Goal: Task Accomplishment & Management: Manage account settings

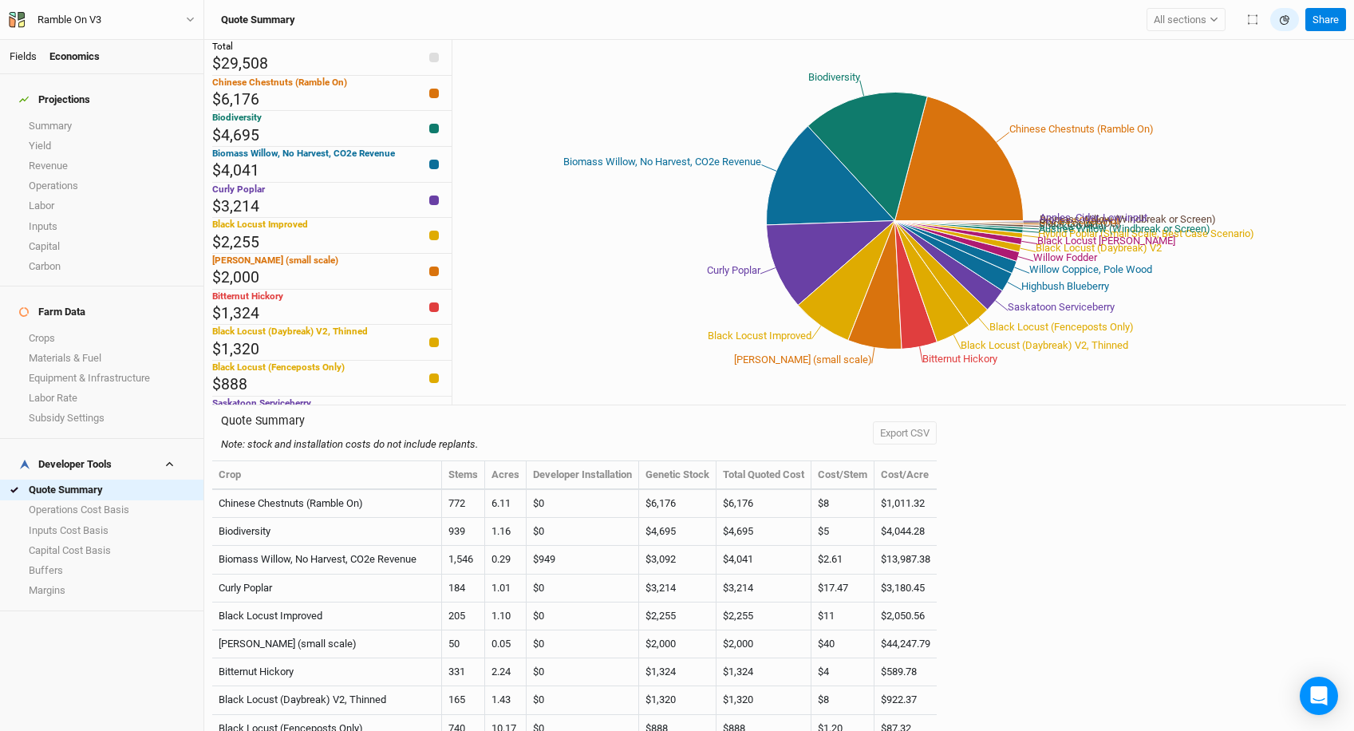
click at [22, 58] on link "Fields" at bounding box center [23, 56] width 27 height 12
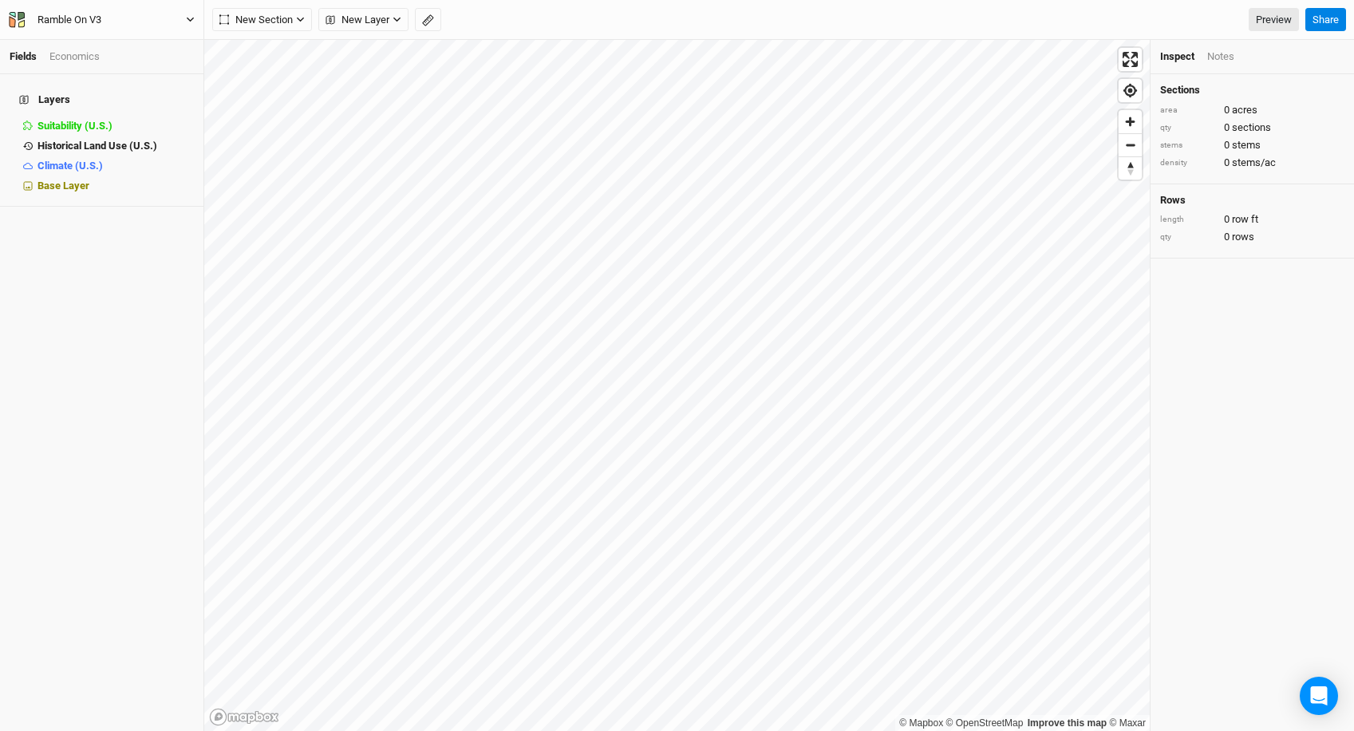
click at [81, 24] on div "Ramble On V3" at bounding box center [70, 20] width 64 height 16
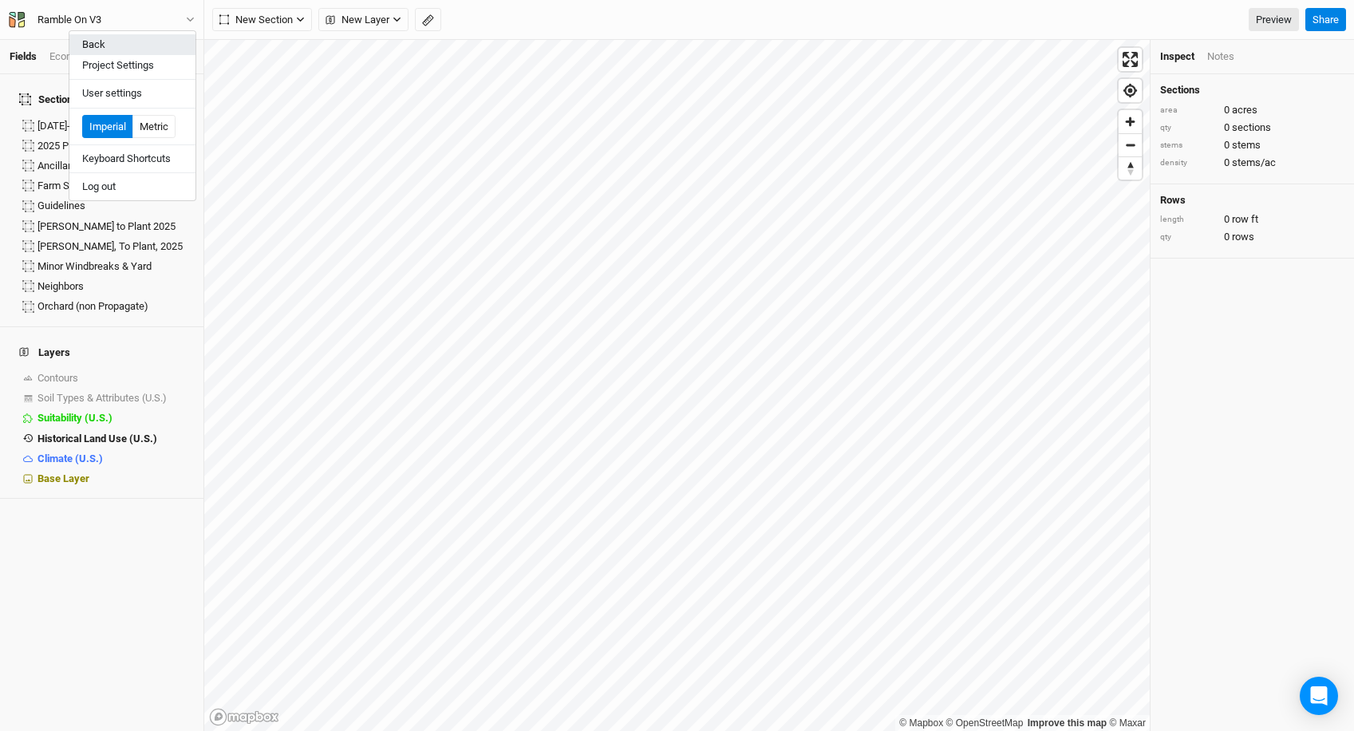
click at [85, 49] on button "Back" at bounding box center [132, 44] width 126 height 21
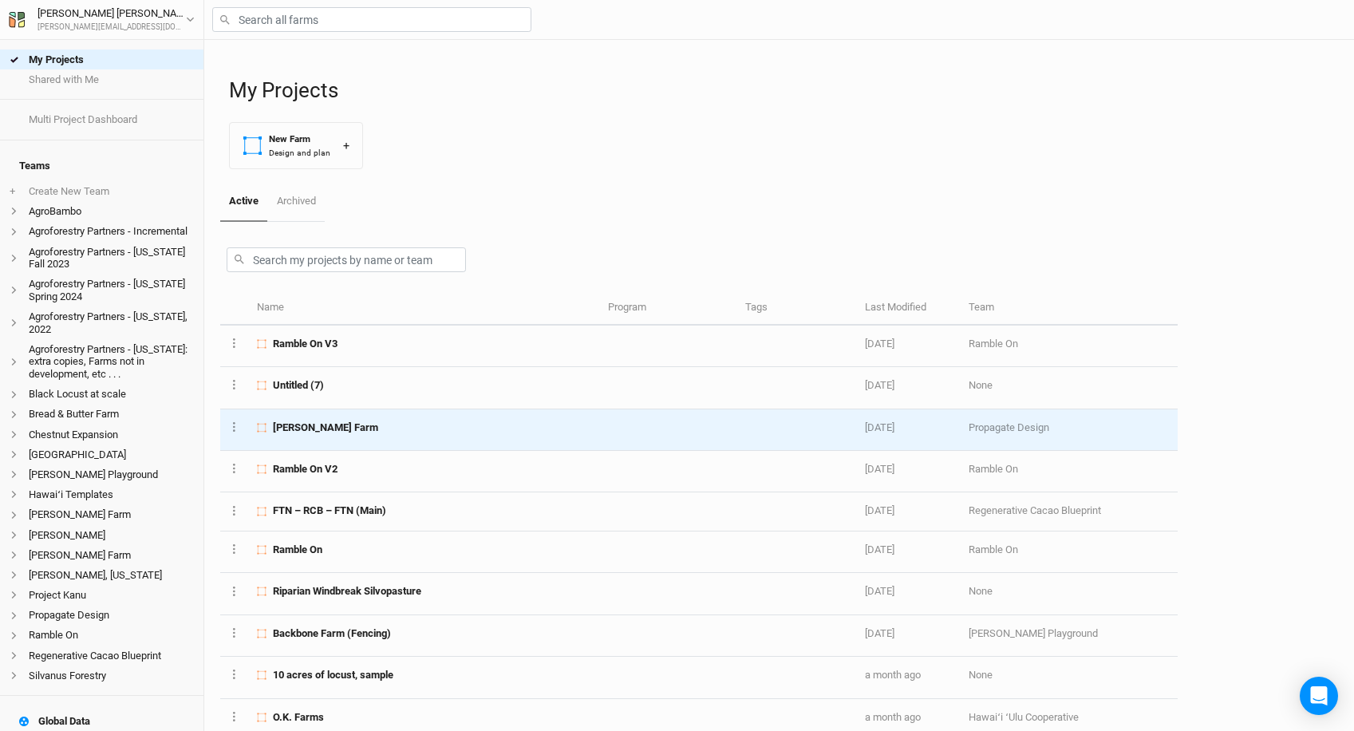
click at [367, 430] on div "[PERSON_NAME] Farm" at bounding box center [423, 428] width 333 height 14
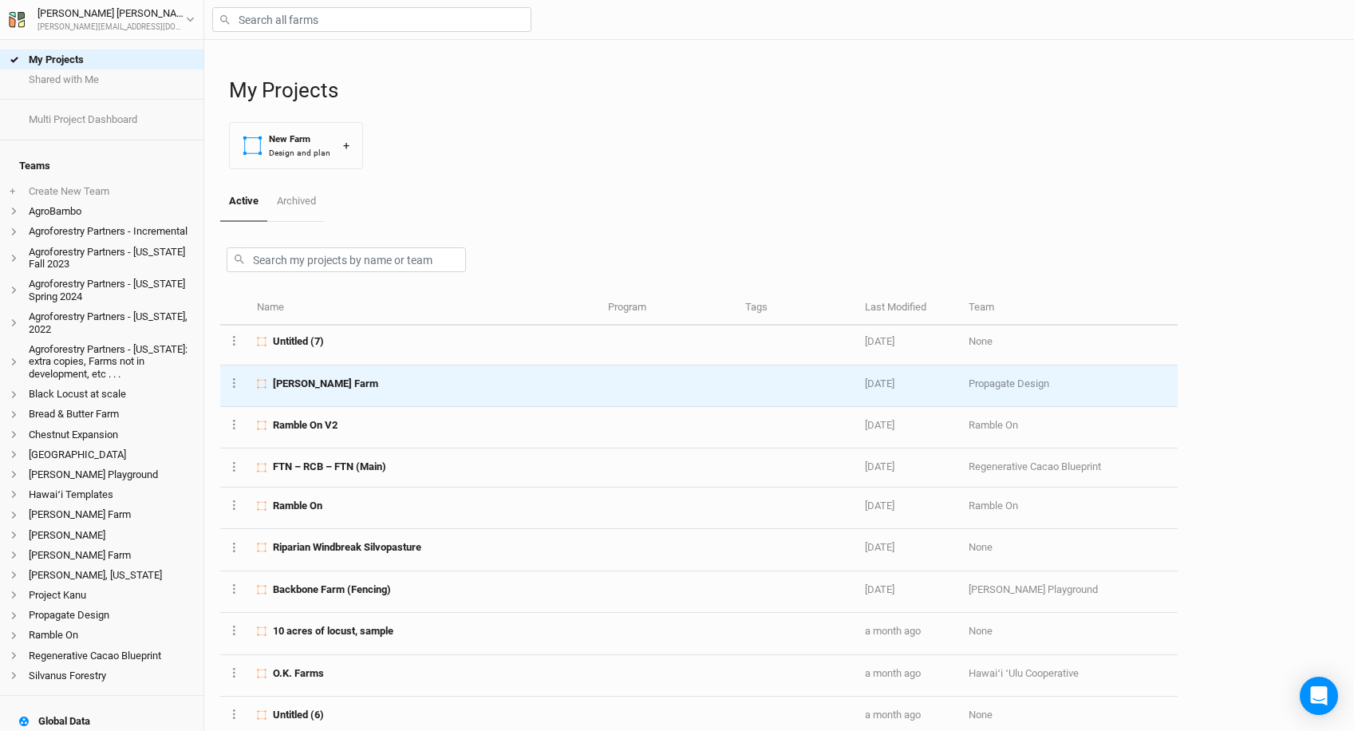
scroll to position [76, 0]
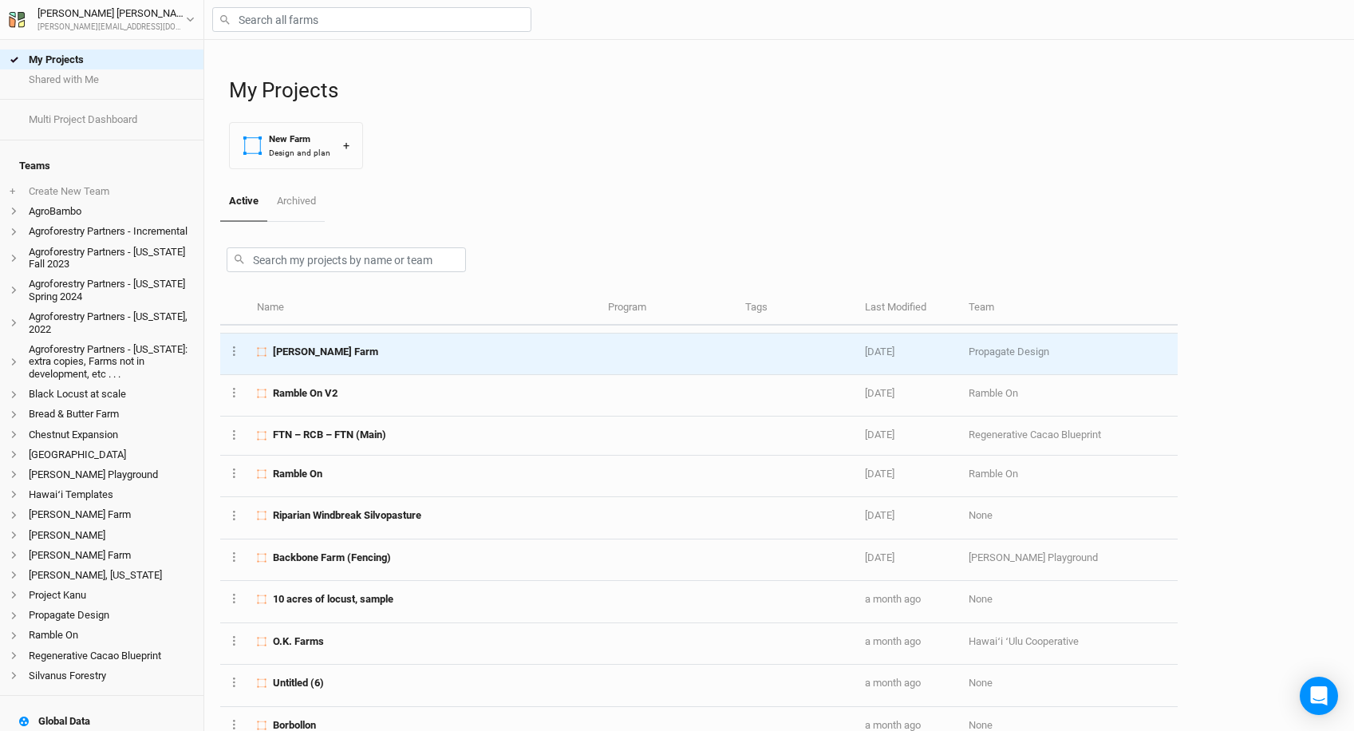
click at [370, 361] on td "[PERSON_NAME] Farm" at bounding box center [423, 354] width 350 height 41
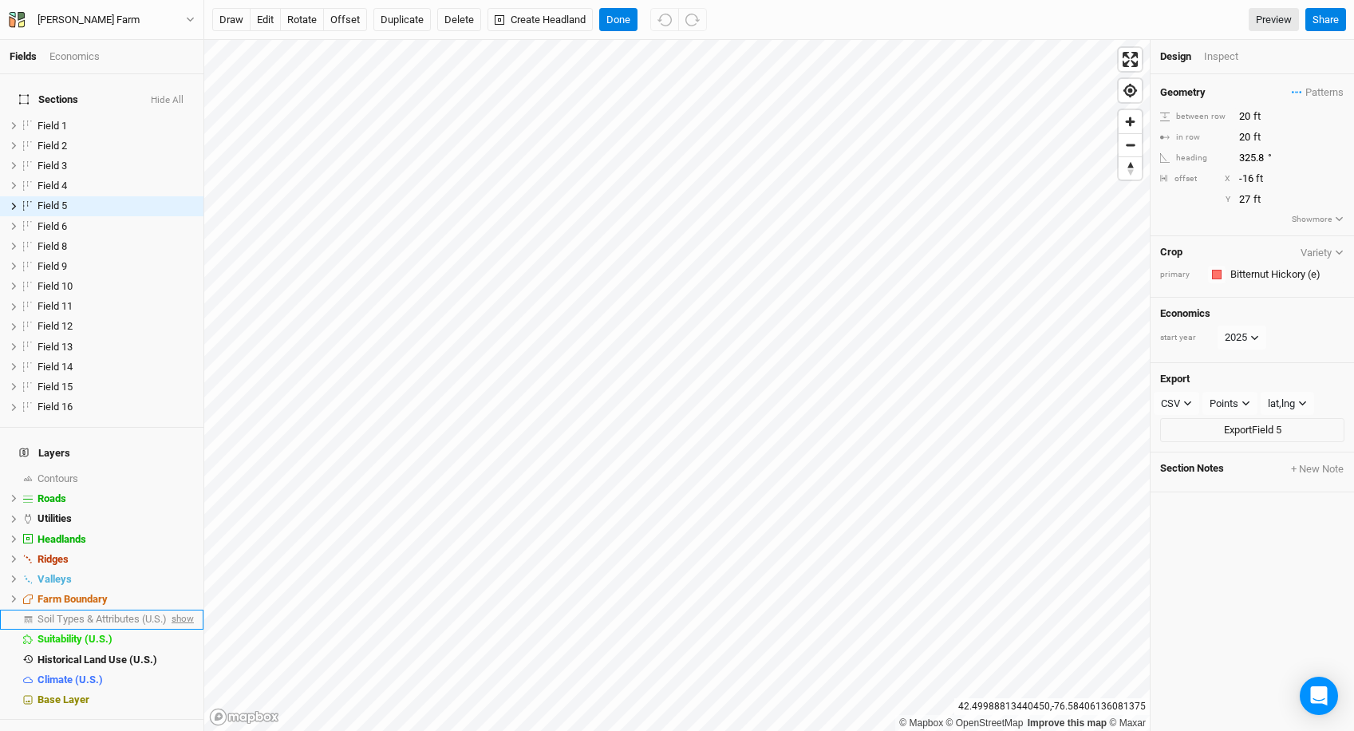
click at [176, 610] on span "show" at bounding box center [181, 620] width 26 height 20
click at [189, 650] on span "hide" at bounding box center [183, 660] width 21 height 20
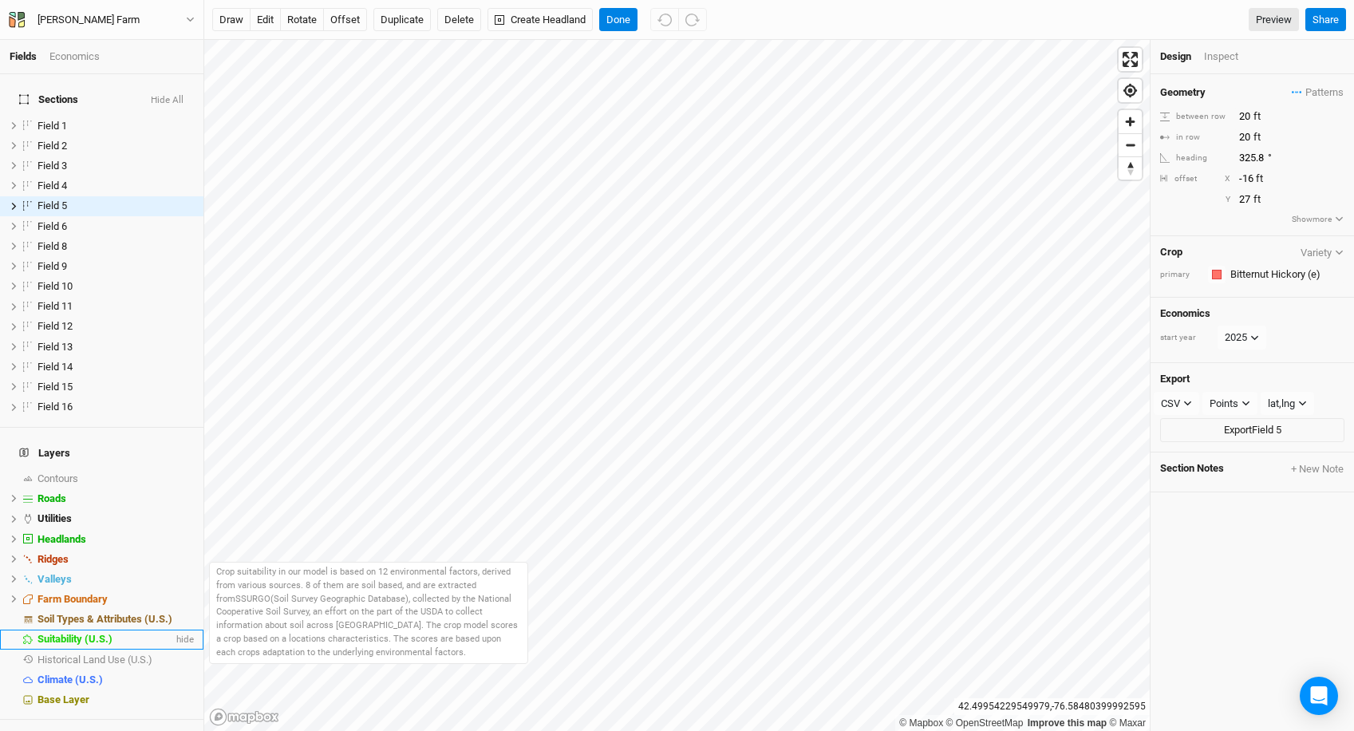
click at [156, 633] on div "Suitability (U.S.)" at bounding box center [106, 639] width 136 height 13
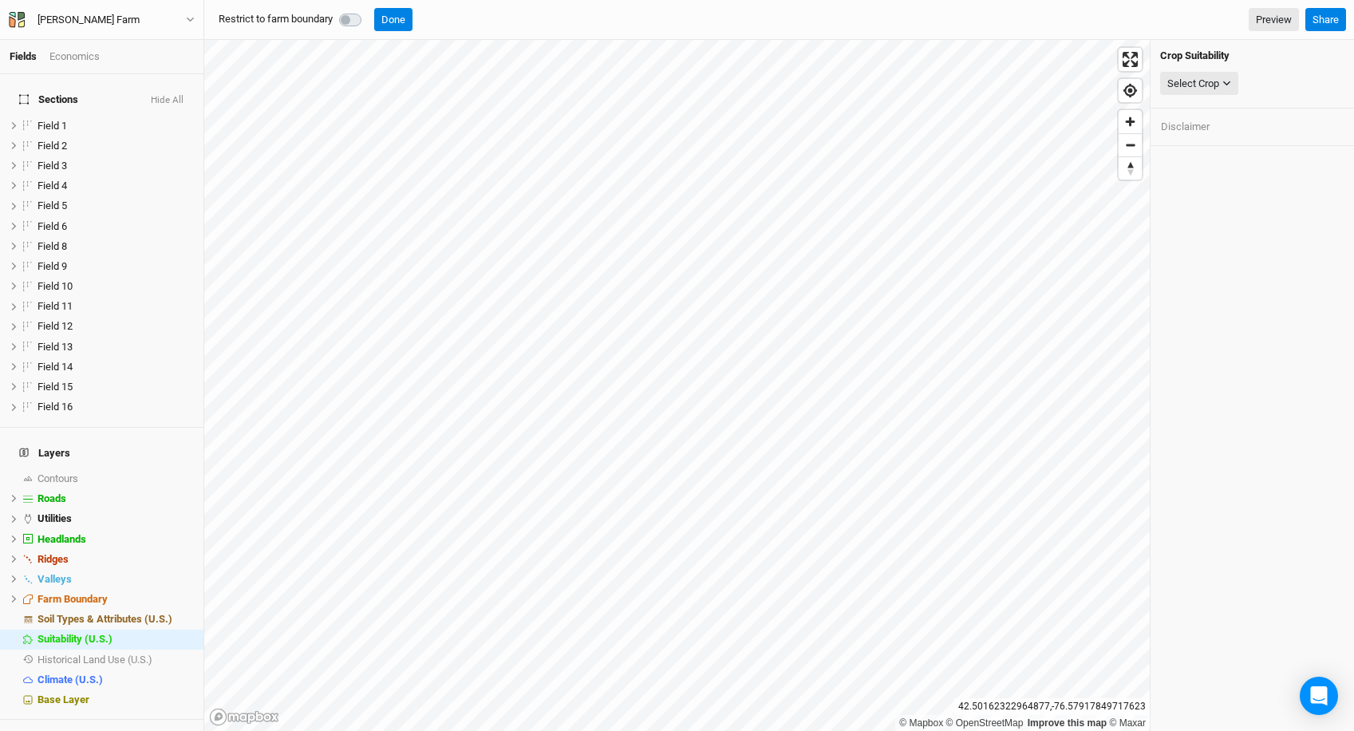
click at [1187, 99] on div "Crop Suitability Select Crop American Elderberry American Hazelnut Apple Aronia…" at bounding box center [1252, 74] width 203 height 69
click at [1190, 72] on button "Select Crop" at bounding box center [1199, 84] width 78 height 24
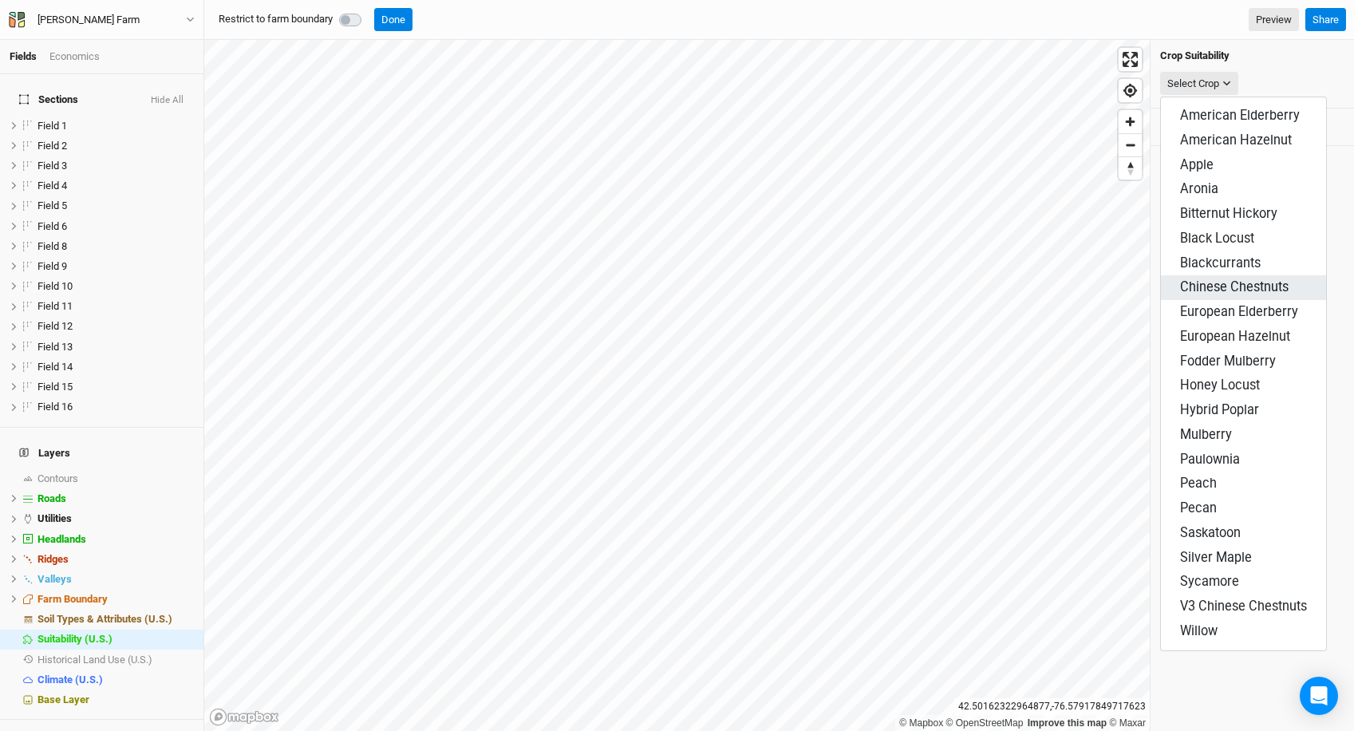
click at [1211, 279] on span "Chinese Chestnuts" at bounding box center [1234, 286] width 109 height 15
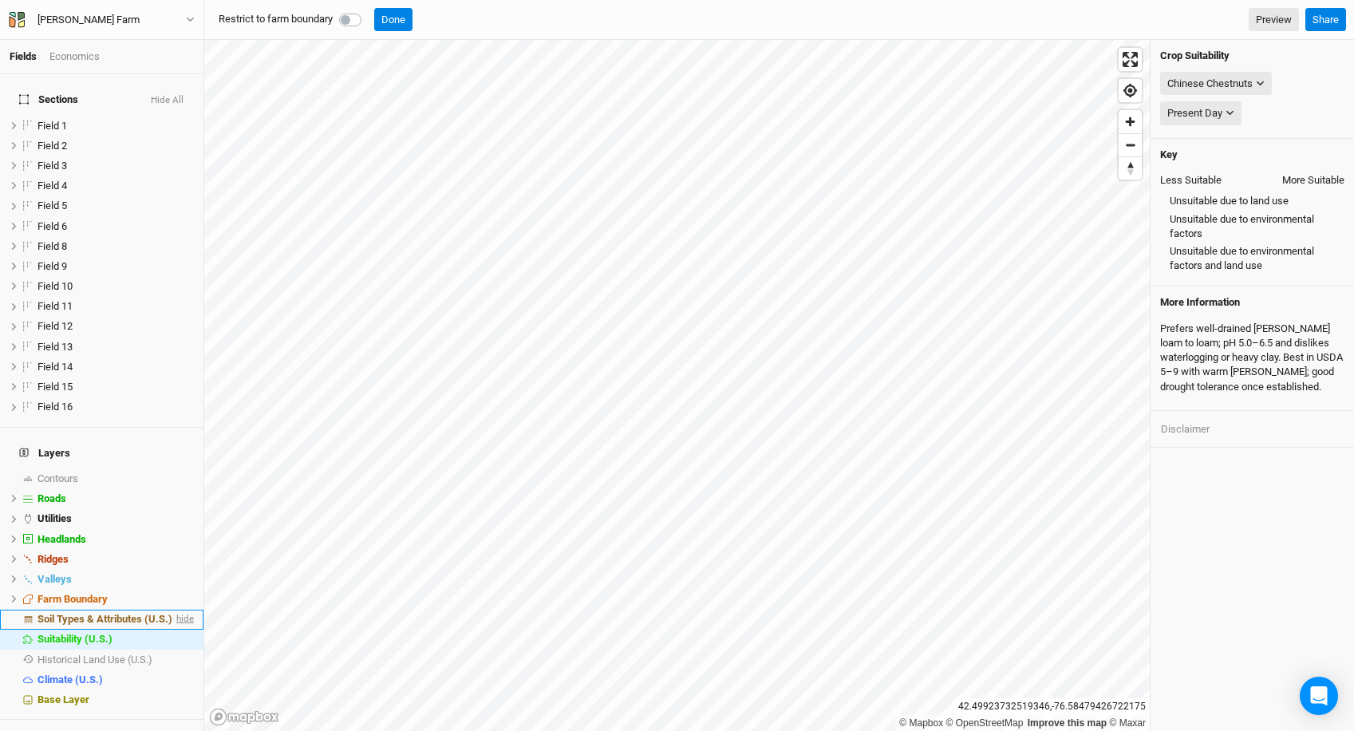
click at [178, 610] on span "hide" at bounding box center [183, 620] width 21 height 20
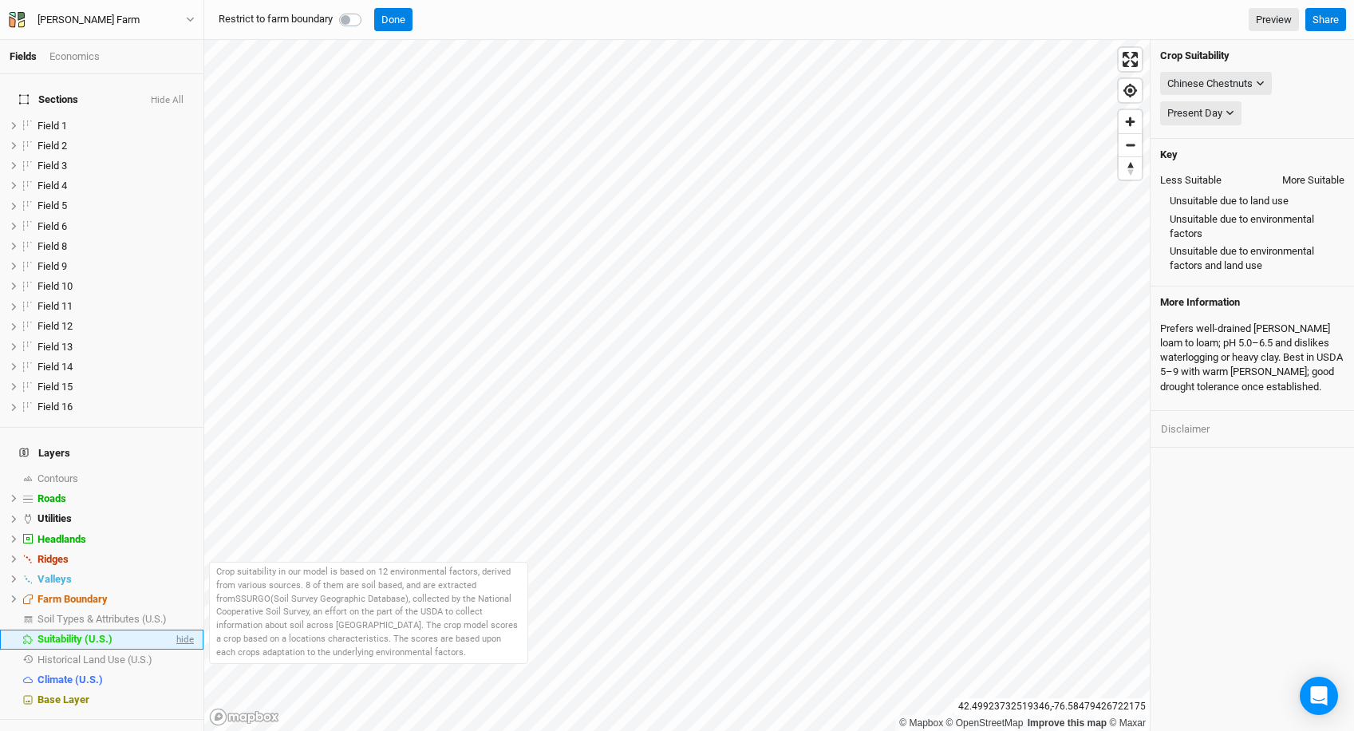
click at [178, 630] on span "hide" at bounding box center [183, 640] width 21 height 20
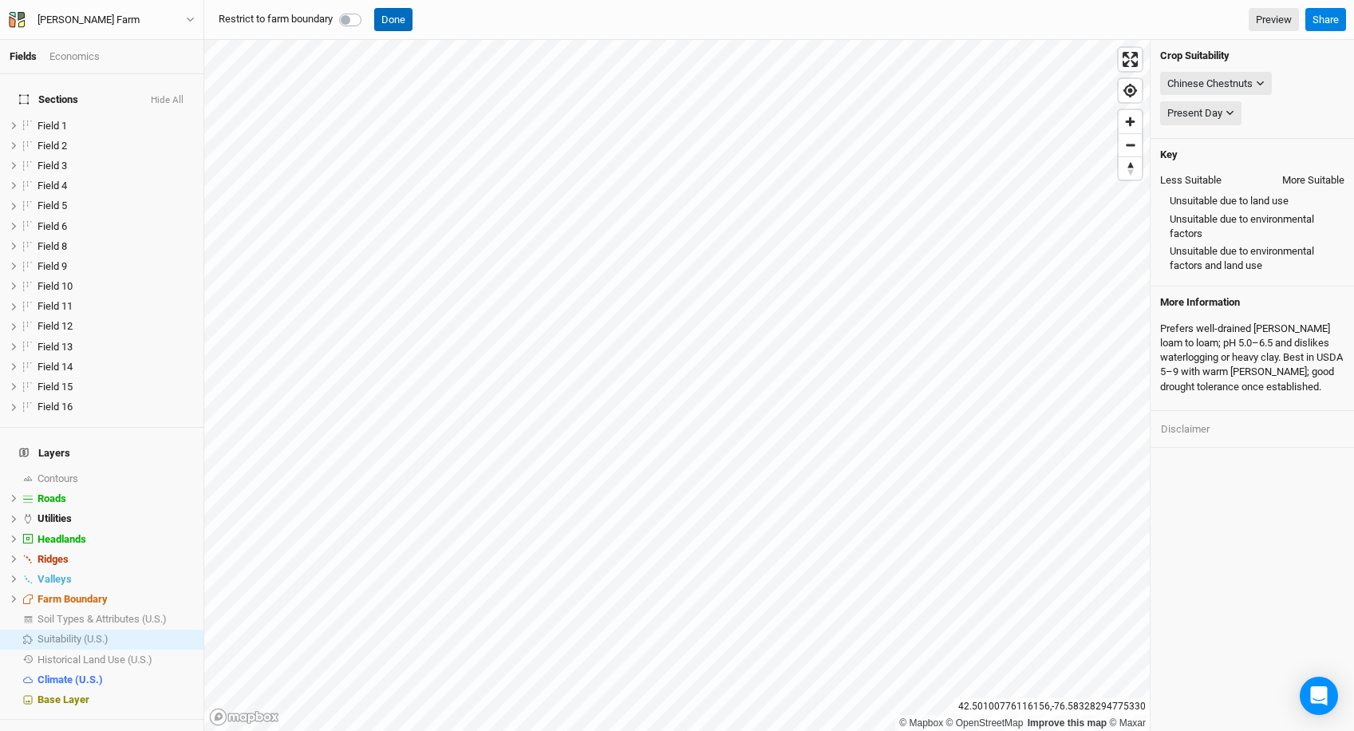
click at [399, 26] on button "Done" at bounding box center [393, 20] width 38 height 24
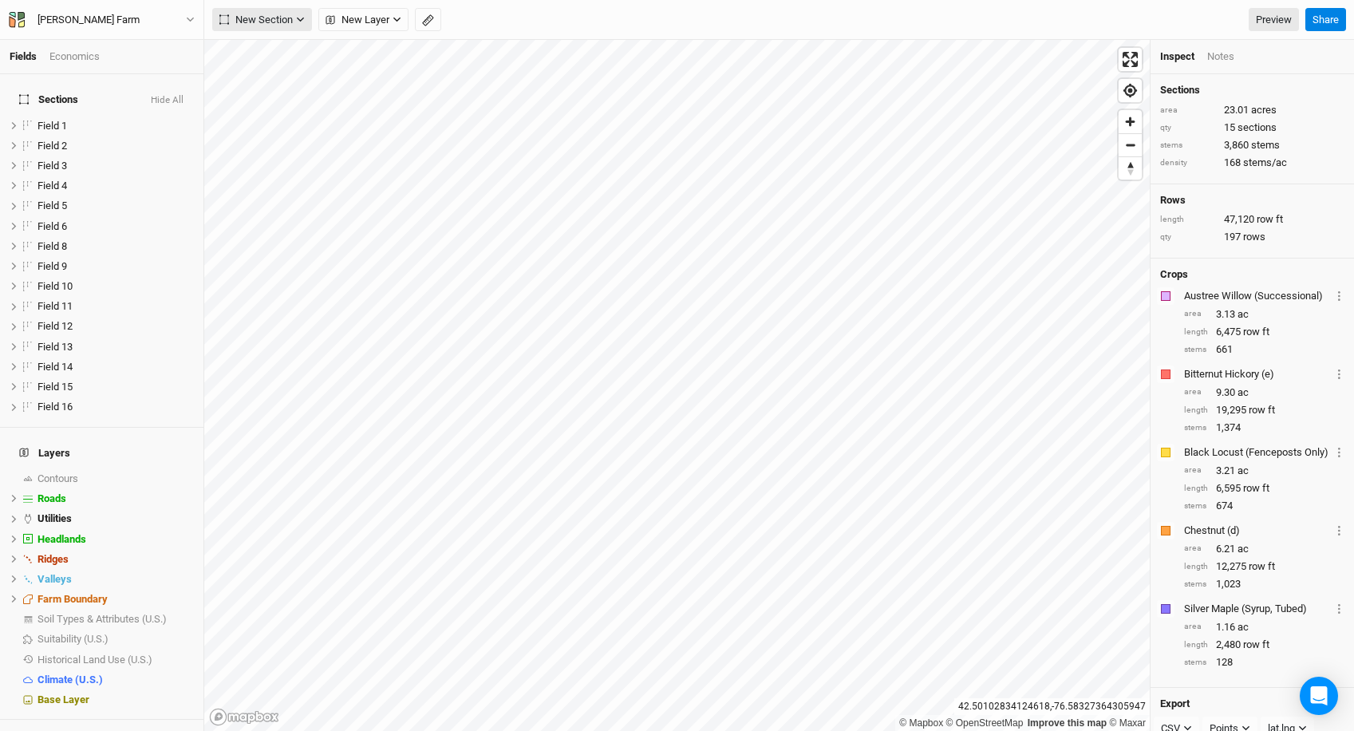
click at [287, 22] on span "New Section" at bounding box center [255, 20] width 73 height 16
click at [276, 62] on button "Grid" at bounding box center [276, 53] width 126 height 25
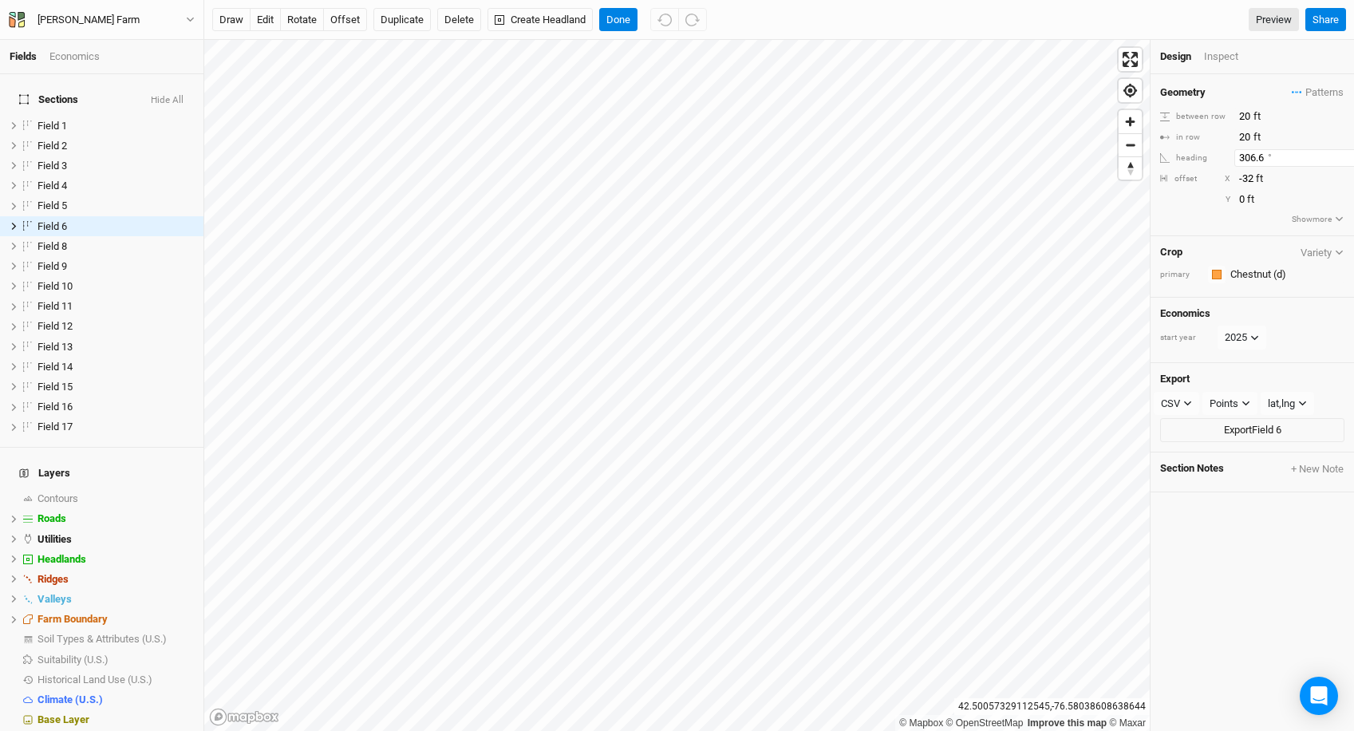
click at [1257, 160] on input "306.6" at bounding box center [1303, 158] width 139 height 18
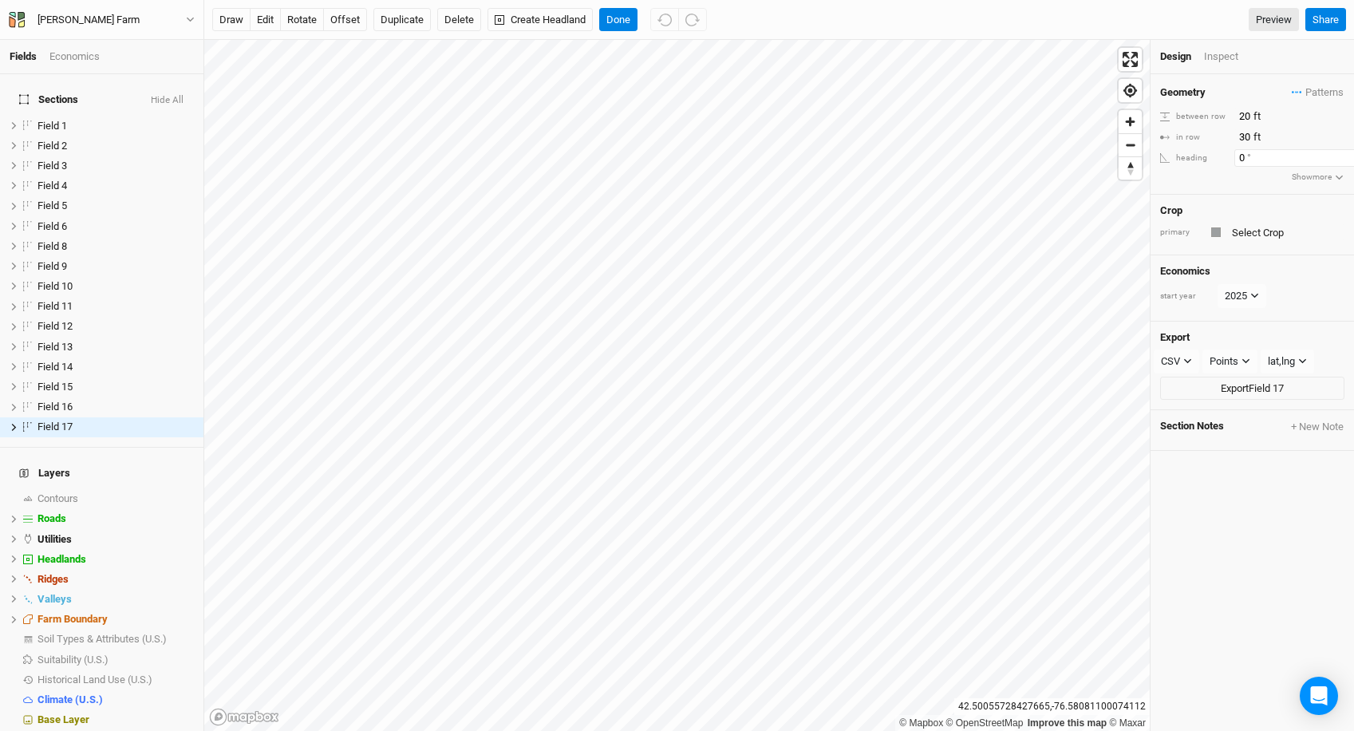
click at [1250, 160] on input "0" at bounding box center [1303, 158] width 139 height 18
paste input "306.6"
type input "306.6"
click at [1246, 224] on input "text" at bounding box center [1285, 232] width 117 height 19
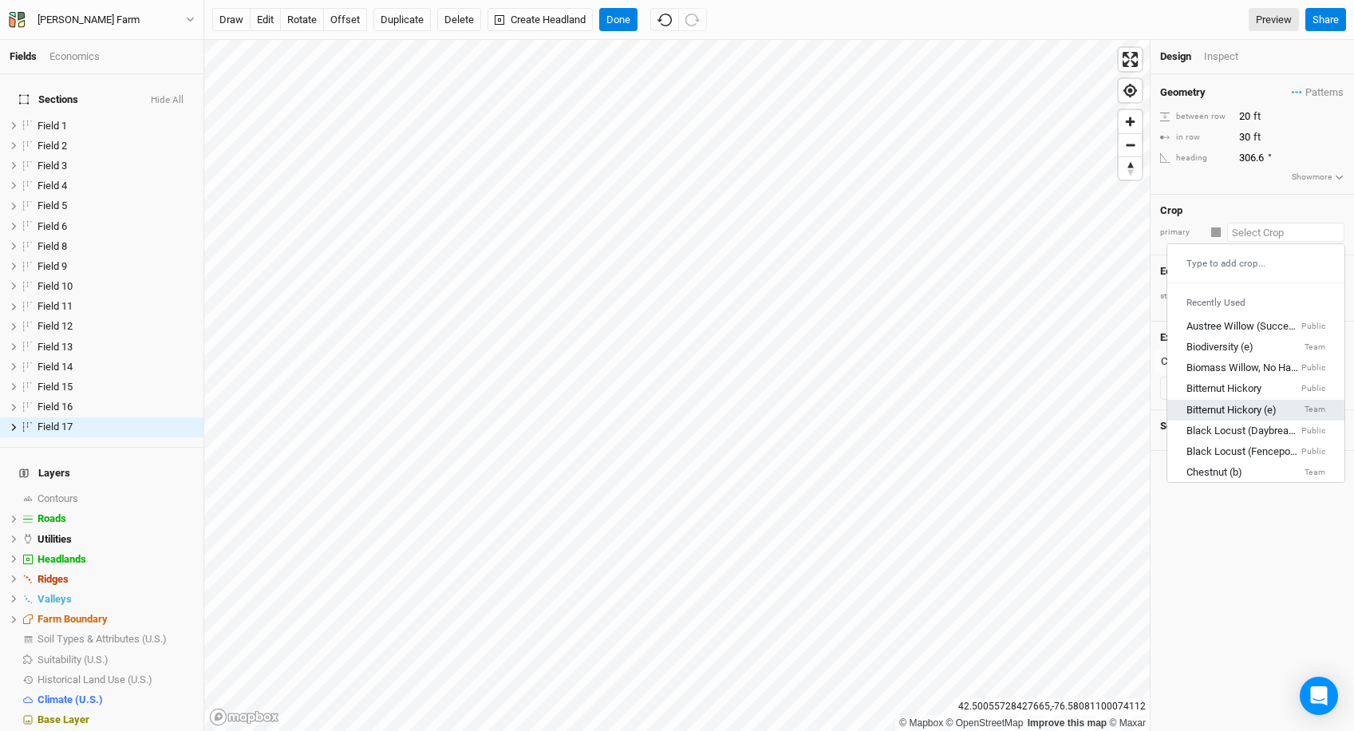
click at [1256, 418] on link "Bitternut Hickory (e) Team" at bounding box center [1255, 410] width 177 height 21
type input "20"
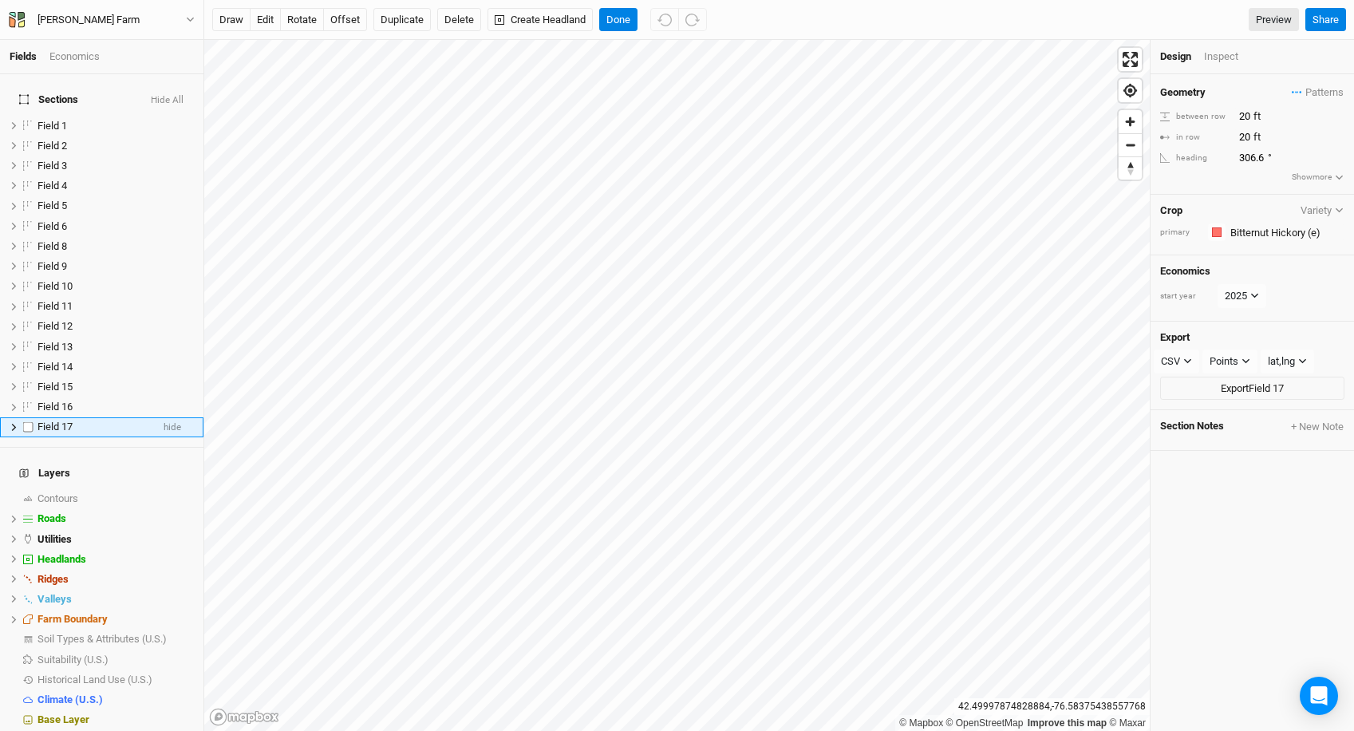
click at [86, 421] on div "Field 17" at bounding box center [94, 427] width 113 height 13
type input "Field 7"
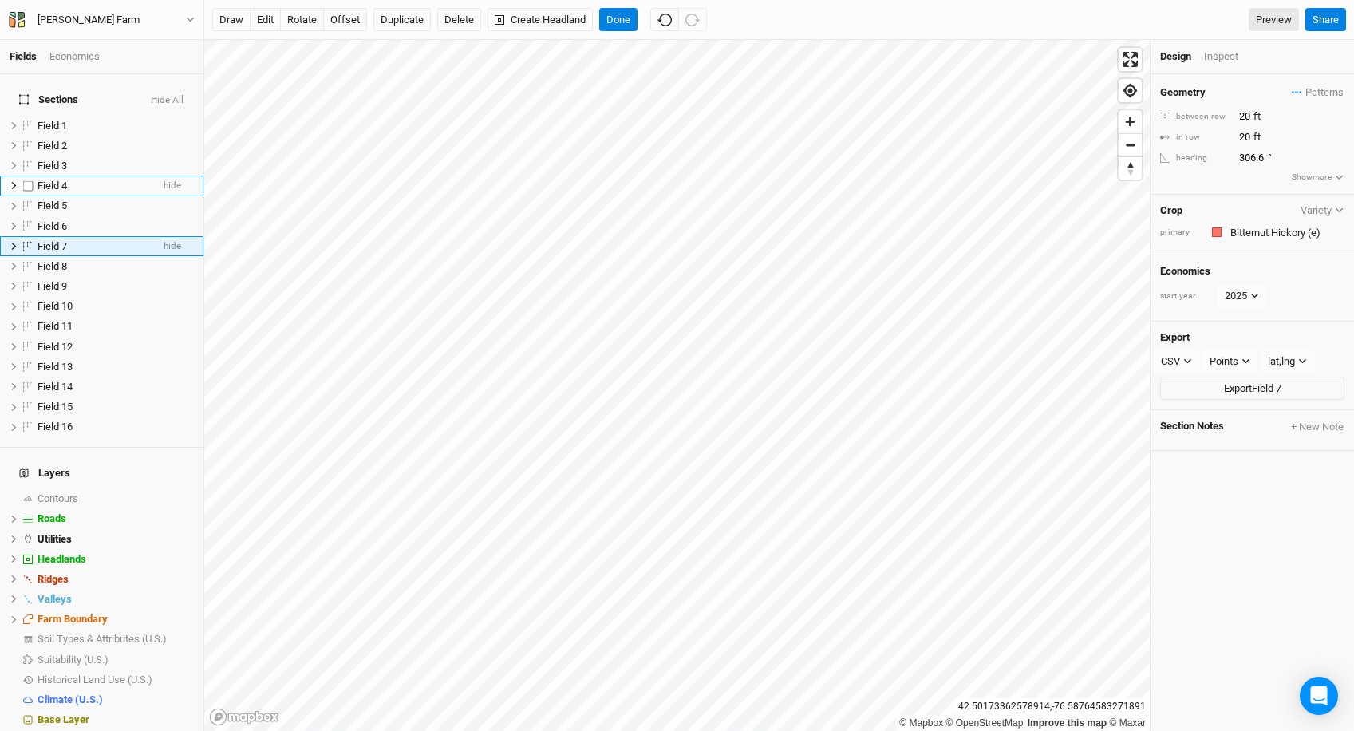
click at [93, 180] on div "Field 4" at bounding box center [94, 186] width 113 height 13
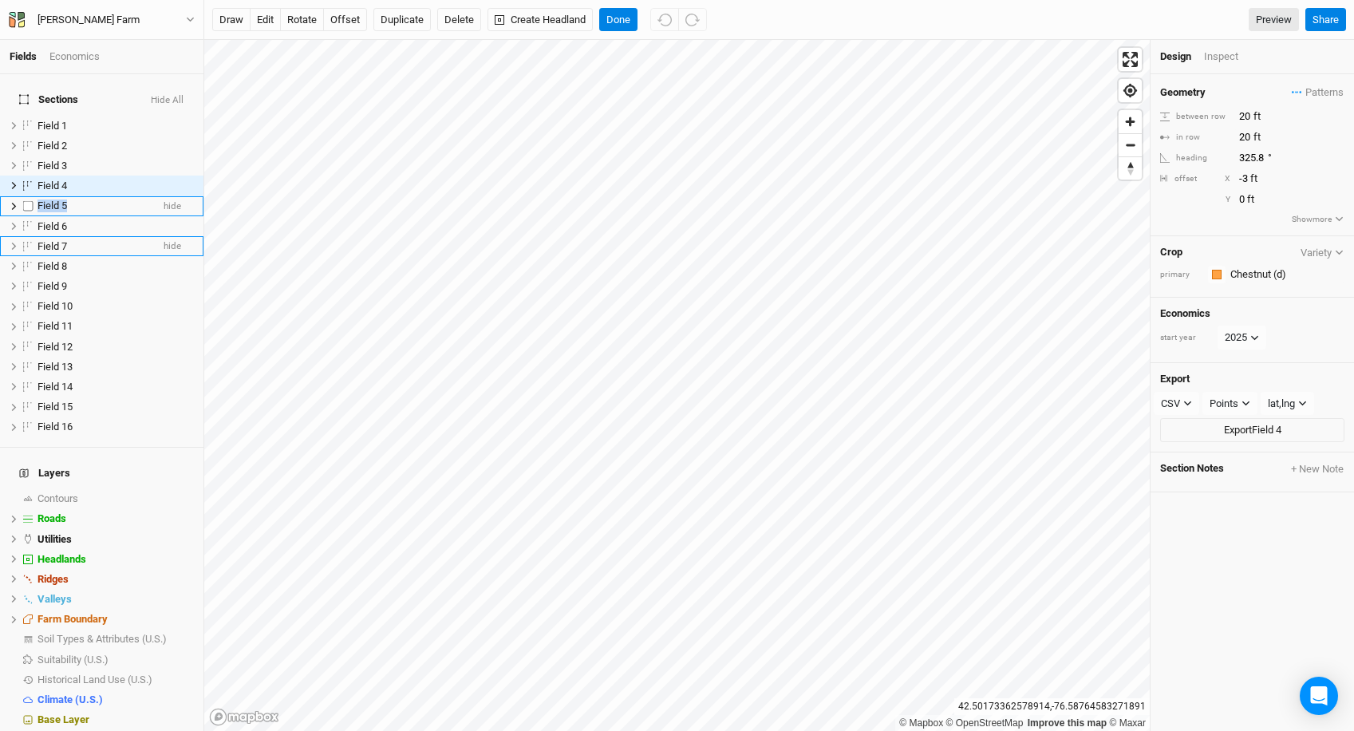
click at [88, 199] on div "Field 5" at bounding box center [94, 205] width 113 height 13
click at [135, 180] on div "Field 4" at bounding box center [94, 186] width 113 height 13
click at [111, 199] on div "Field 5" at bounding box center [94, 205] width 113 height 13
checkbox input "true"
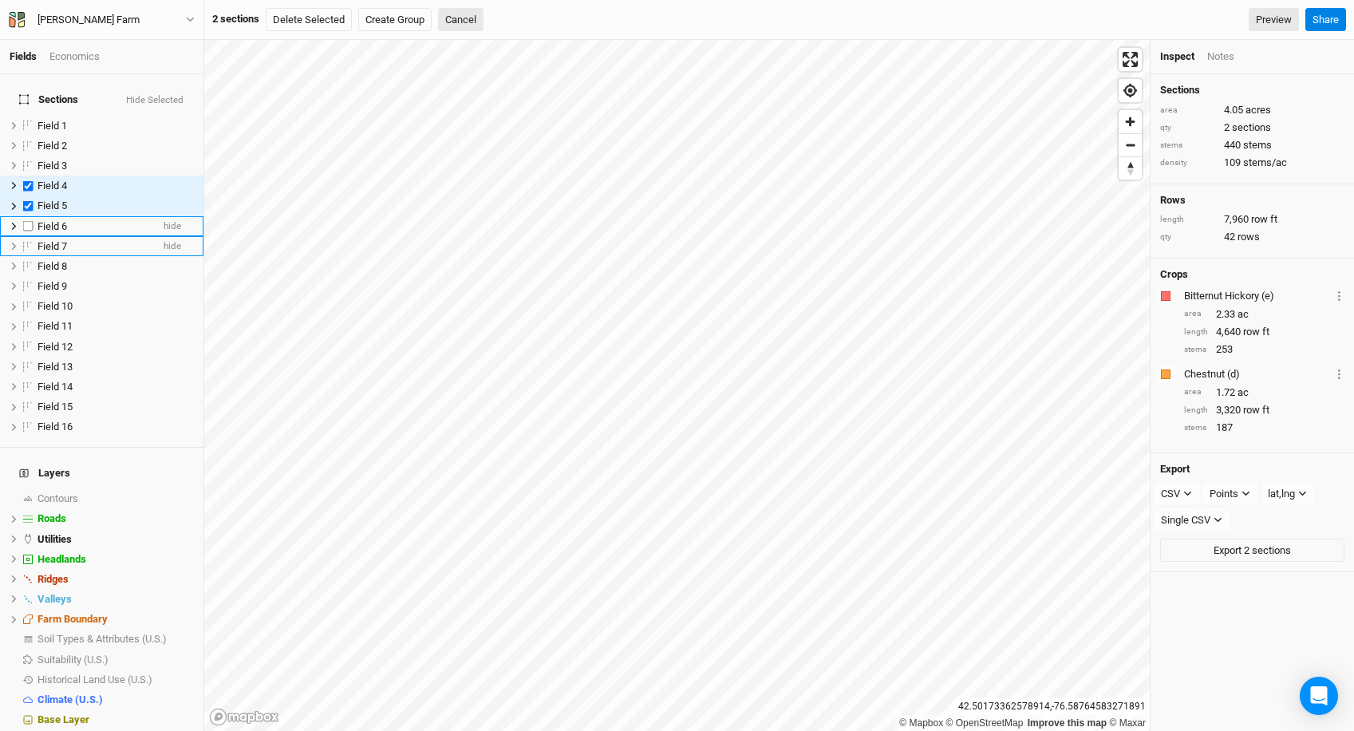
click at [101, 220] on div "Field 6" at bounding box center [94, 226] width 113 height 13
checkbox input "true"
click at [95, 243] on li "Field 7 hide" at bounding box center [101, 246] width 203 height 20
checkbox input "true"
click at [93, 260] on div "Field 8" at bounding box center [94, 266] width 113 height 13
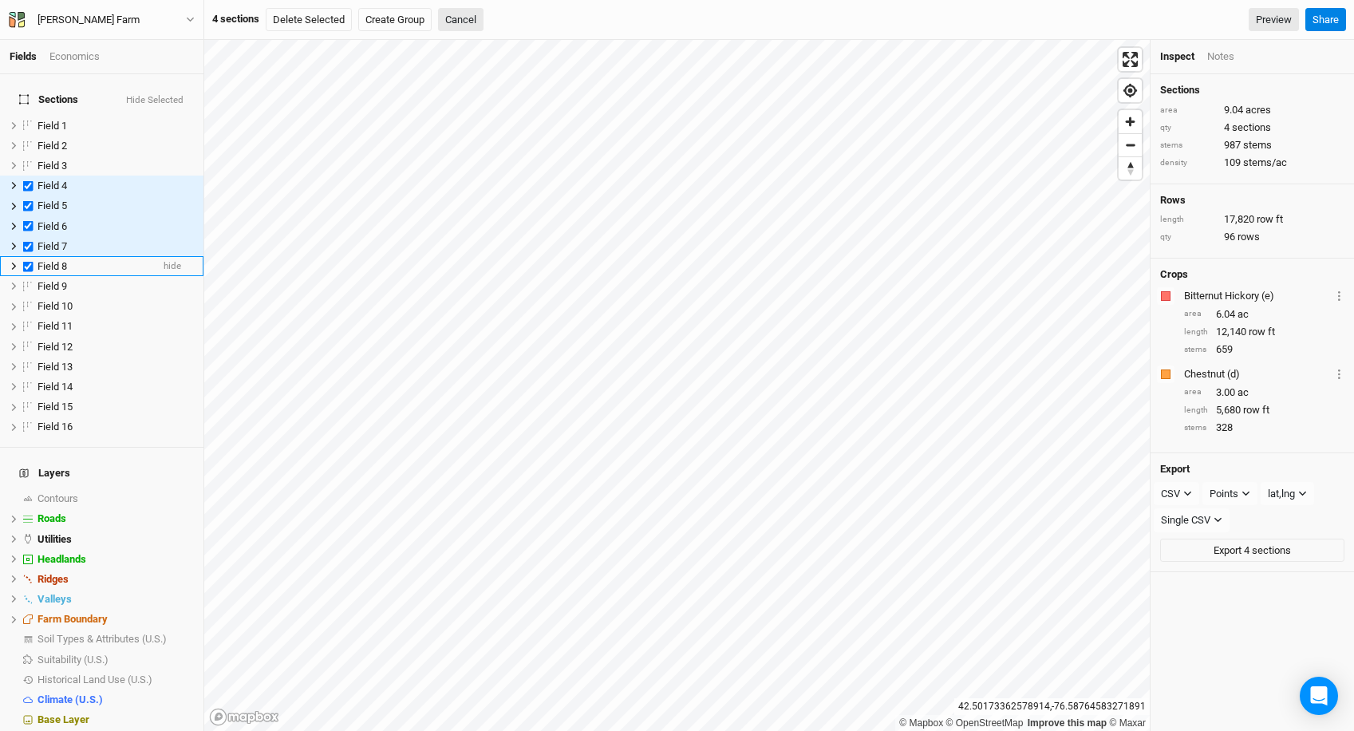
checkbox input "true"
click at [93, 280] on div "Field 9" at bounding box center [94, 286] width 113 height 13
checkbox input "true"
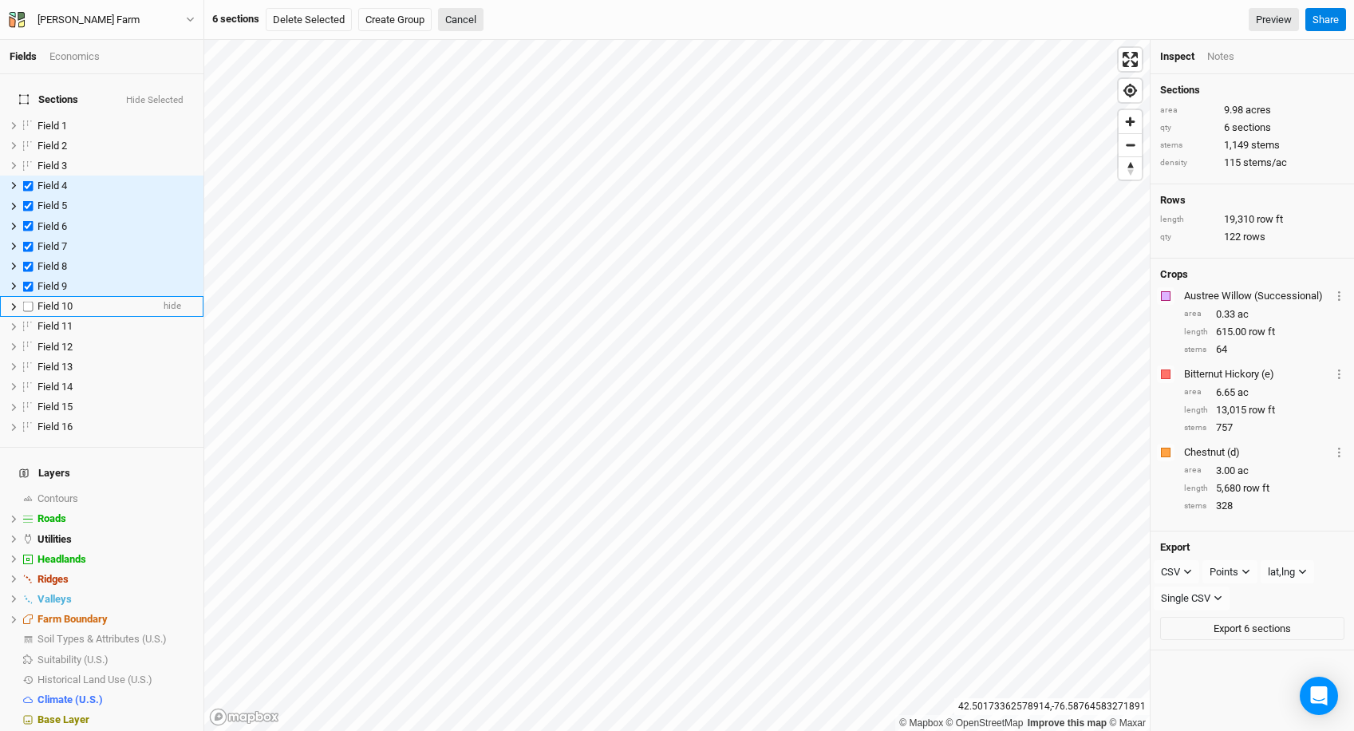
click at [93, 296] on li "Field 10 hide" at bounding box center [101, 306] width 203 height 20
checkbox input "true"
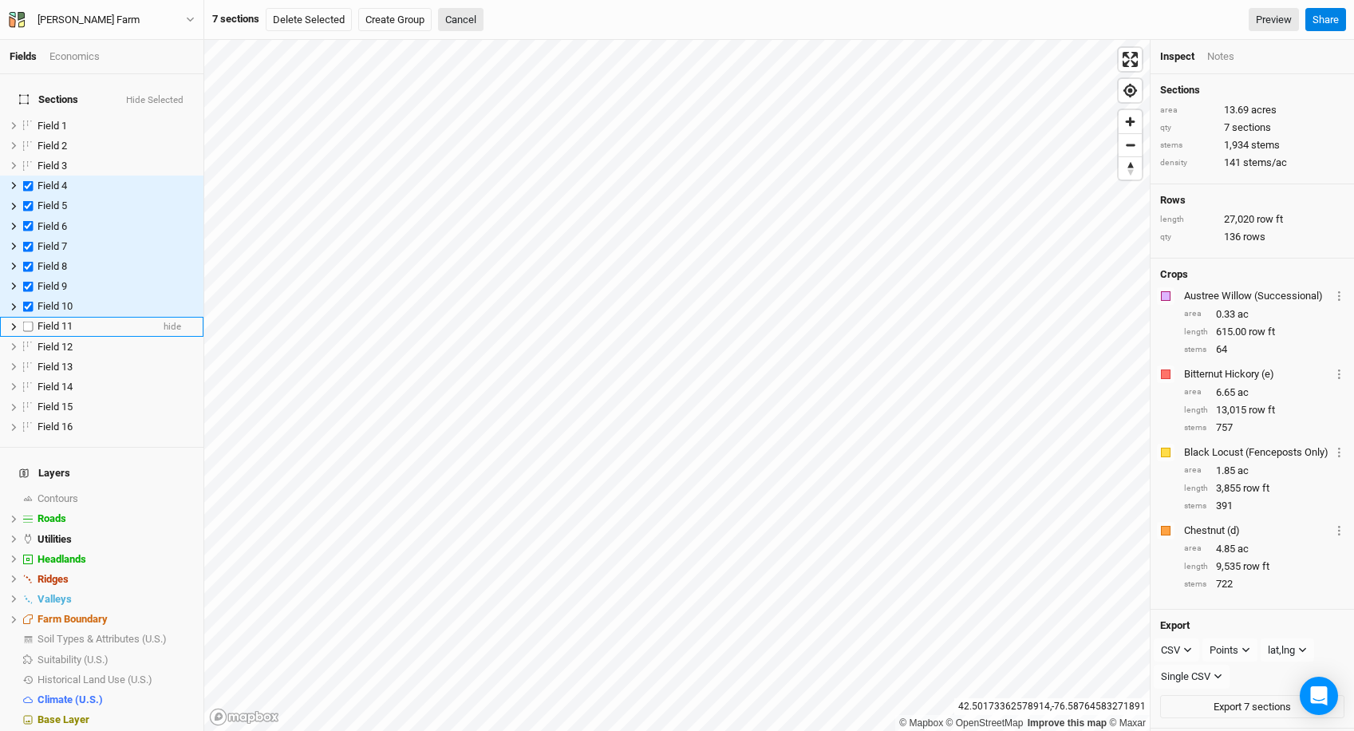
click at [90, 320] on div "Field 11" at bounding box center [94, 326] width 113 height 13
checkbox input "true"
click at [88, 341] on div "Field 12" at bounding box center [94, 347] width 113 height 13
checkbox input "true"
click at [88, 357] on li "Field 13 hide" at bounding box center [101, 367] width 203 height 20
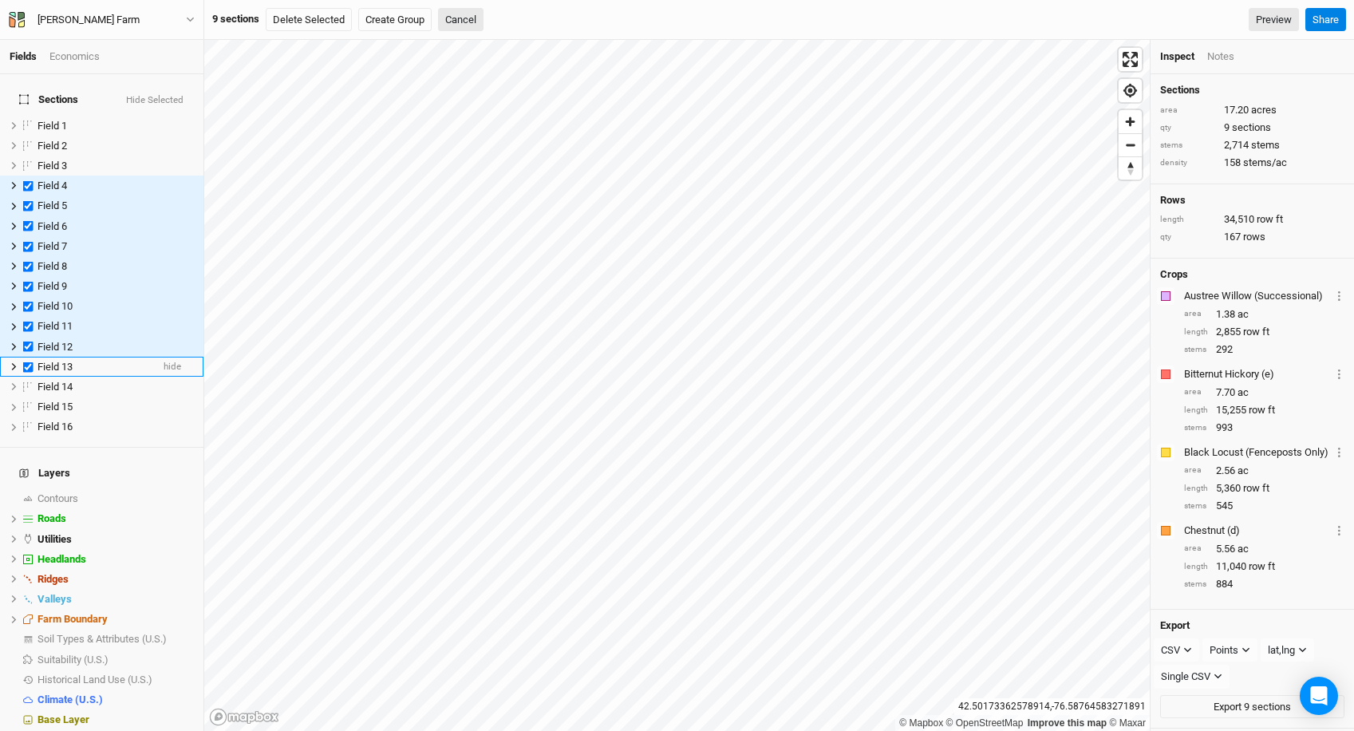
checkbox input "true"
click at [88, 381] on div "Field 14" at bounding box center [94, 387] width 113 height 13
checkbox input "true"
click at [88, 401] on div "Field 15" at bounding box center [94, 407] width 113 height 13
checkbox input "true"
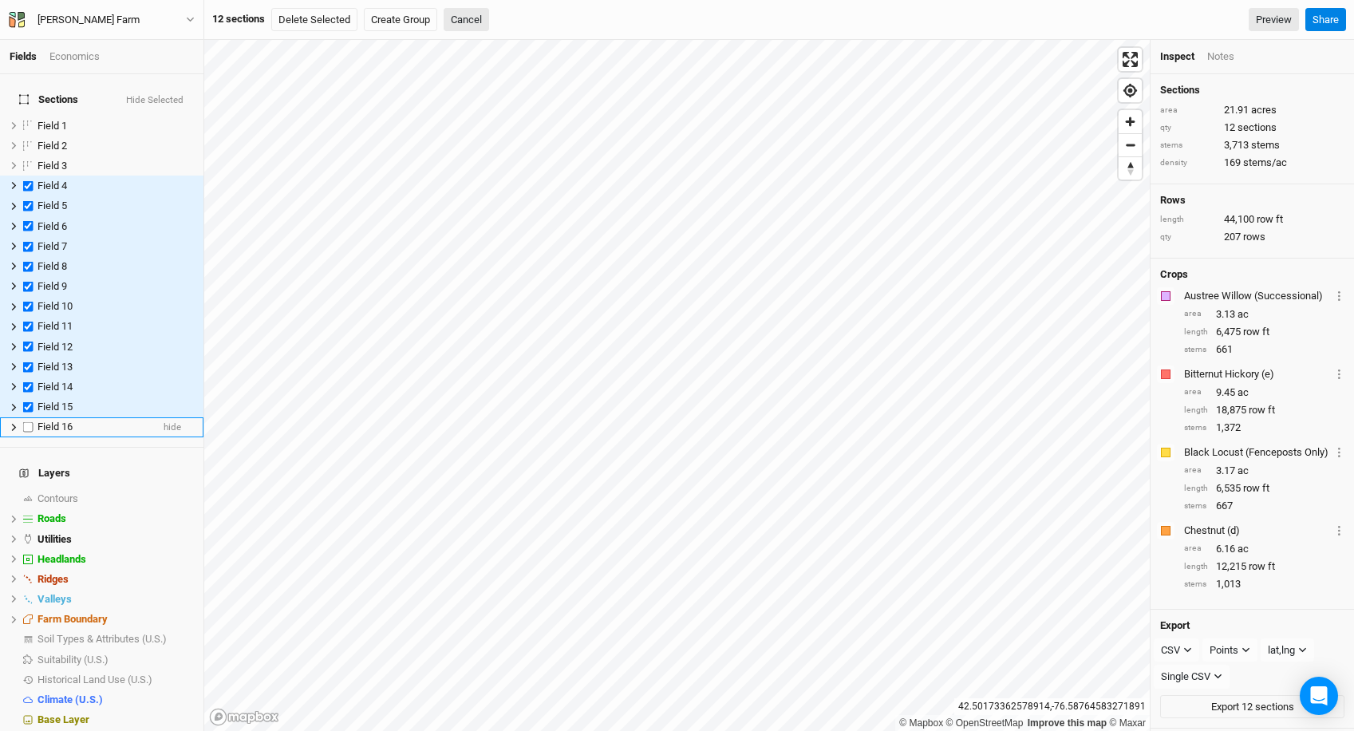
click at [90, 421] on div "Field 16" at bounding box center [94, 427] width 113 height 13
checkbox input "true"
click at [381, 29] on button "Create Group" at bounding box center [400, 20] width 73 height 24
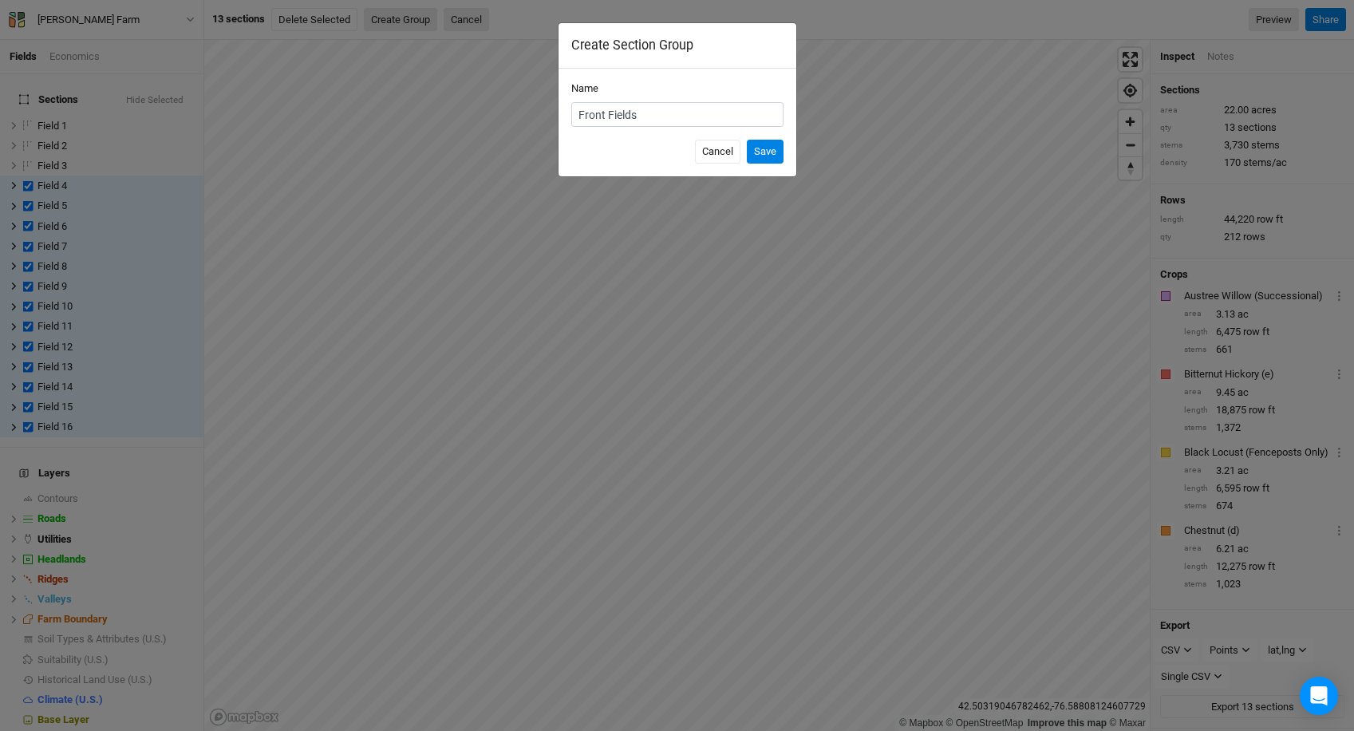
type input "Front Fields"
click at [747, 140] on button "Save" at bounding box center [765, 152] width 37 height 24
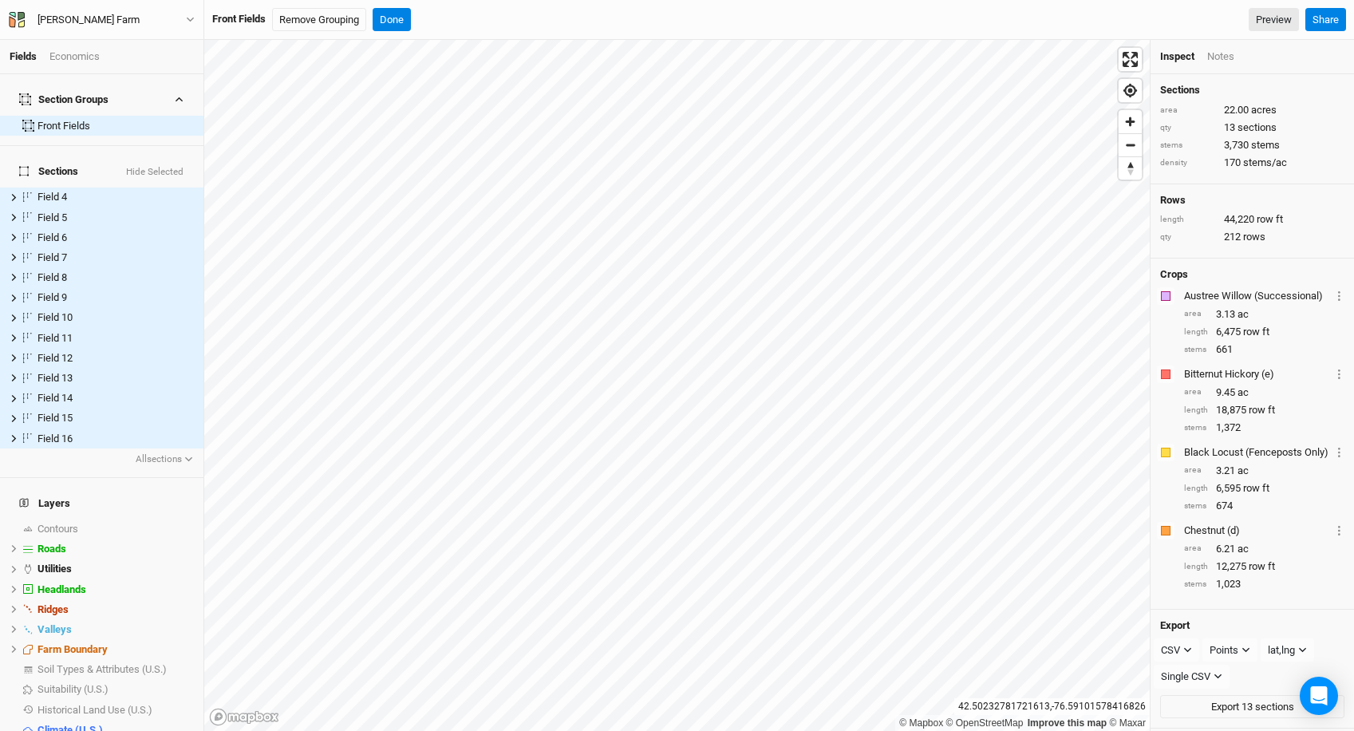
click at [184, 94] on button "button" at bounding box center [179, 99] width 14 height 10
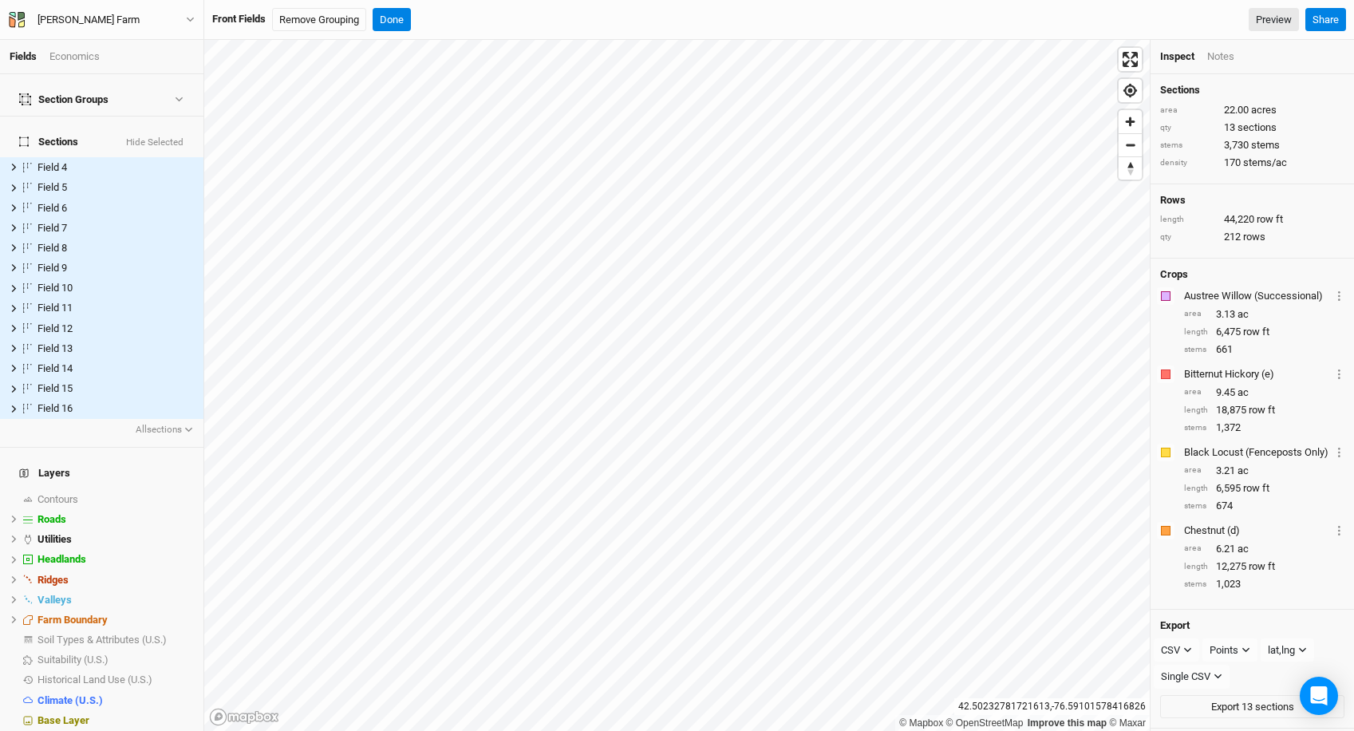
click at [169, 137] on button "Hide Selected" at bounding box center [154, 142] width 59 height 11
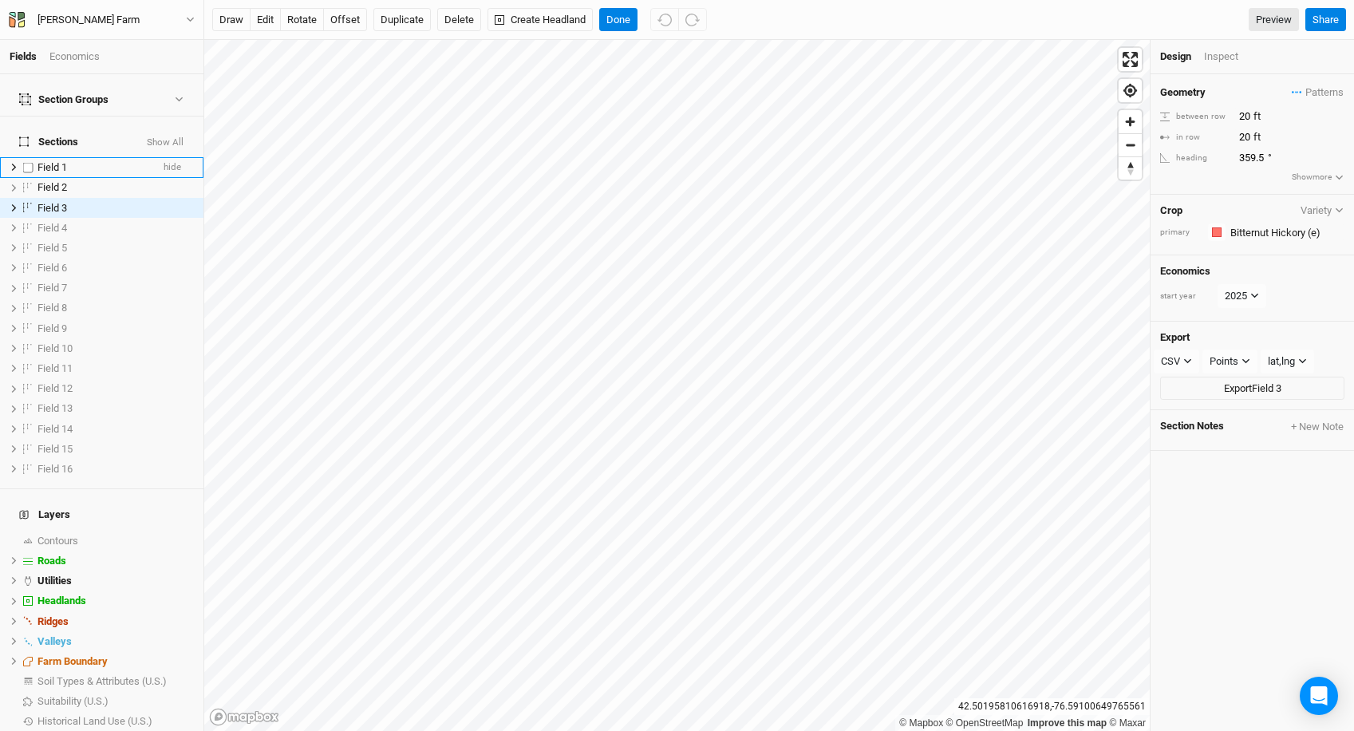
click at [129, 161] on div "Field 1" at bounding box center [94, 167] width 113 height 13
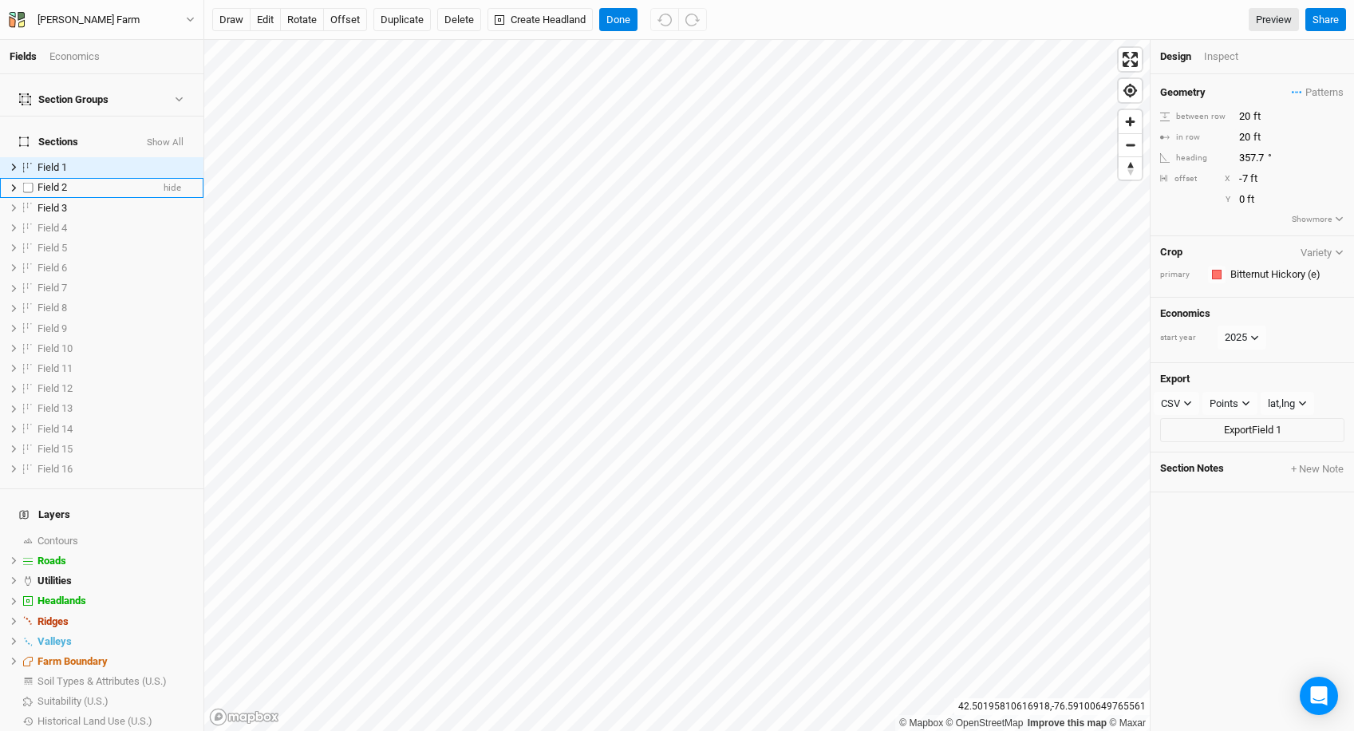
click at [113, 181] on div "Field 2" at bounding box center [94, 187] width 113 height 13
checkbox input "true"
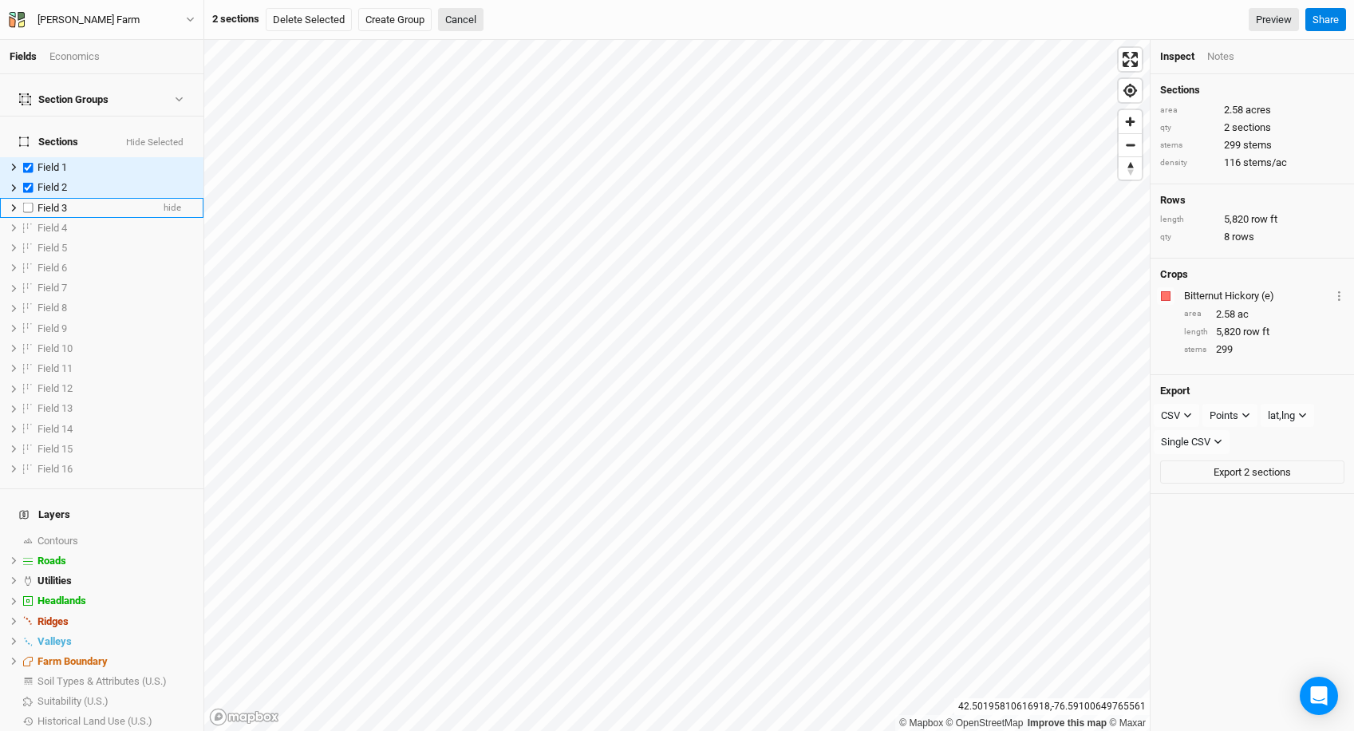
click at [108, 202] on div "Field 3" at bounding box center [94, 208] width 113 height 13
checkbox input "true"
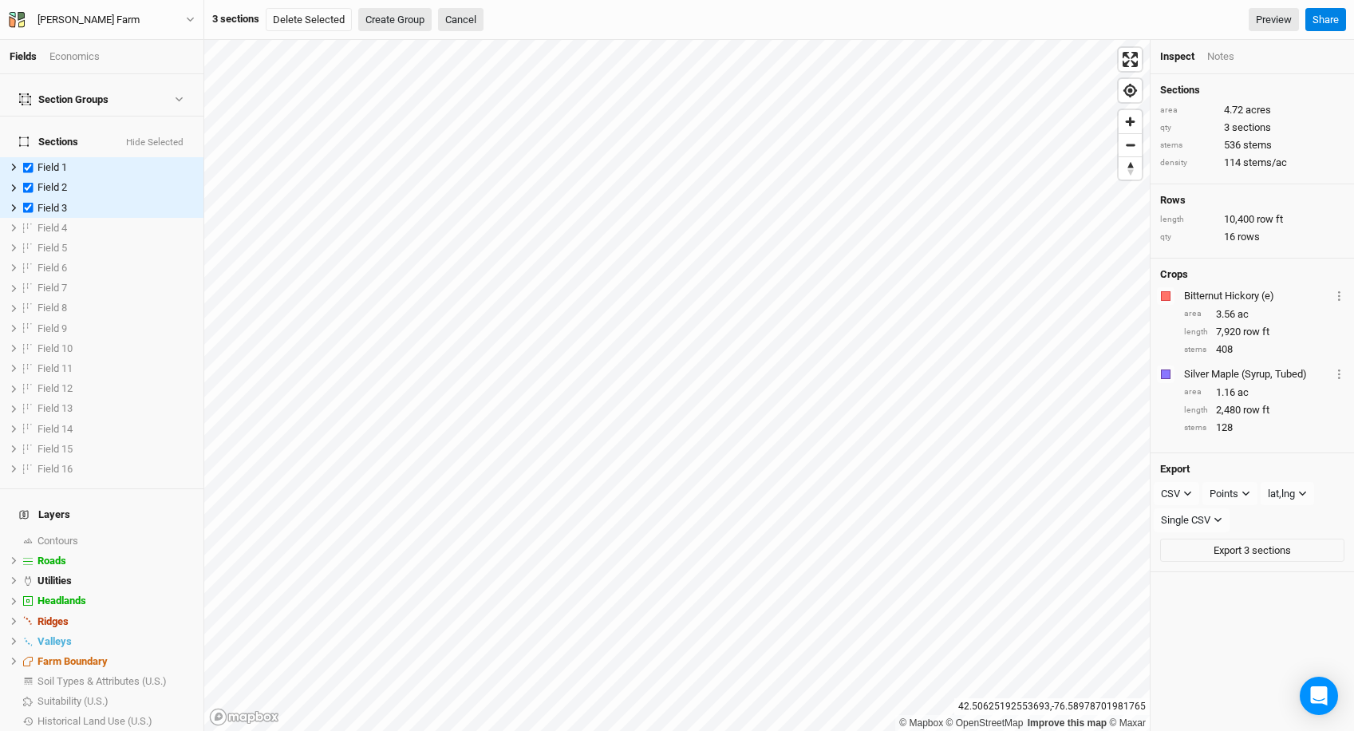
click at [391, 26] on button "Create Group" at bounding box center [394, 20] width 73 height 24
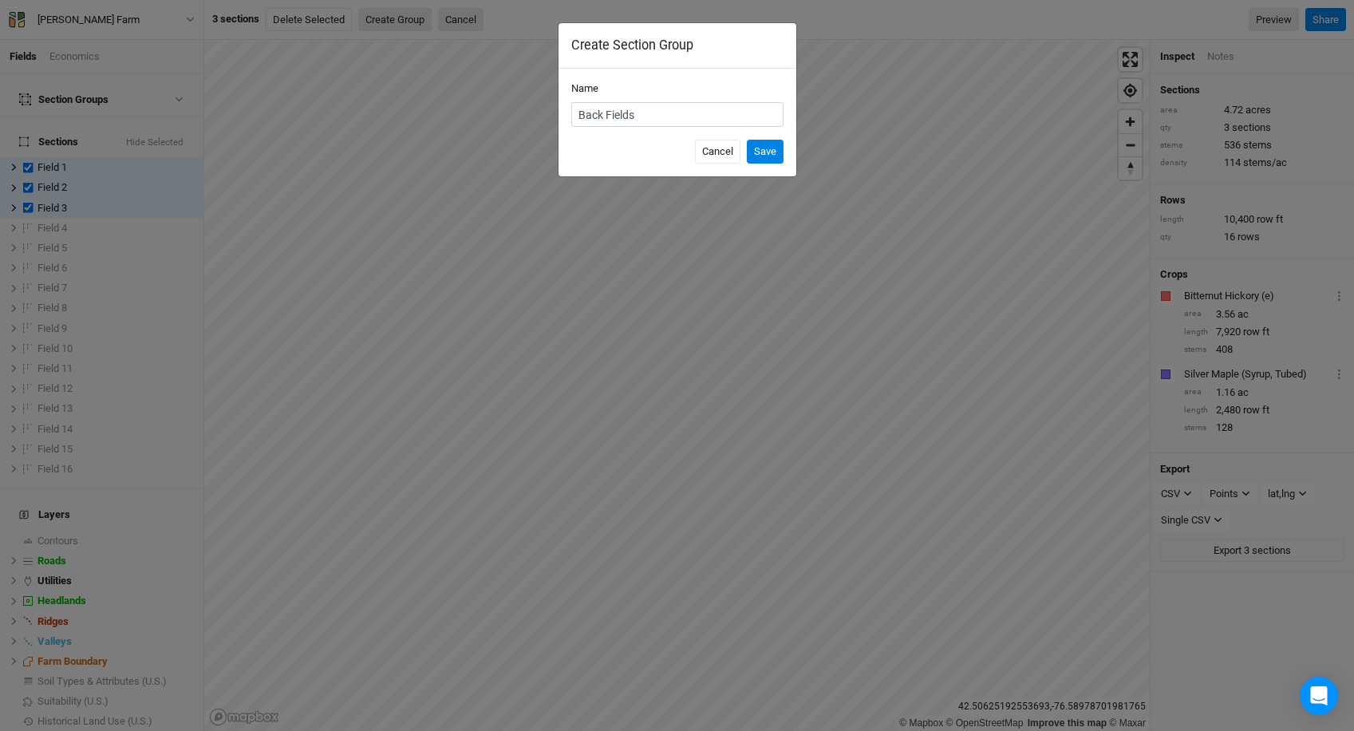
type input "Back Fields"
click at [747, 140] on button "Save" at bounding box center [765, 152] width 37 height 24
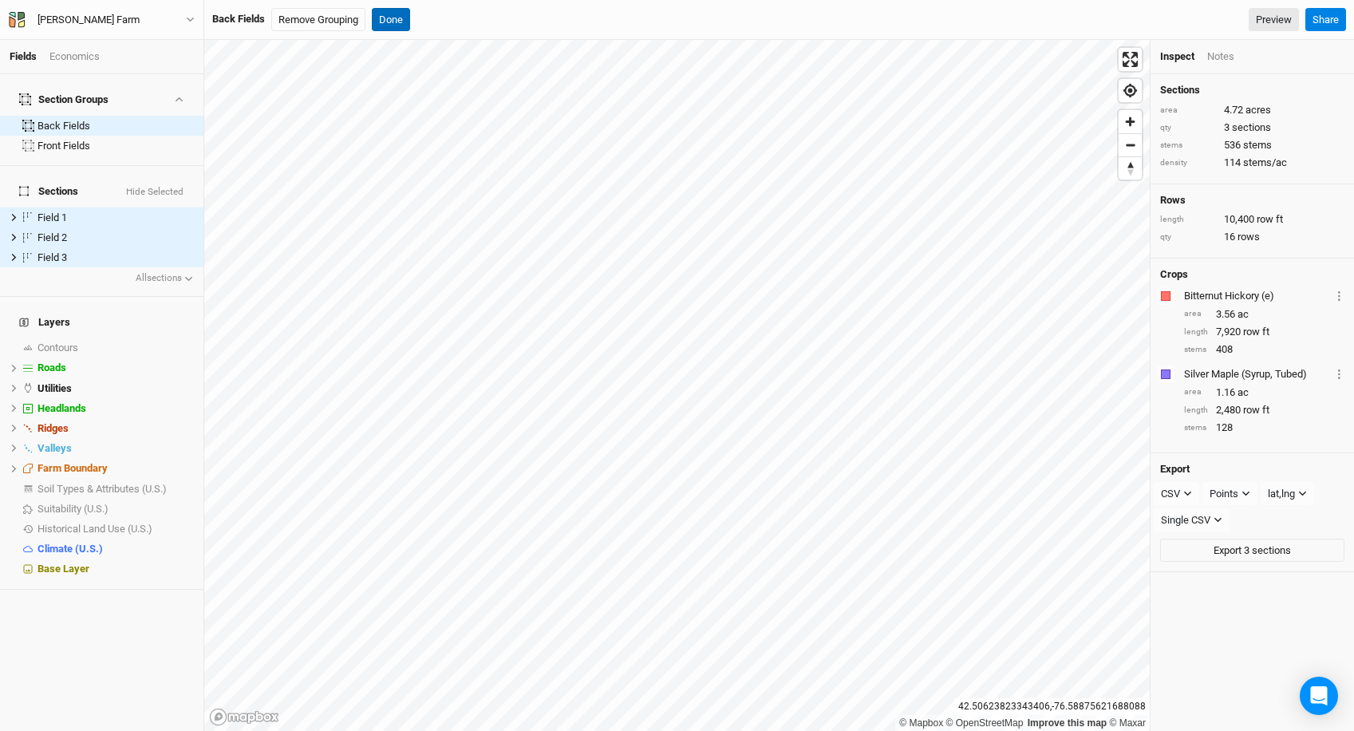
click at [390, 16] on button "Done" at bounding box center [391, 20] width 38 height 24
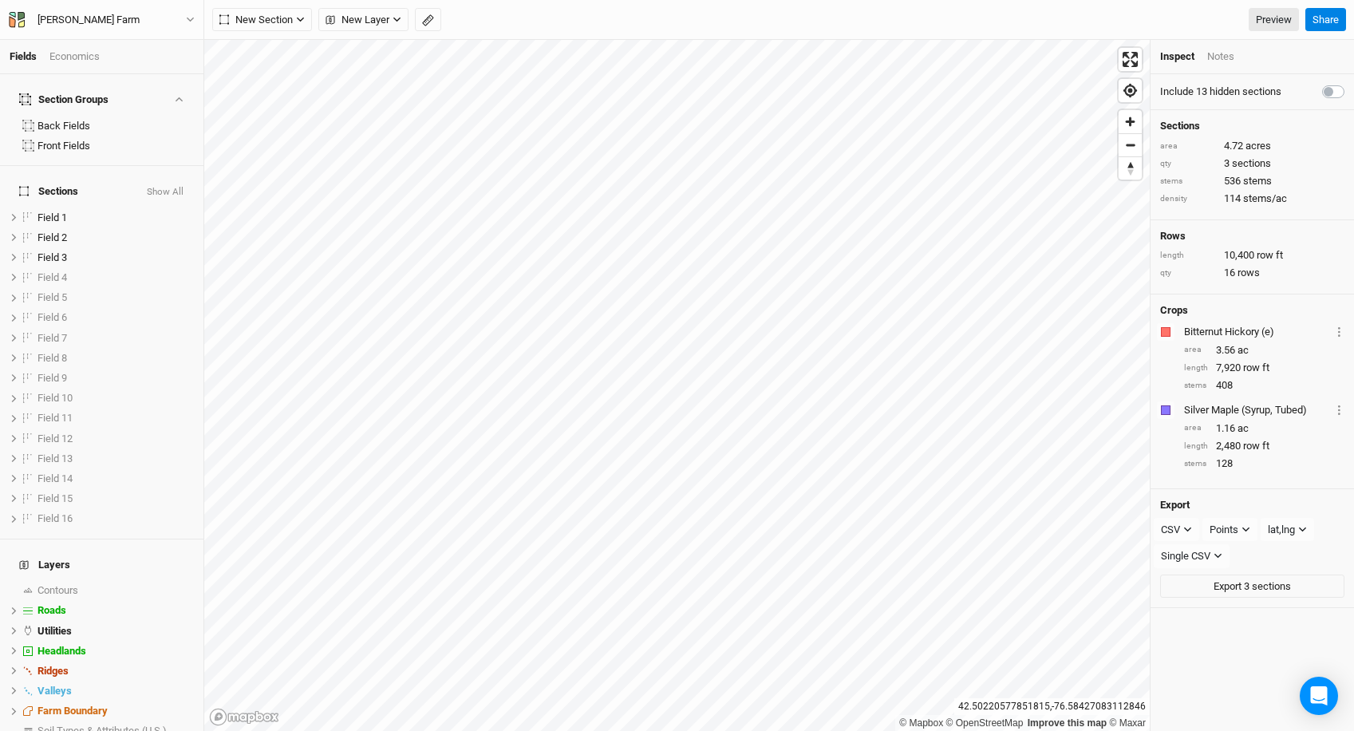
click at [587, 17] on div "Fields Economics Section Groups Back Fields Front Fields Sections Show All Fiel…" at bounding box center [677, 365] width 1354 height 731
click at [271, 22] on span "New Section" at bounding box center [255, 20] width 73 height 16
click at [273, 75] on button "Line" at bounding box center [276, 77] width 126 height 25
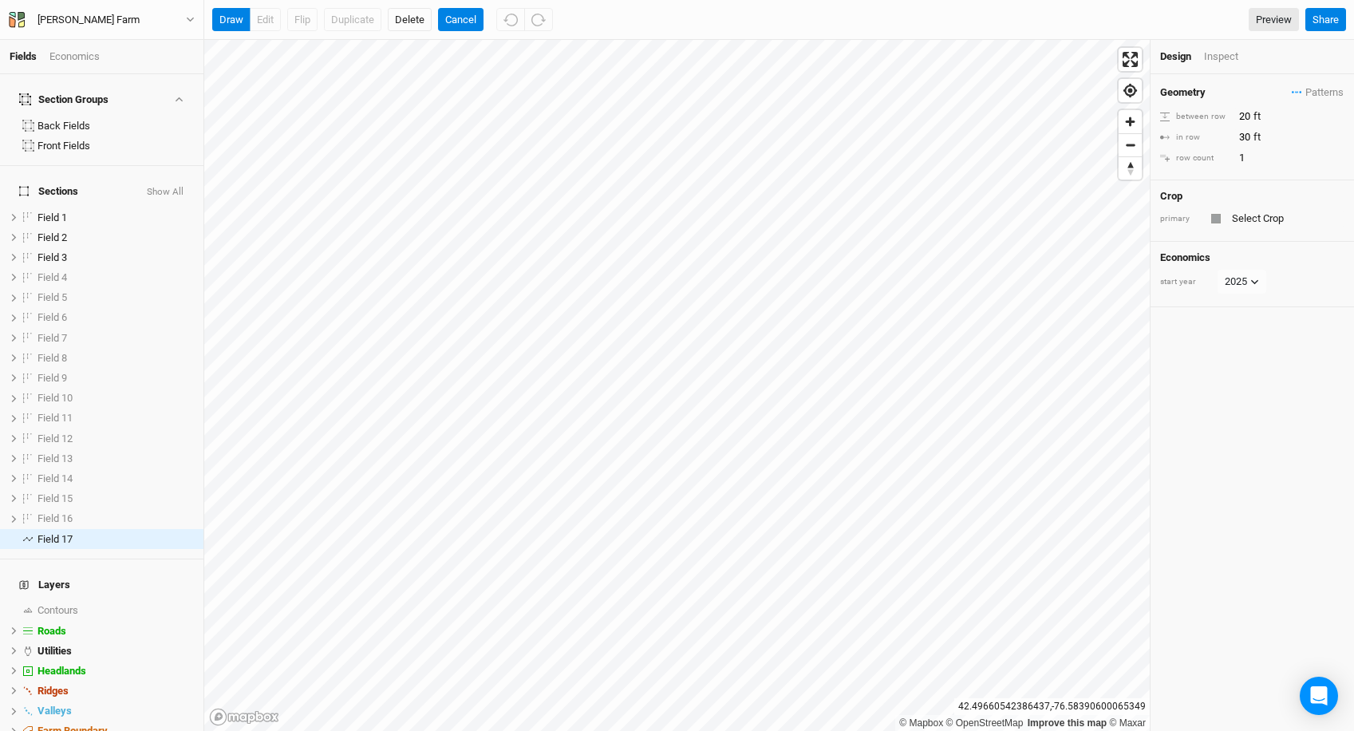
scroll to position [90, 0]
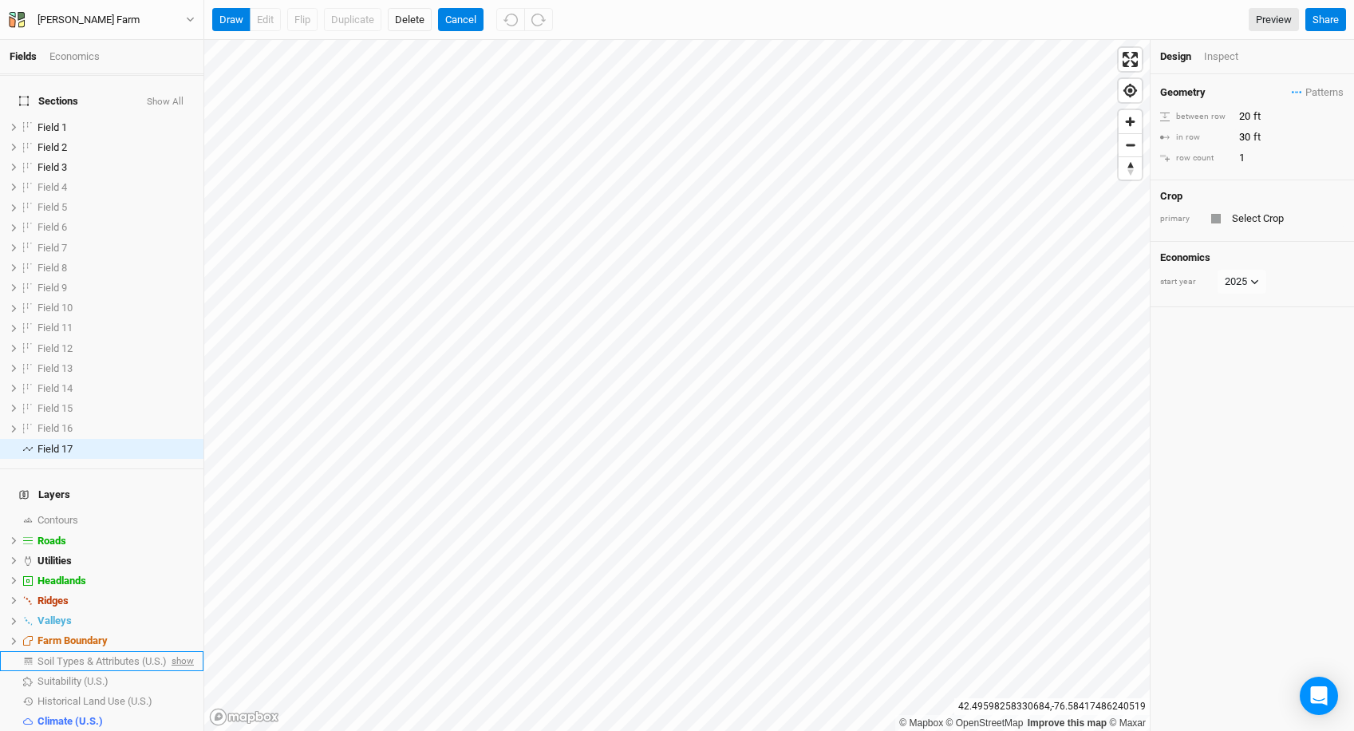
click at [180, 651] on span "show" at bounding box center [181, 661] width 26 height 20
click at [180, 651] on span "hide" at bounding box center [183, 661] width 21 height 20
click at [180, 651] on span "show" at bounding box center [181, 661] width 26 height 20
click at [188, 651] on span "hide" at bounding box center [183, 661] width 21 height 20
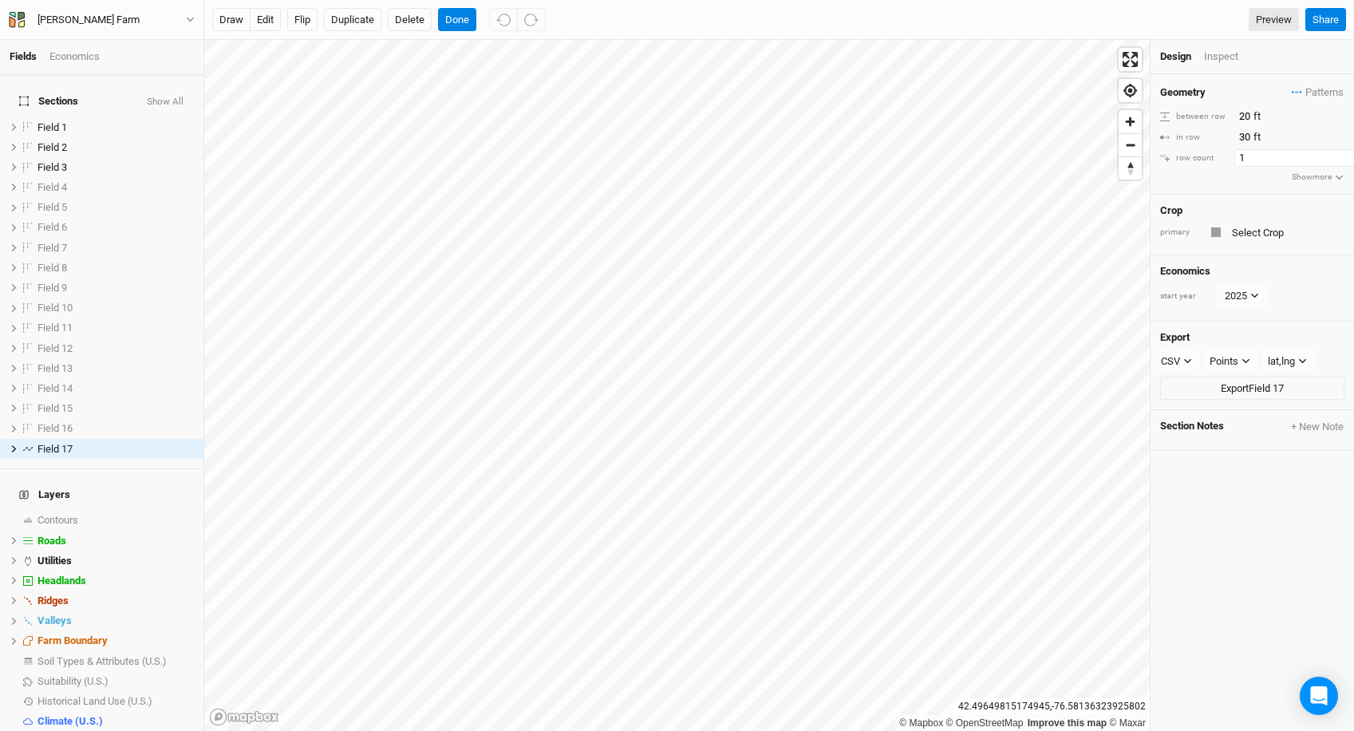
drag, startPoint x: 1246, startPoint y: 146, endPoint x: 1249, endPoint y: 155, distance: 9.1
click at [1249, 155] on div "Geometry Patterns Hickory-Willow view Hickory Syntro view Hickory Syntro 3 view…" at bounding box center [1252, 134] width 203 height 120
click at [1251, 159] on input "1" at bounding box center [1303, 158] width 139 height 18
type input "3"
click at [295, 18] on button "Flip" at bounding box center [302, 20] width 30 height 24
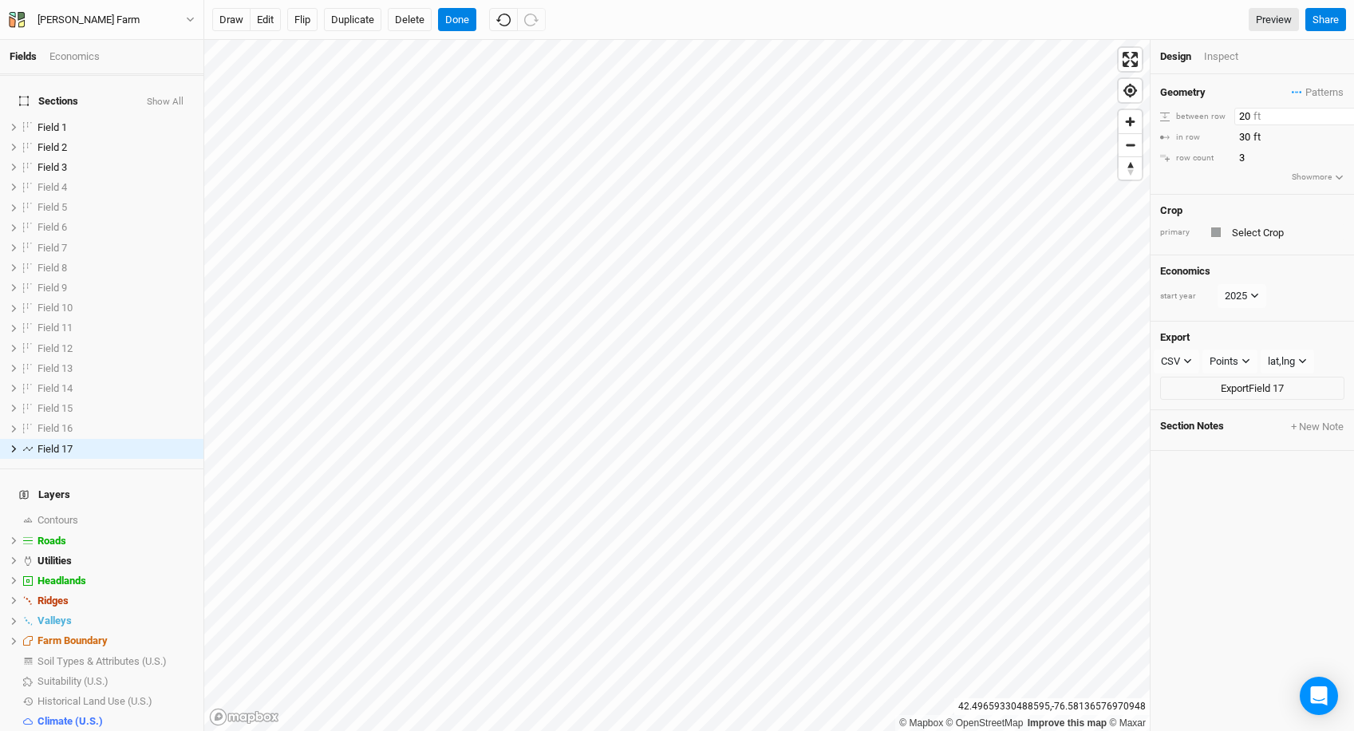
click at [1244, 117] on input "20" at bounding box center [1303, 117] width 139 height 18
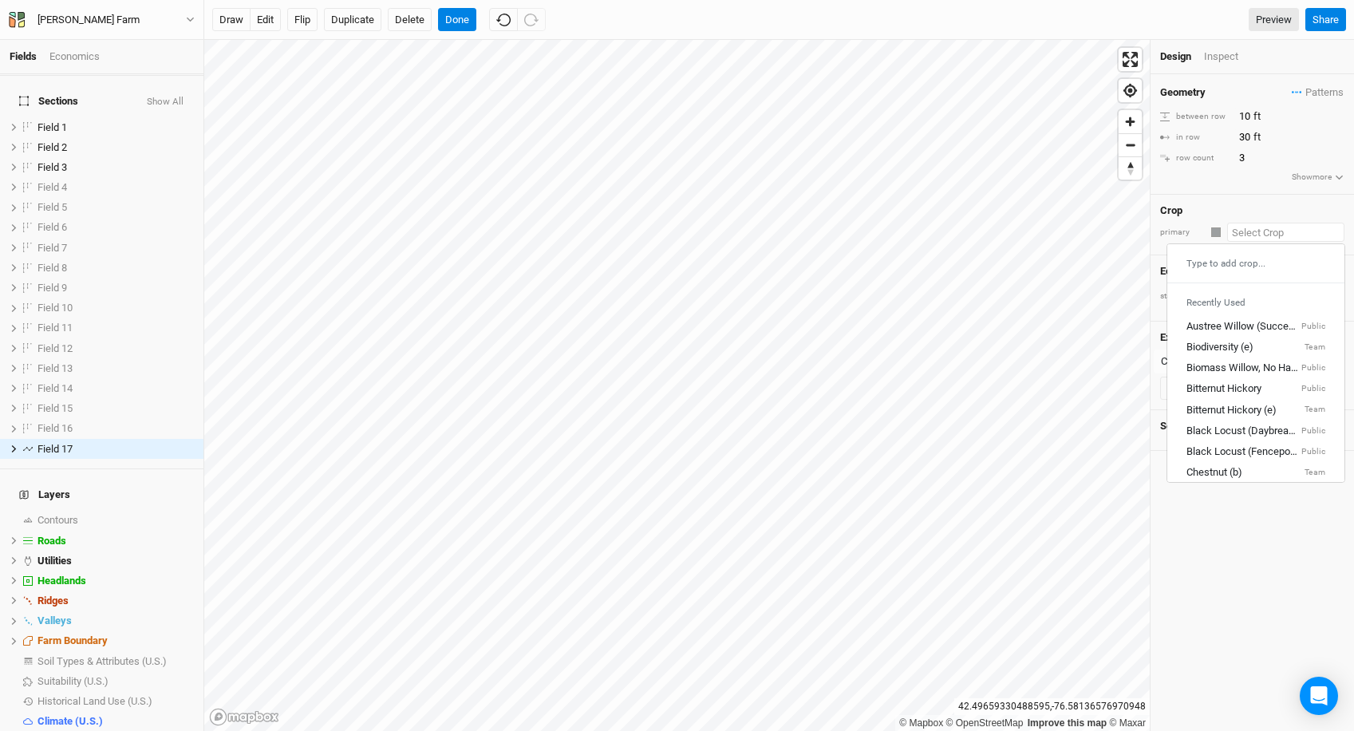
click at [1269, 231] on input "text" at bounding box center [1285, 232] width 117 height 19
click at [1260, 443] on link "Black Locust (Fenceposts Only) Public" at bounding box center [1255, 451] width 177 height 21
type input "20"
type input "6"
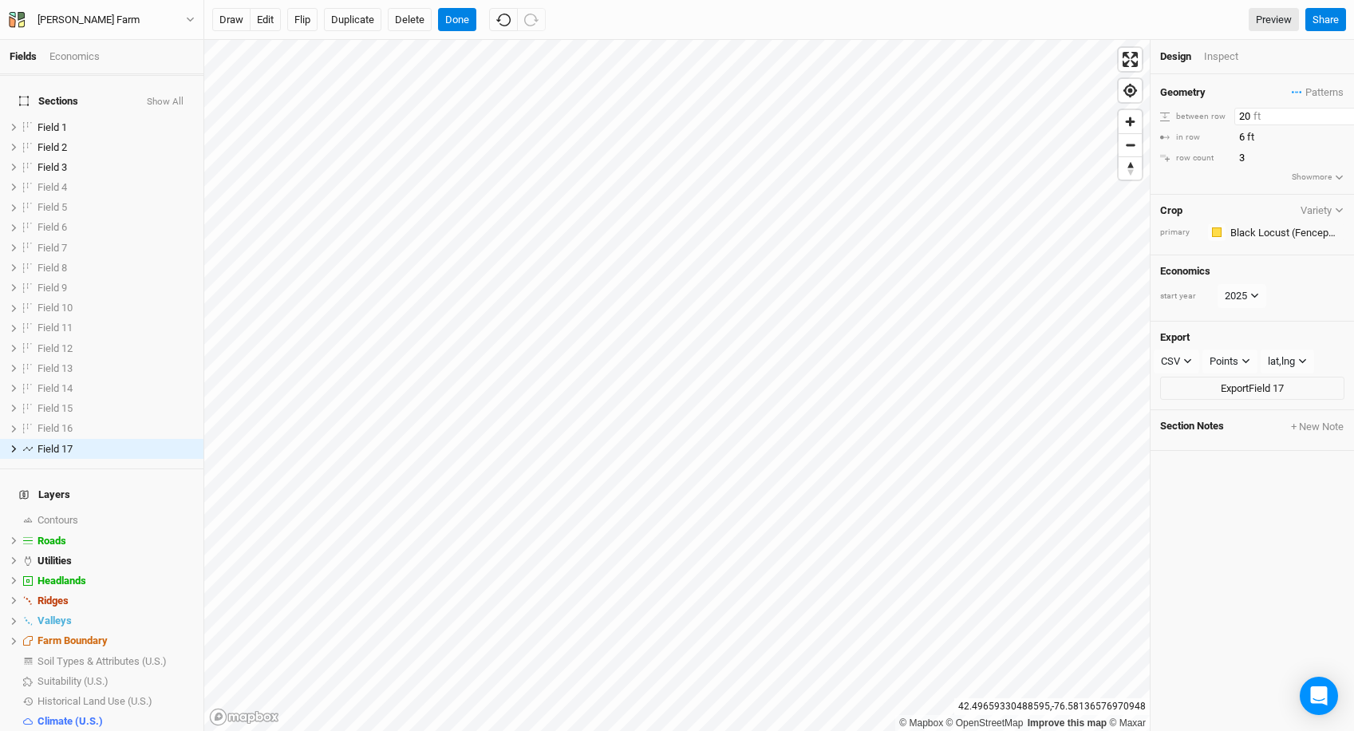
click at [1239, 117] on input "20" at bounding box center [1303, 117] width 139 height 18
type input "10"
click at [42, 443] on span "Field 17" at bounding box center [55, 449] width 35 height 12
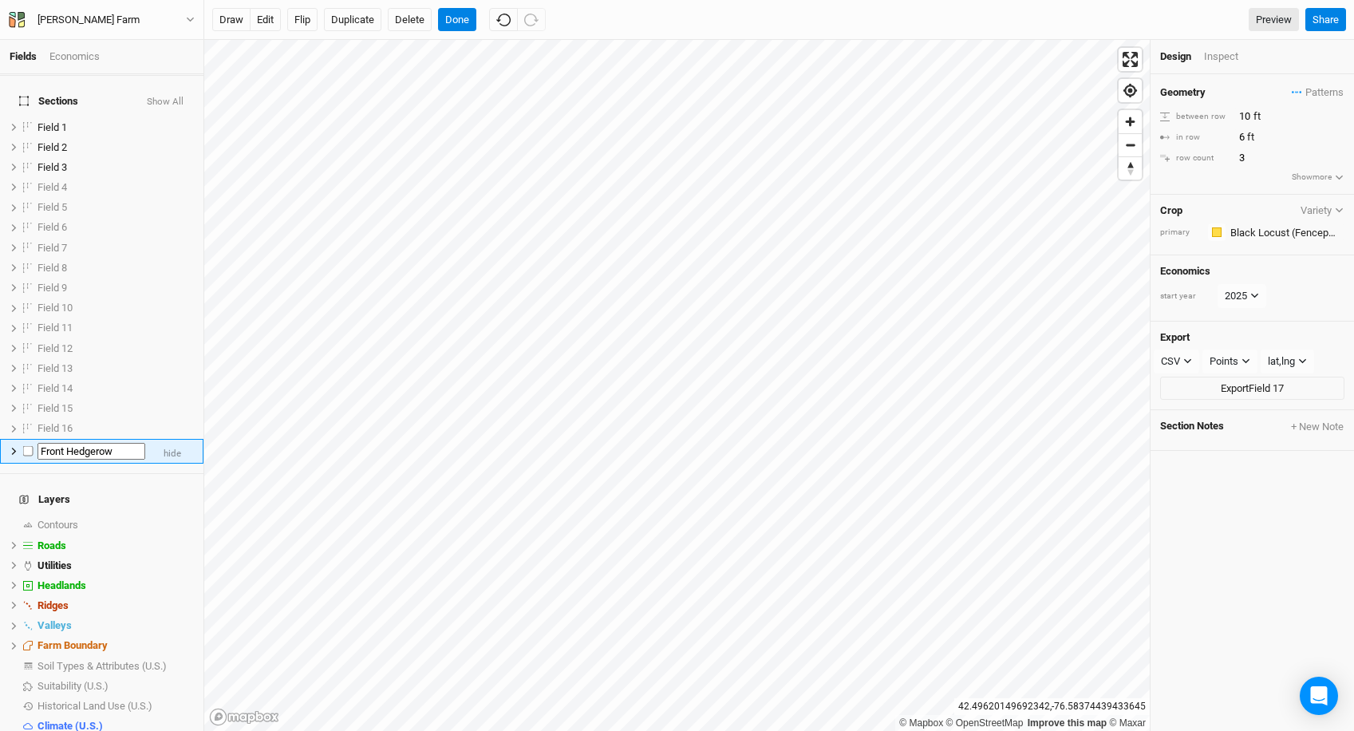
type input "Front Hedgerow"
click at [14, 445] on icon at bounding box center [14, 448] width 5 height 7
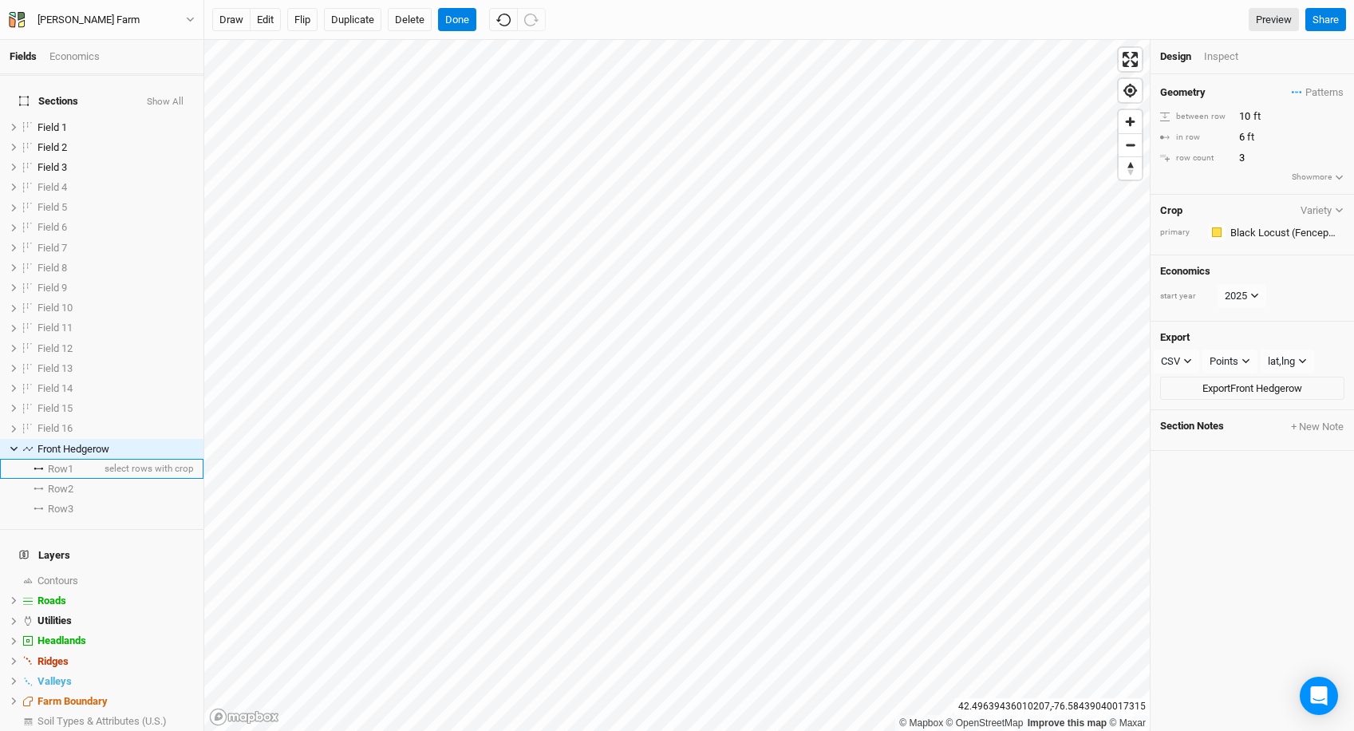
click at [73, 463] on span "Row 1" at bounding box center [61, 469] width 26 height 13
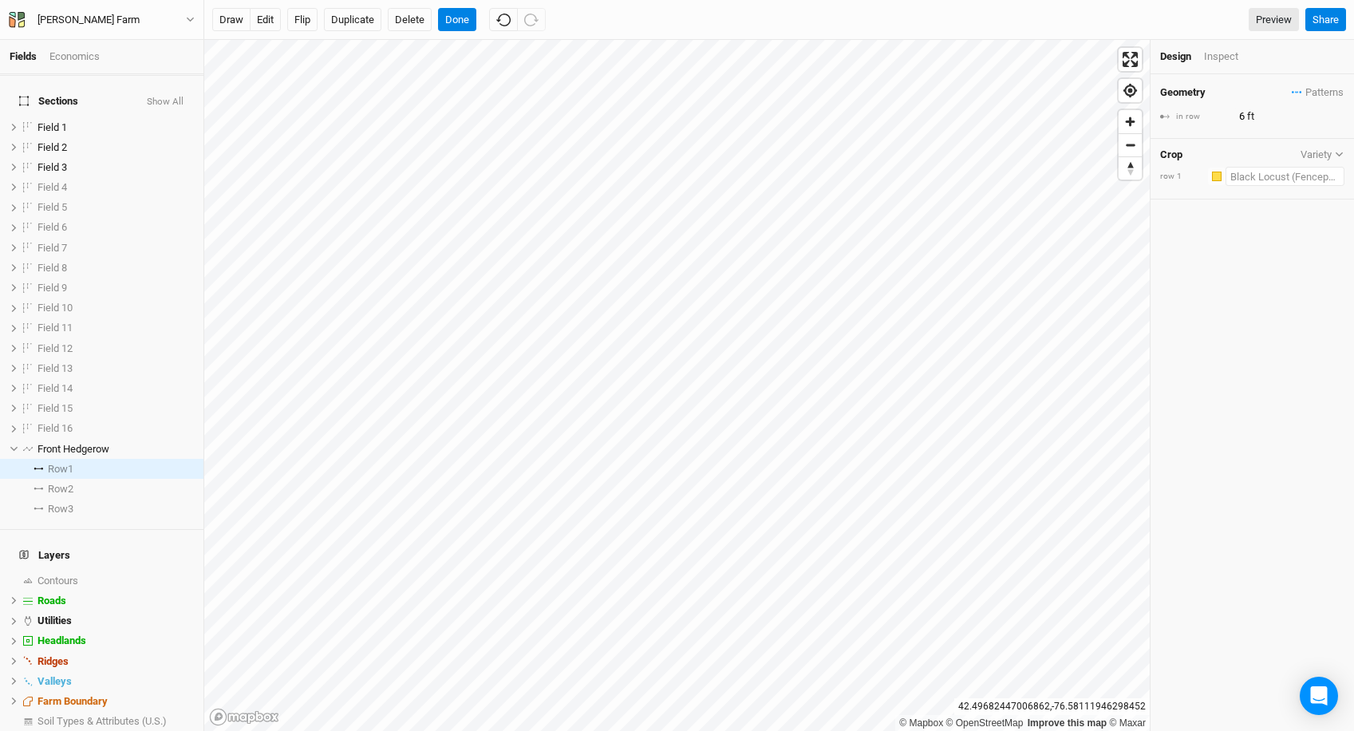
click at [1259, 181] on input "text" at bounding box center [1285, 176] width 119 height 19
type input "b"
type input "biodiversity (e)"
type input "biom"
type input "biomass Willow, No Harvest, CO2e Revenue"
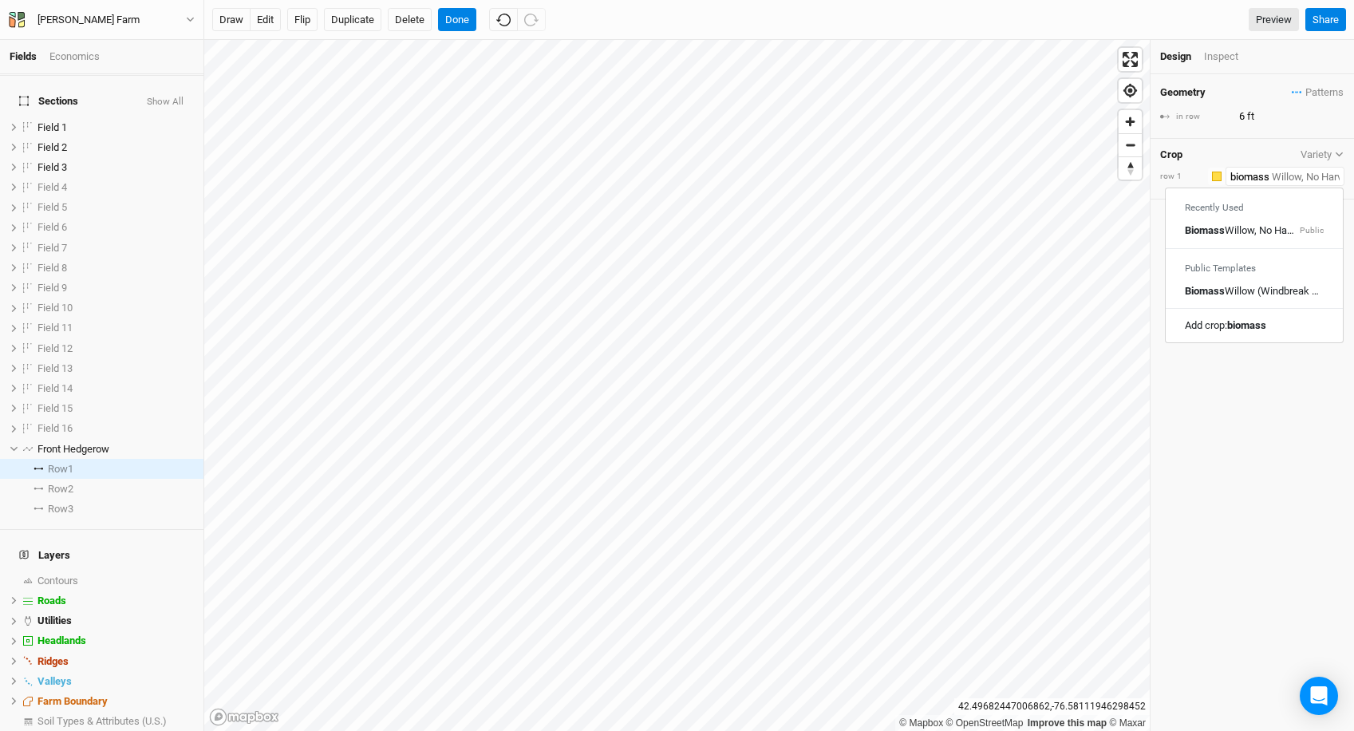
type input "biomass"
type input "biomass Willow, No Harvest, CO2e Revenue"
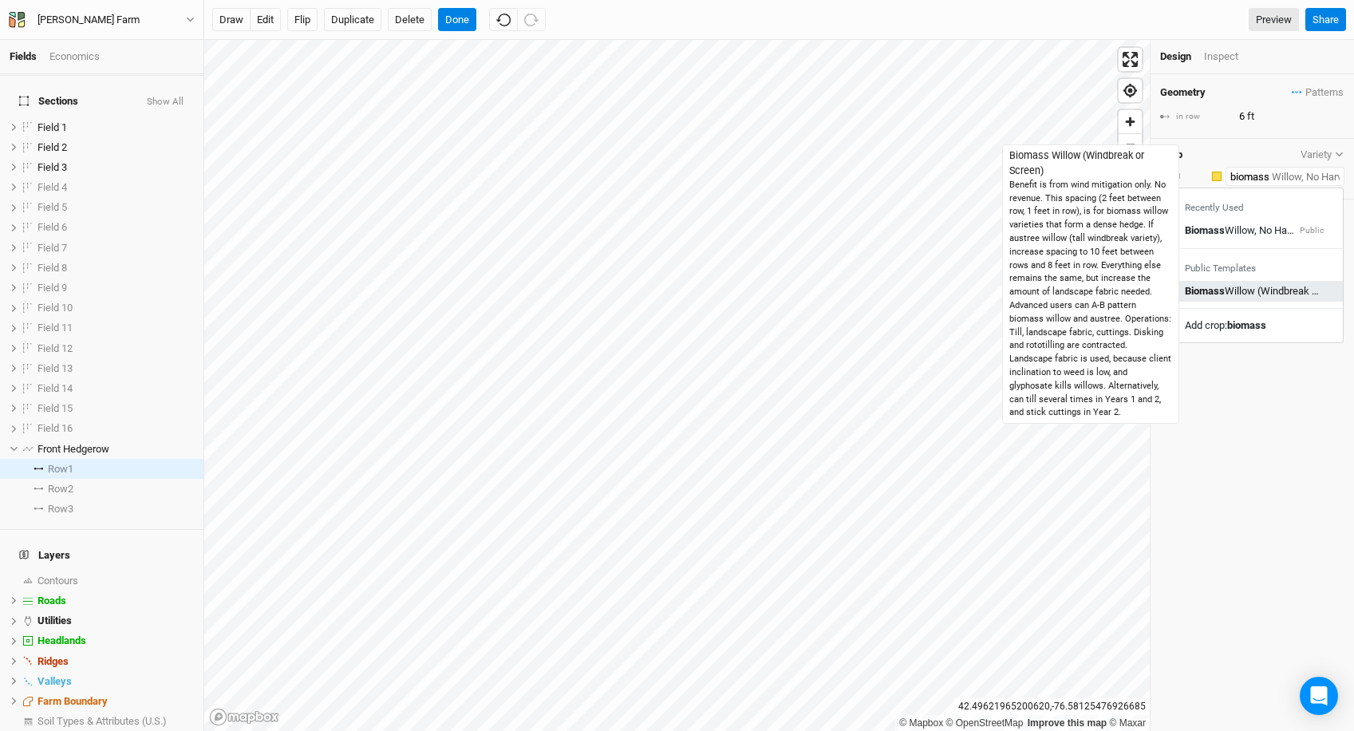
click at [1234, 294] on div "Biomass Willow (Windbreak or Screen)" at bounding box center [1254, 291] width 139 height 14
type input "Biomass Willow (Windbreak or Screen)"
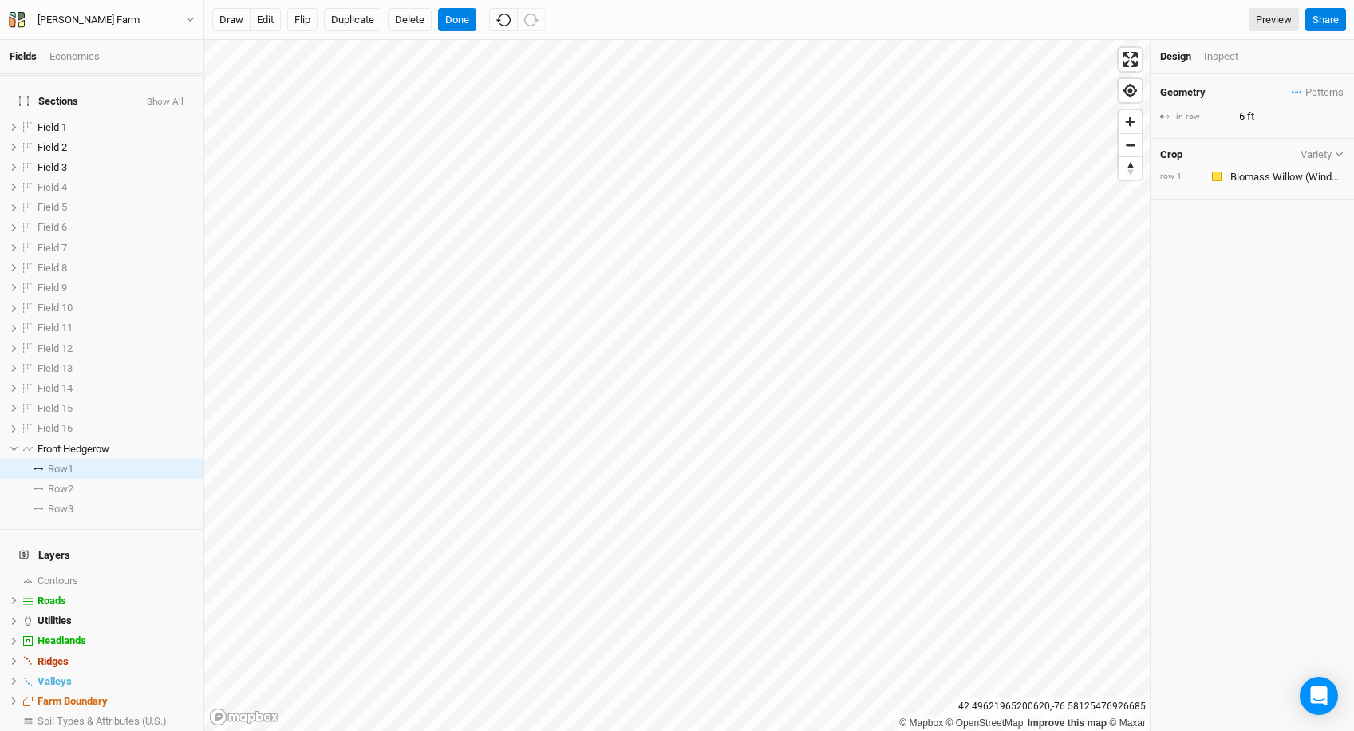
type input "1"
click at [1216, 172] on div "button" at bounding box center [1217, 177] width 10 height 10
click at [1239, 324] on div "Blue" at bounding box center [1272, 330] width 88 height 18
click at [67, 443] on span "Front Hedgerow" at bounding box center [74, 449] width 72 height 12
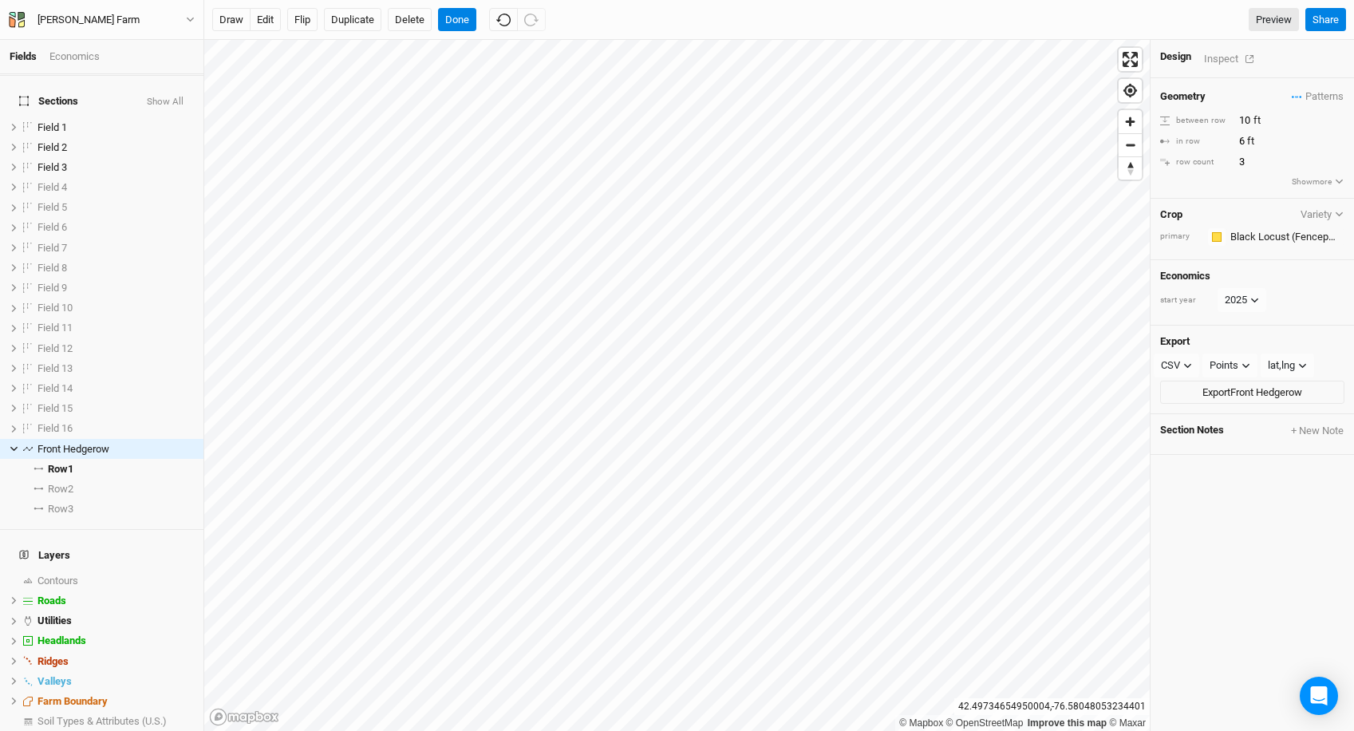
click at [1214, 53] on div "Inspect" at bounding box center [1232, 58] width 57 height 18
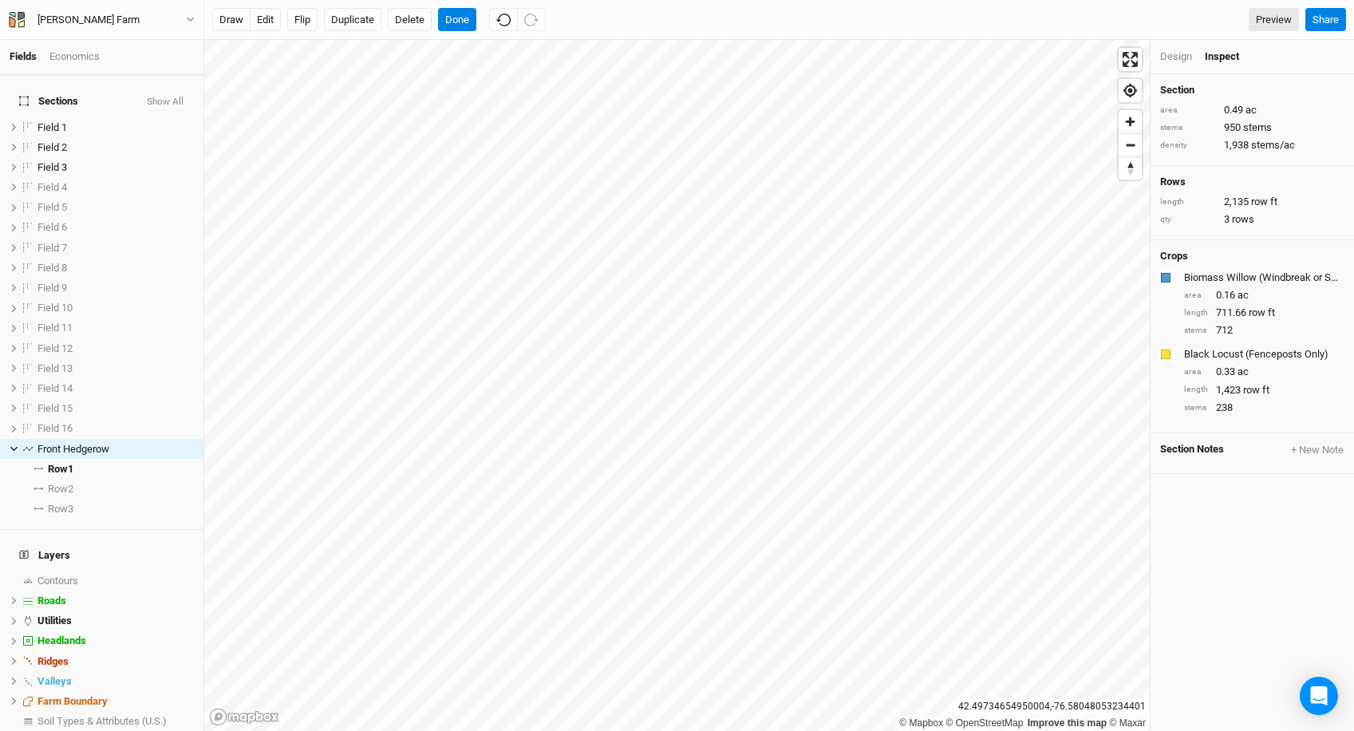
click at [1179, 54] on div "Design" at bounding box center [1176, 56] width 32 height 14
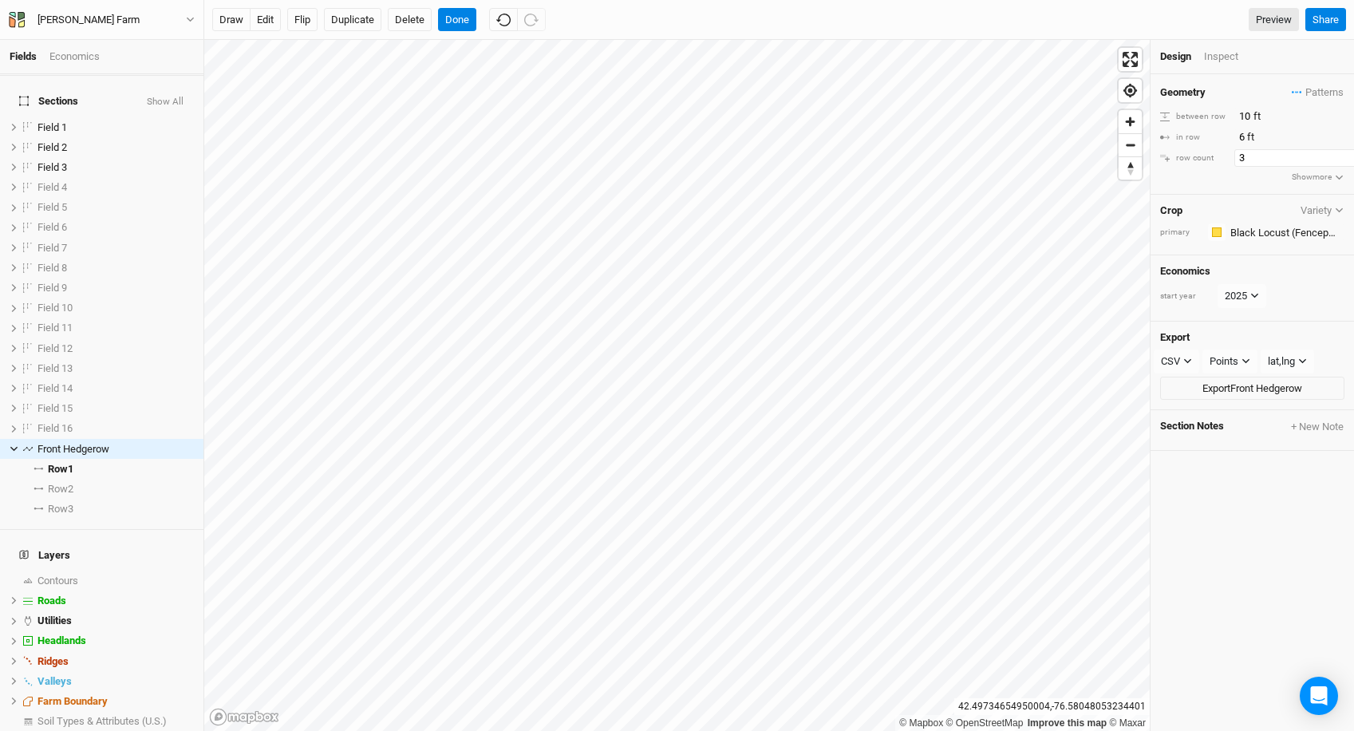
click at [1260, 160] on input "3" at bounding box center [1303, 158] width 139 height 18
type input "4"
click at [263, 18] on button "edit" at bounding box center [265, 20] width 31 height 24
click at [457, 23] on button "Done" at bounding box center [457, 20] width 38 height 24
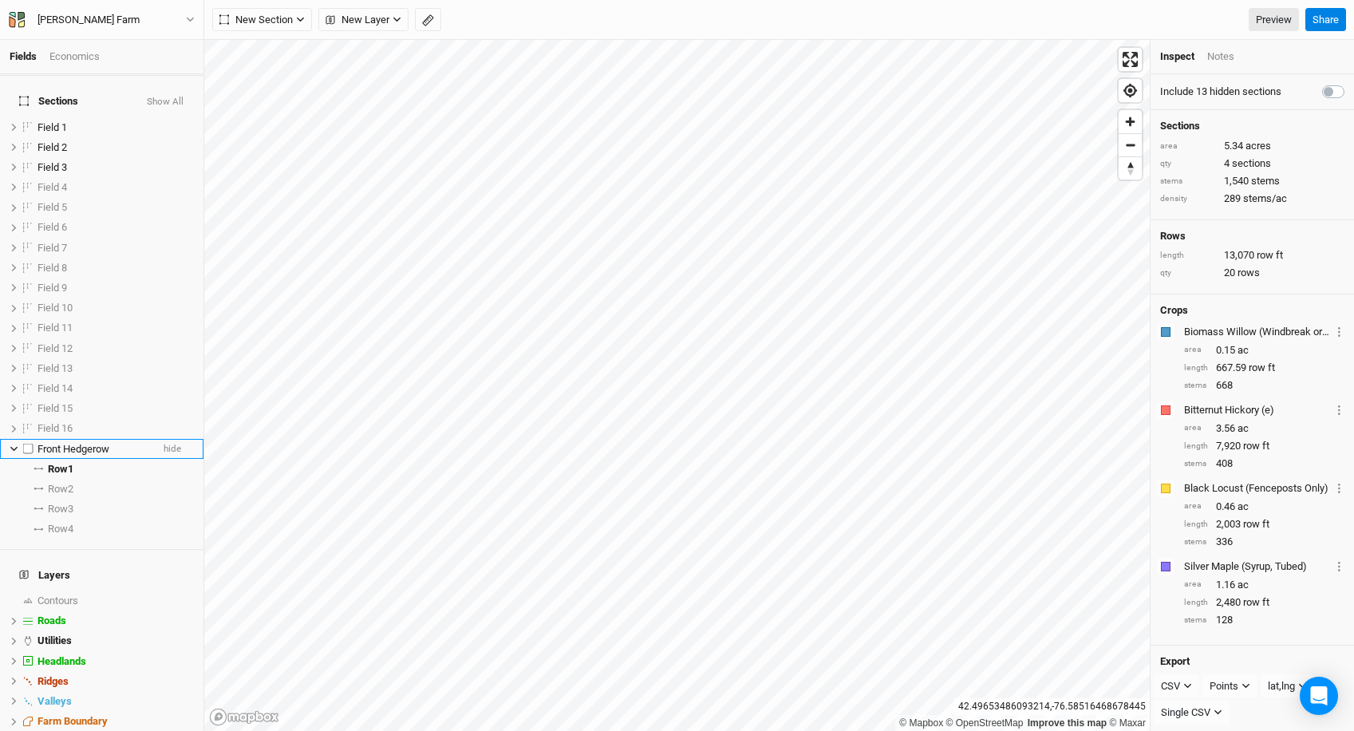
click at [13, 447] on icon at bounding box center [13, 449] width 7 height 5
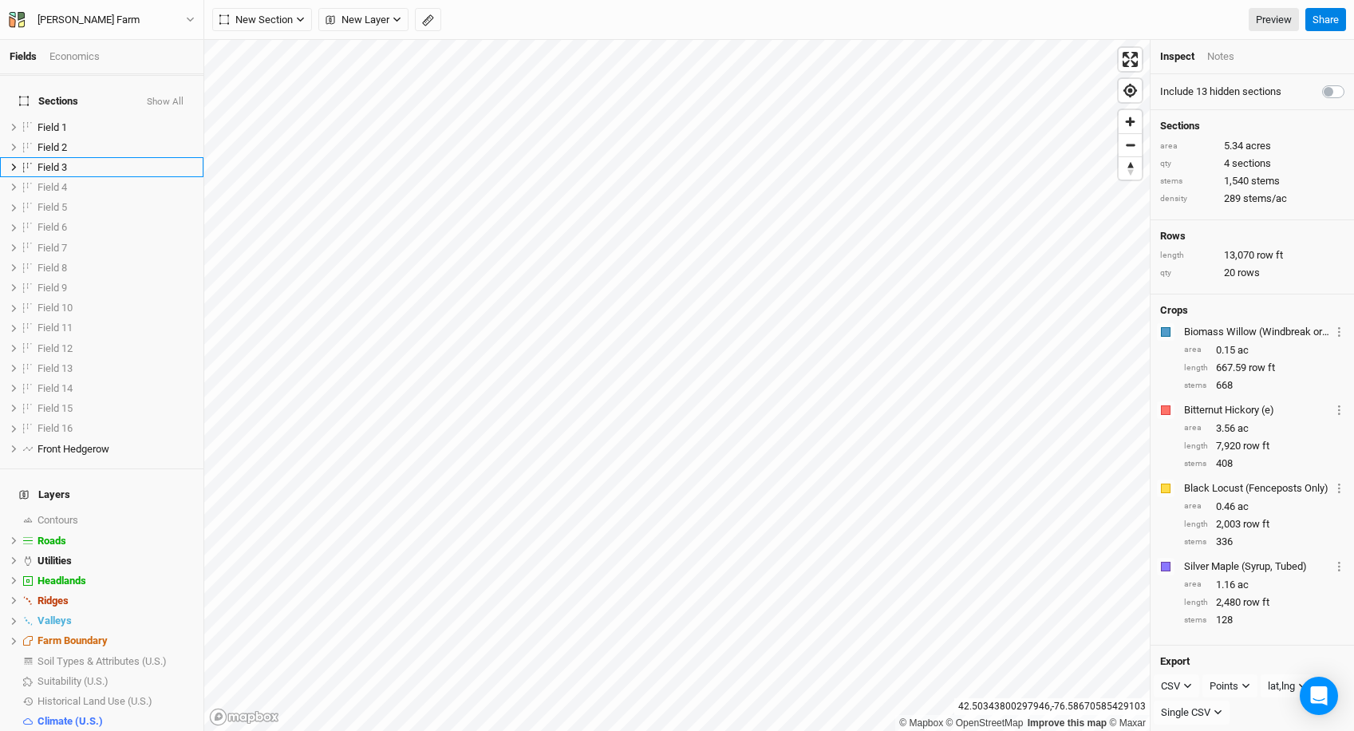
scroll to position [0, 0]
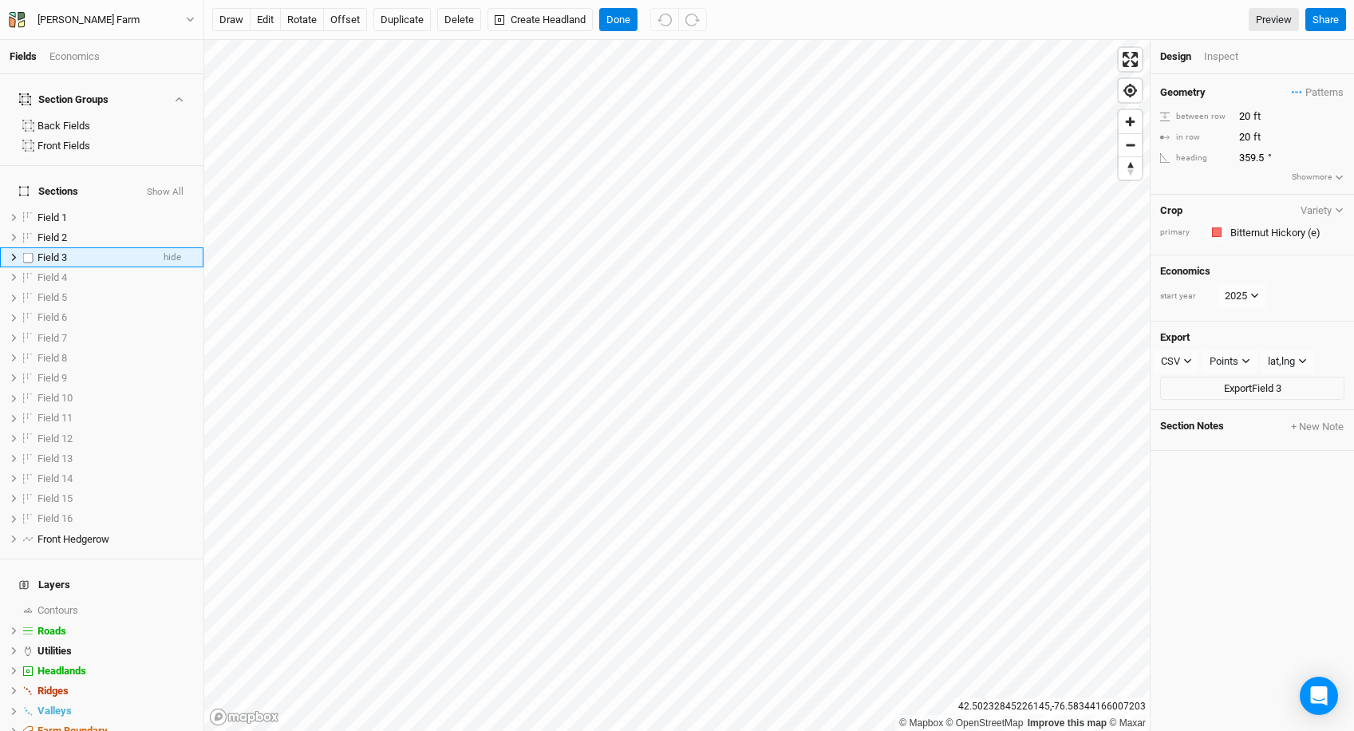
click at [11, 253] on icon at bounding box center [14, 257] width 9 height 9
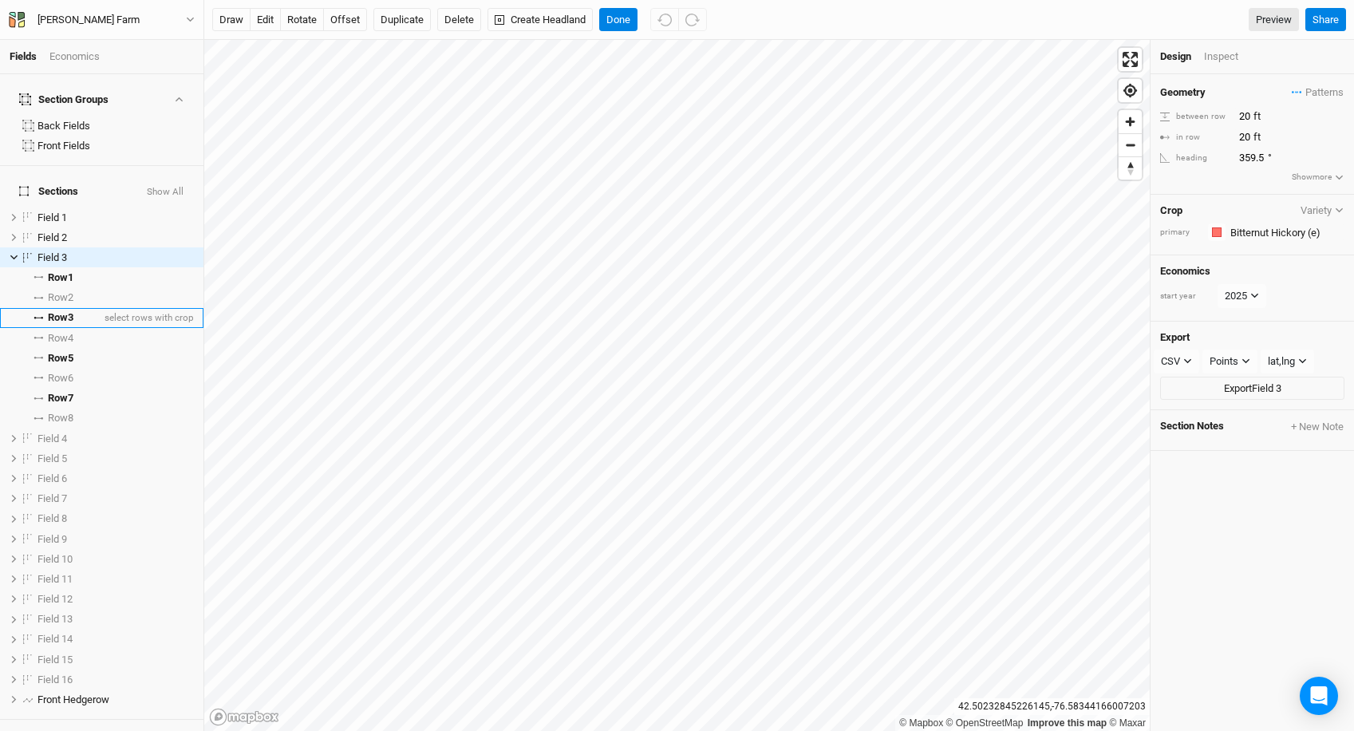
click at [88, 308] on li "Row 3 select rows with crop" at bounding box center [101, 318] width 203 height 20
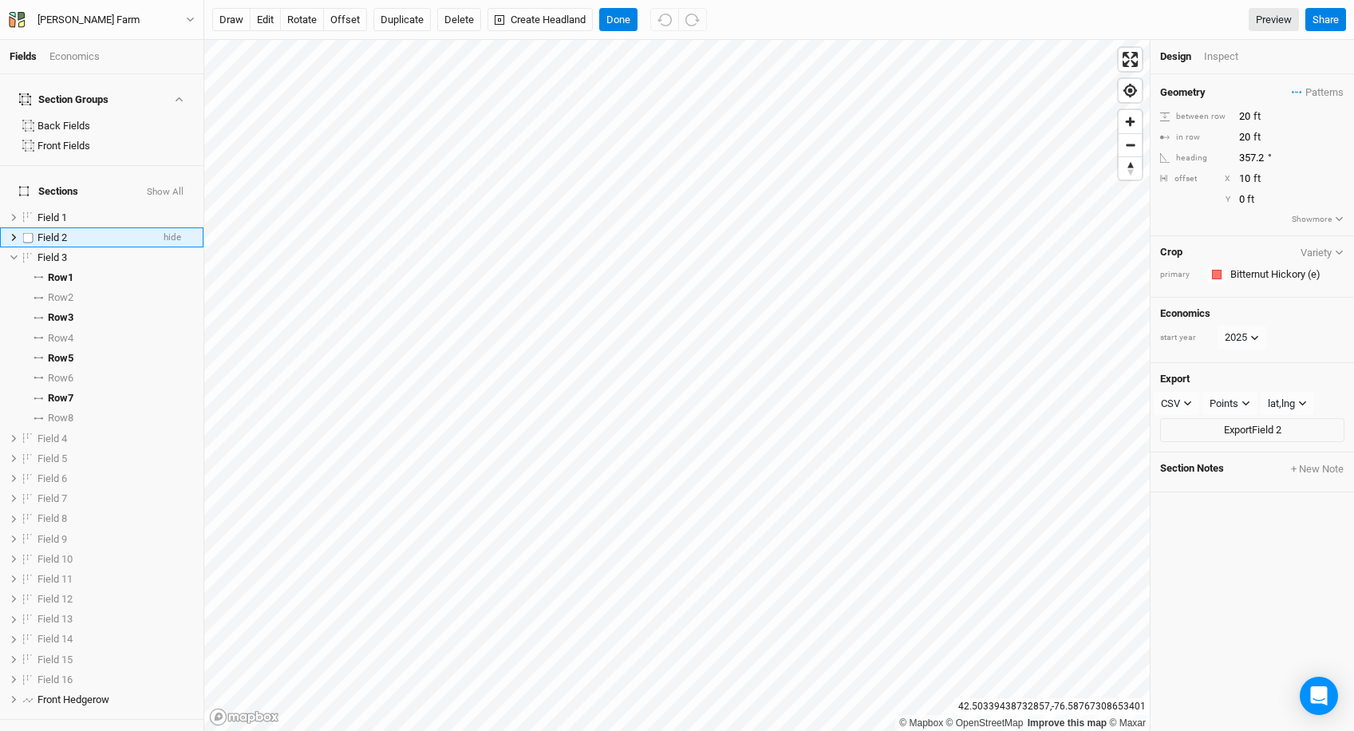
click at [10, 233] on icon at bounding box center [14, 237] width 9 height 9
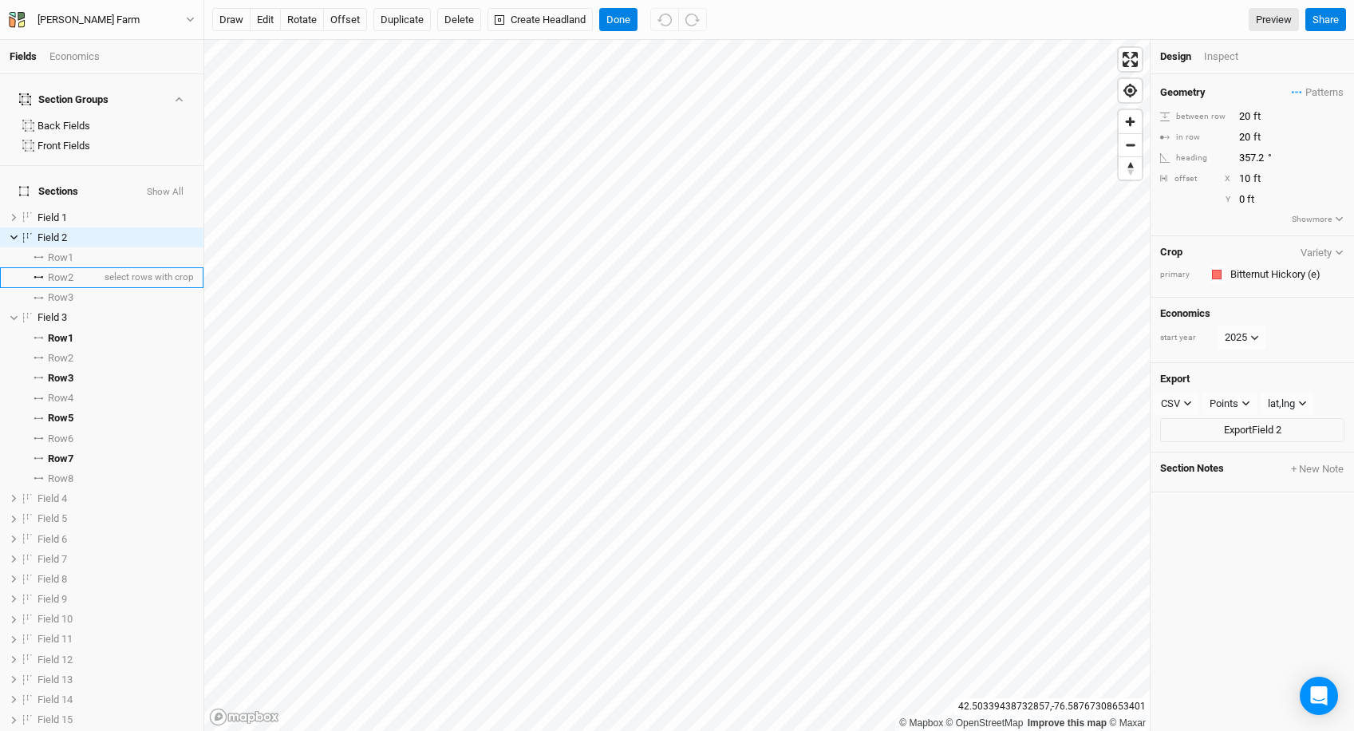
click at [53, 271] on span "Row 2" at bounding box center [61, 277] width 26 height 13
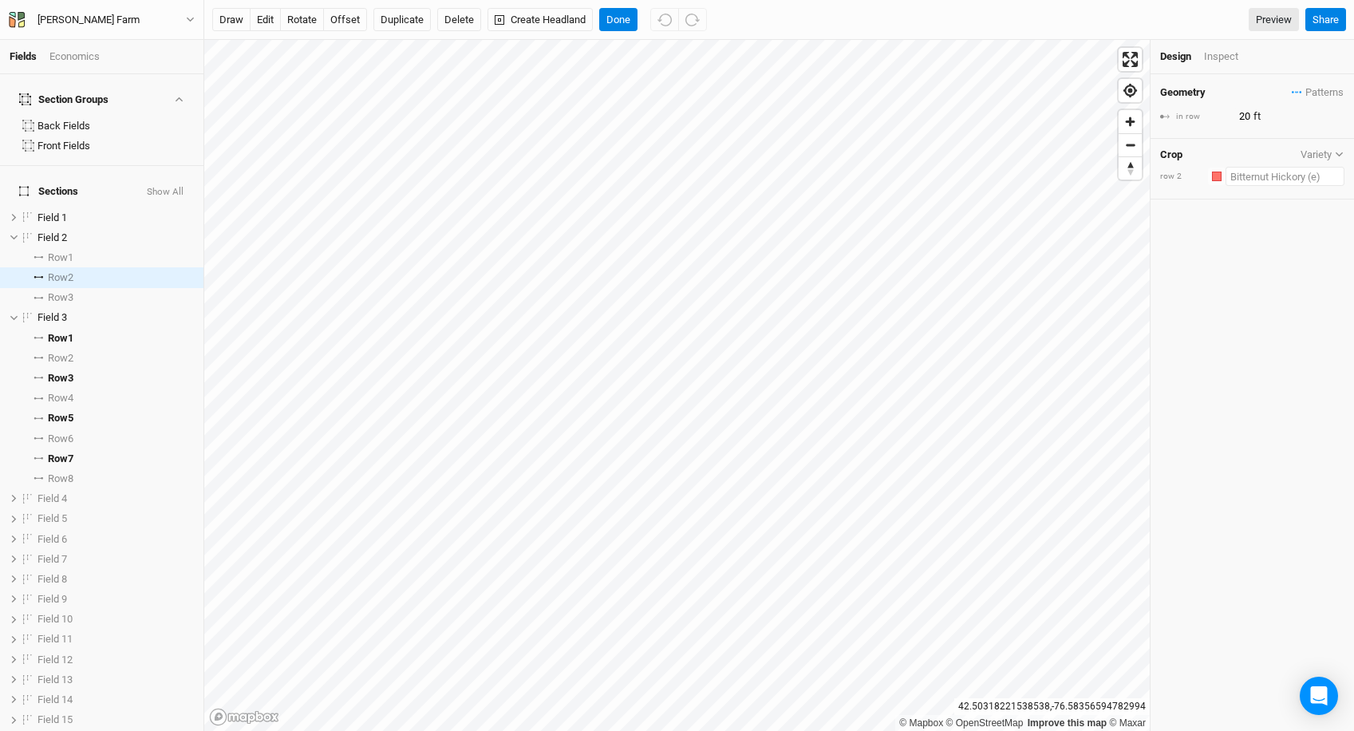
click at [1240, 178] on input "text" at bounding box center [1285, 176] width 119 height 19
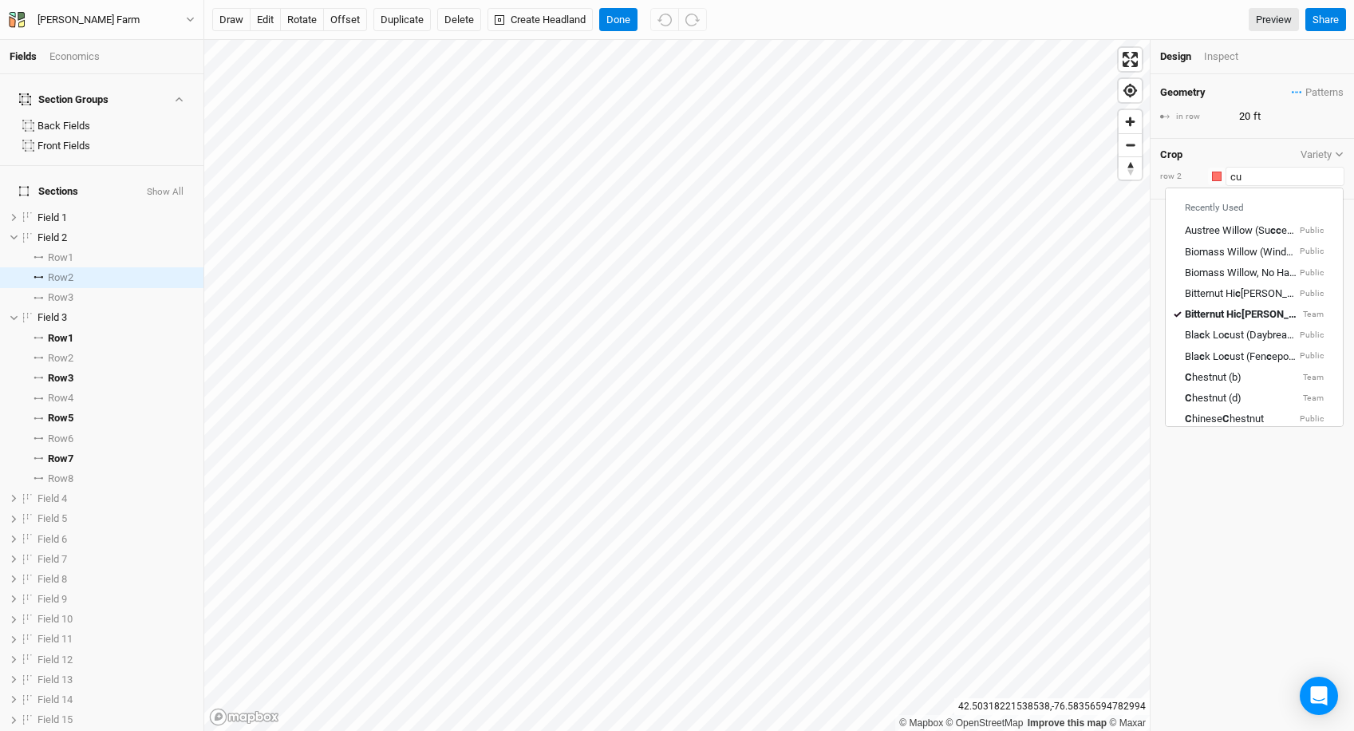
type input "cur"
type input "curly Poplar (a)"
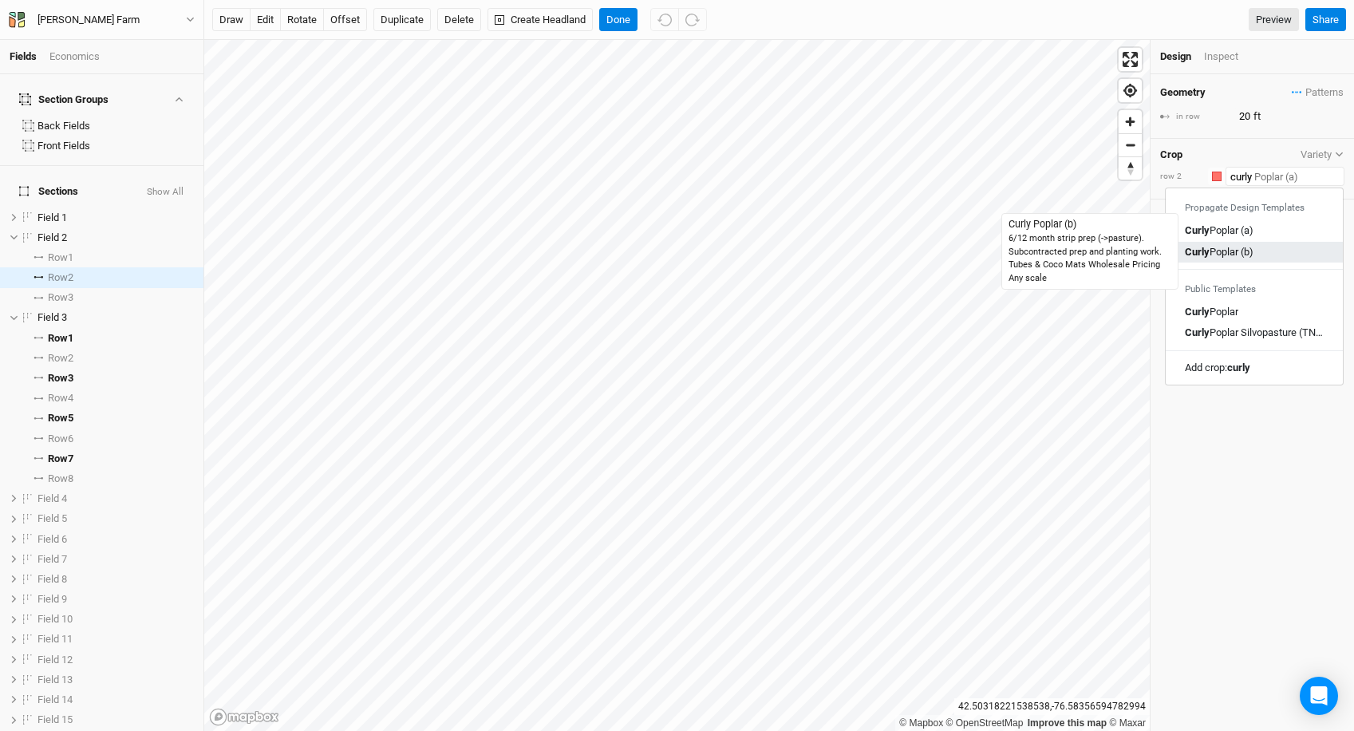
click at [1248, 245] on div "Curly Poplar (b)" at bounding box center [1219, 252] width 69 height 14
type input "Curly Poplar (b)"
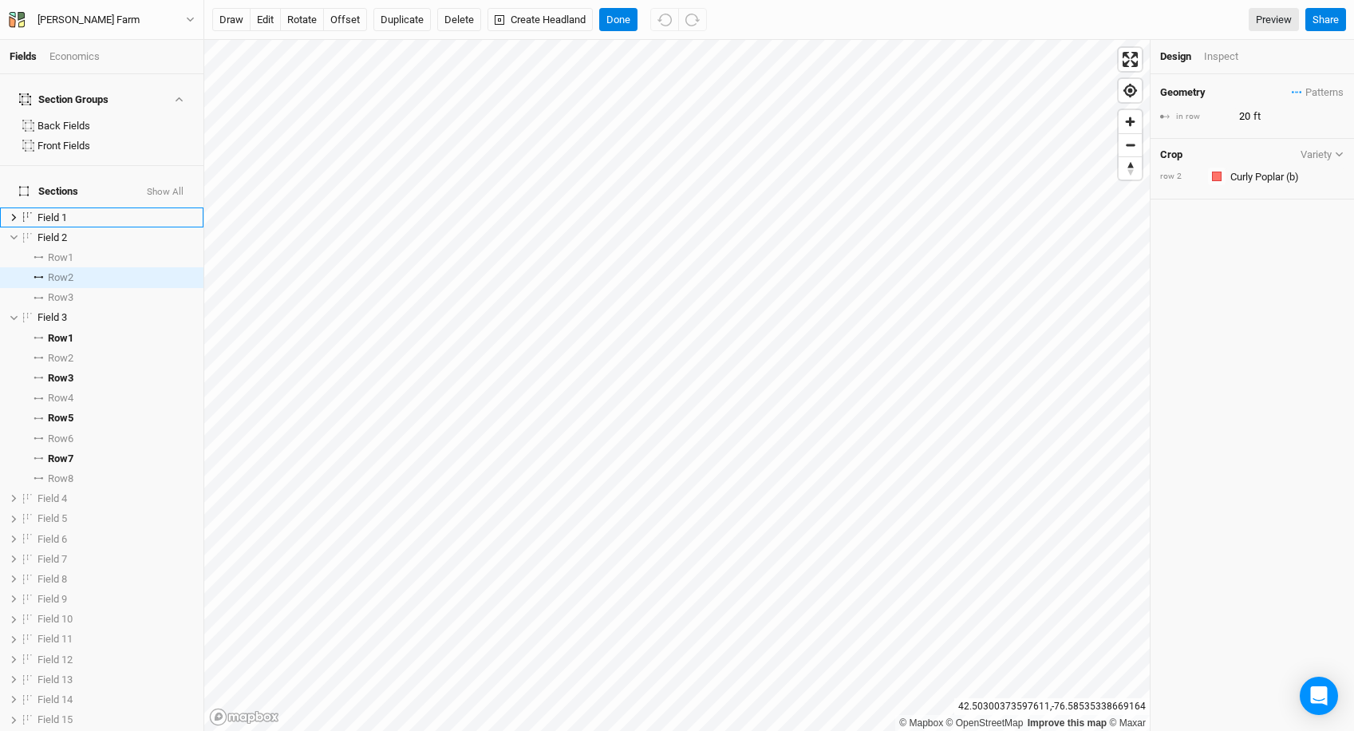
type input "10"
click at [1245, 118] on input "10" at bounding box center [1303, 117] width 139 height 18
type input "1"
type input "20"
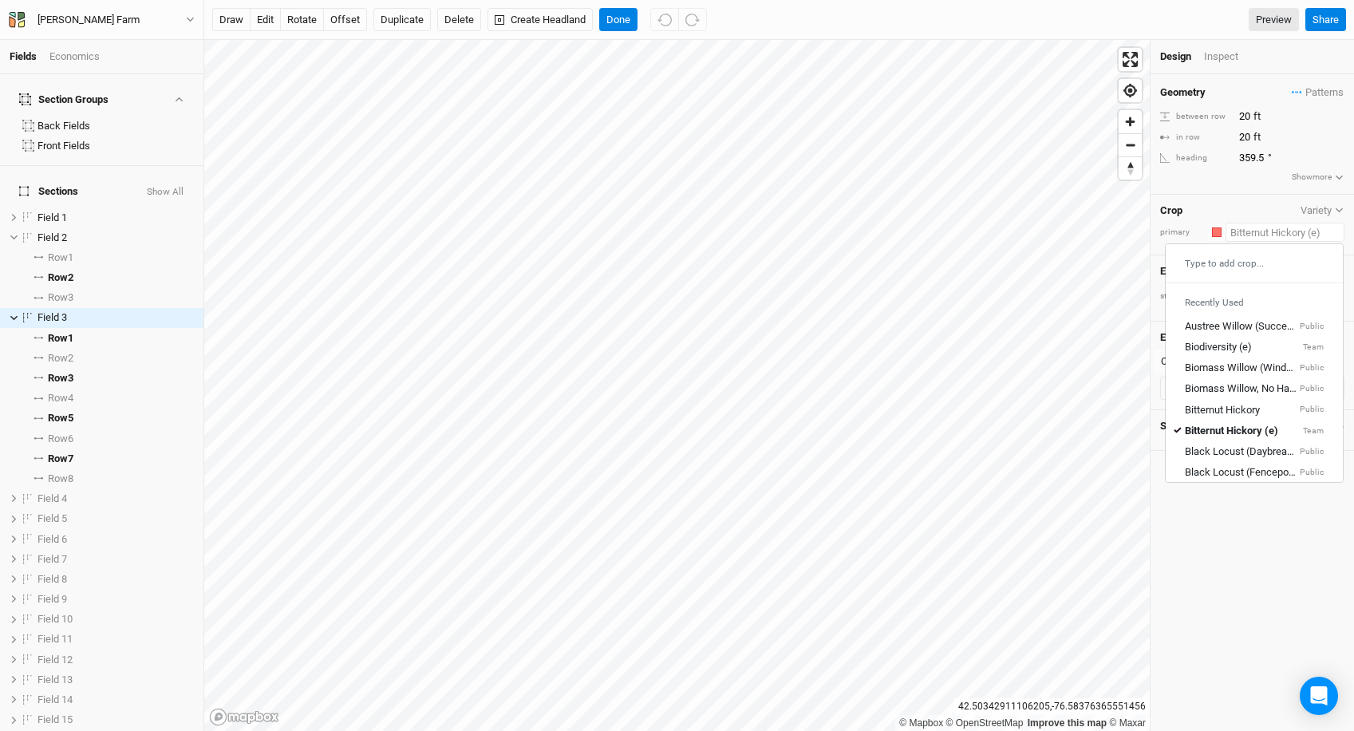
click at [1246, 231] on input "text" at bounding box center [1285, 232] width 119 height 19
type input "cur"
type input "curly Poplar (b)"
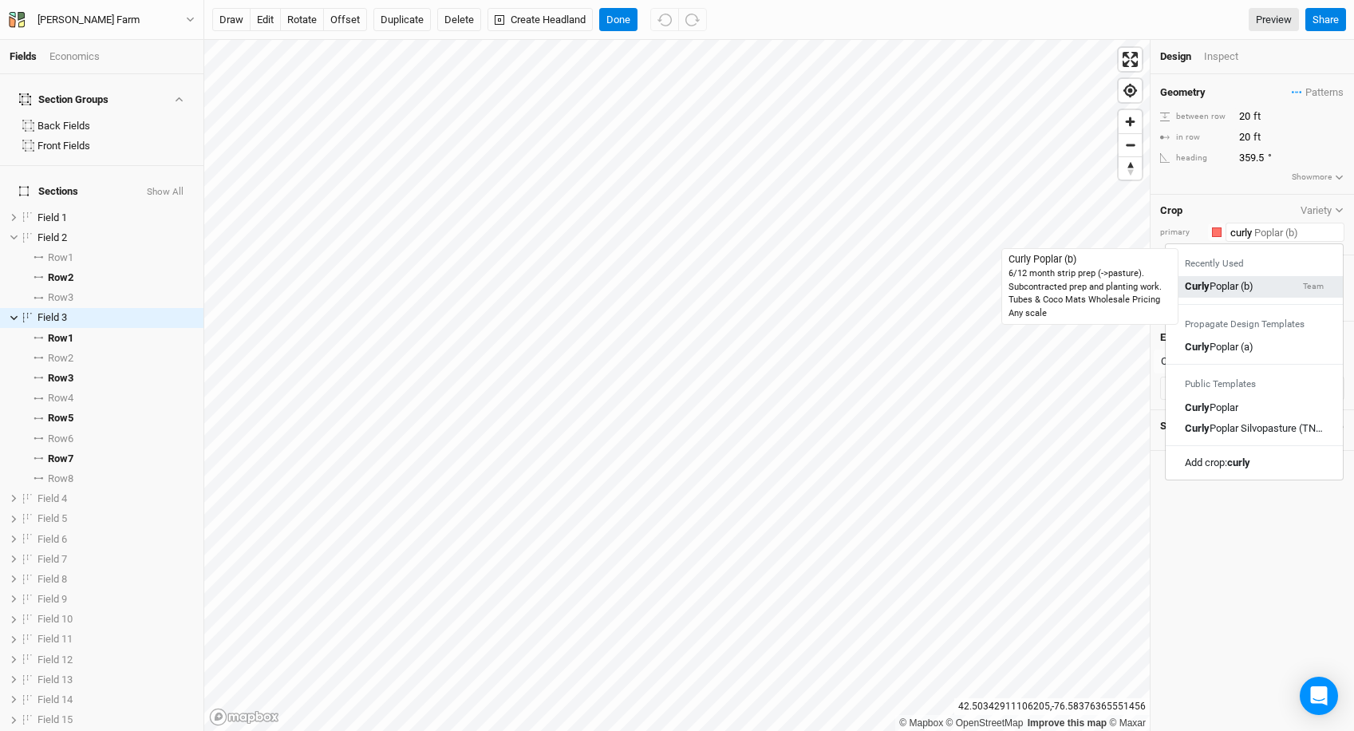
click at [1240, 283] on div "Curly Poplar (b)" at bounding box center [1219, 287] width 69 height 14
type input "Curly Poplar (b)"
type input "10"
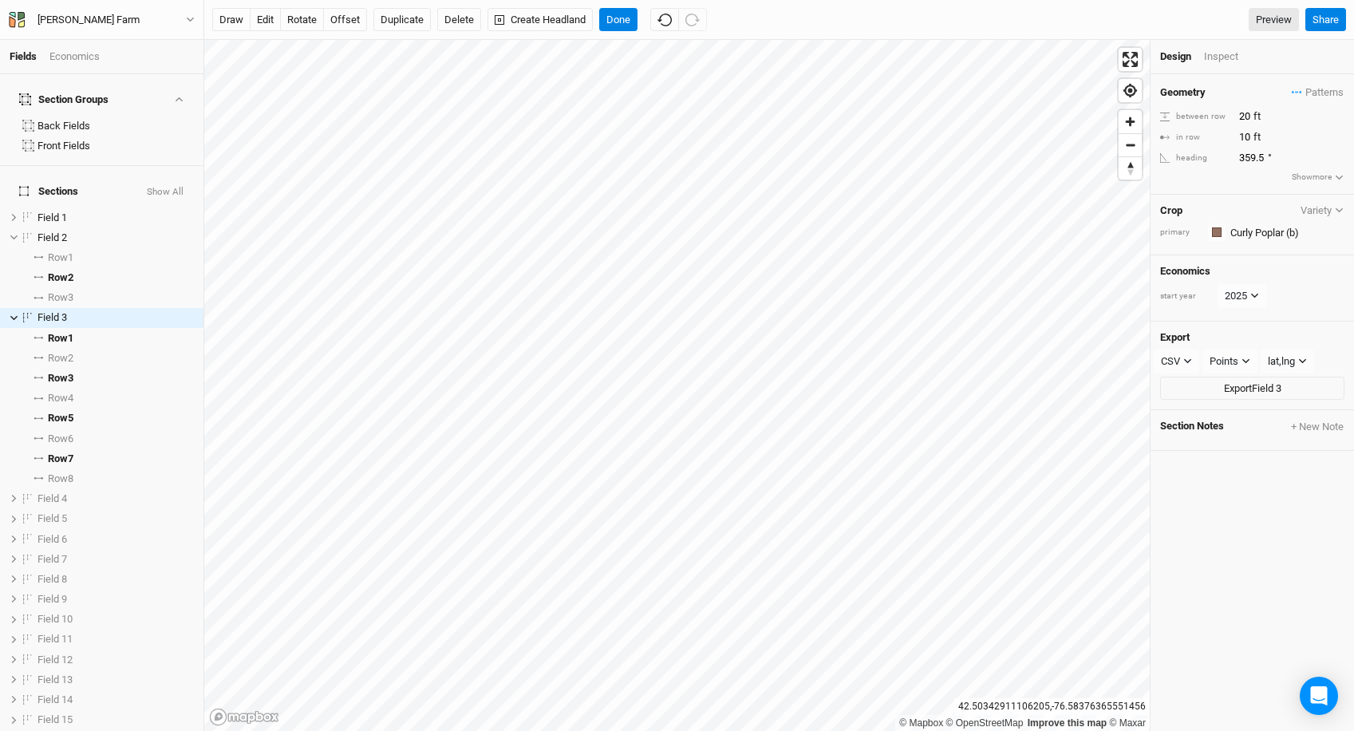
type input "20"
click at [103, 328] on span "select rows with crop" at bounding box center [147, 338] width 93 height 20
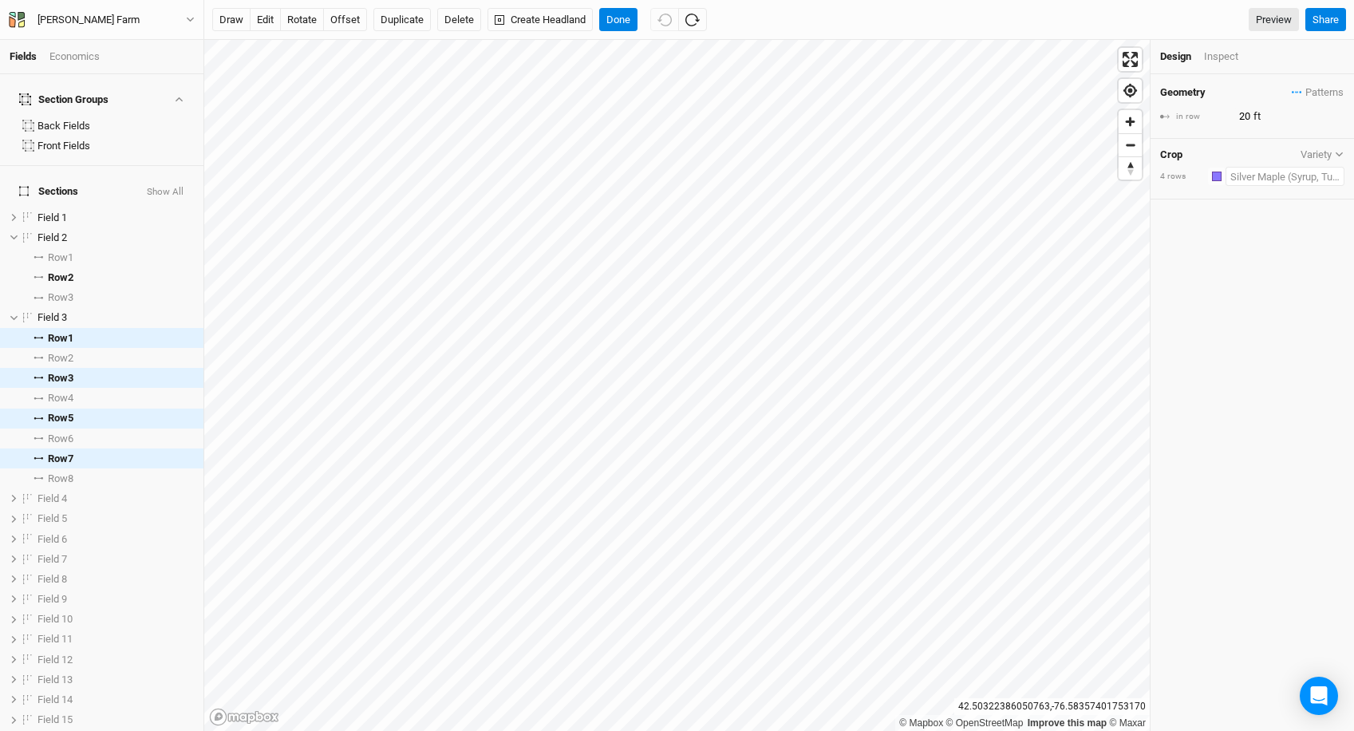
click at [1265, 174] on input "text" at bounding box center [1285, 176] width 119 height 19
type input "u"
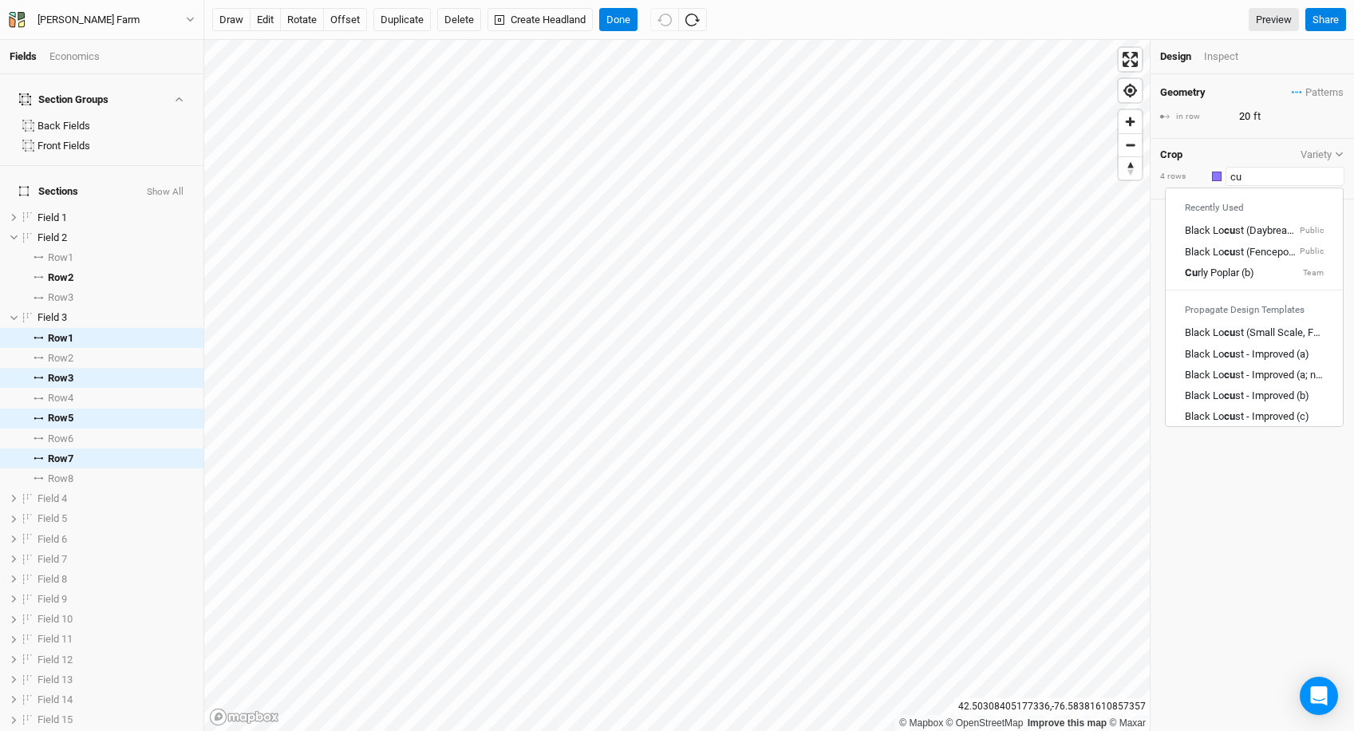
type input "cur"
type input "curly Poplar (b)"
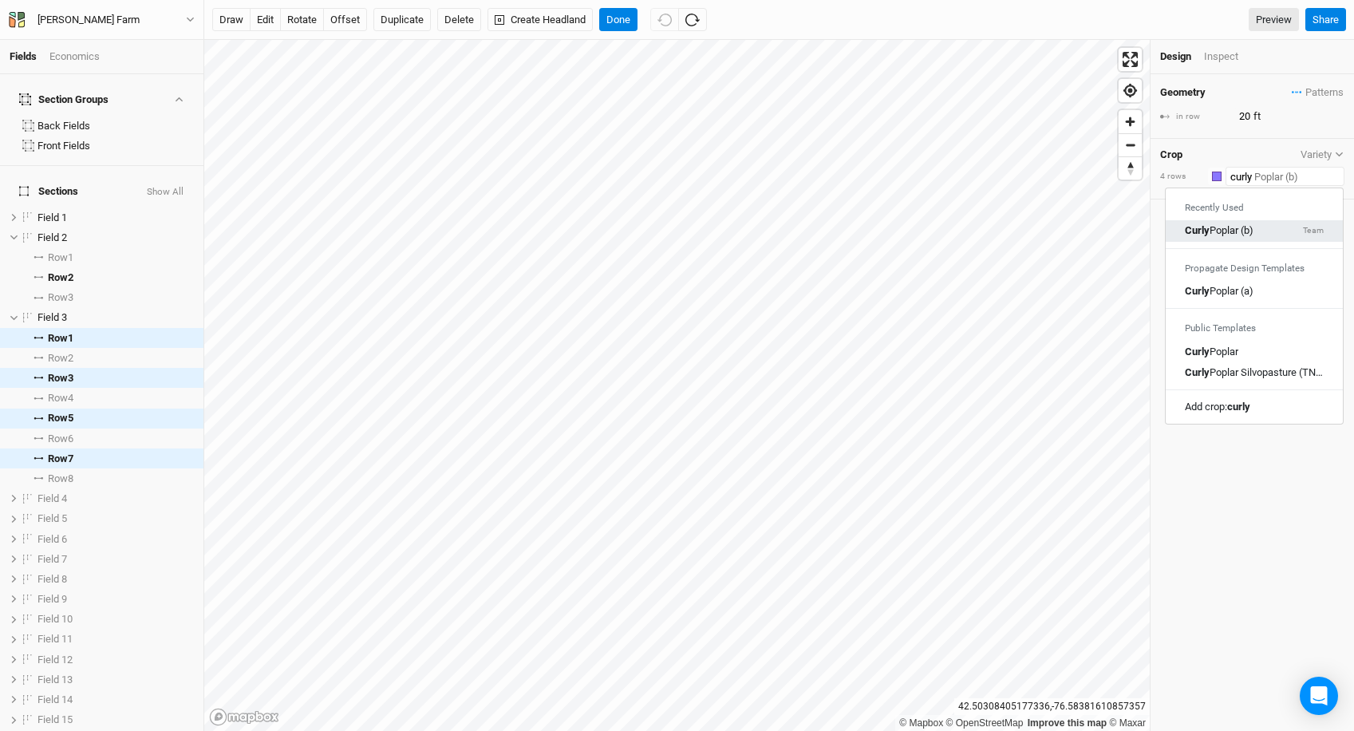
click at [1257, 225] on div "[PERSON_NAME] (b) Team" at bounding box center [1254, 231] width 139 height 14
type input "Curly Poplar (b)"
type input "10"
click at [1245, 118] on input "10" at bounding box center [1303, 117] width 139 height 18
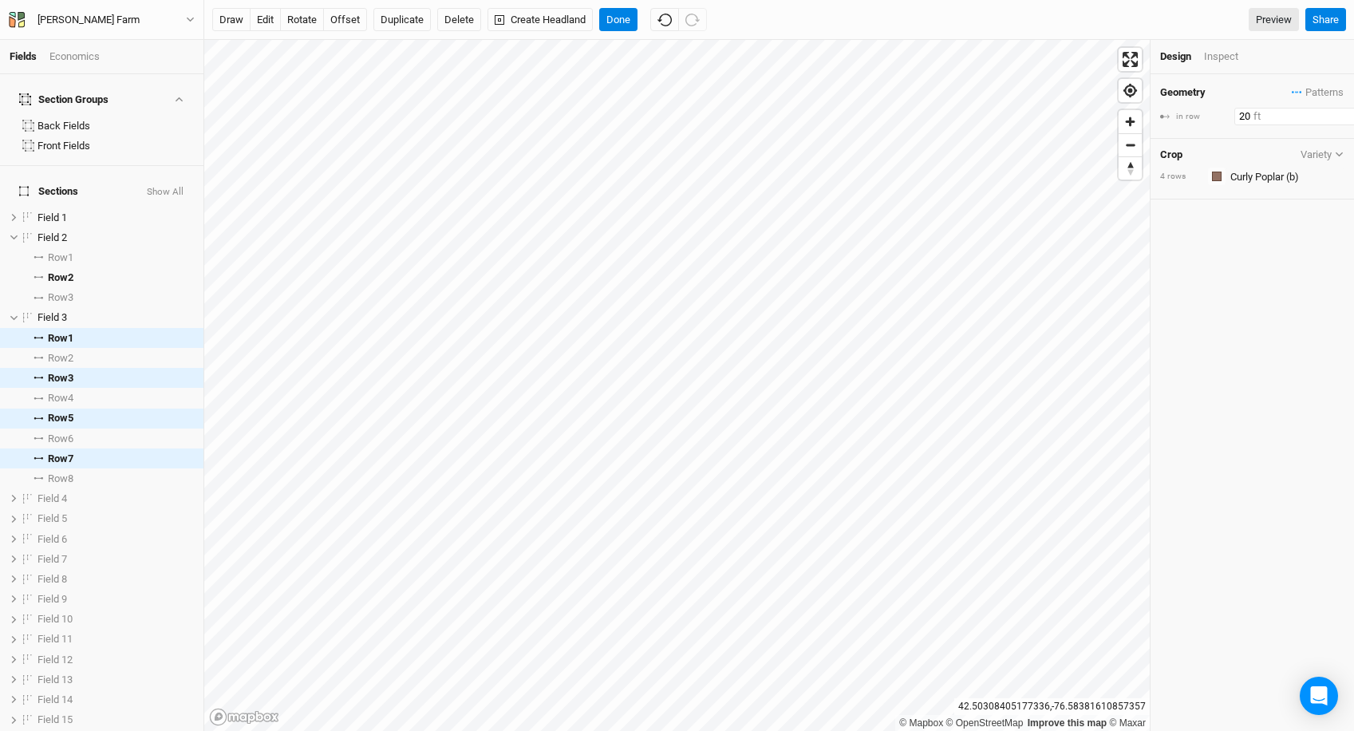
type input "20"
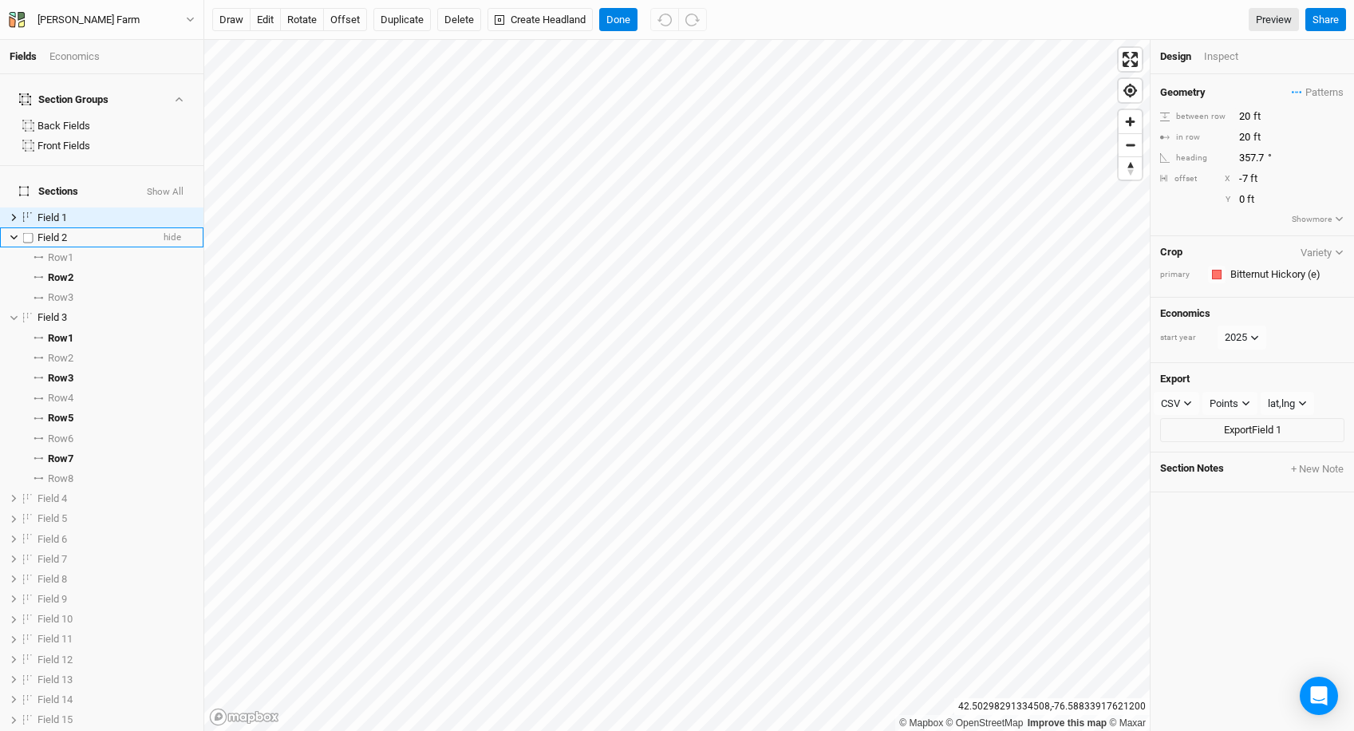
click at [12, 235] on icon at bounding box center [13, 237] width 7 height 5
click at [12, 253] on icon at bounding box center [14, 257] width 9 height 9
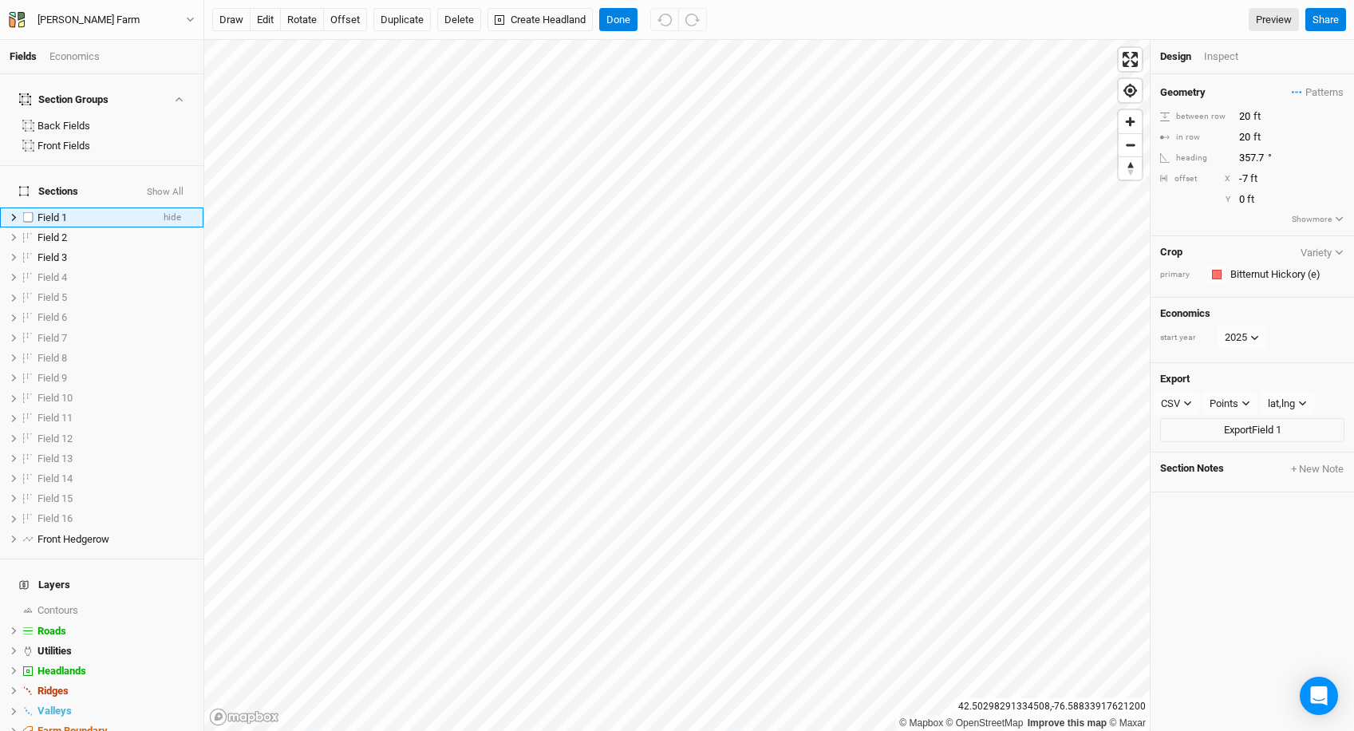
click at [13, 213] on icon at bounding box center [14, 217] width 9 height 9
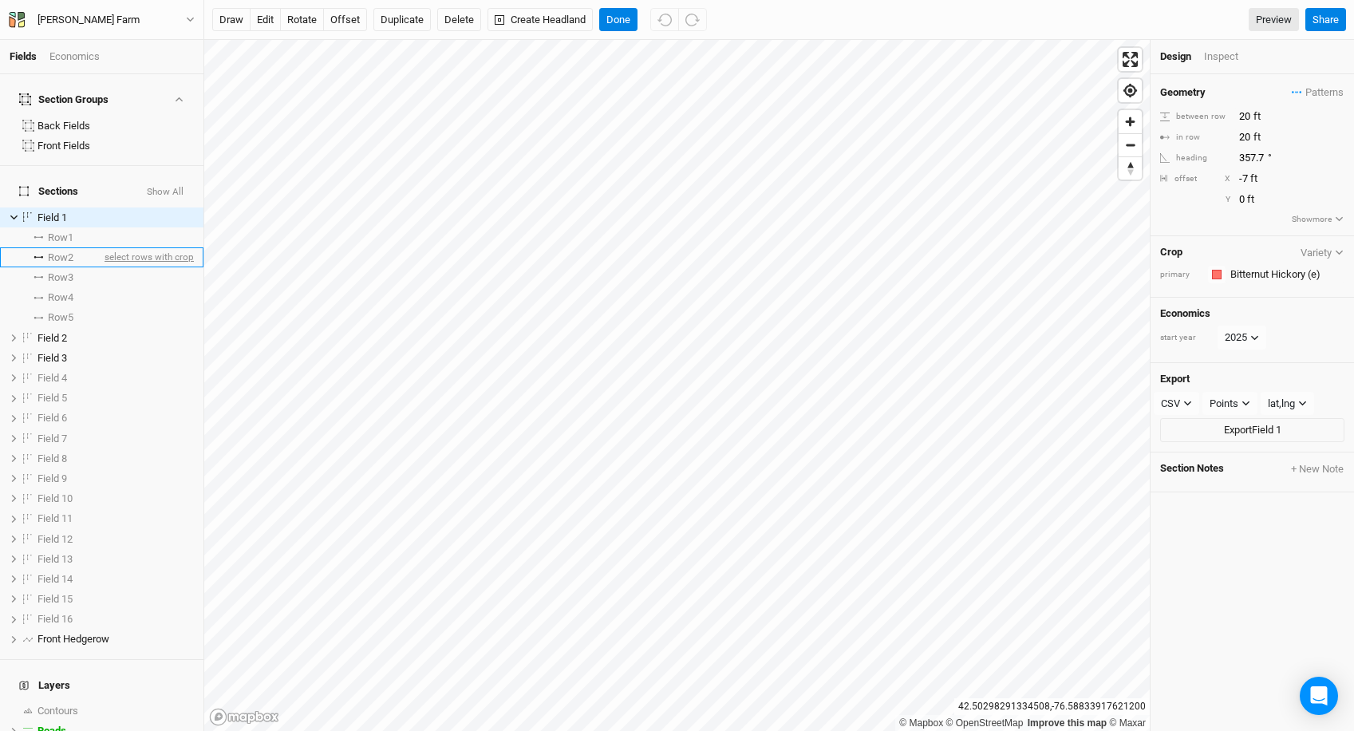
click at [123, 247] on span "select rows with crop" at bounding box center [147, 257] width 93 height 20
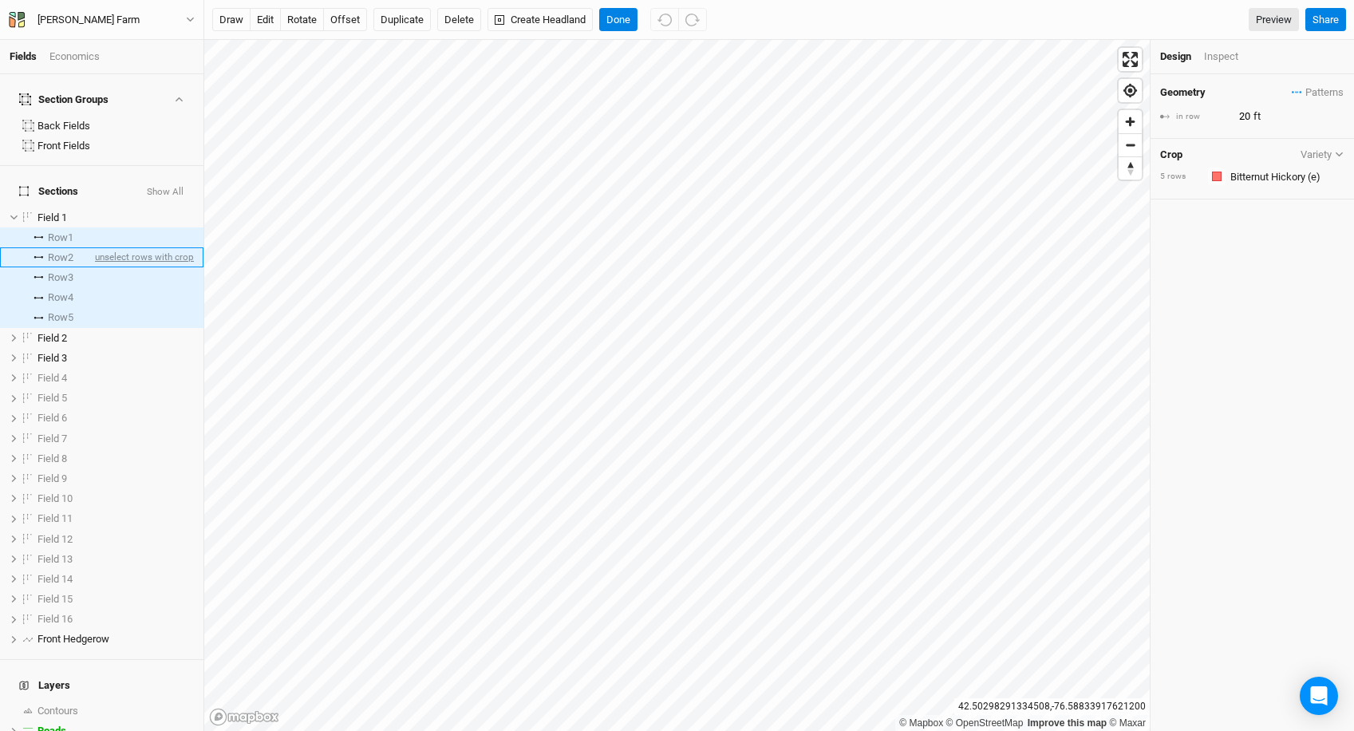
click at [127, 247] on span "unselect rows with crop" at bounding box center [143, 257] width 102 height 20
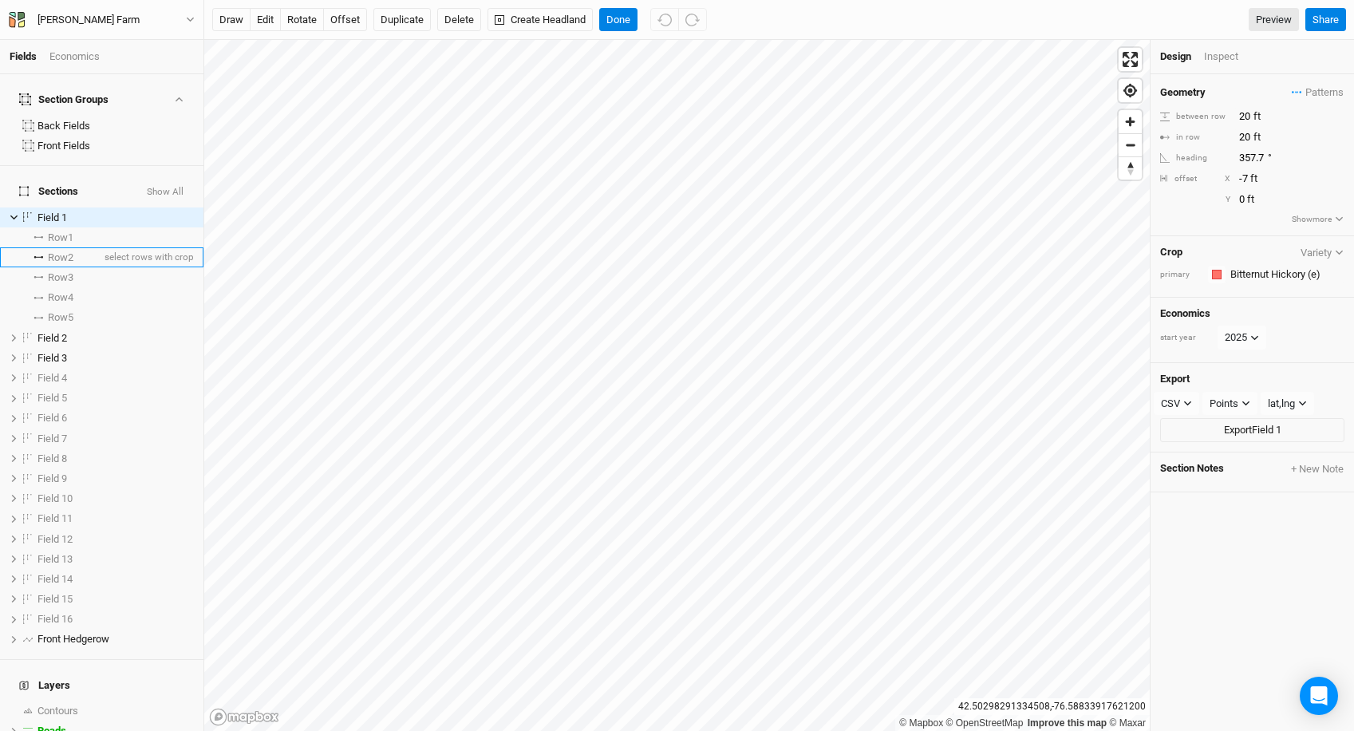
click at [80, 247] on li "Row 2 select rows with crop" at bounding box center [101, 257] width 203 height 20
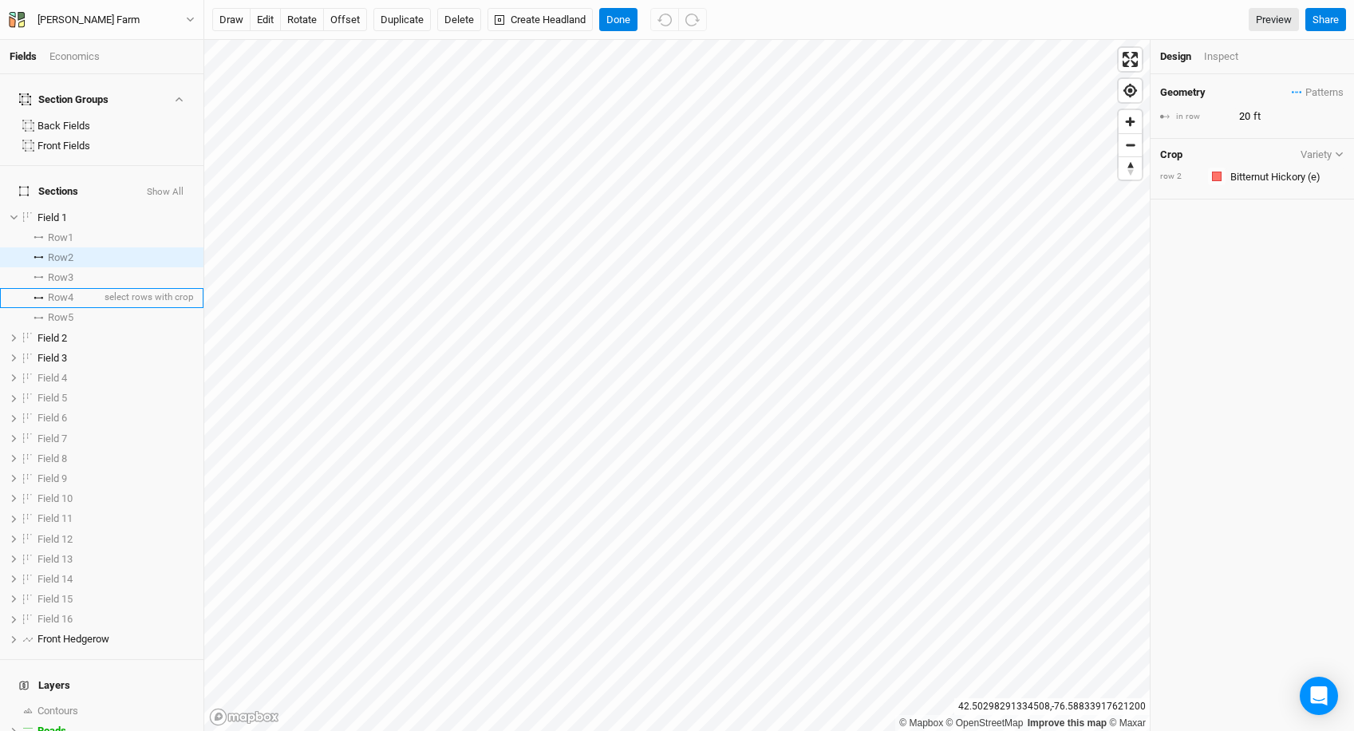
click at [97, 288] on li "Row 4 select rows with crop" at bounding box center [101, 298] width 203 height 20
click at [1254, 180] on input "text" at bounding box center [1285, 176] width 119 height 19
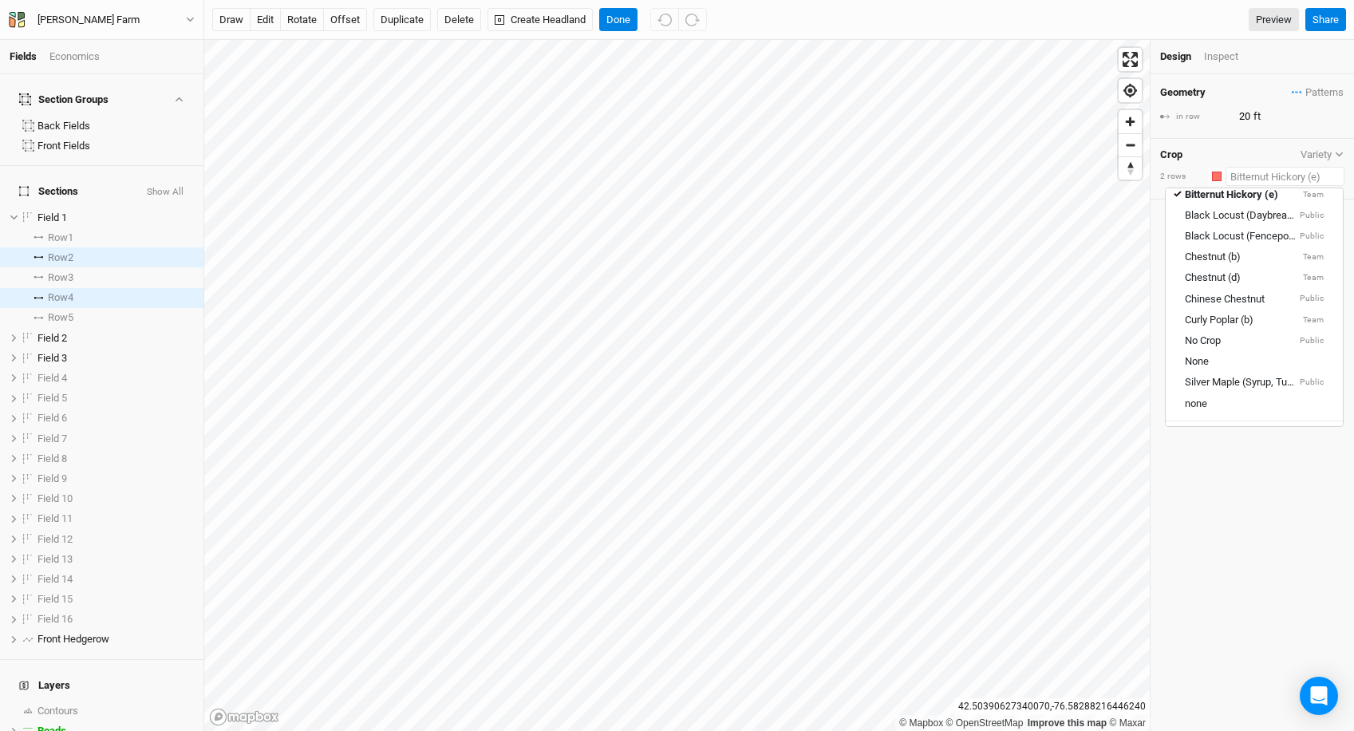
scroll to position [201, 0]
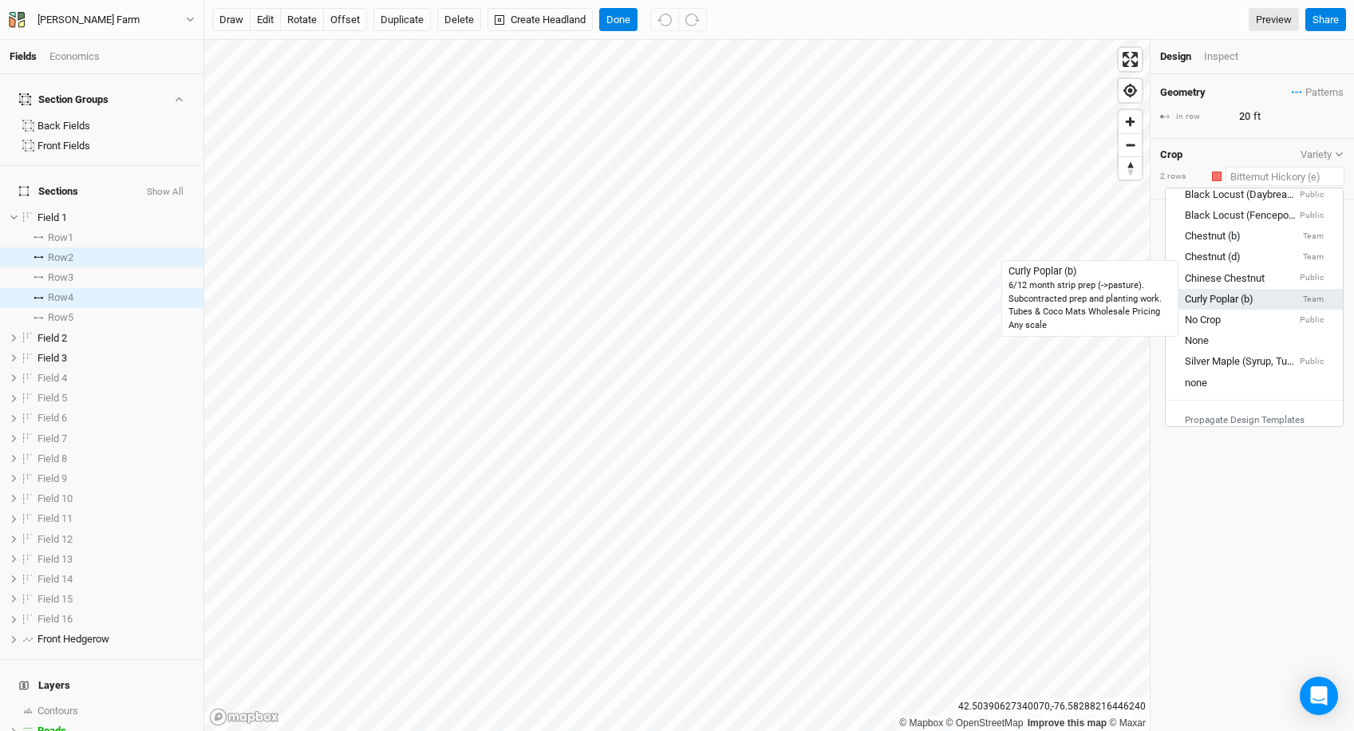
click at [1242, 293] on div "Curly Poplar (b)" at bounding box center [1219, 299] width 69 height 14
type input "10"
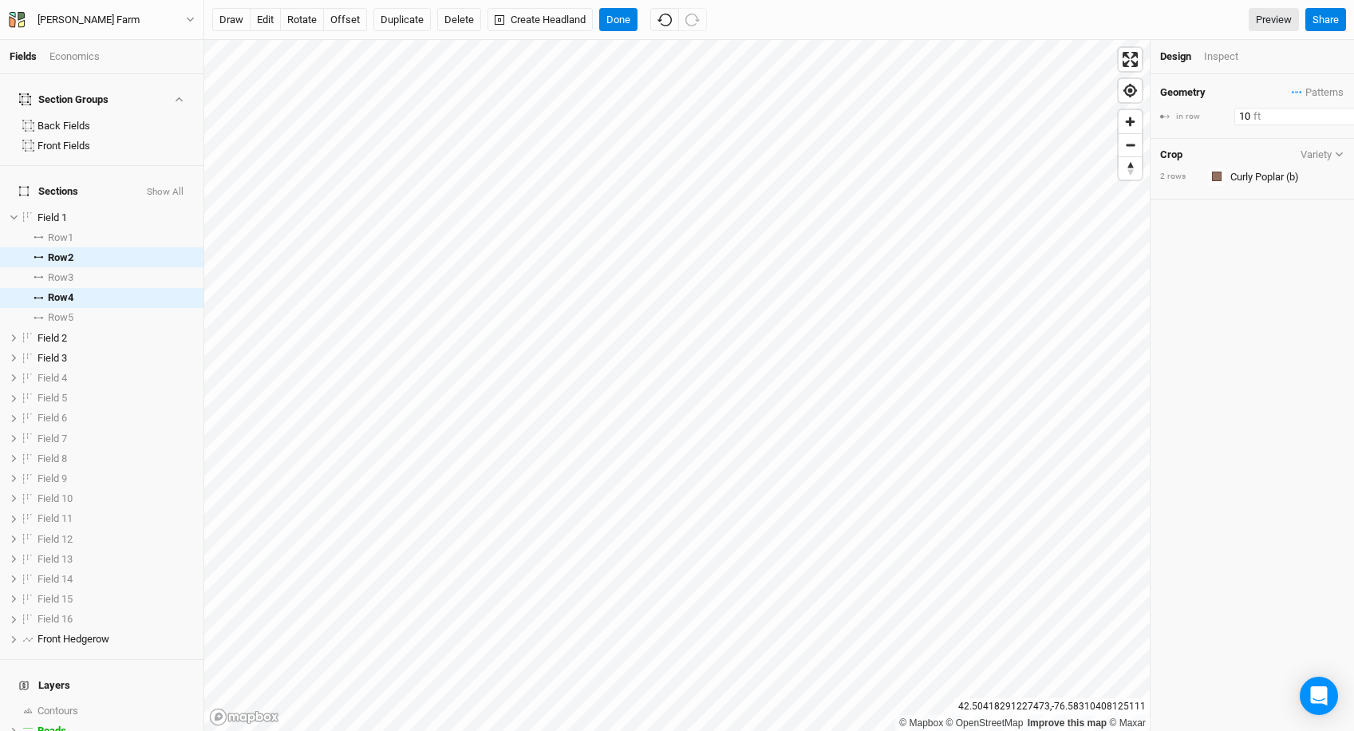
click at [1243, 119] on input "10" at bounding box center [1303, 117] width 139 height 18
type input "20"
click at [626, 27] on button "Done" at bounding box center [618, 20] width 38 height 24
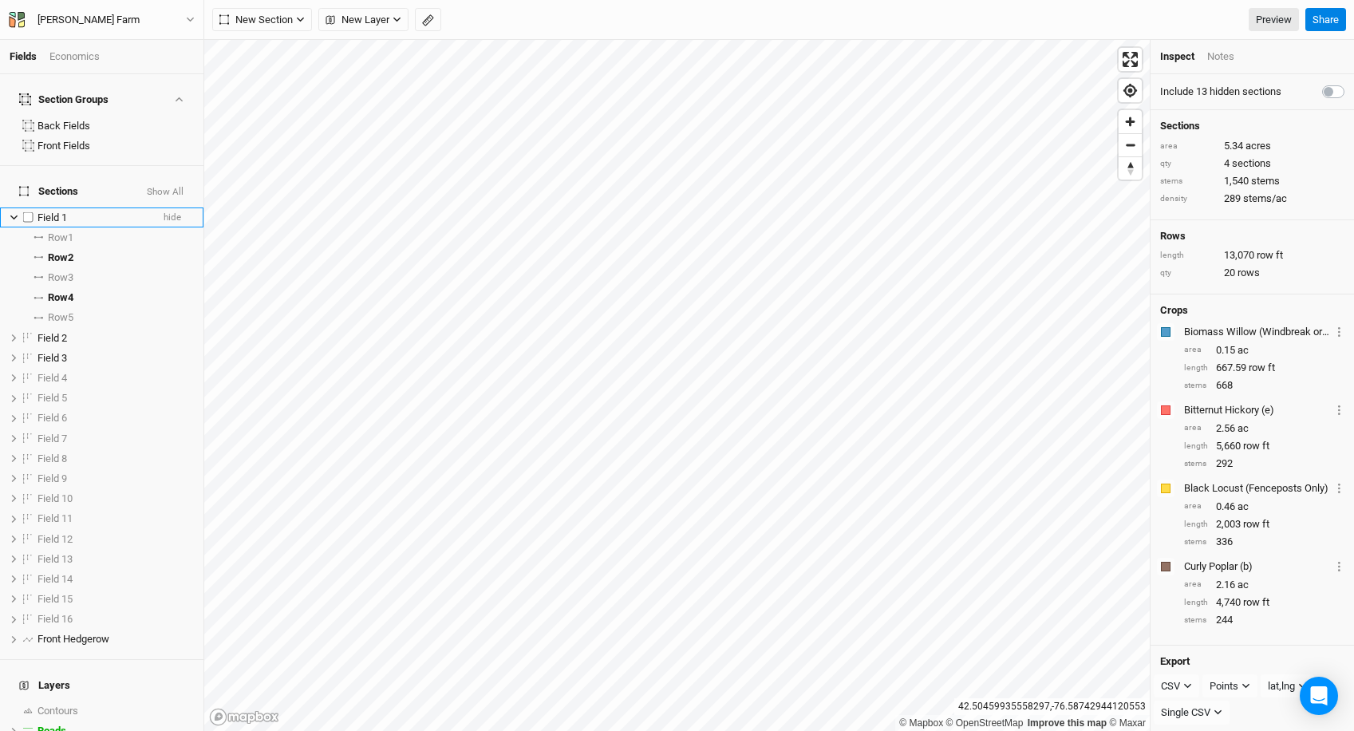
click at [14, 213] on icon at bounding box center [14, 217] width 9 height 9
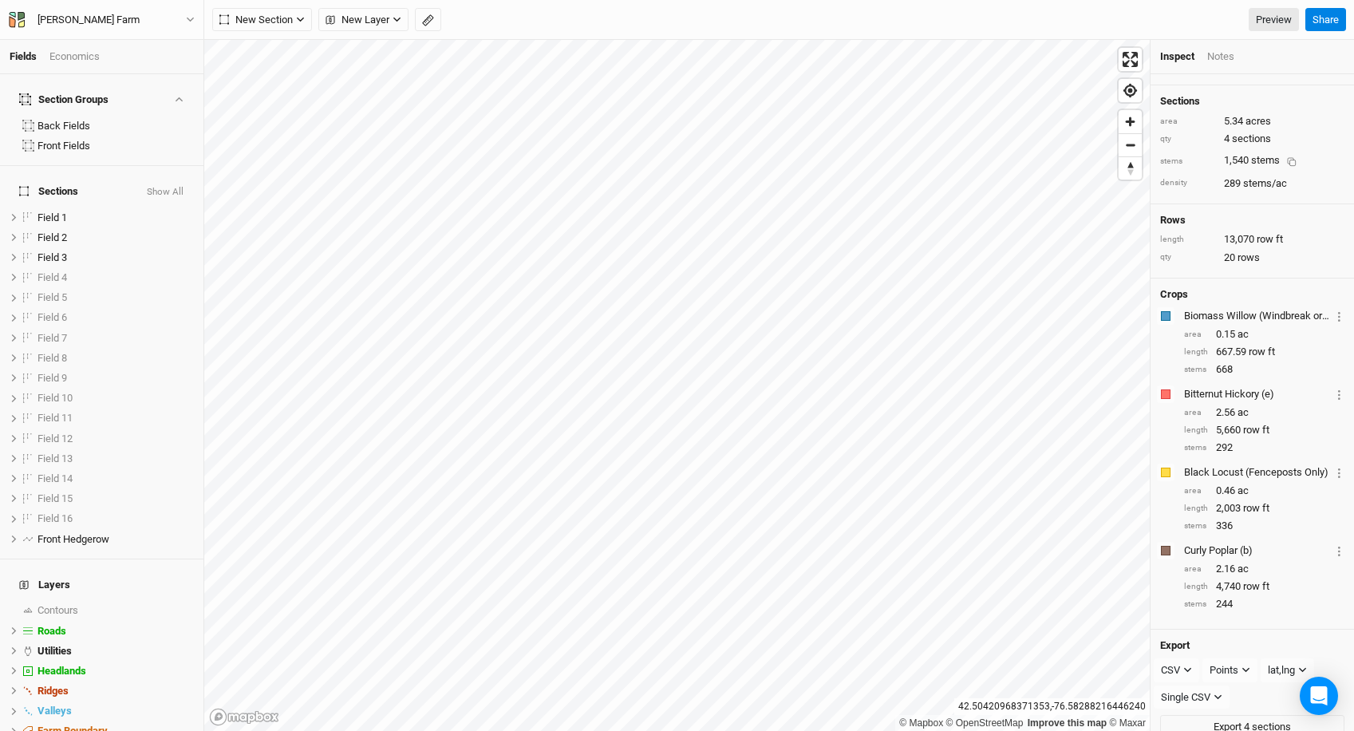
scroll to position [31, 0]
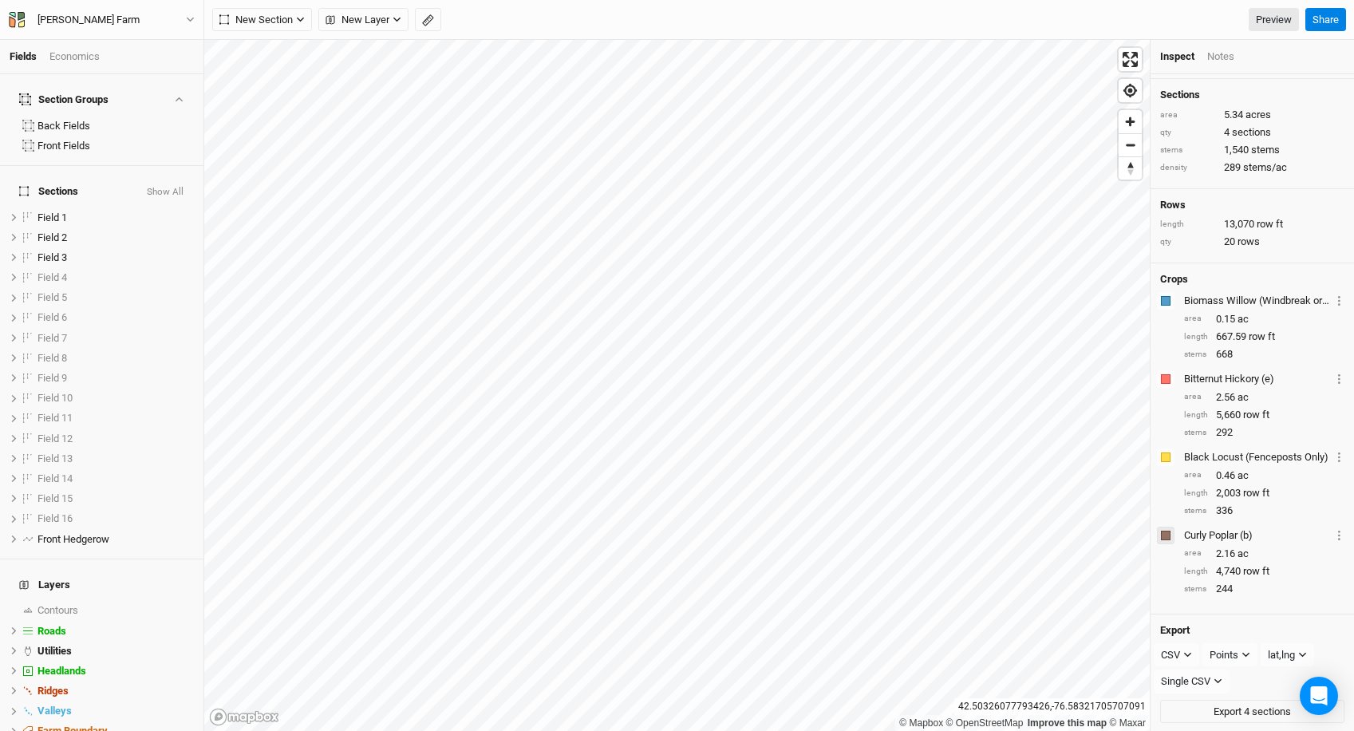
click at [1167, 531] on div "button" at bounding box center [1166, 536] width 10 height 10
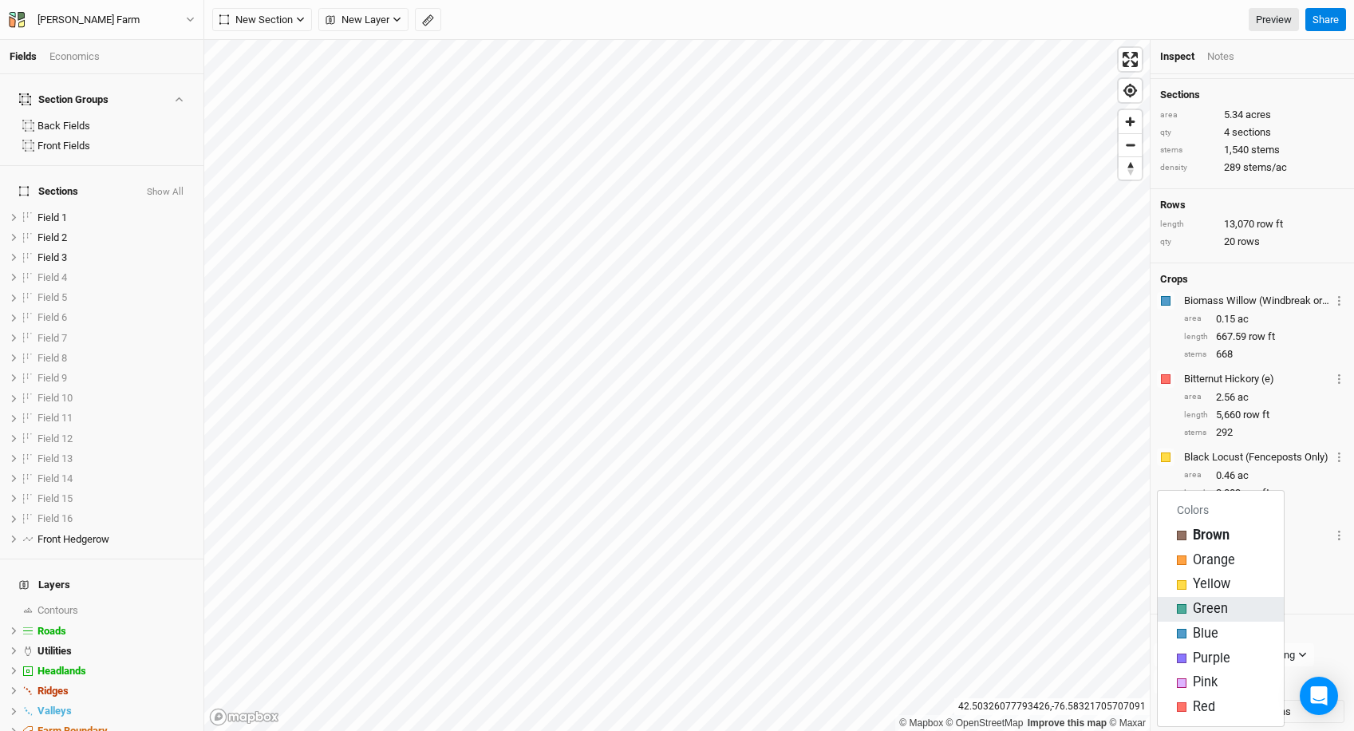
click at [1199, 614] on span "Green" at bounding box center [1210, 609] width 35 height 18
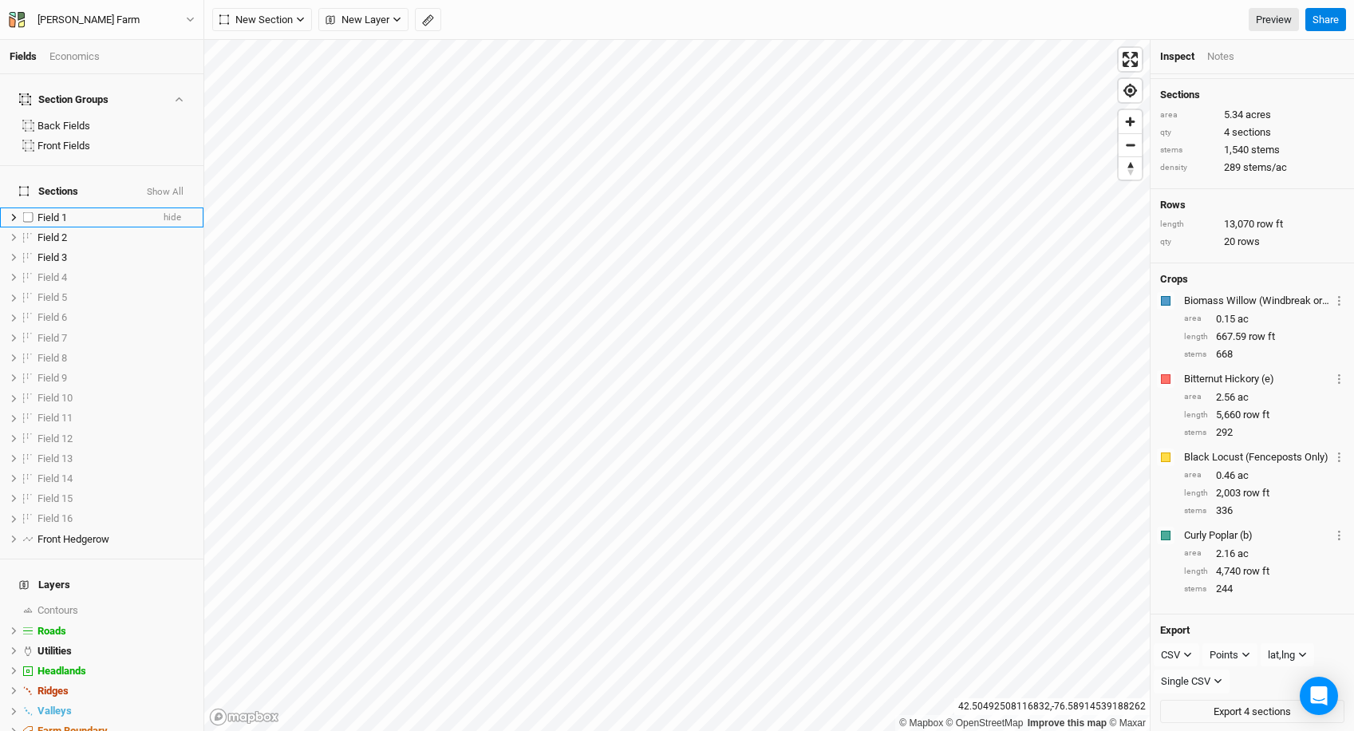
click at [133, 211] on div "Field 1" at bounding box center [94, 217] width 113 height 13
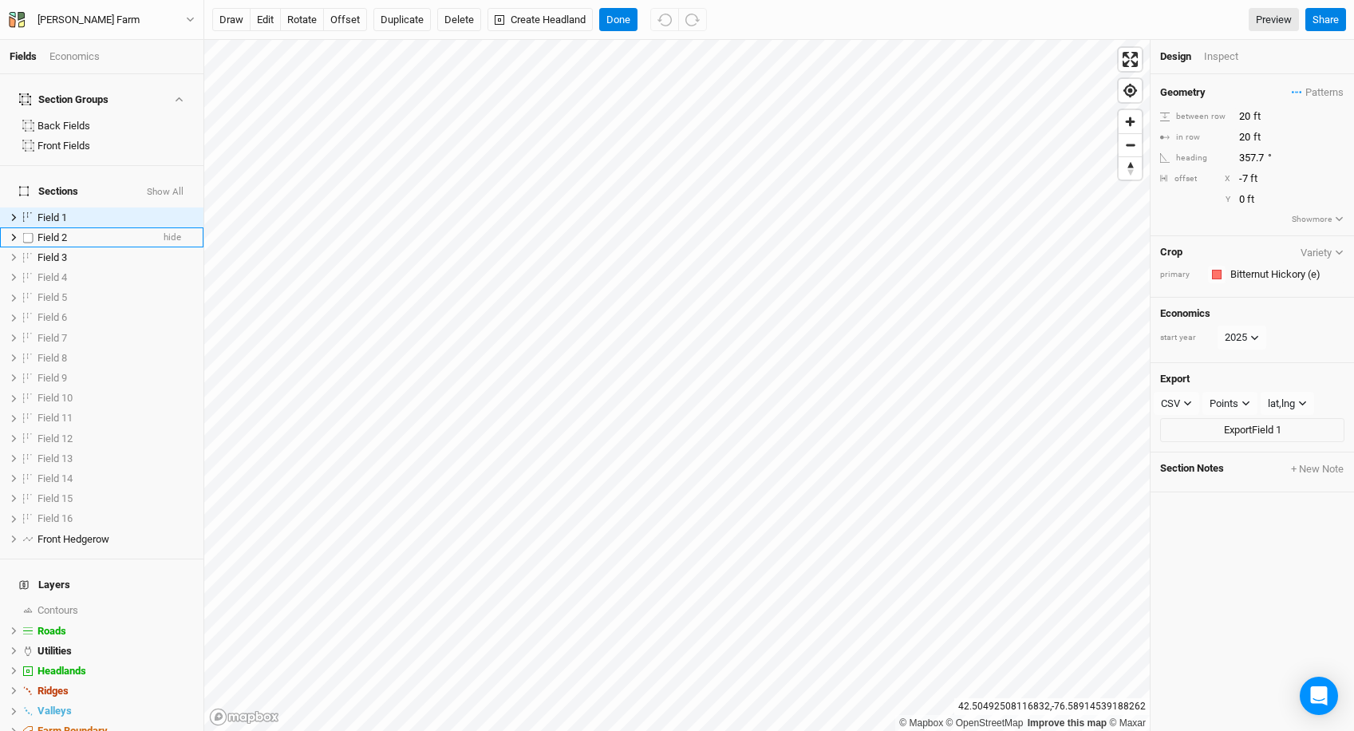
click at [105, 231] on div "Field 2" at bounding box center [94, 237] width 113 height 13
checkbox input "true"
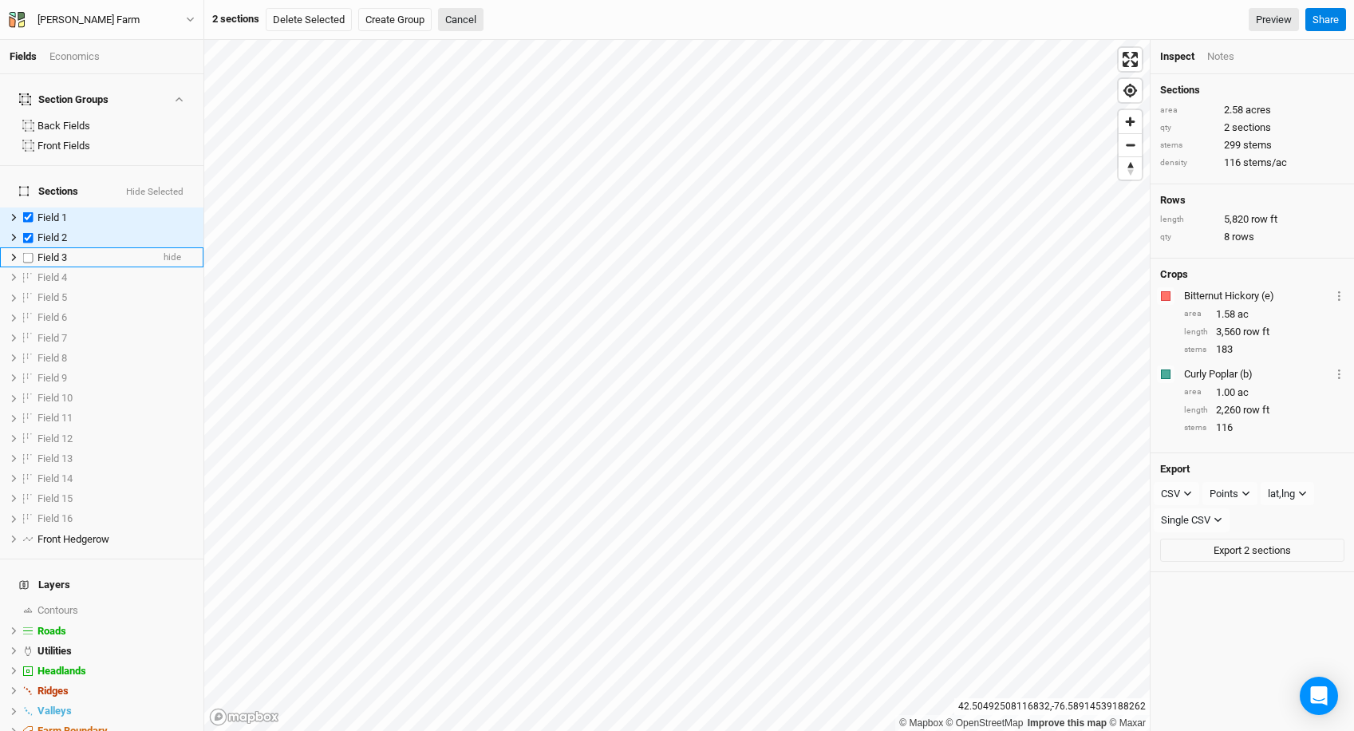
click at [91, 251] on div "Field 3" at bounding box center [94, 257] width 113 height 13
checkbox input "true"
click at [117, 533] on div "Front Hedgerow" at bounding box center [94, 539] width 113 height 13
checkbox input "true"
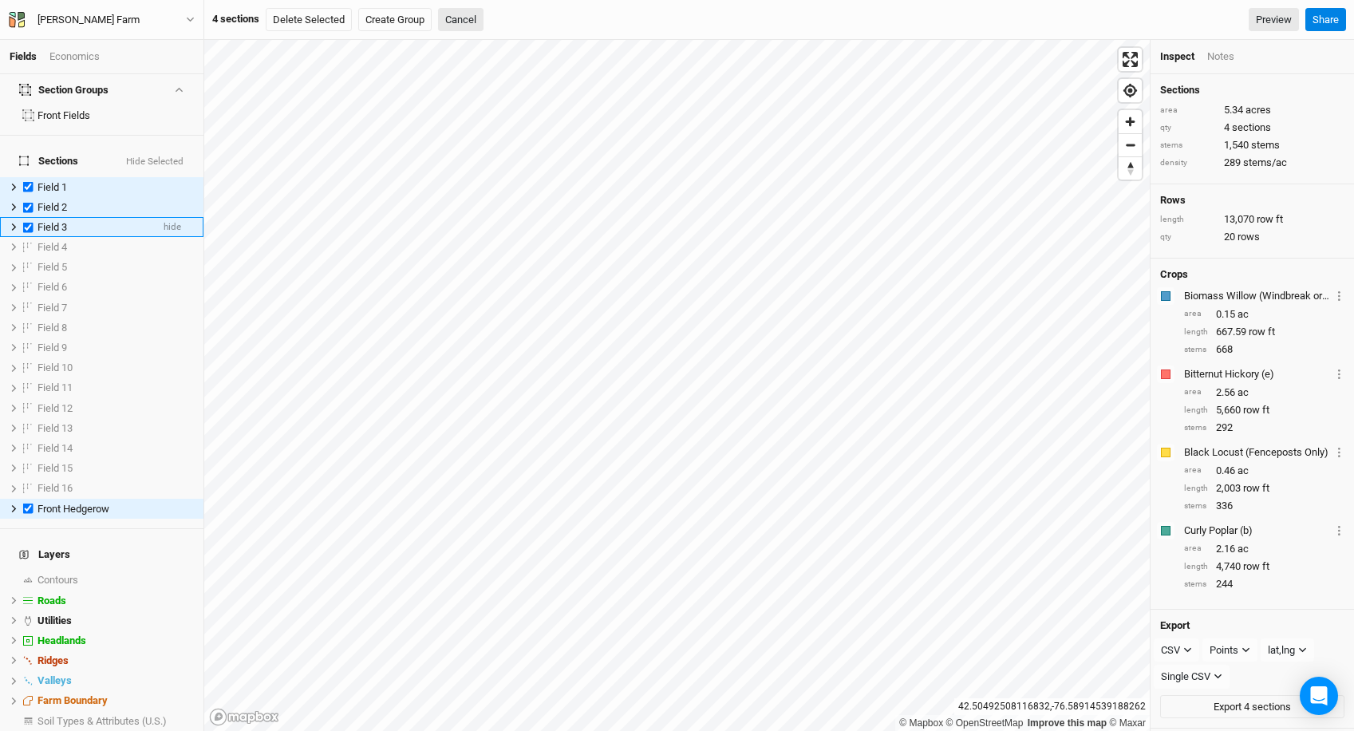
scroll to position [0, 0]
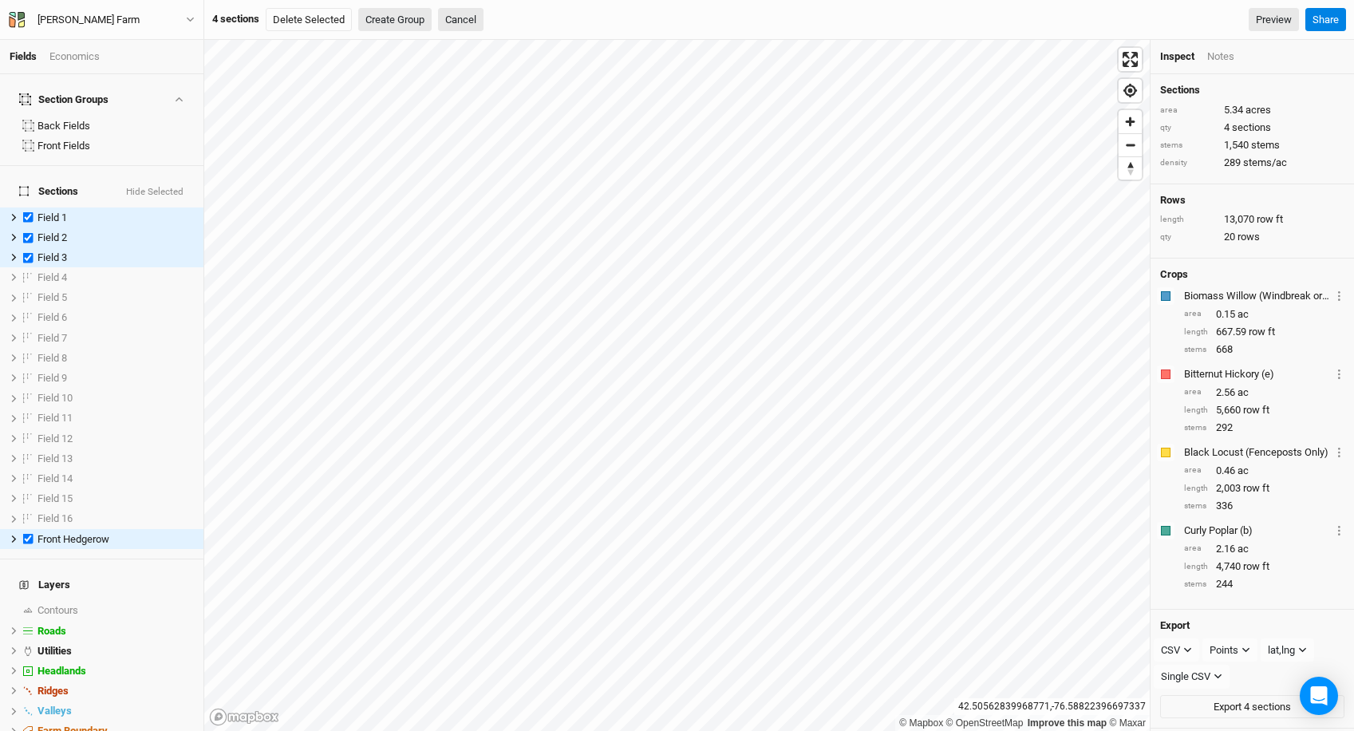
click at [403, 26] on button "Create Group" at bounding box center [394, 20] width 73 height 24
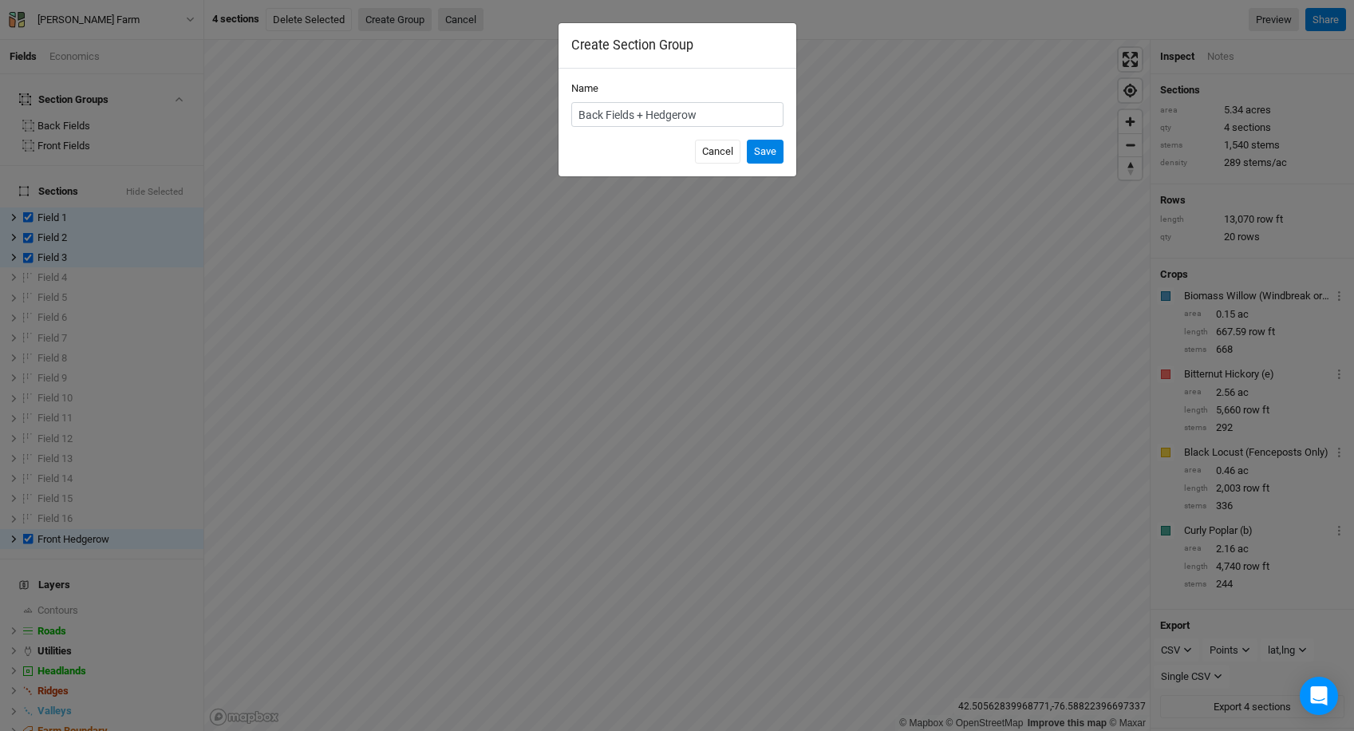
type input "Back Fields + Hedgerow"
click at [747, 140] on button "Save" at bounding box center [765, 152] width 37 height 24
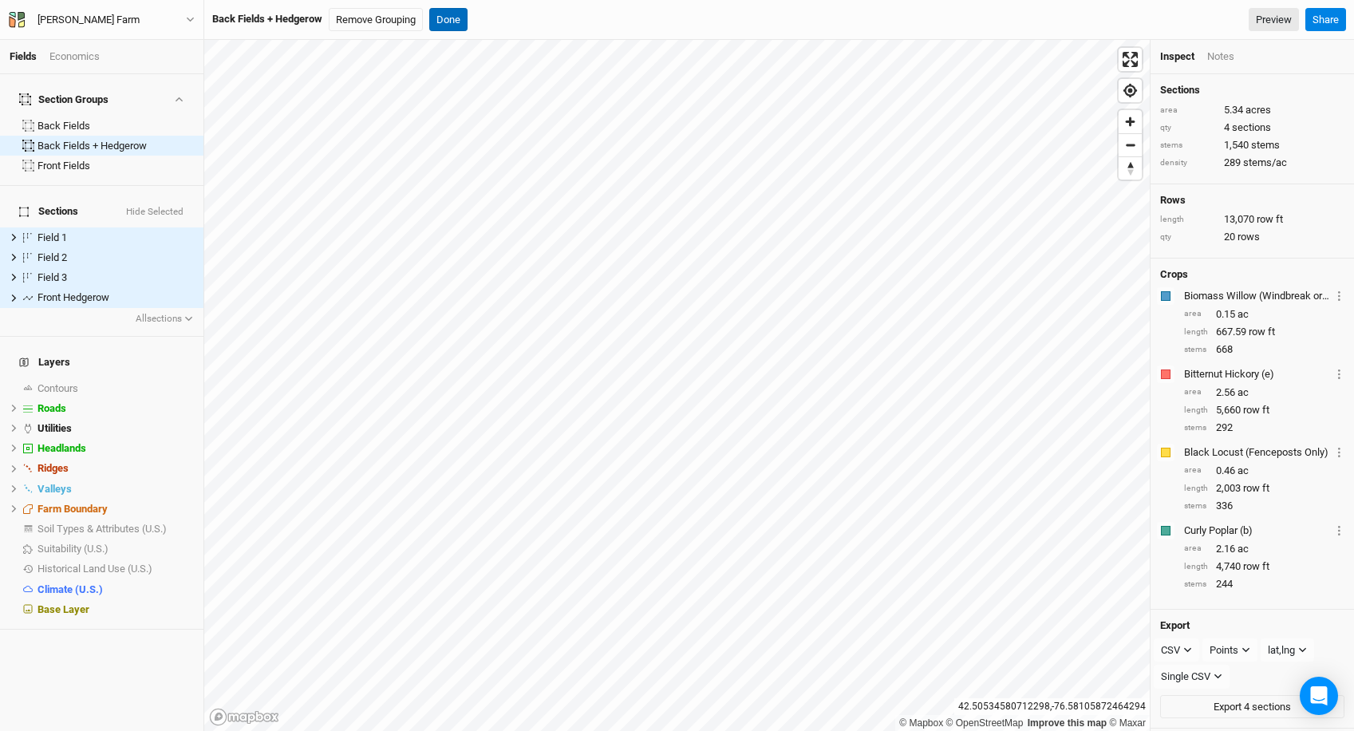
click at [450, 16] on button "Done" at bounding box center [448, 20] width 38 height 24
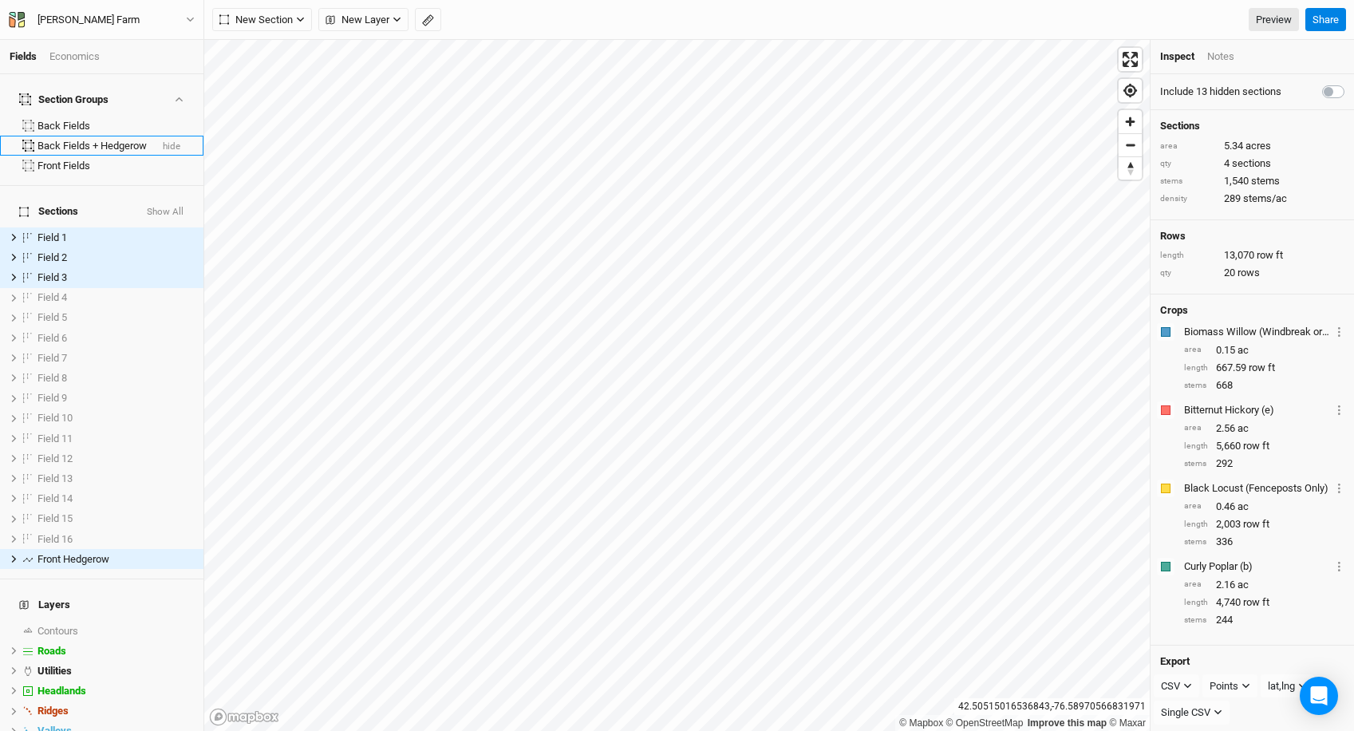
click at [114, 140] on div "Back Fields + Hedgerow" at bounding box center [94, 146] width 112 height 13
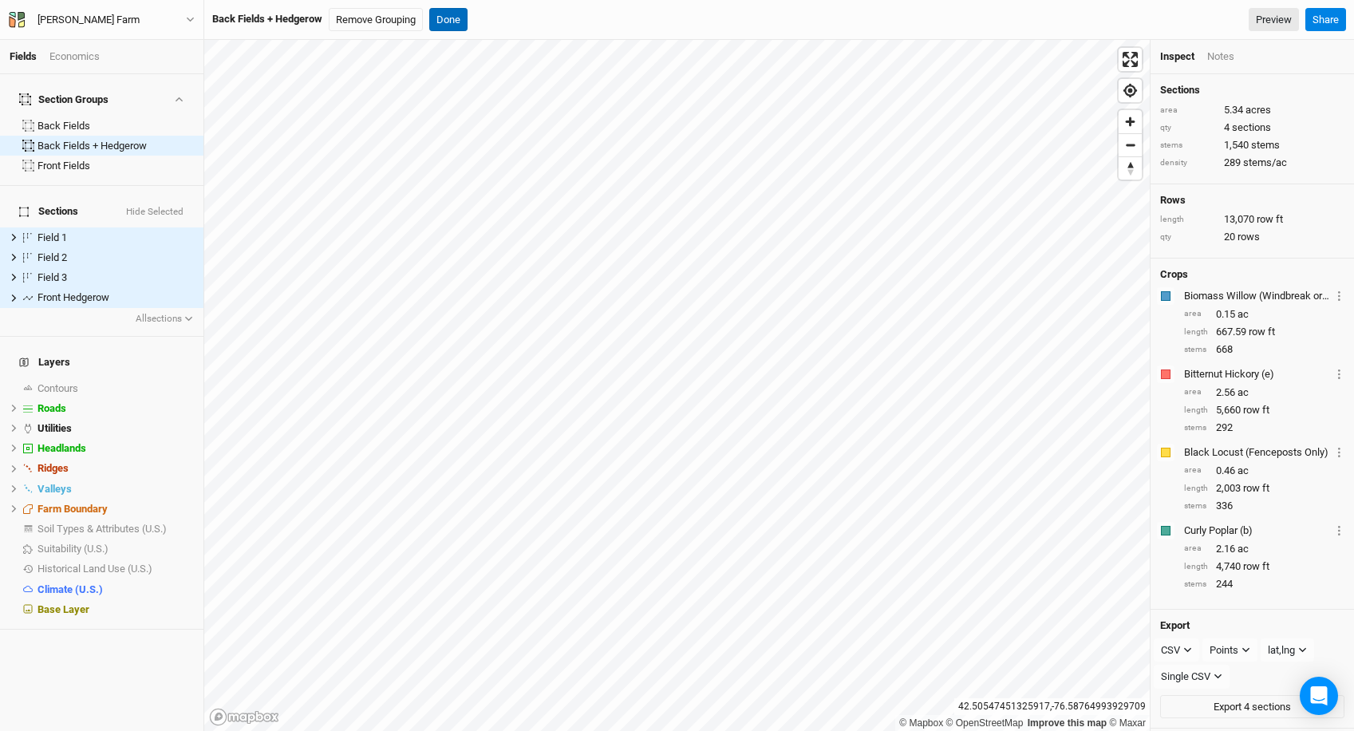
click at [453, 8] on button "Done" at bounding box center [448, 20] width 38 height 24
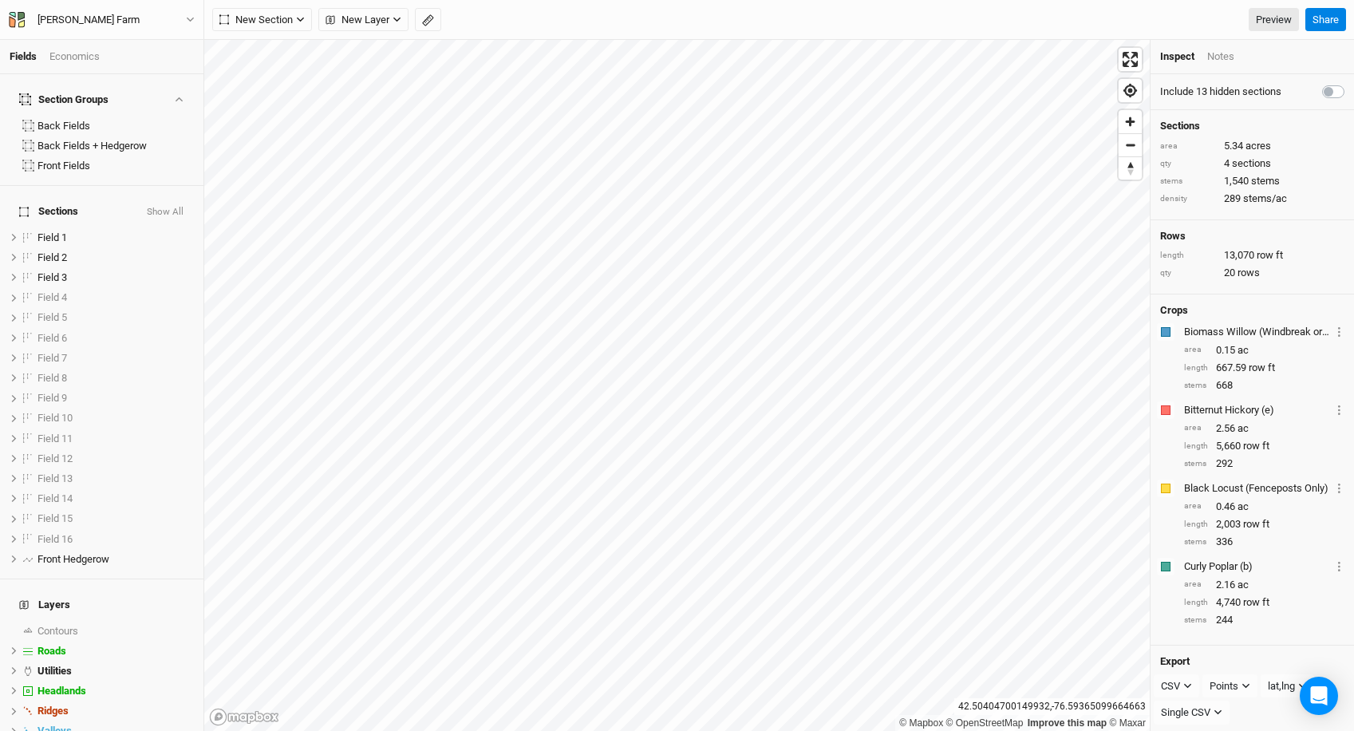
click at [85, 53] on div "Economics" at bounding box center [74, 56] width 50 height 14
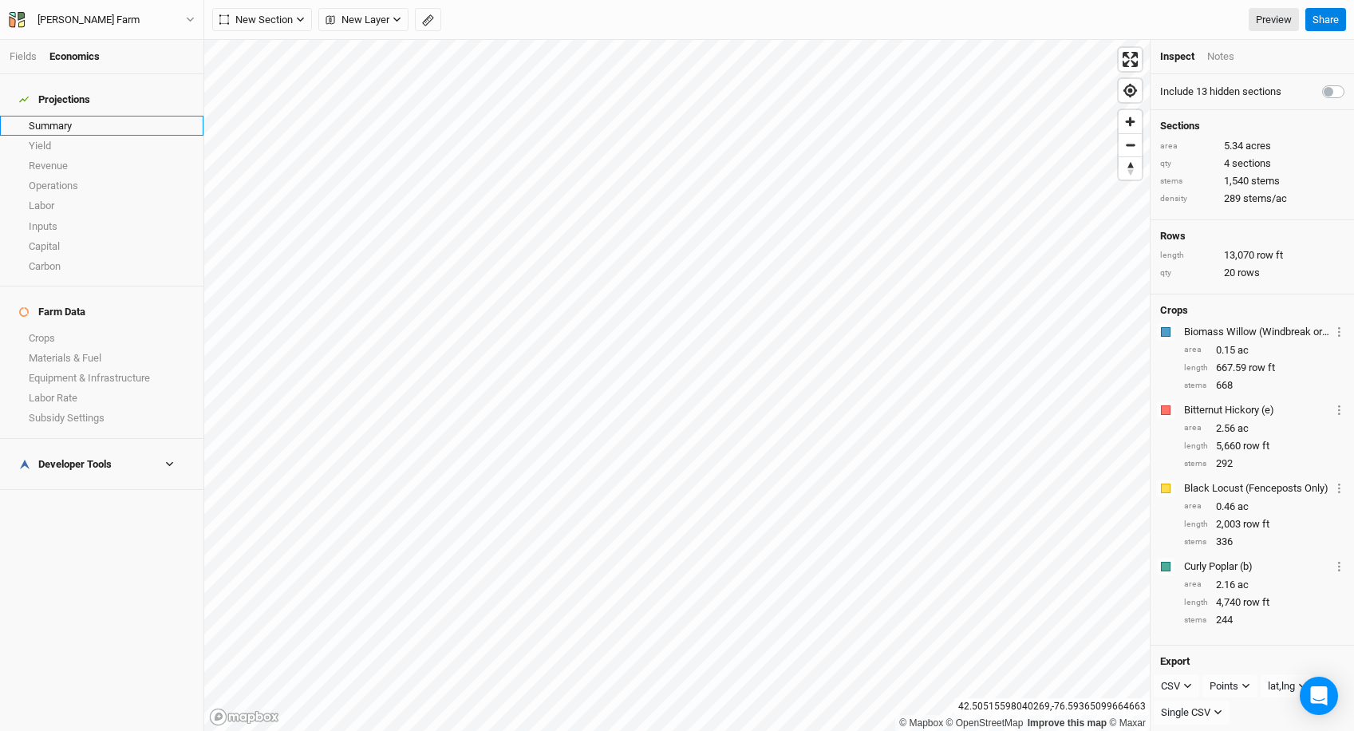
click at [92, 118] on link "Summary" at bounding box center [101, 126] width 203 height 20
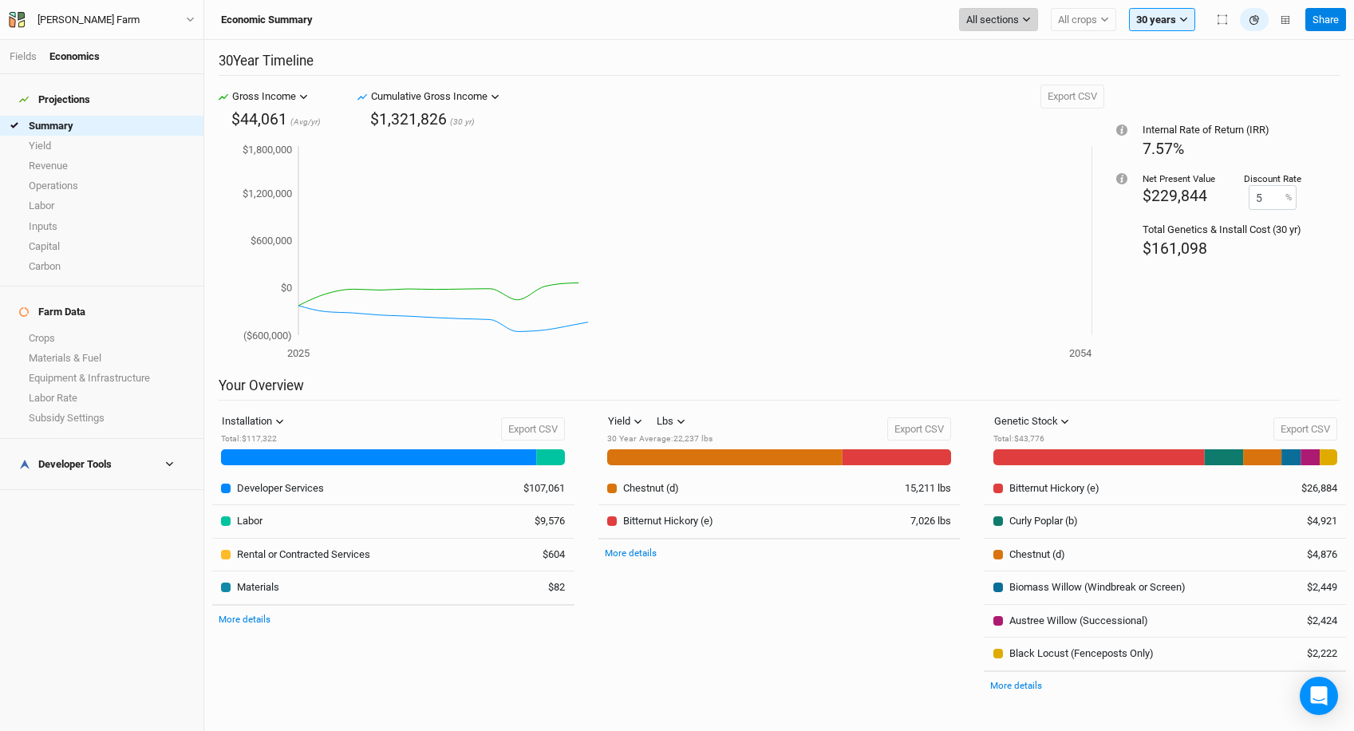
click at [1010, 19] on span "All sections" at bounding box center [992, 20] width 53 height 16
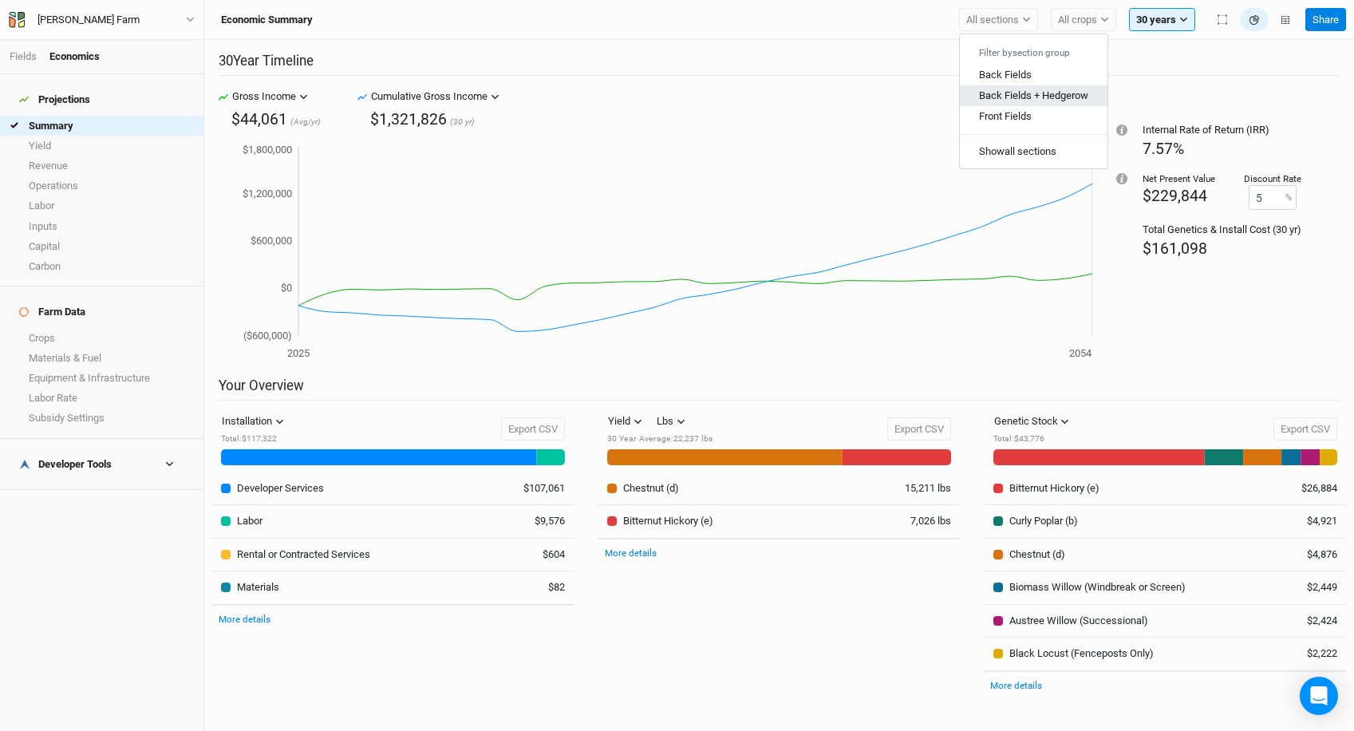
click at [1016, 88] on button "Back Fields + Hedgerow" at bounding box center [1034, 95] width 148 height 21
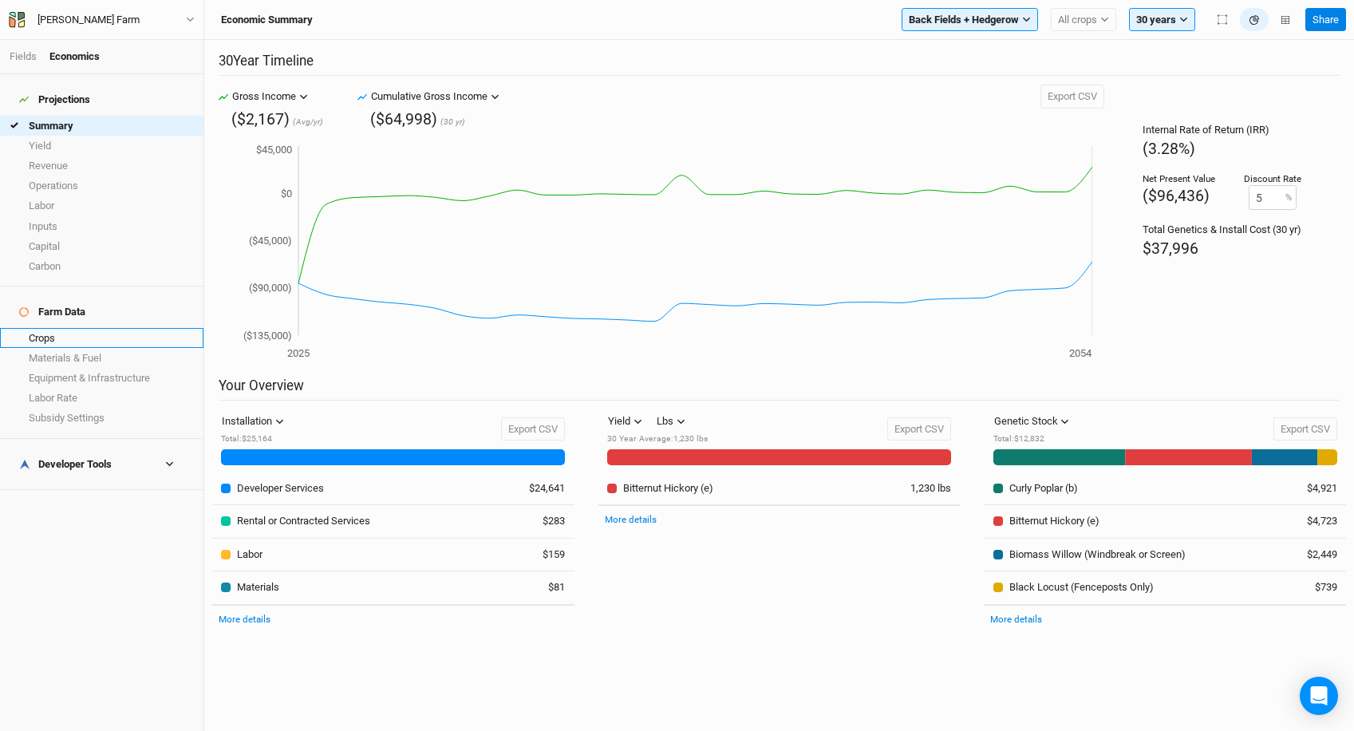
click at [101, 328] on link "Crops" at bounding box center [101, 338] width 203 height 20
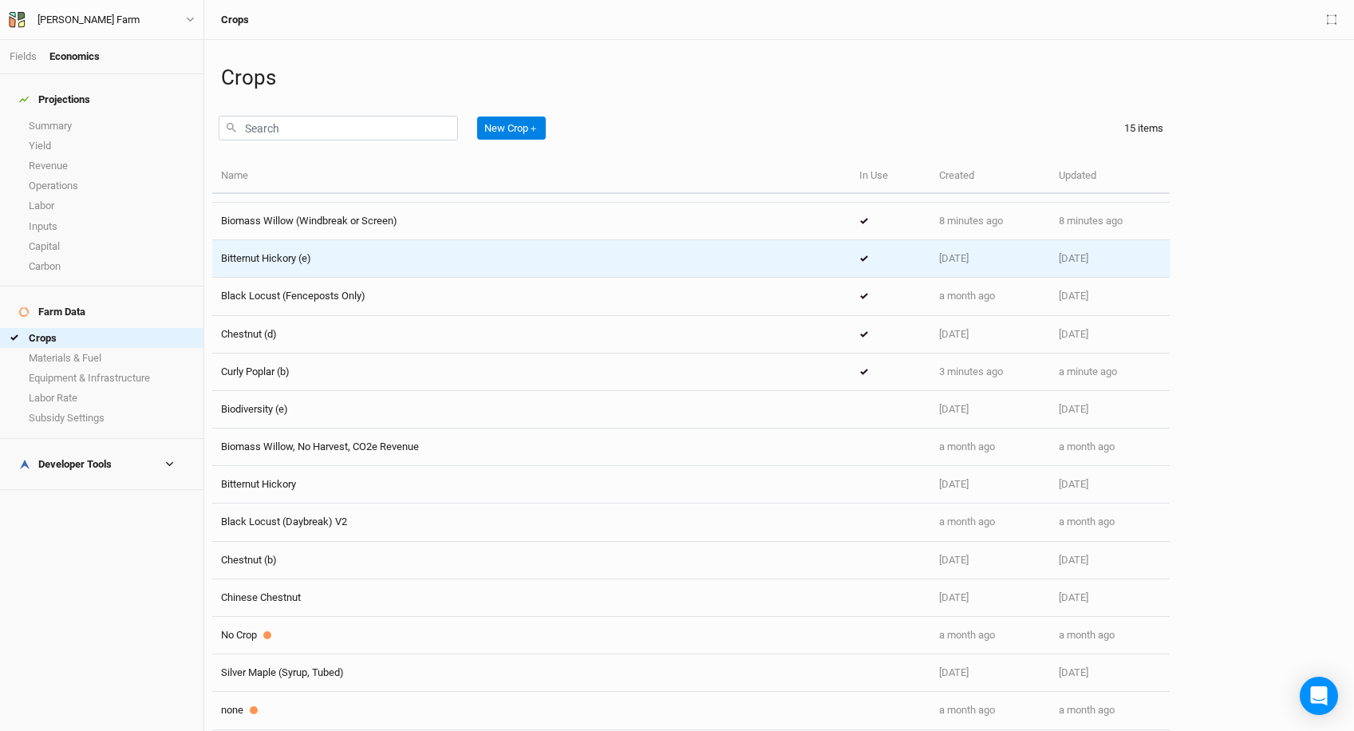
scroll to position [40, 0]
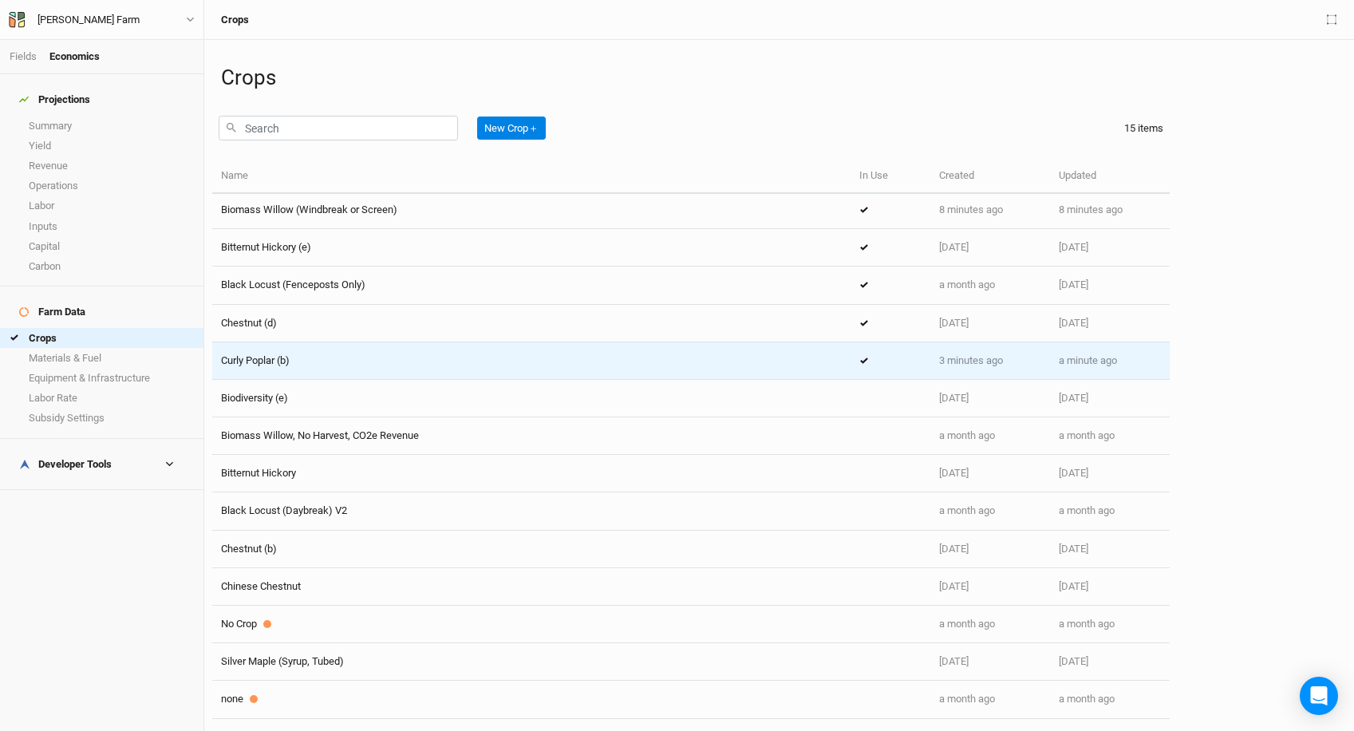
click at [373, 365] on div "Curly Poplar (b)" at bounding box center [531, 360] width 621 height 14
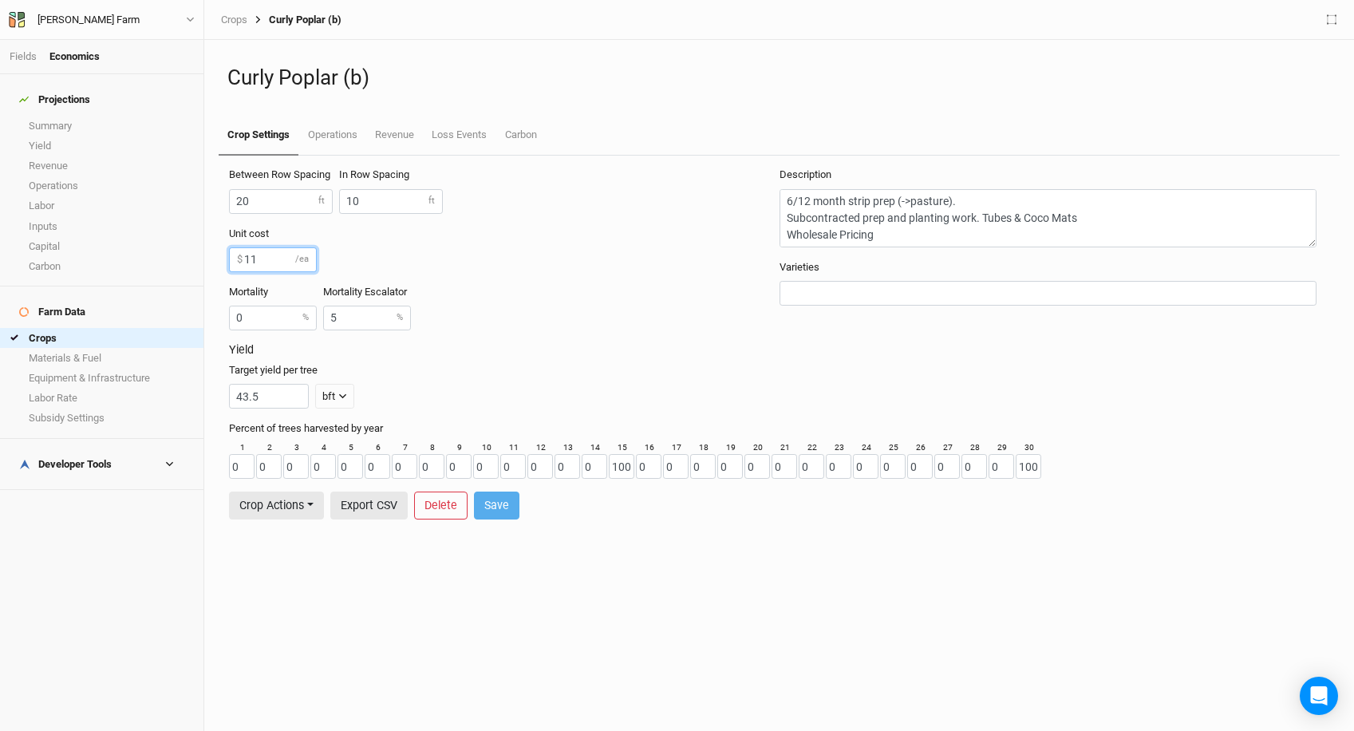
click at [259, 261] on input "11" at bounding box center [273, 259] width 88 height 25
click at [325, 144] on link "Operations" at bounding box center [331, 136] width 67 height 40
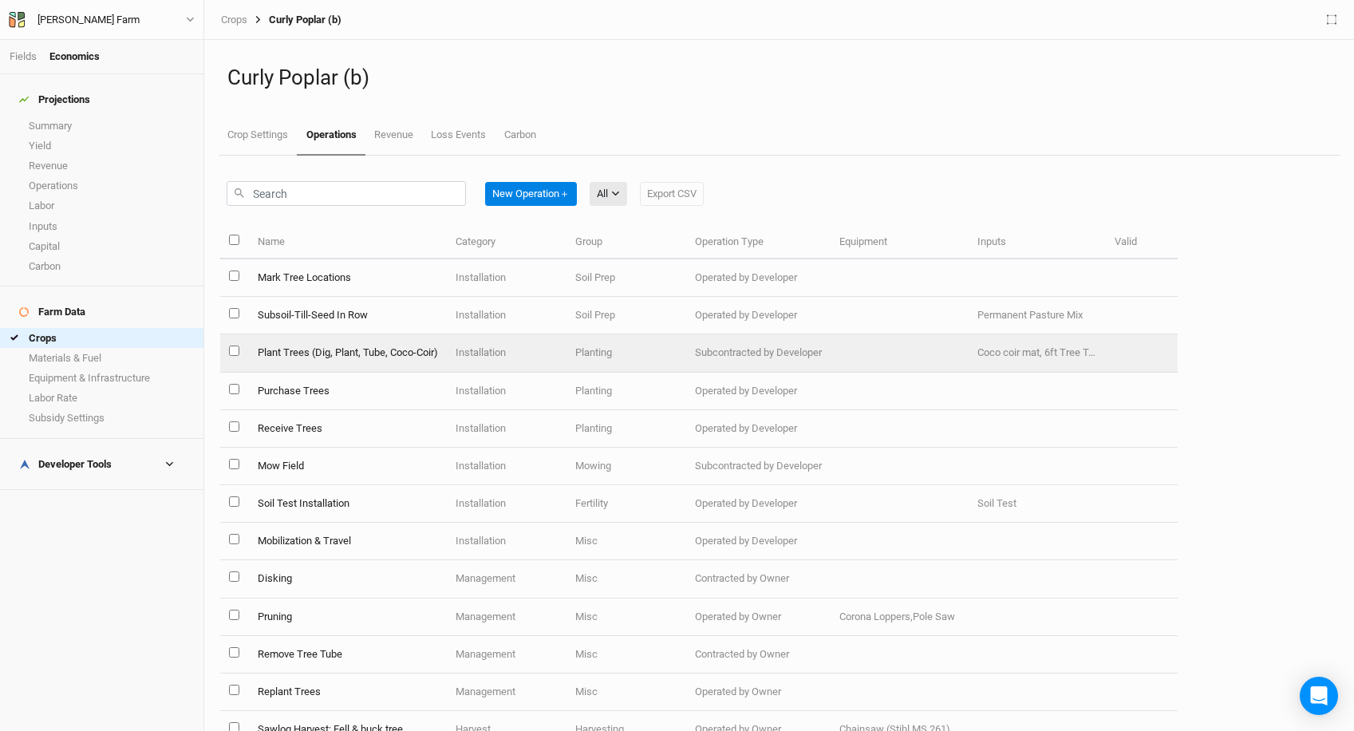
click at [601, 359] on td "Planting" at bounding box center [627, 353] width 120 height 38
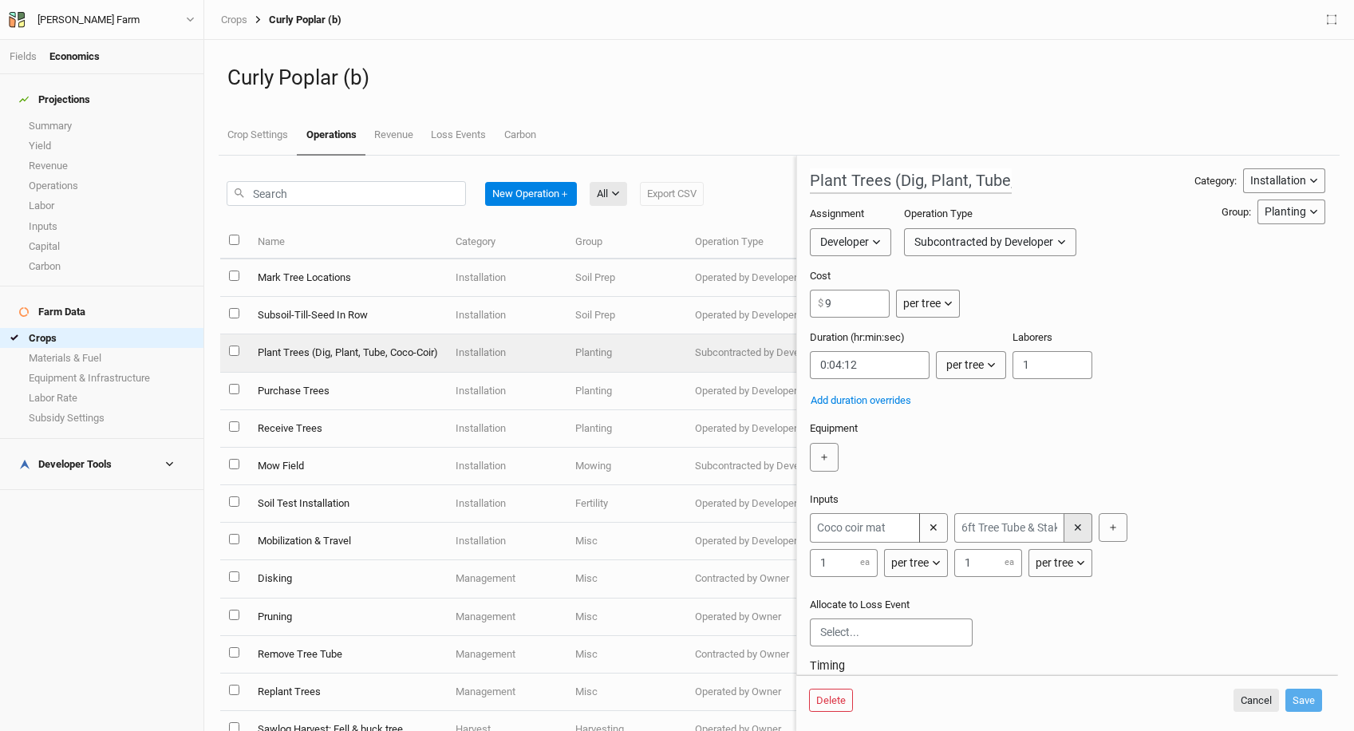
click at [1080, 528] on button "✕" at bounding box center [1078, 528] width 29 height 30
click at [966, 529] on button "＋" at bounding box center [968, 527] width 29 height 29
click at [993, 536] on input "text" at bounding box center [1009, 528] width 110 height 30
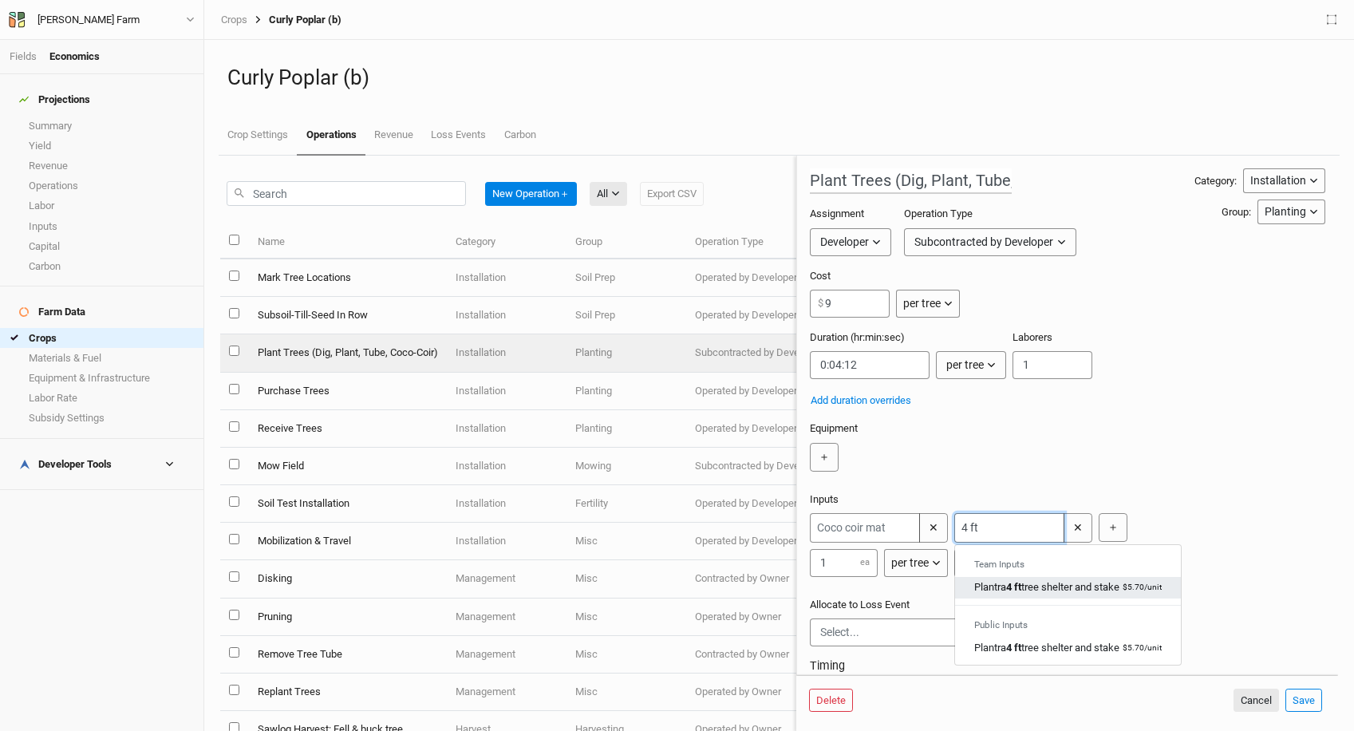
click at [994, 589] on div "Plantra 4 ft tree shelter and stake" at bounding box center [1046, 587] width 145 height 14
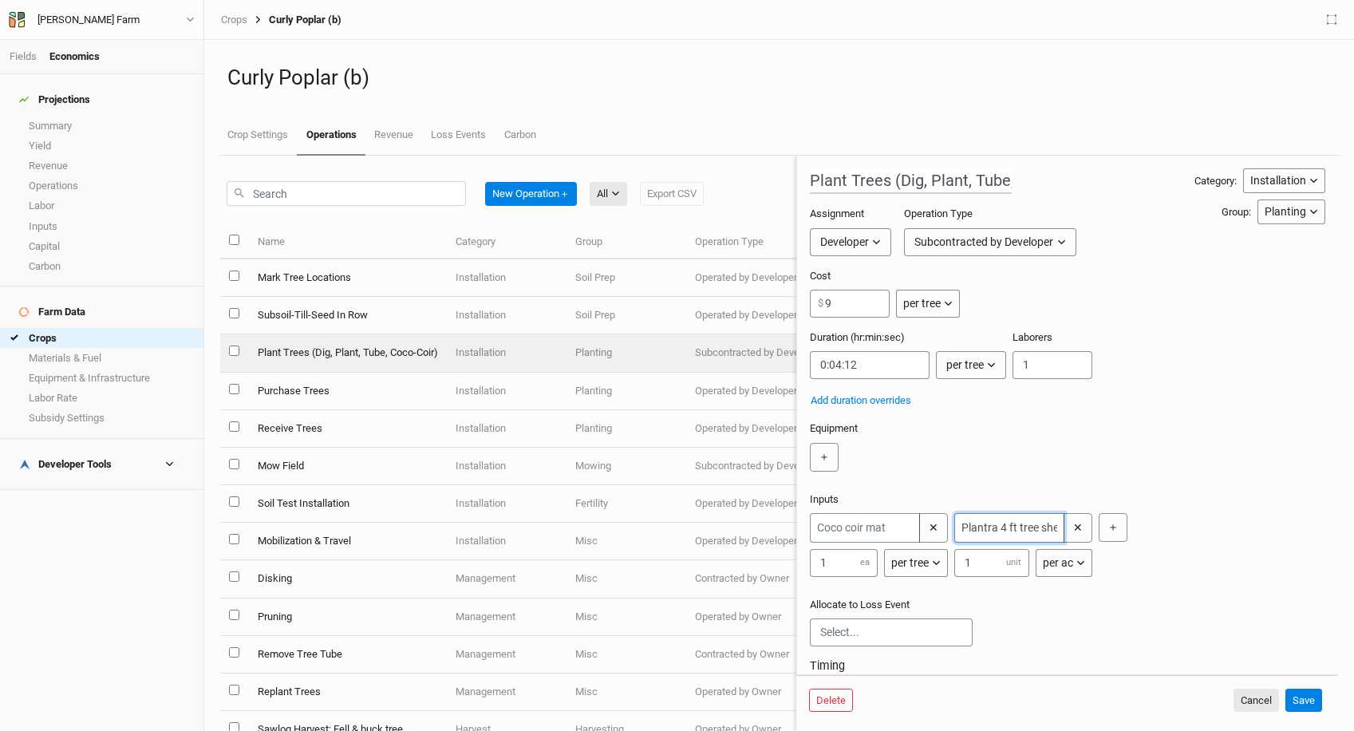
type input "Plantra 4 ft tree shelter and stake"
click at [1057, 555] on div "per ac" at bounding box center [1058, 563] width 30 height 17
click at [1076, 620] on span "per tree" at bounding box center [1078, 623] width 45 height 18
click at [1303, 704] on button "Save" at bounding box center [1304, 701] width 37 height 24
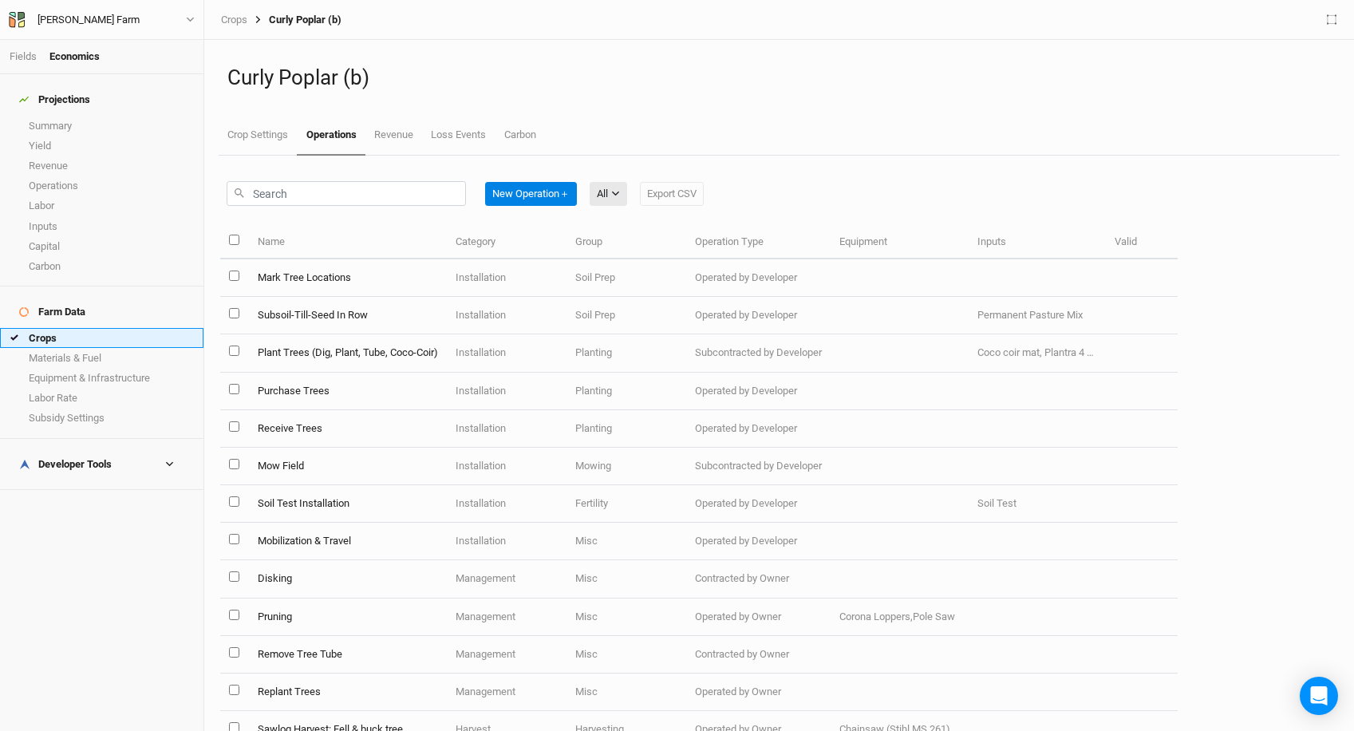
click at [67, 328] on link "Crops" at bounding box center [101, 338] width 203 height 20
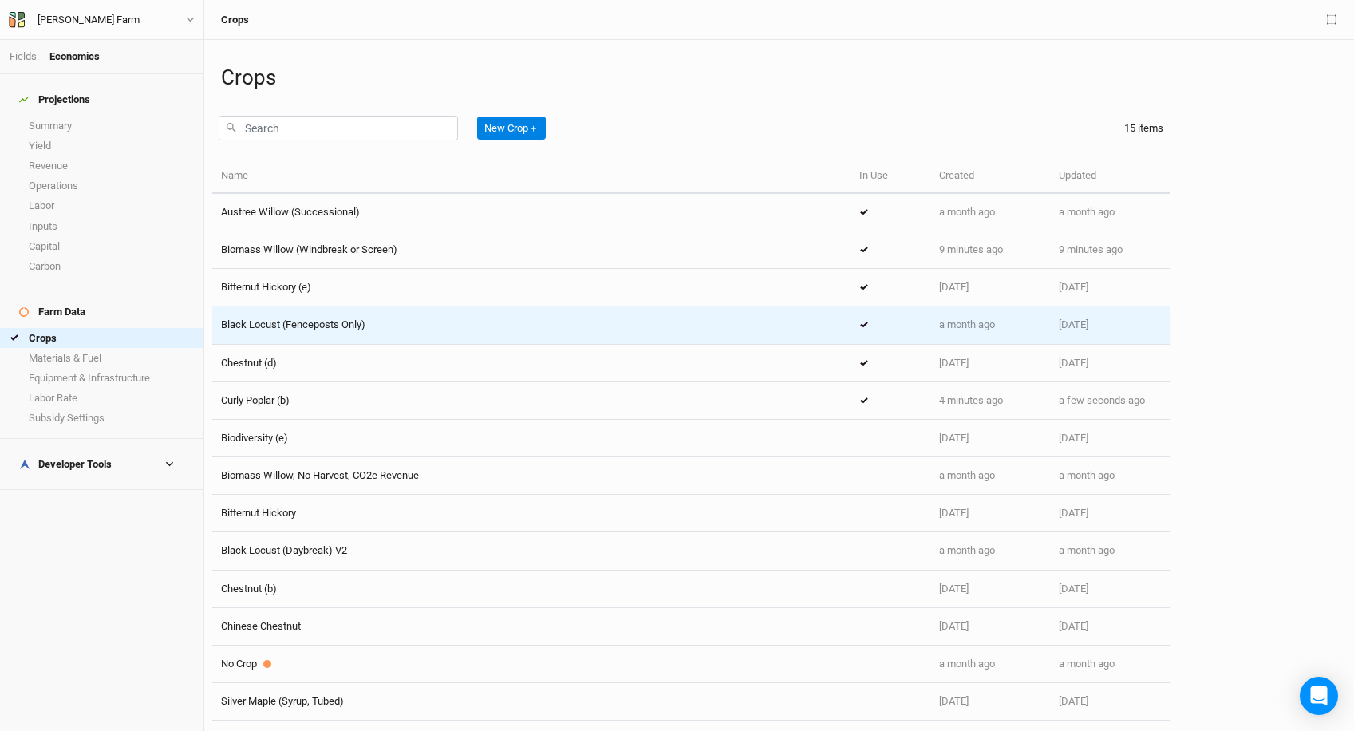
click at [423, 325] on div "Black Locust (Fenceposts Only)" at bounding box center [531, 325] width 621 height 14
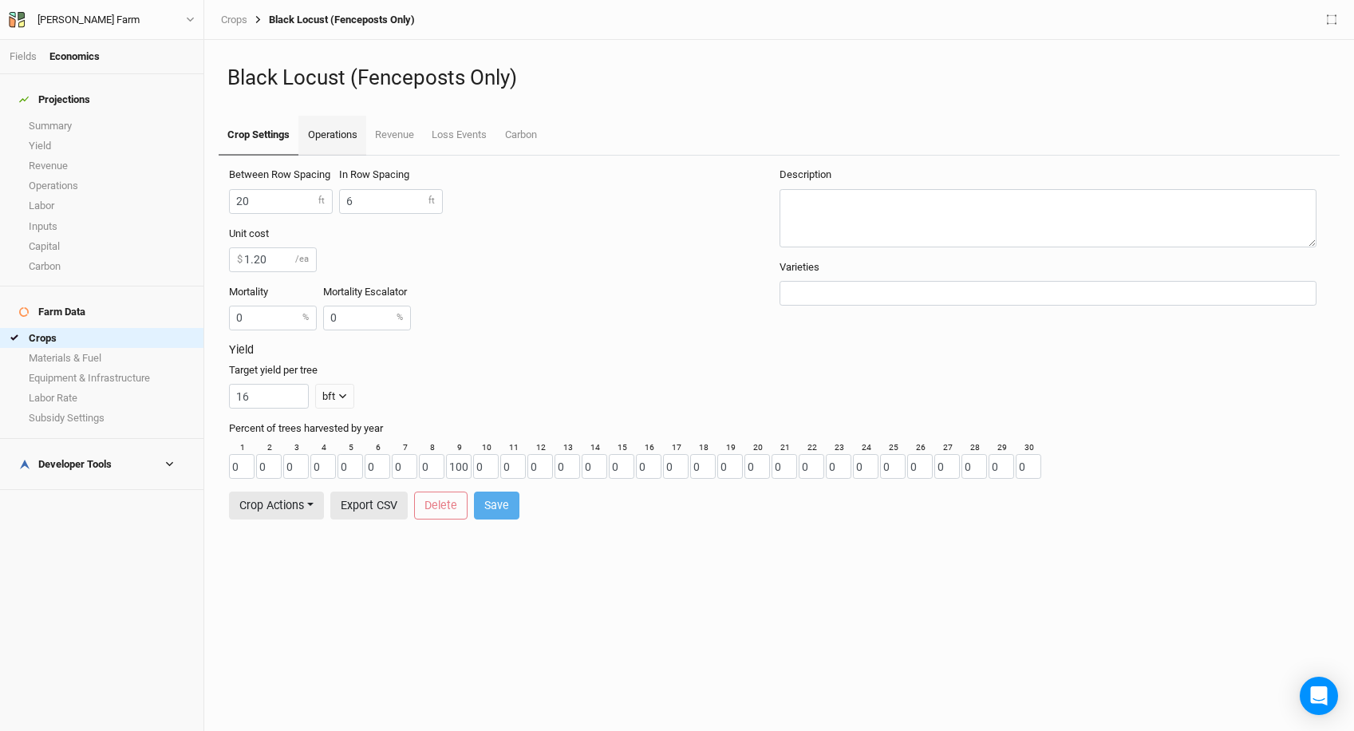
click at [334, 152] on link "Operations" at bounding box center [331, 136] width 67 height 40
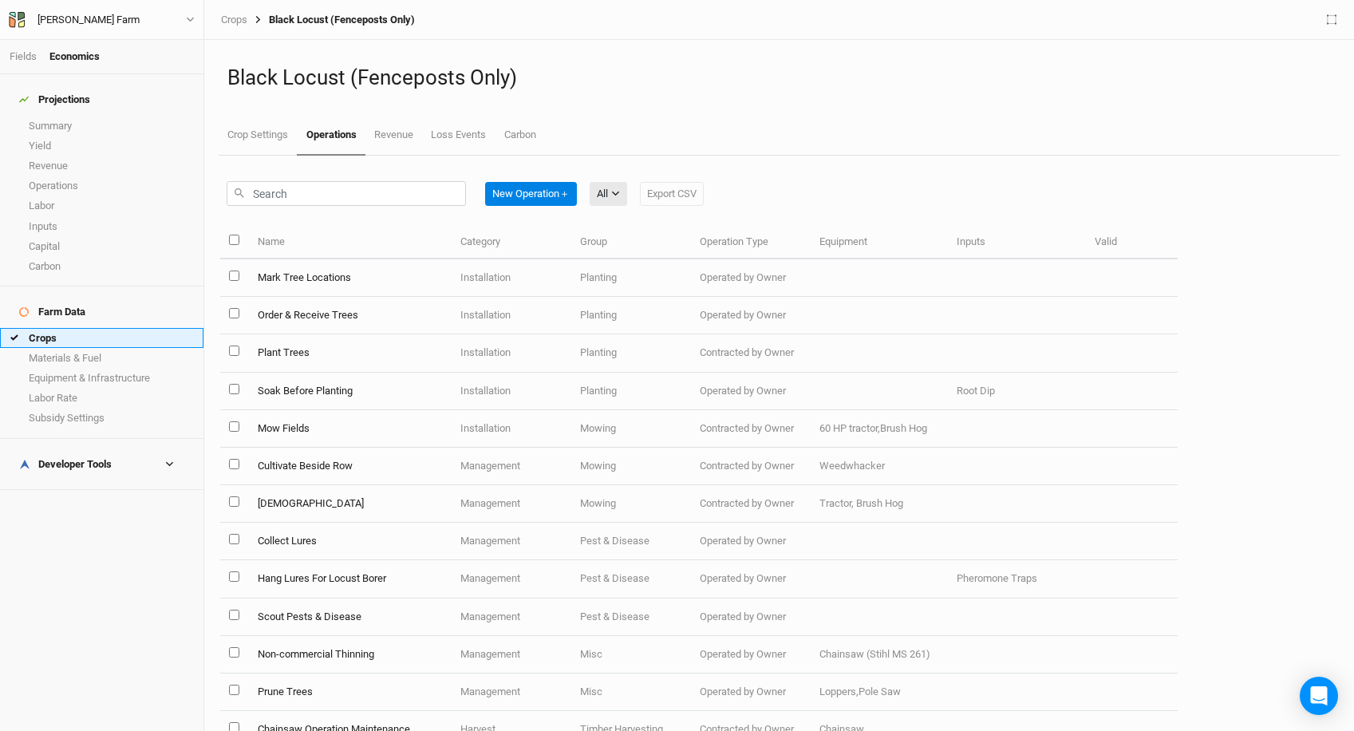
click at [76, 328] on link "Crops" at bounding box center [101, 338] width 203 height 20
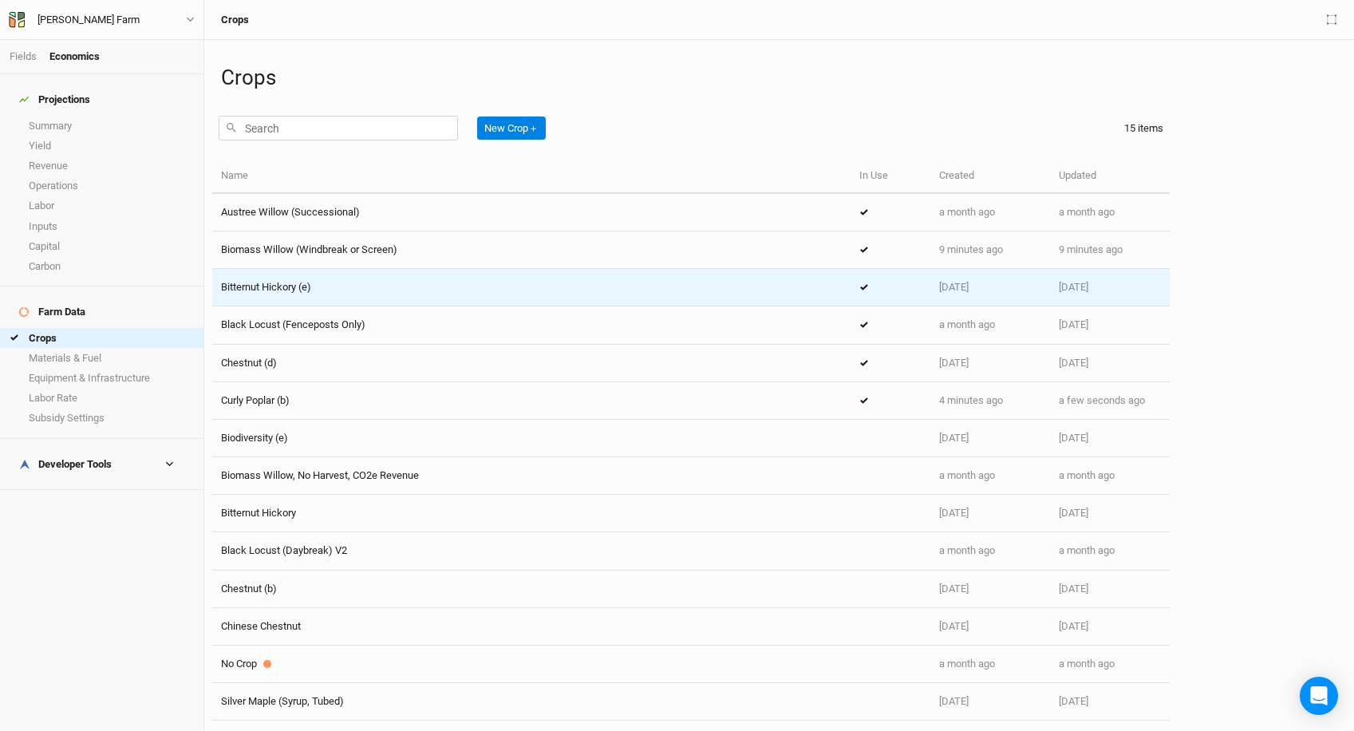
click at [471, 296] on td "Bitternut Hickory (e)" at bounding box center [531, 288] width 638 height 38
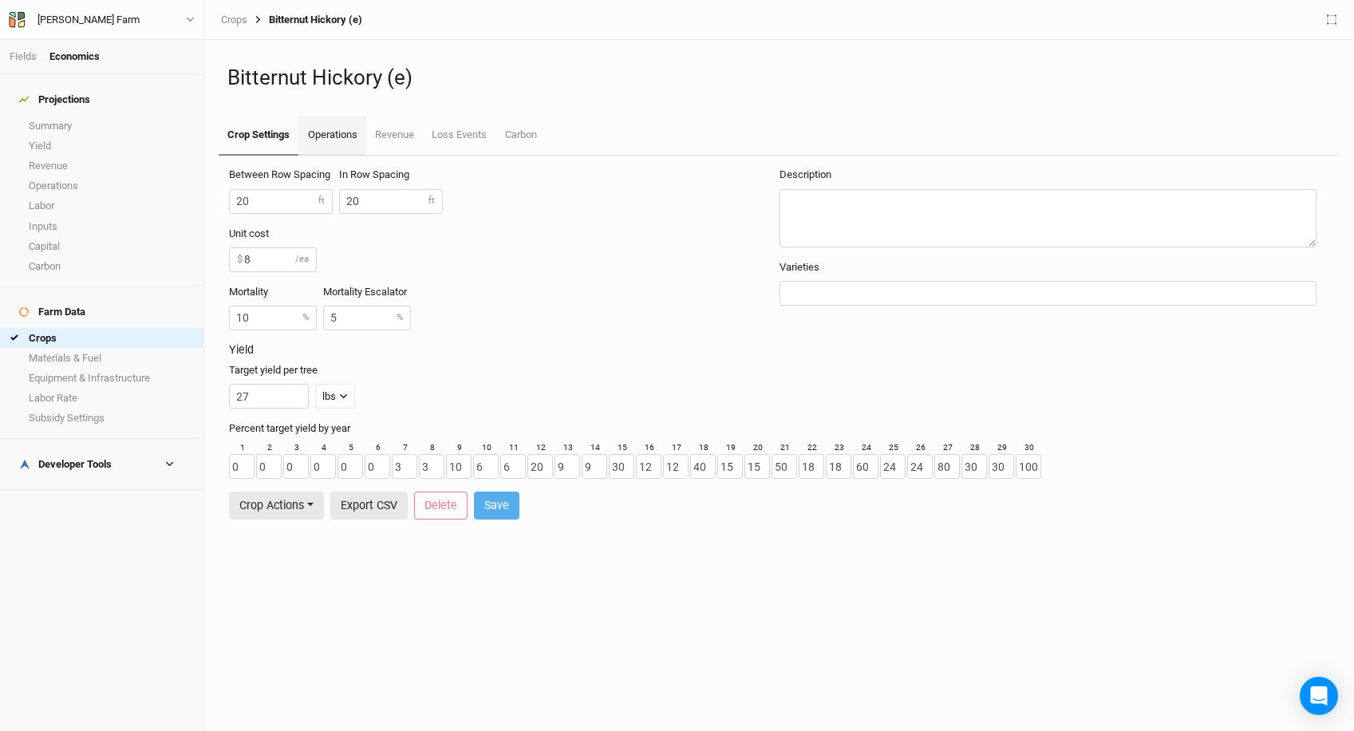
click at [318, 144] on link "Operations" at bounding box center [331, 136] width 67 height 40
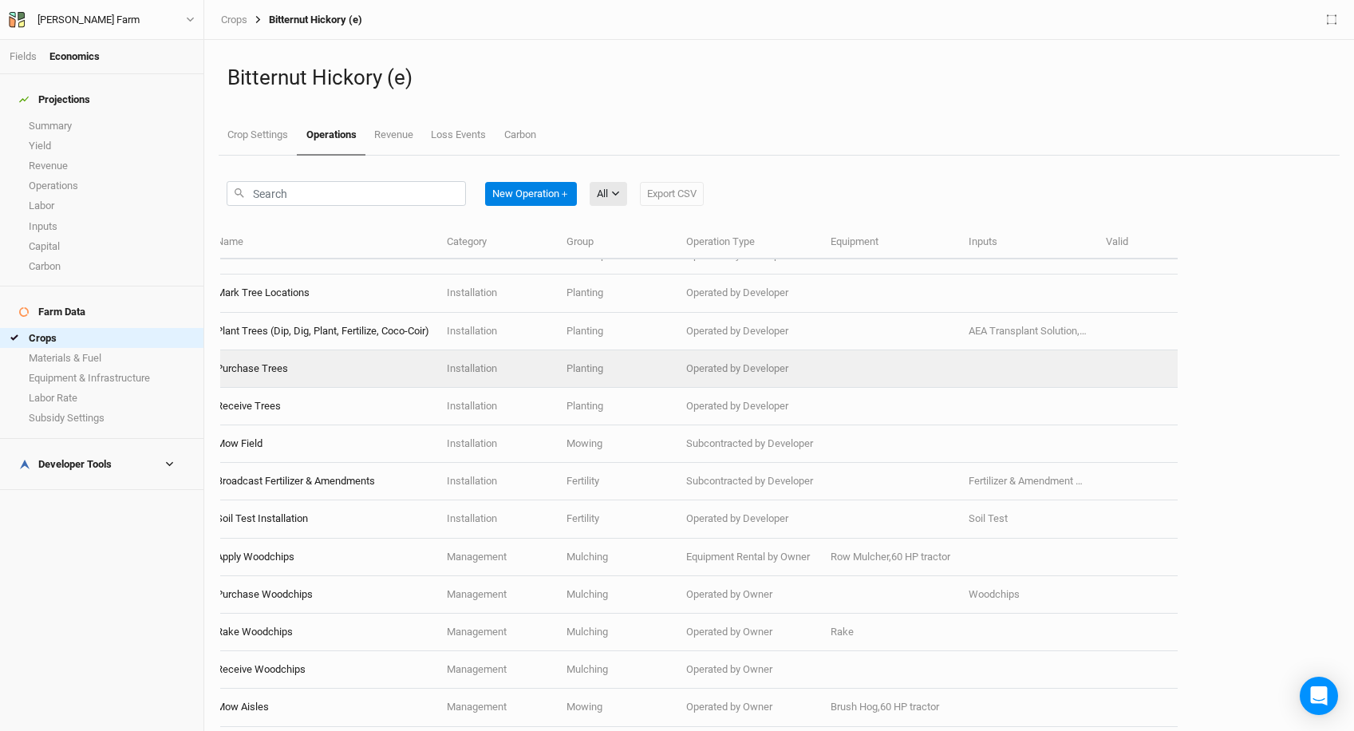
scroll to position [60, 0]
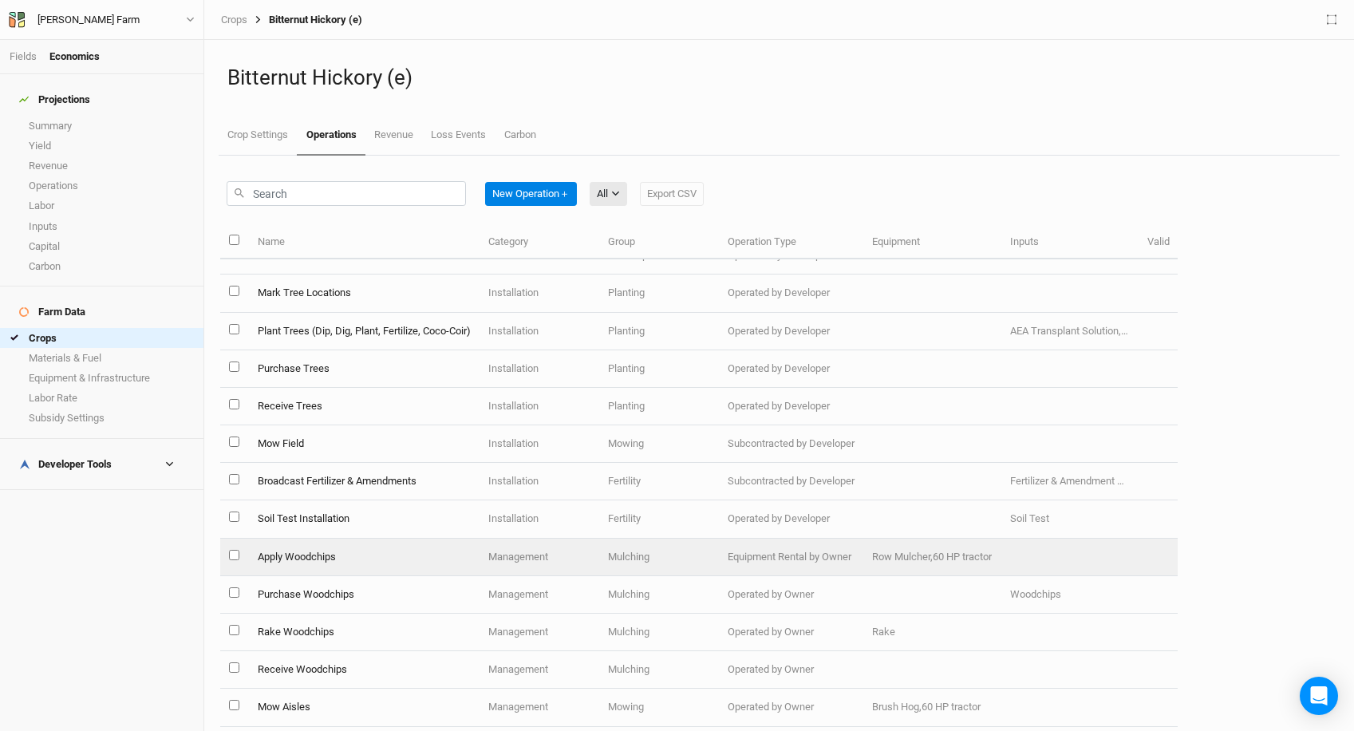
click at [405, 566] on td "Apply Woodchips" at bounding box center [363, 558] width 231 height 38
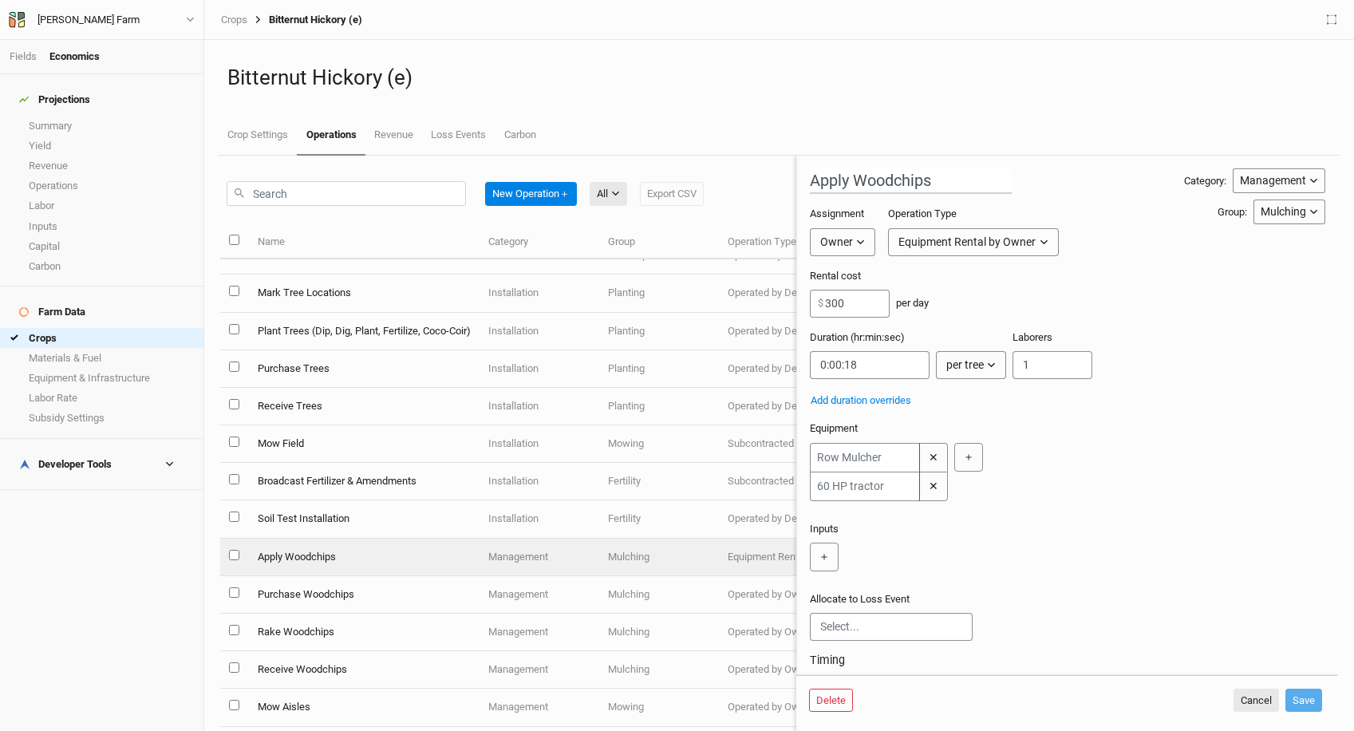
click at [964, 250] on div "Equipment Rental by Owner" at bounding box center [967, 242] width 137 height 17
click at [930, 450] on button "✕" at bounding box center [933, 457] width 29 height 29
click at [931, 449] on button "✕" at bounding box center [933, 458] width 29 height 30
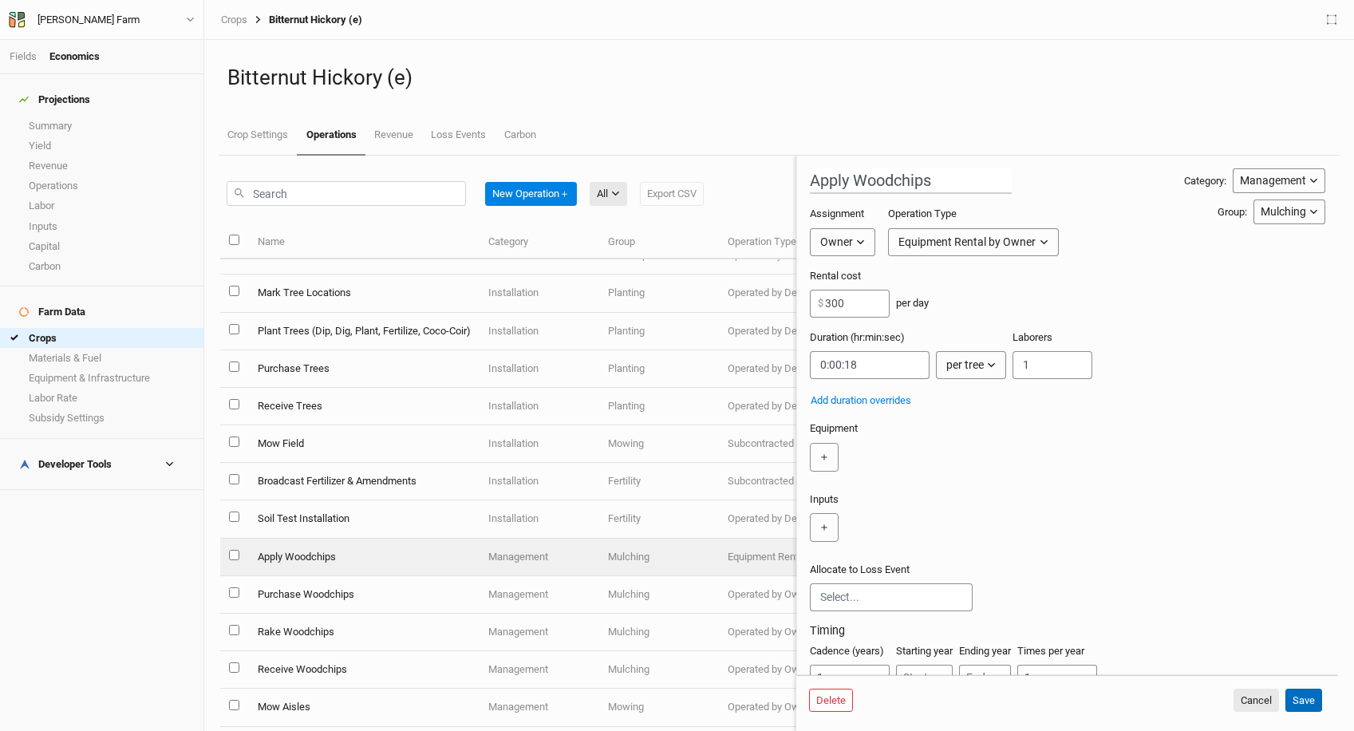
click at [1310, 700] on button "Save" at bounding box center [1304, 701] width 37 height 24
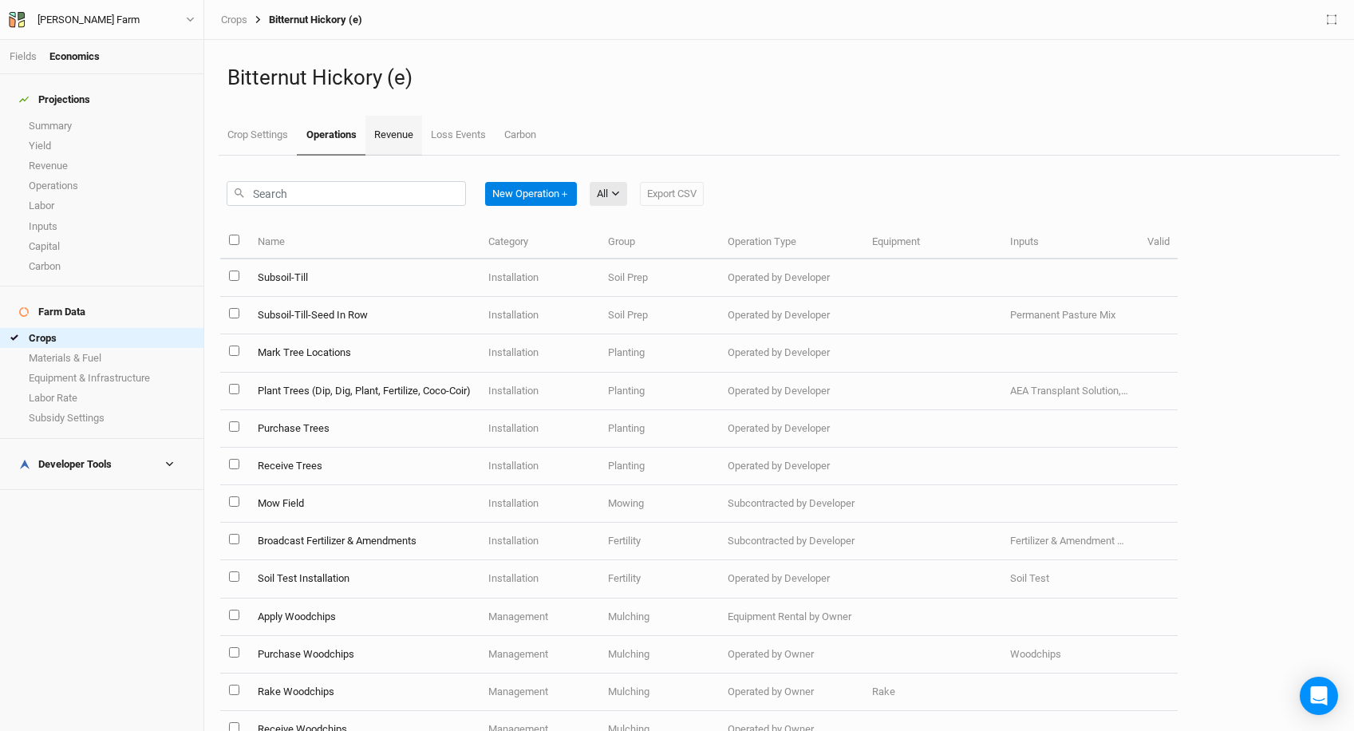
click at [389, 148] on link "Revenue" at bounding box center [393, 136] width 57 height 40
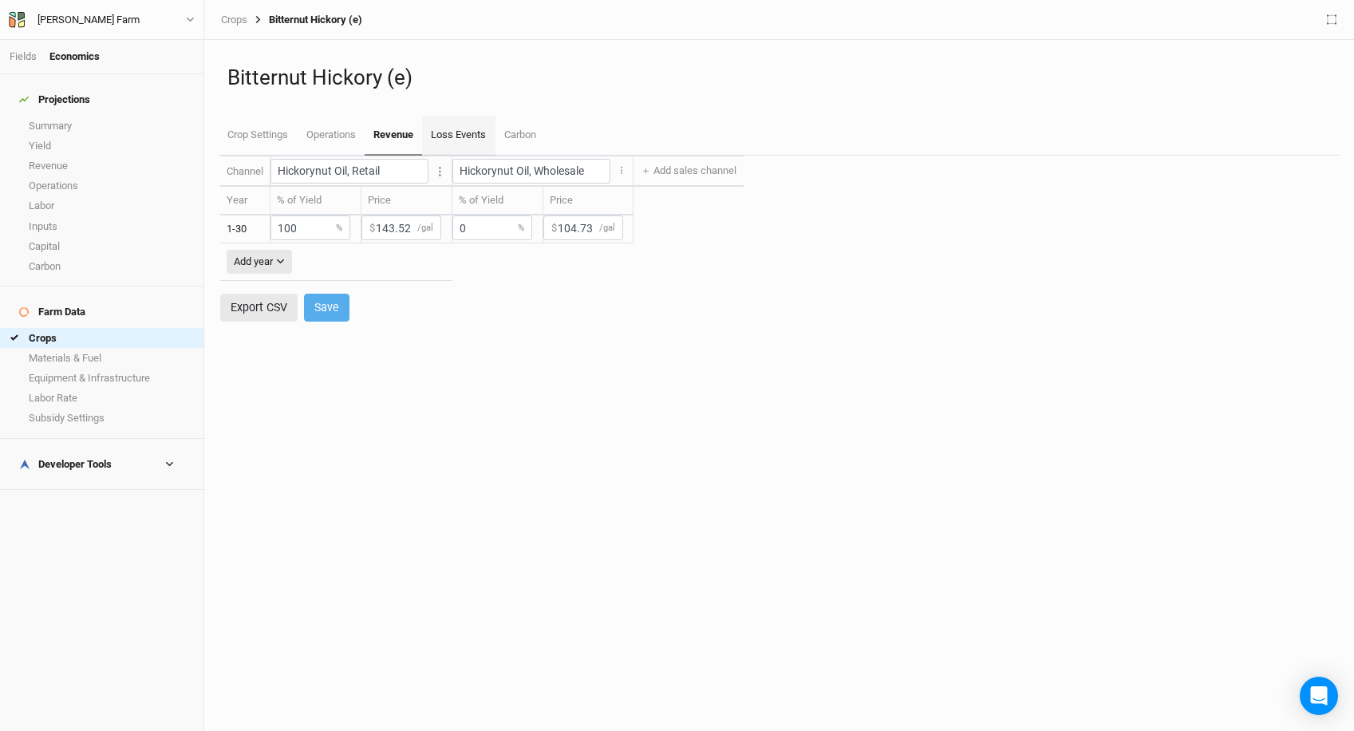
click at [450, 137] on link "Loss Events" at bounding box center [458, 136] width 73 height 40
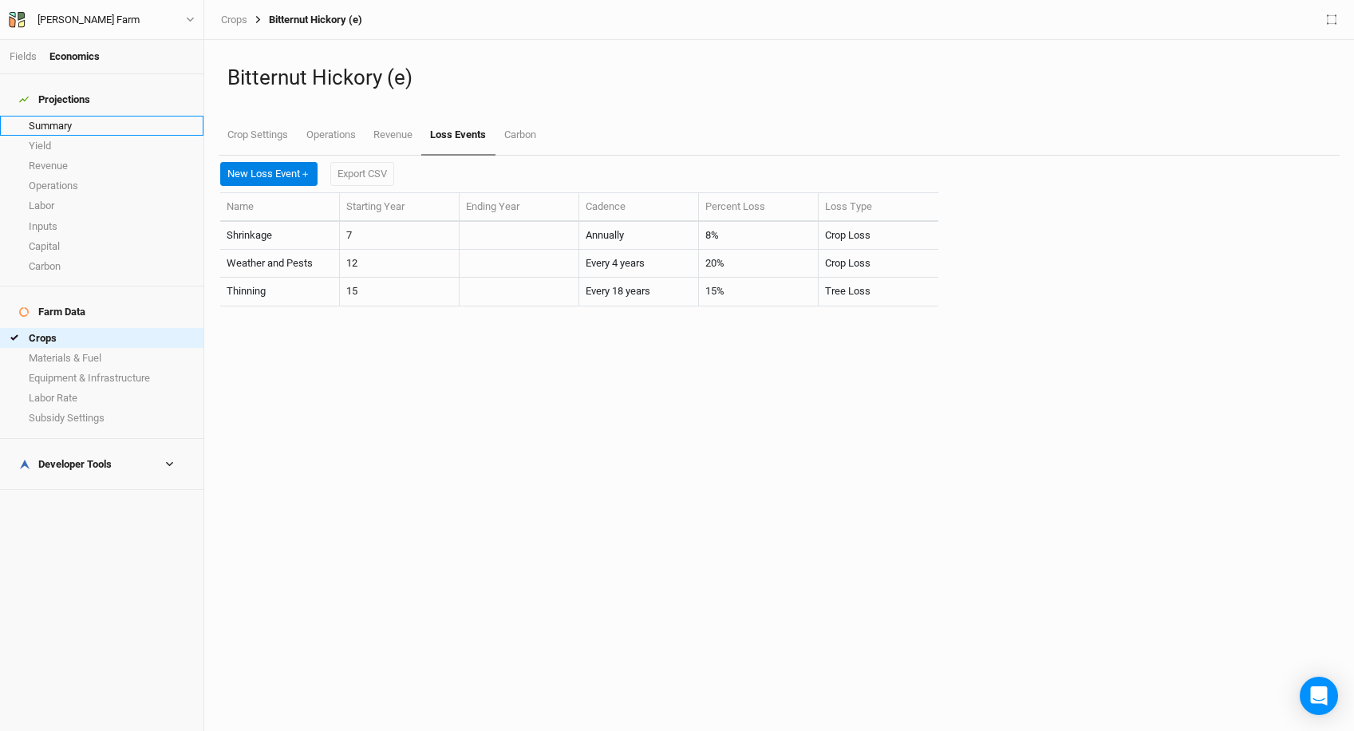
click at [112, 119] on link "Summary" at bounding box center [101, 126] width 203 height 20
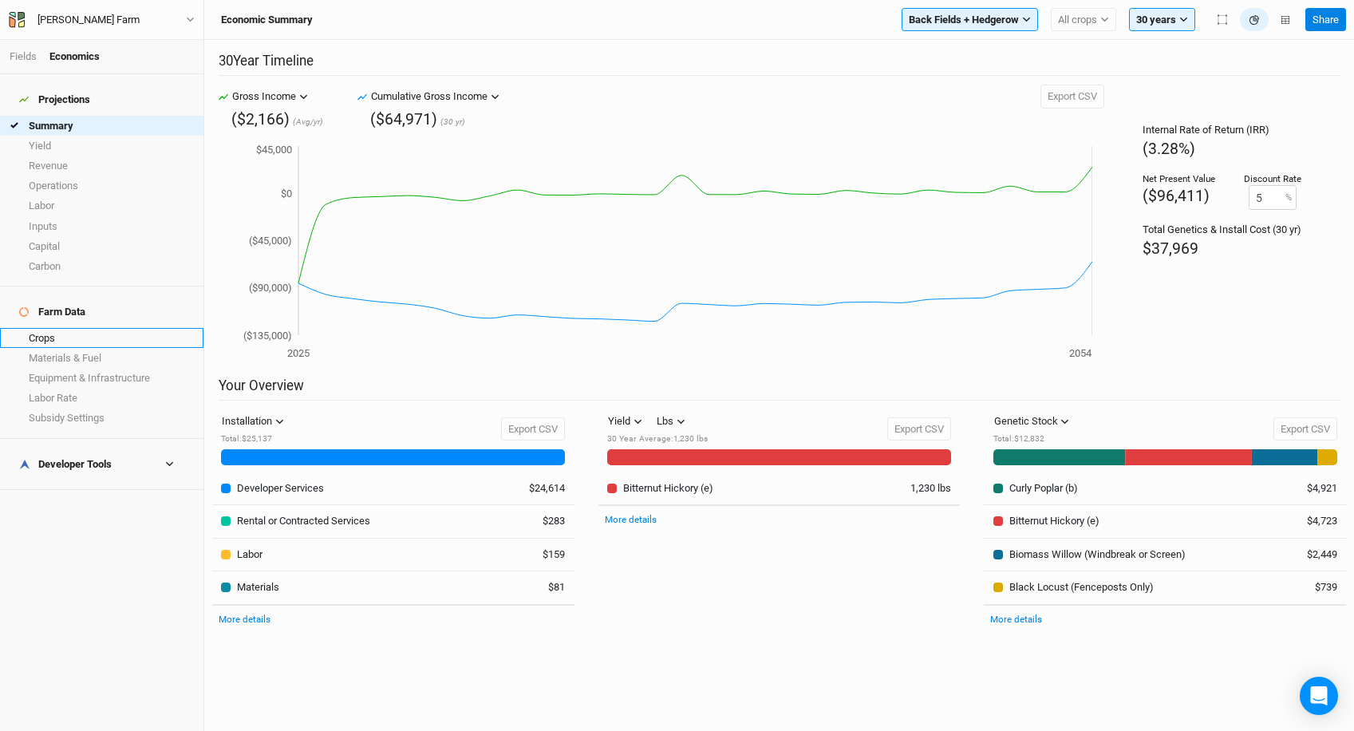
click at [26, 328] on link "Crops" at bounding box center [101, 338] width 203 height 20
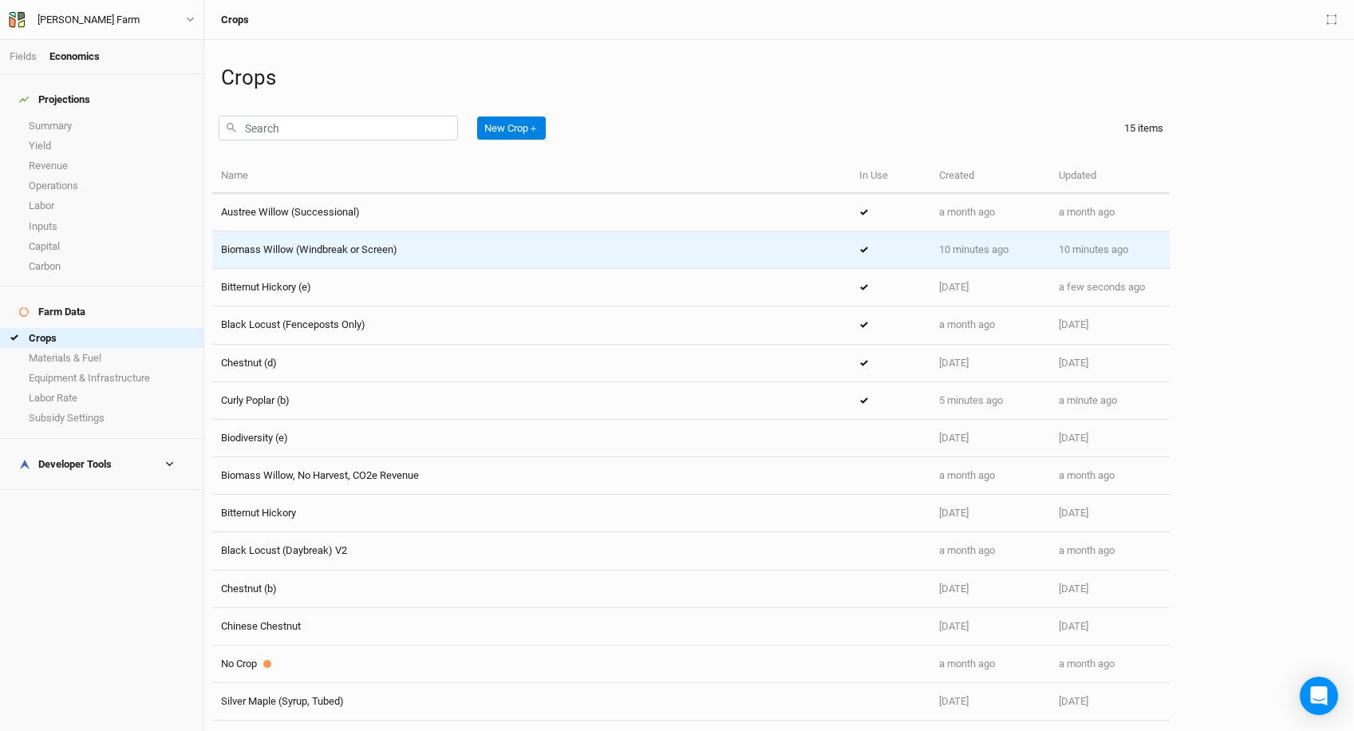
click at [389, 262] on td "Biomass Willow (Windbreak or Screen)" at bounding box center [531, 250] width 638 height 38
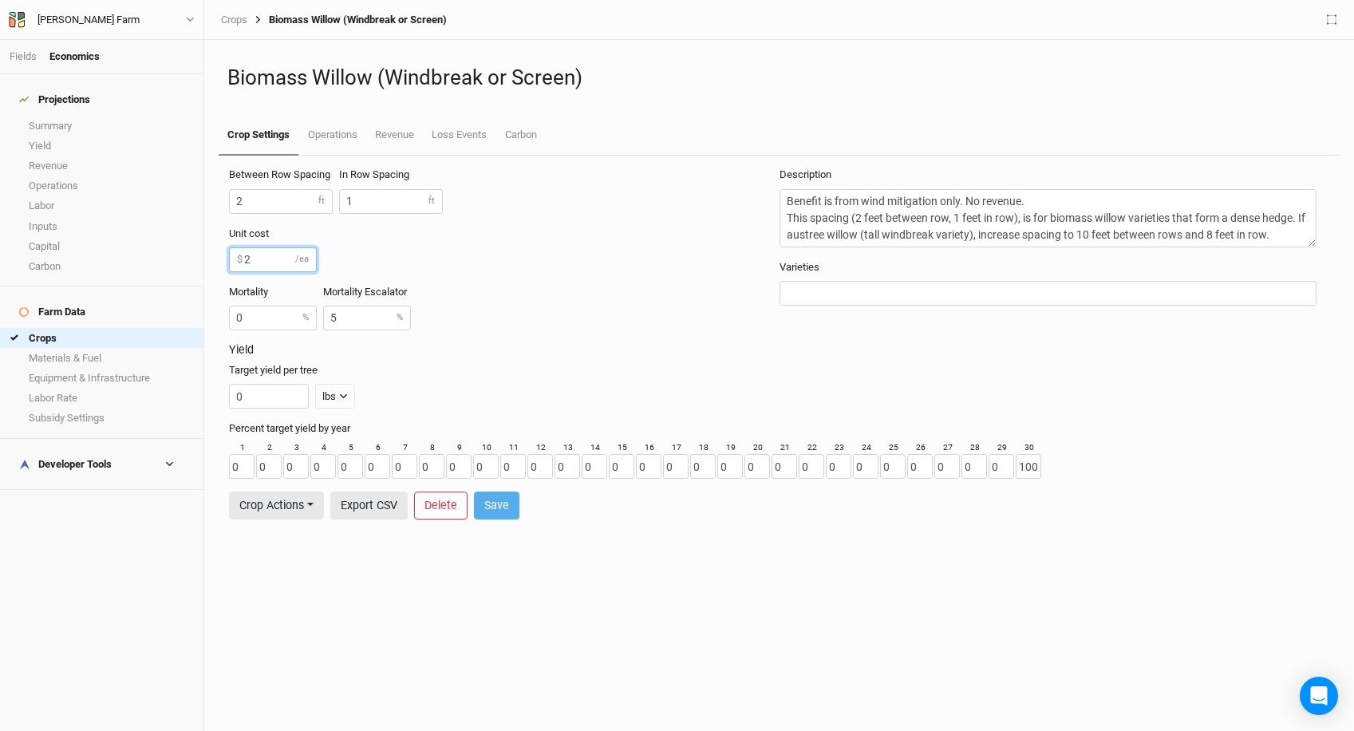
click at [276, 267] on input "2" at bounding box center [273, 259] width 88 height 25
click at [496, 506] on button "Save" at bounding box center [496, 506] width 45 height 28
type input "1.70"
click at [334, 148] on link "Operations" at bounding box center [331, 136] width 67 height 40
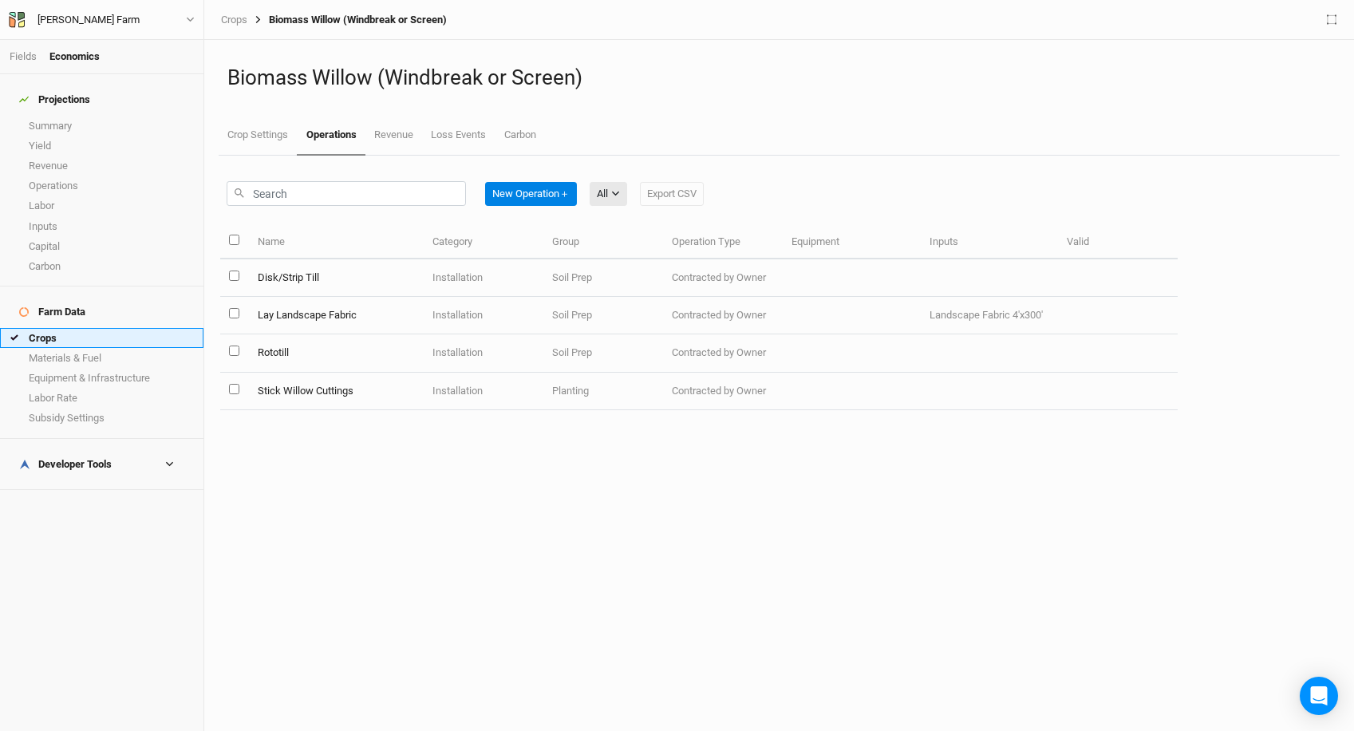
click at [82, 328] on link "Crops" at bounding box center [101, 338] width 203 height 20
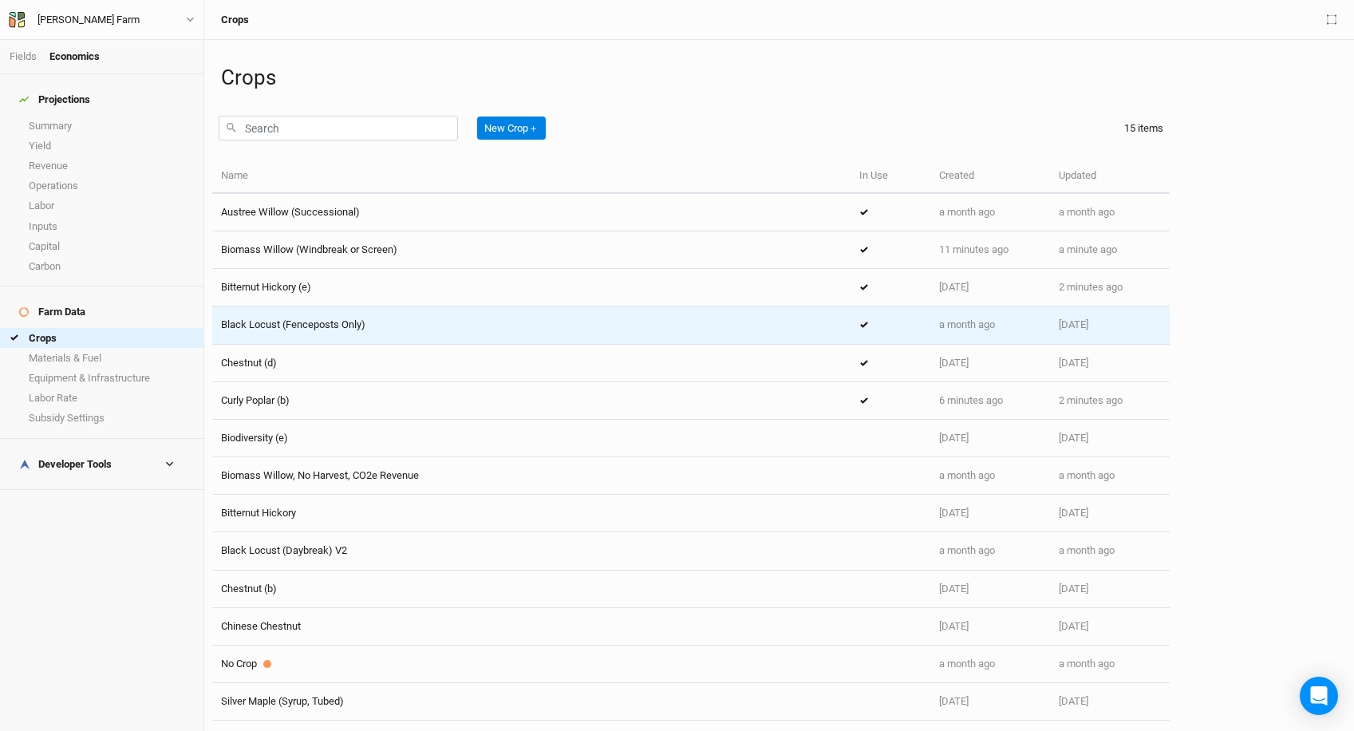
click at [477, 325] on div "Black Locust (Fenceposts Only)" at bounding box center [531, 325] width 621 height 14
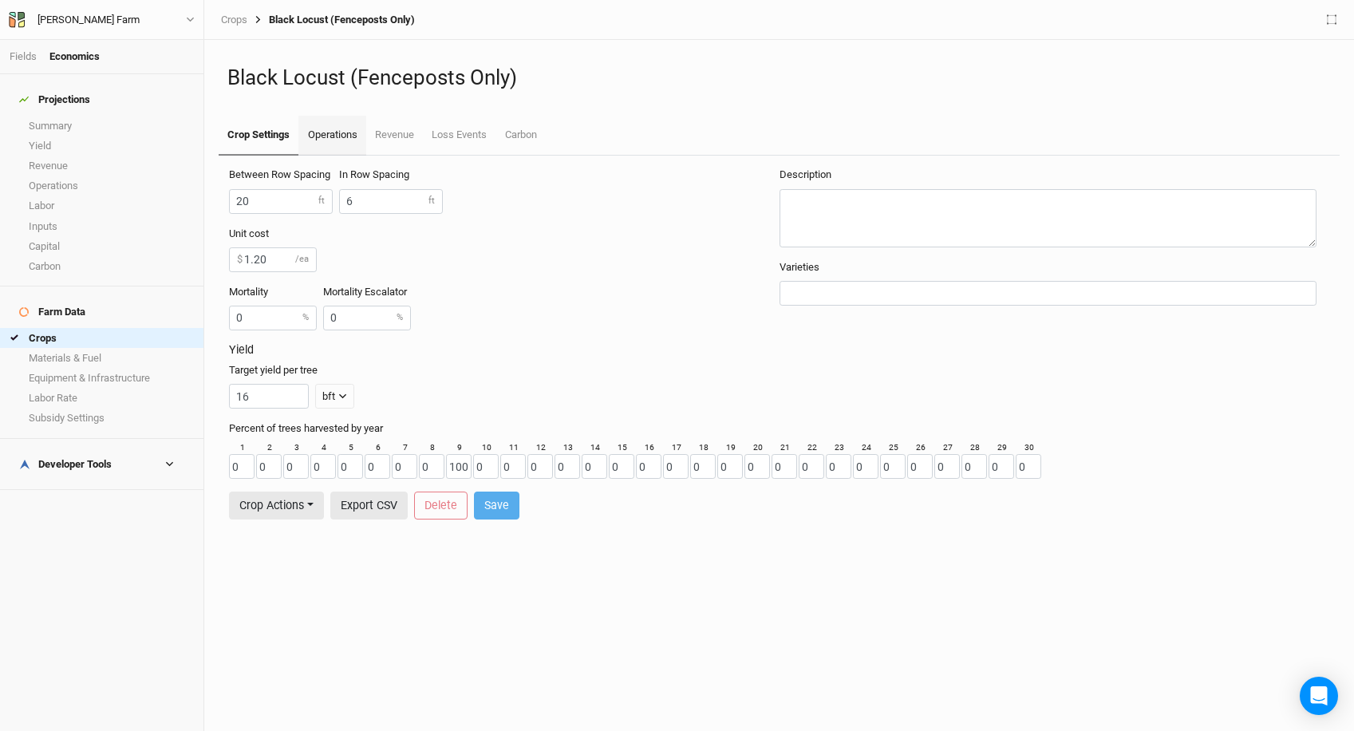
click at [360, 133] on link "Operations" at bounding box center [331, 136] width 67 height 40
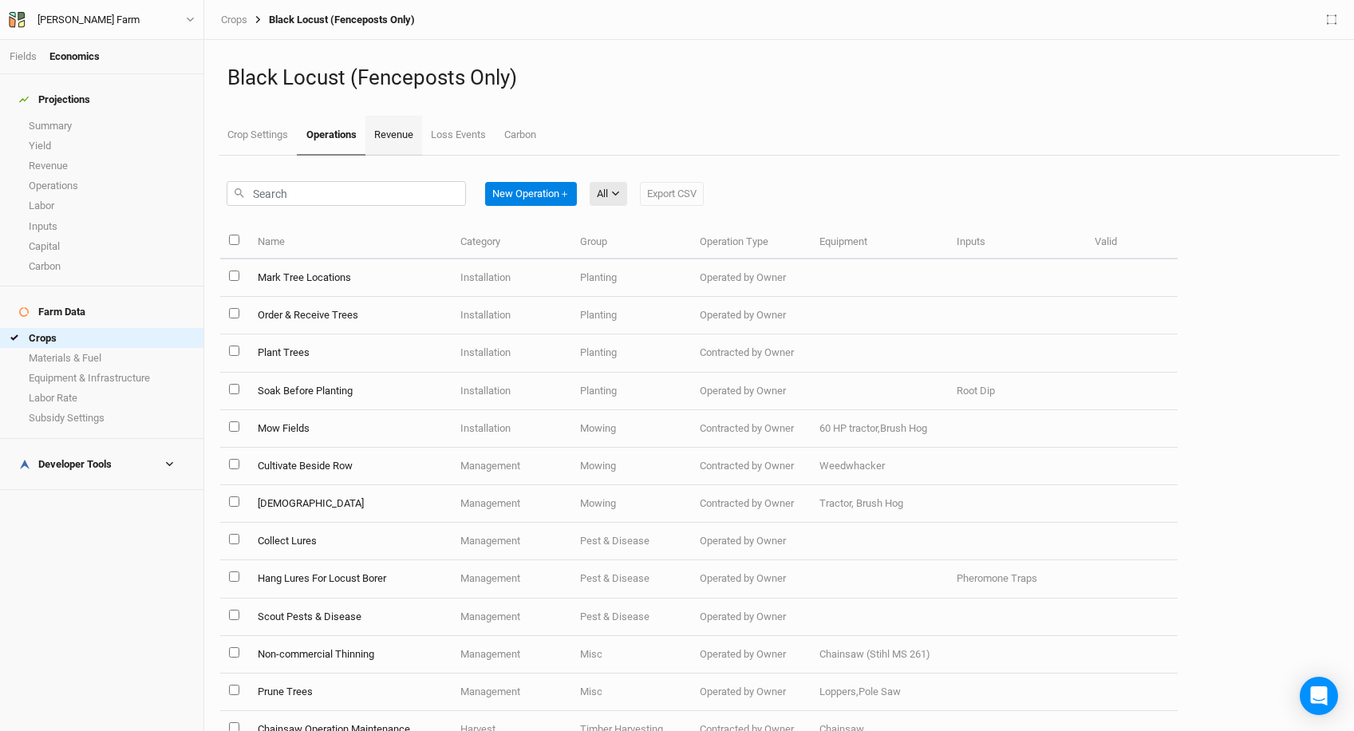
click at [388, 133] on link "Revenue" at bounding box center [393, 136] width 57 height 40
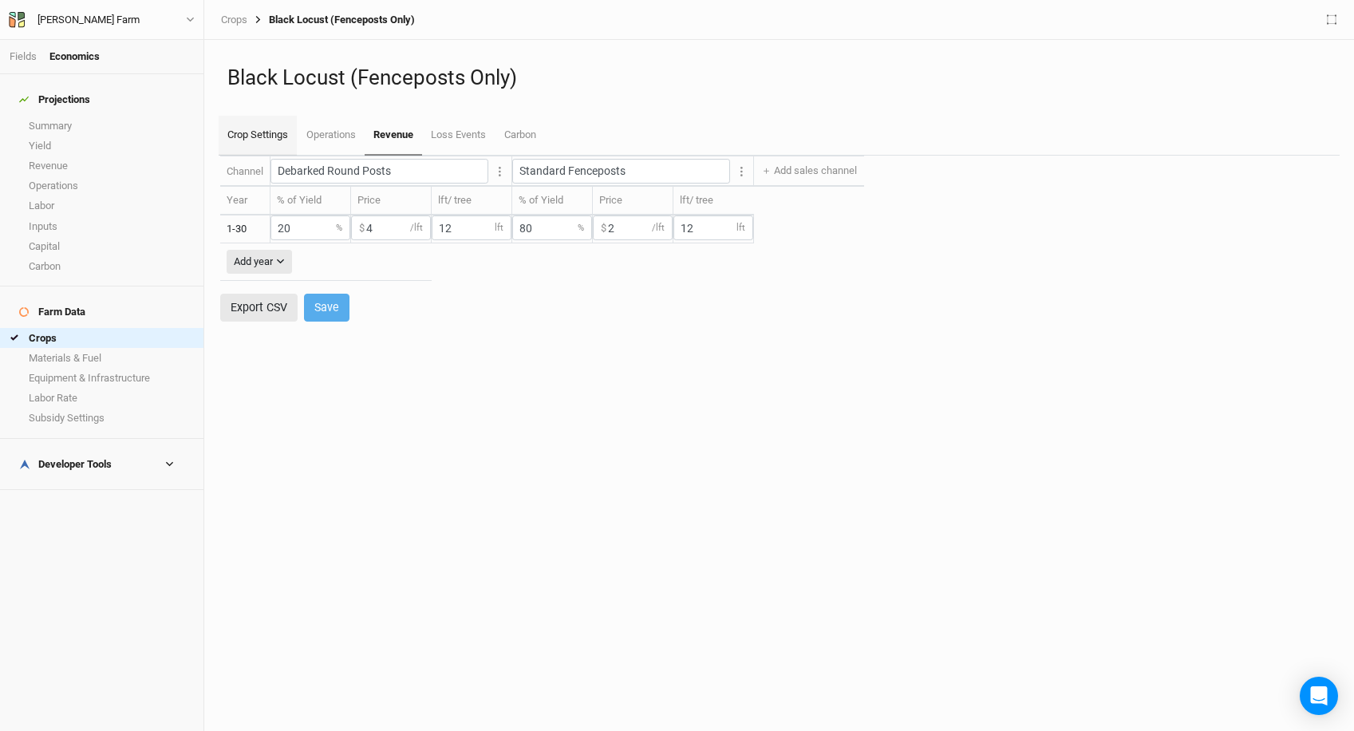
click at [280, 140] on link "Crop Settings" at bounding box center [258, 136] width 78 height 40
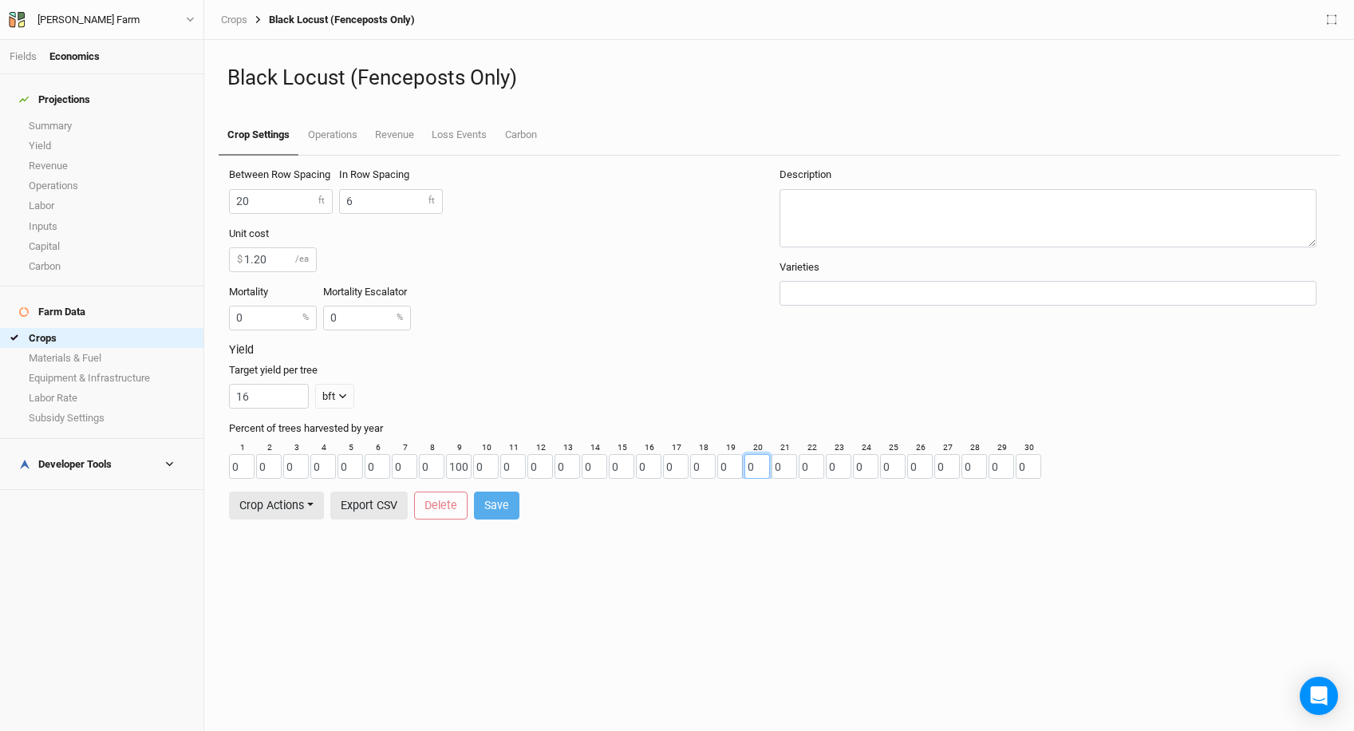
click at [757, 473] on input "0" at bounding box center [758, 466] width 26 height 25
type input "1"
click at [705, 467] on input "0" at bounding box center [703, 466] width 26 height 25
type input "100"
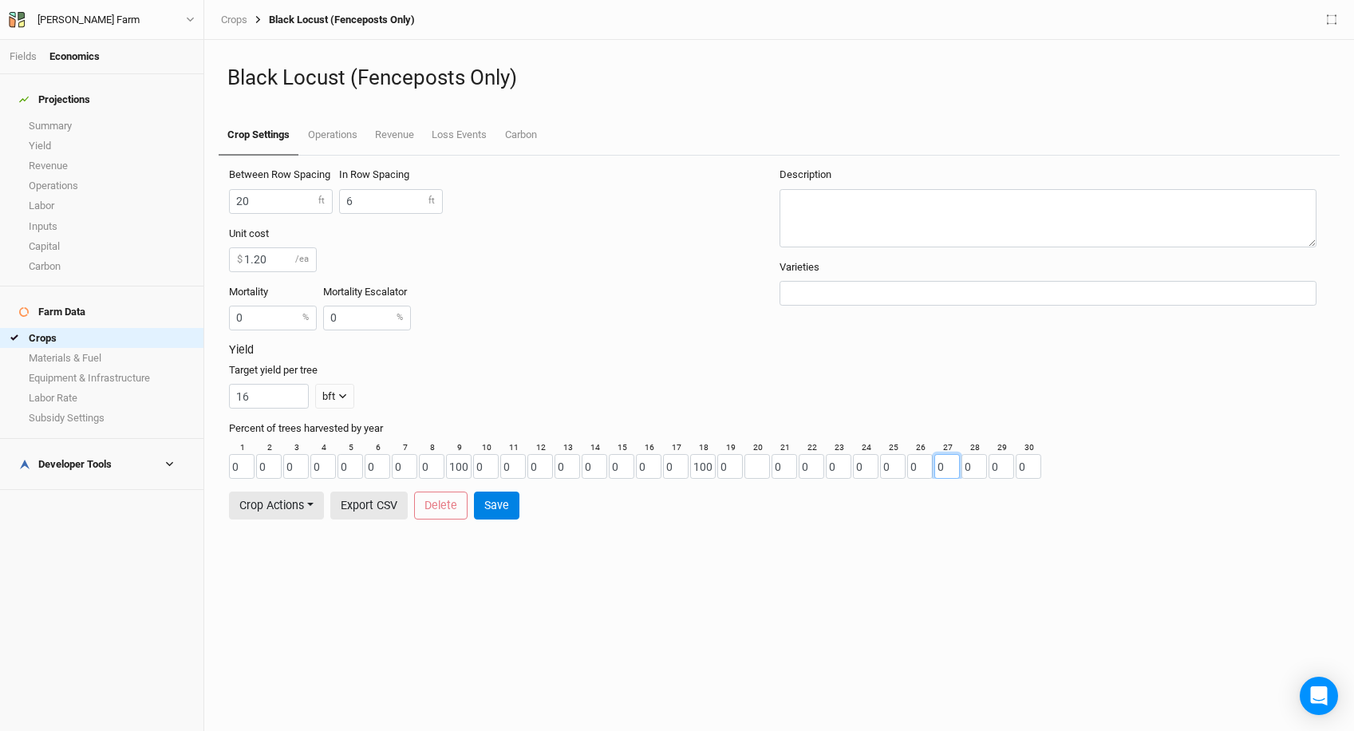
click at [950, 467] on input "0" at bounding box center [947, 466] width 26 height 25
type input "100"
click at [756, 474] on input "number" at bounding box center [758, 466] width 26 height 25
type input "0"
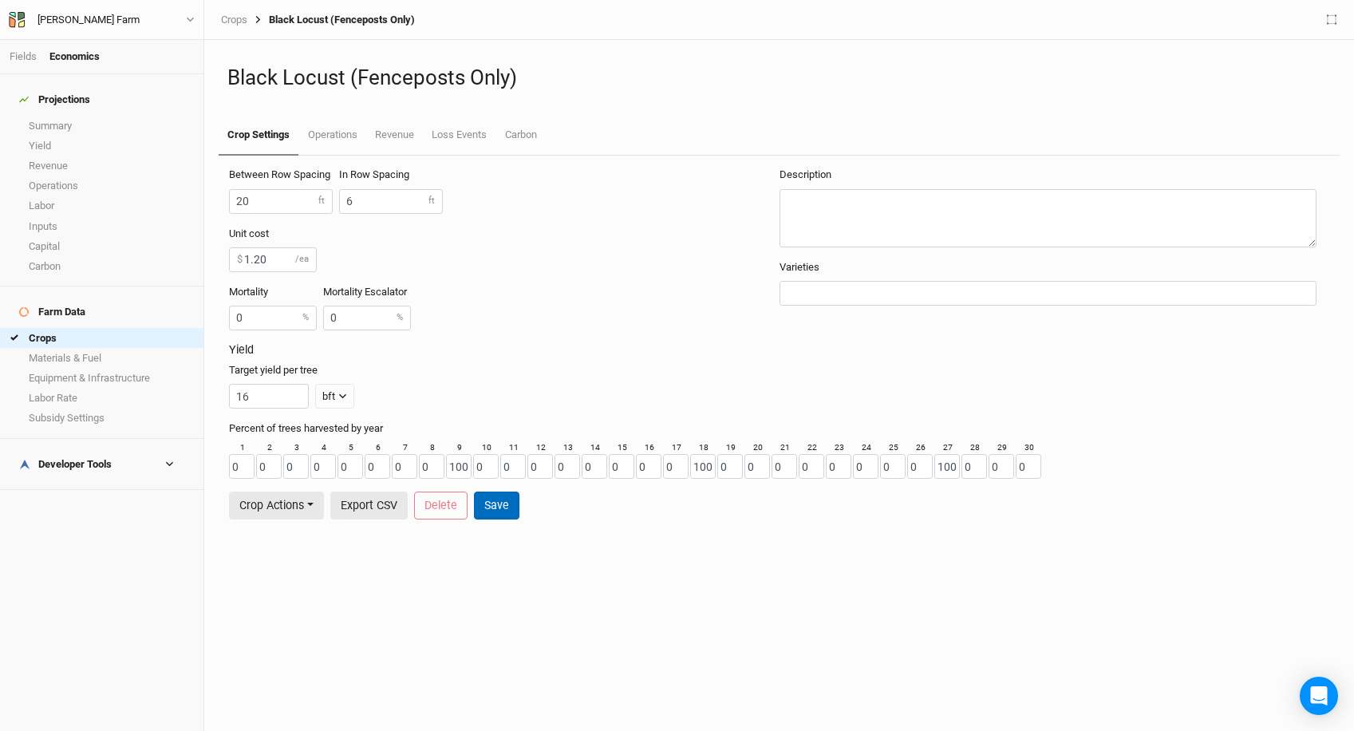
click at [498, 501] on button "Save" at bounding box center [496, 506] width 45 height 28
click at [340, 132] on link "Operations" at bounding box center [331, 136] width 67 height 40
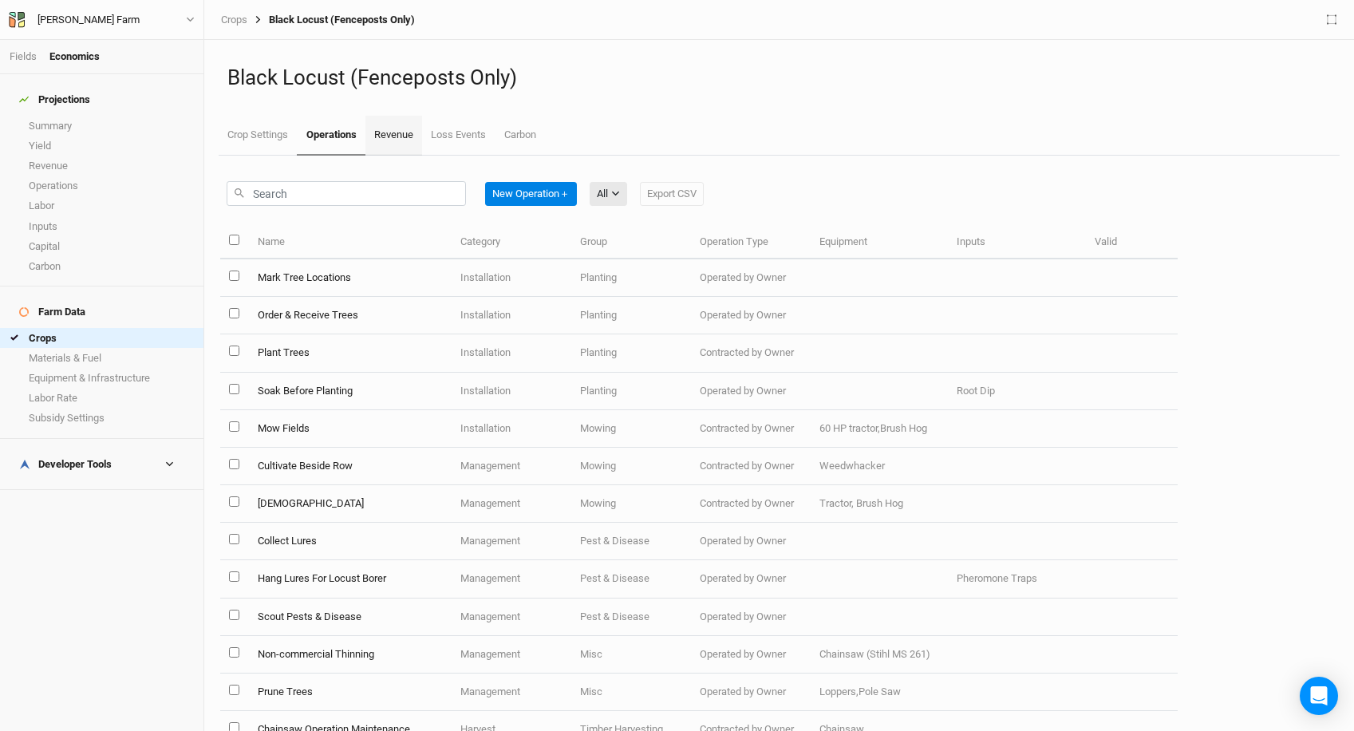
click at [405, 128] on link "Revenue" at bounding box center [393, 136] width 57 height 40
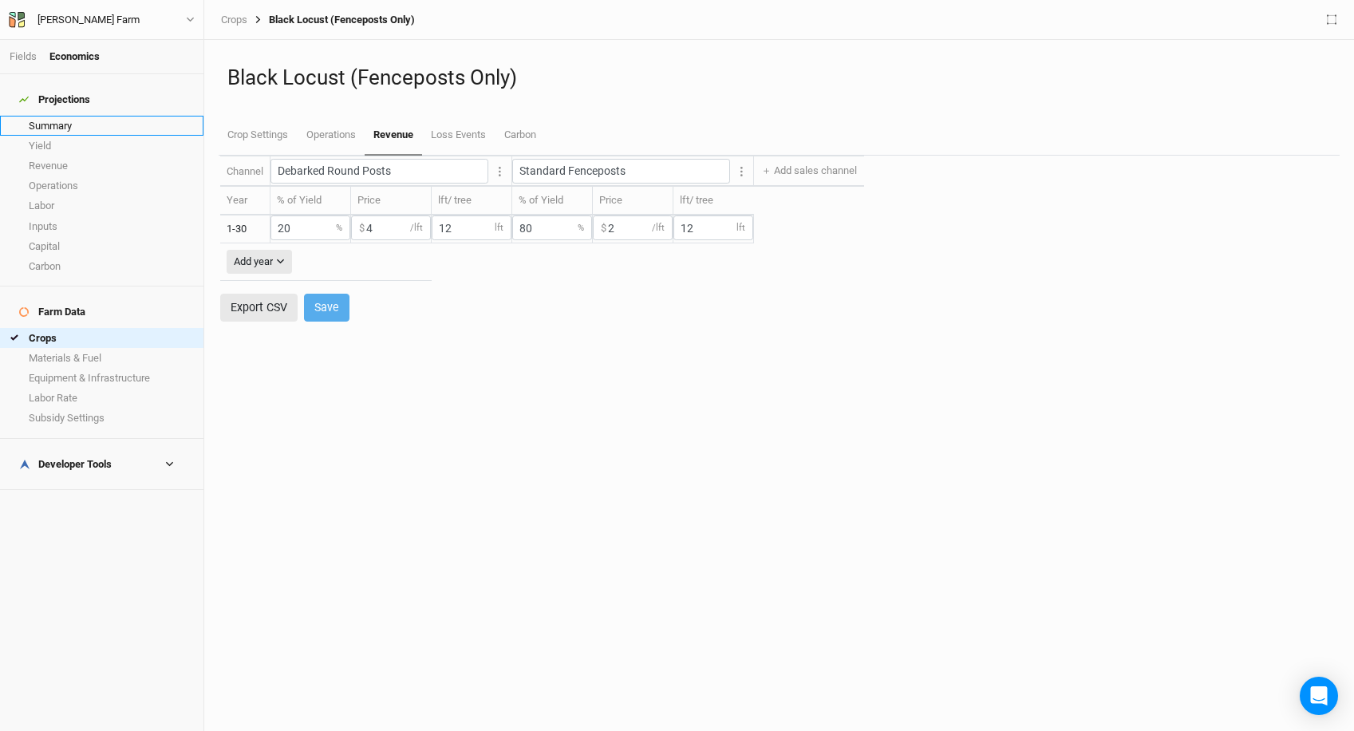
click at [109, 118] on link "Summary" at bounding box center [101, 126] width 203 height 20
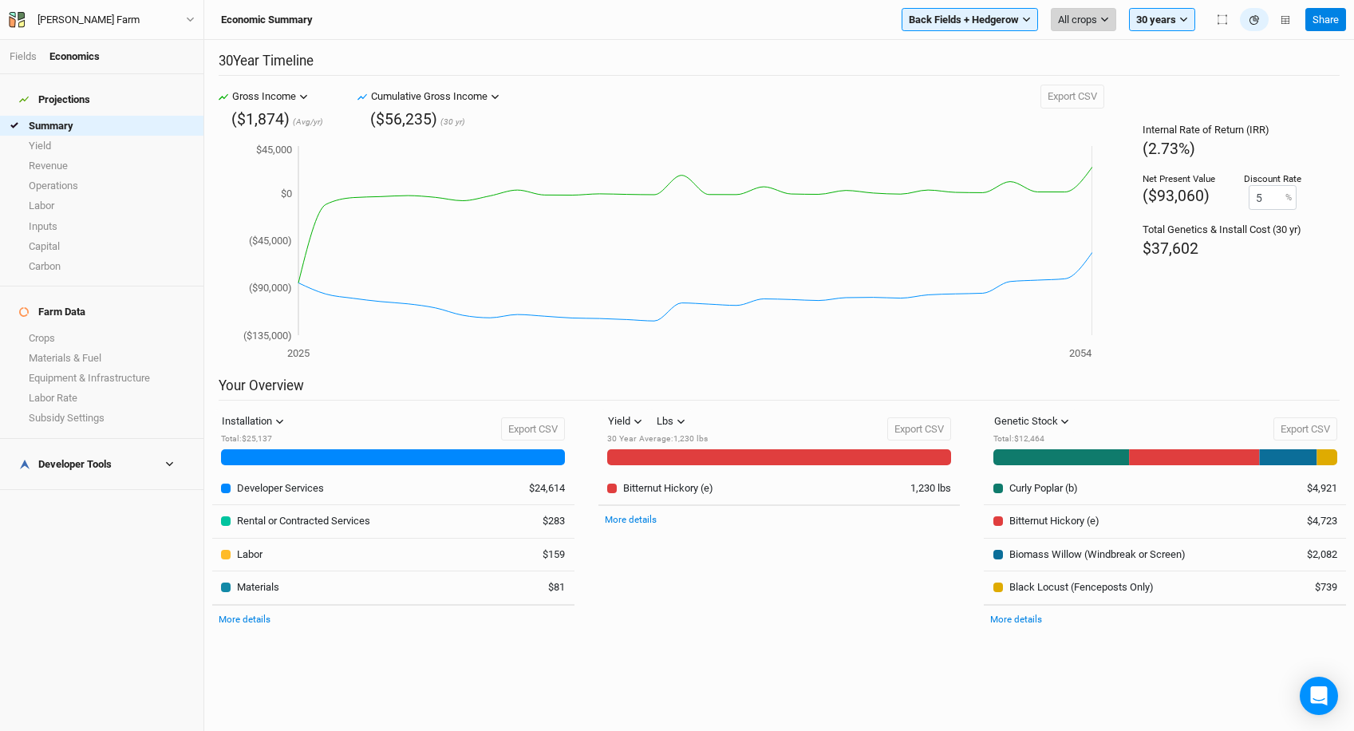
click at [1104, 23] on icon "button" at bounding box center [1104, 19] width 9 height 9
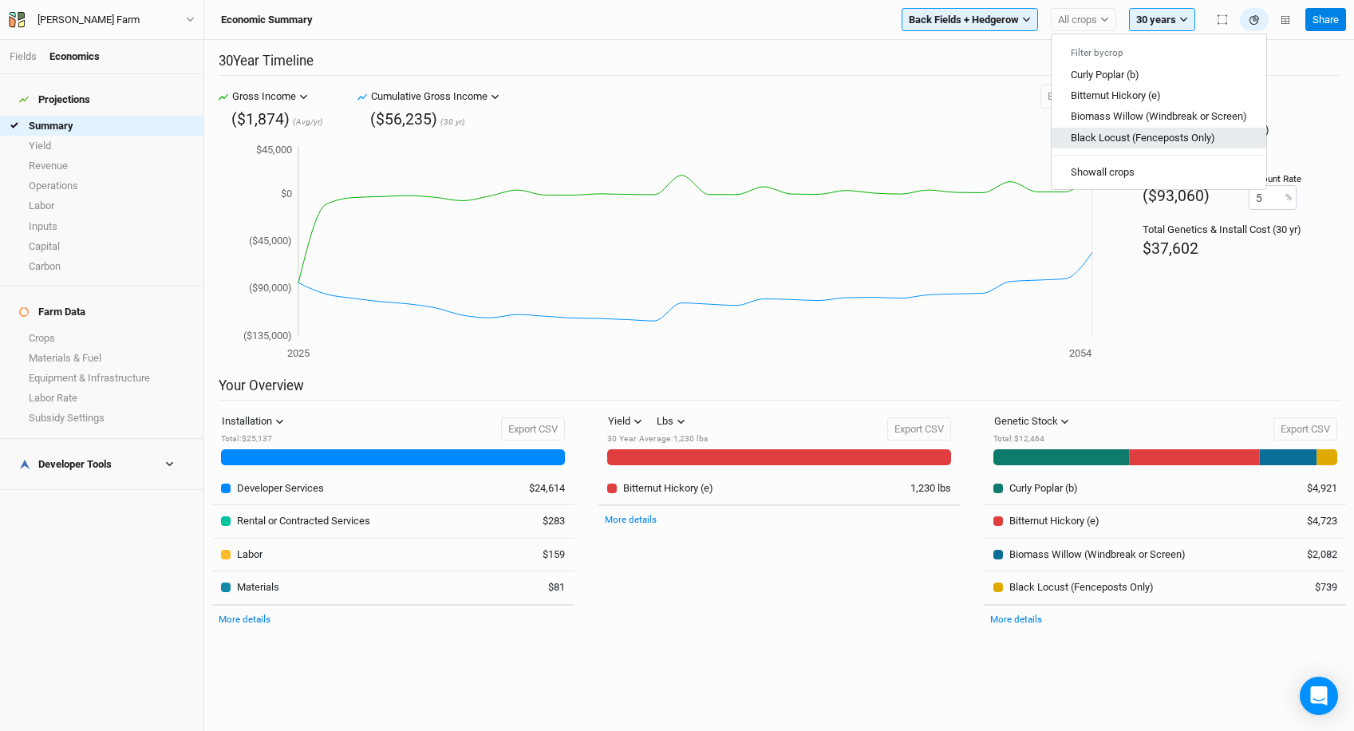
click at [1101, 130] on button "Black Locust (Fenceposts Only)" at bounding box center [1159, 137] width 215 height 21
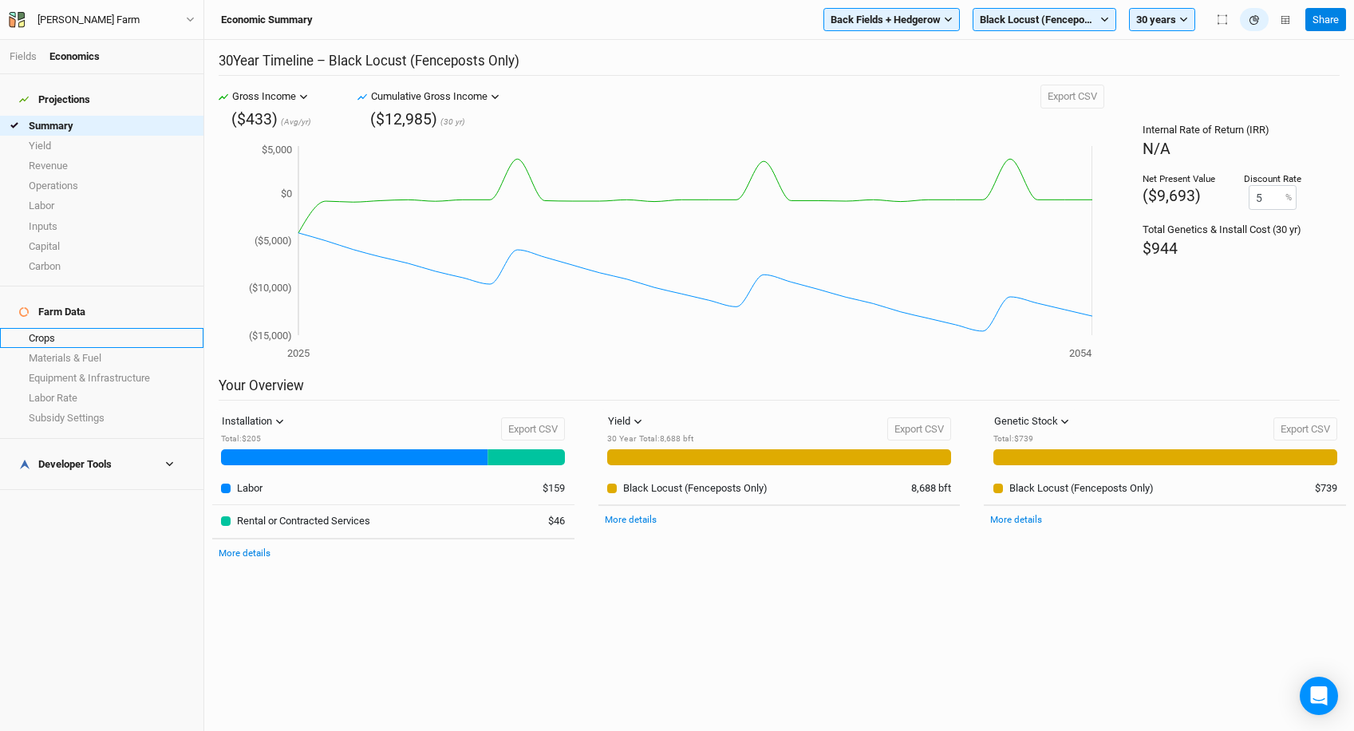
click at [70, 328] on link "Crops" at bounding box center [101, 338] width 203 height 20
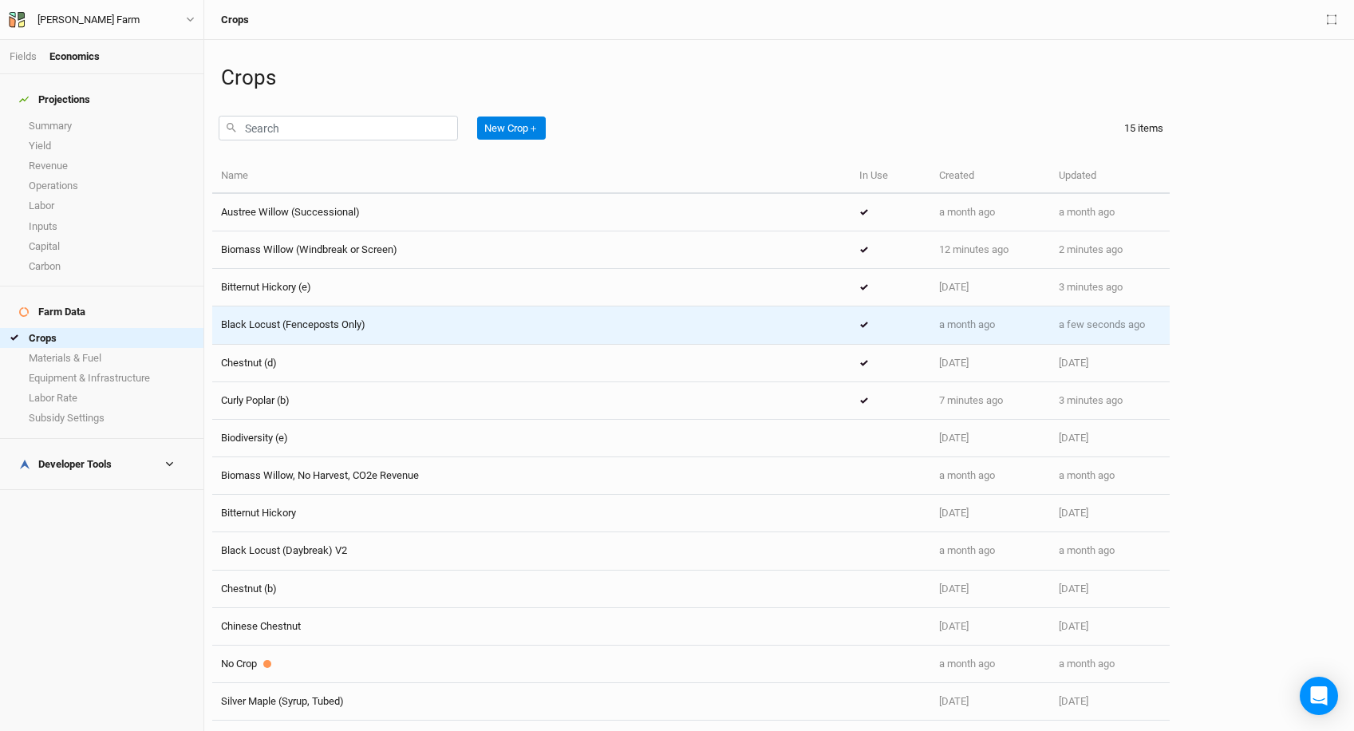
click at [325, 316] on td "Black Locust (Fenceposts Only)" at bounding box center [531, 325] width 638 height 38
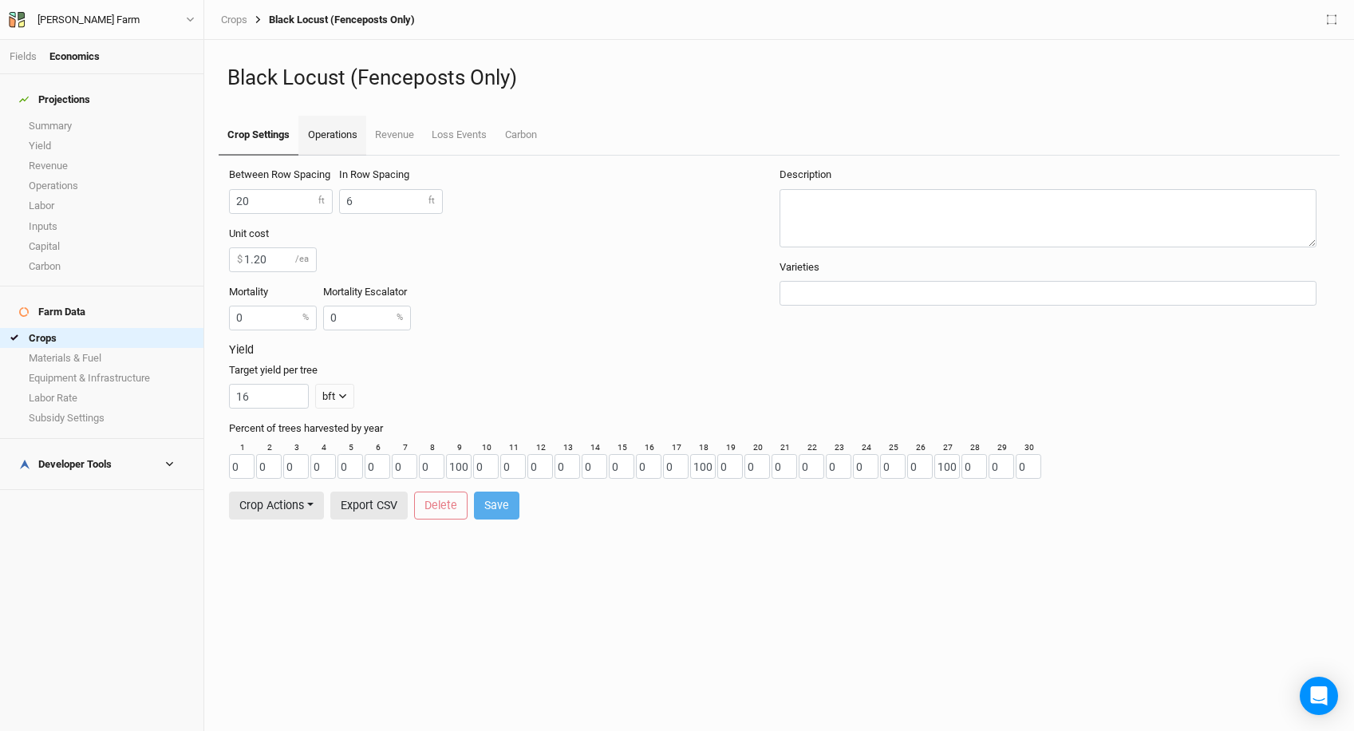
click at [331, 143] on link "Operations" at bounding box center [331, 136] width 67 height 40
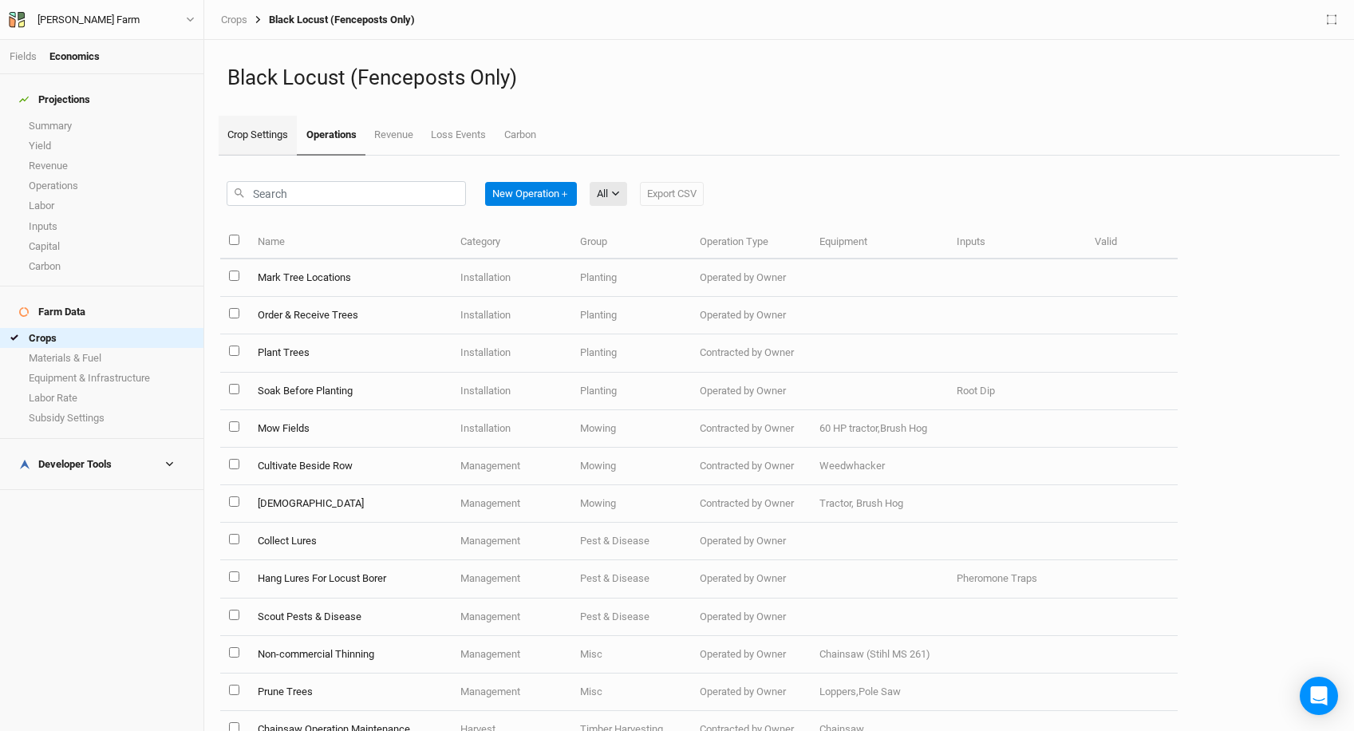
click at [273, 143] on link "Crop Settings" at bounding box center [258, 136] width 78 height 40
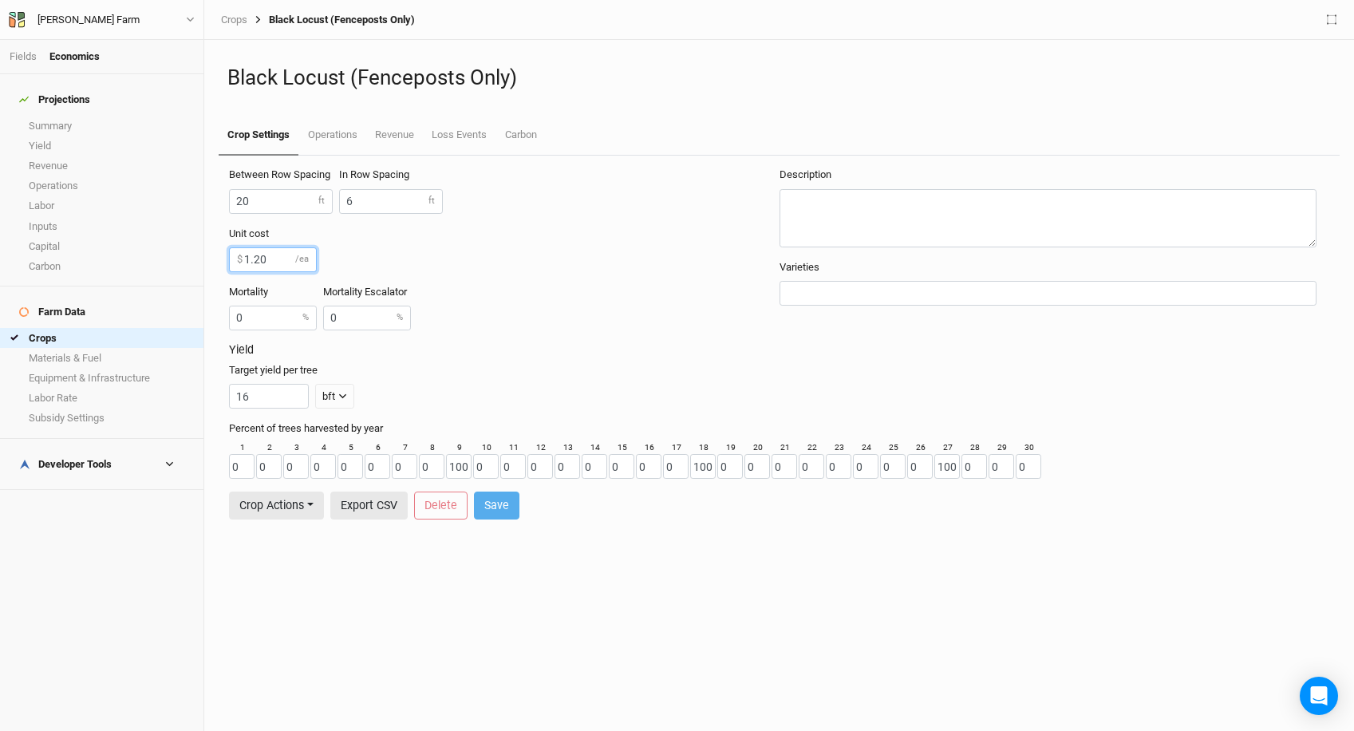
click at [286, 262] on input "1.20" at bounding box center [273, 259] width 88 height 25
click at [489, 500] on button "Save" at bounding box center [496, 506] width 45 height 28
type input "4"
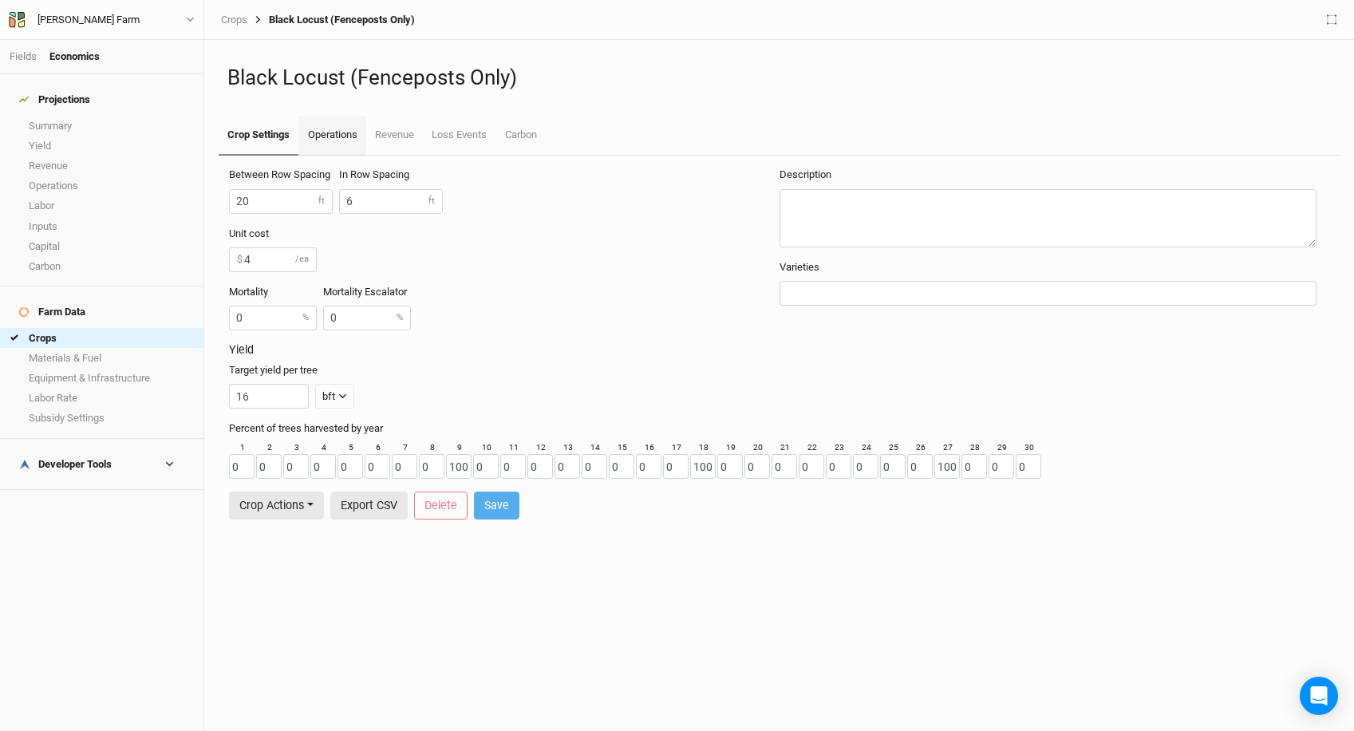
click at [330, 128] on link "Operations" at bounding box center [331, 136] width 67 height 40
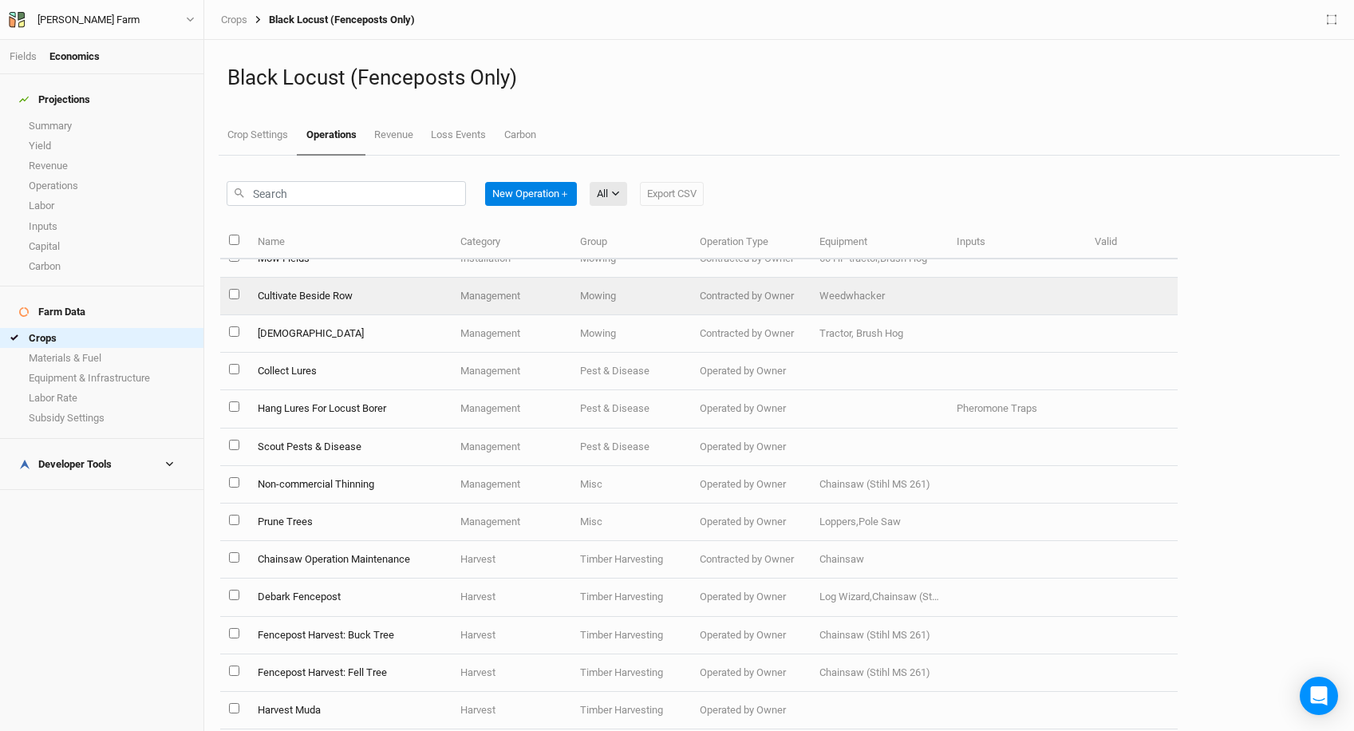
scroll to position [179, 0]
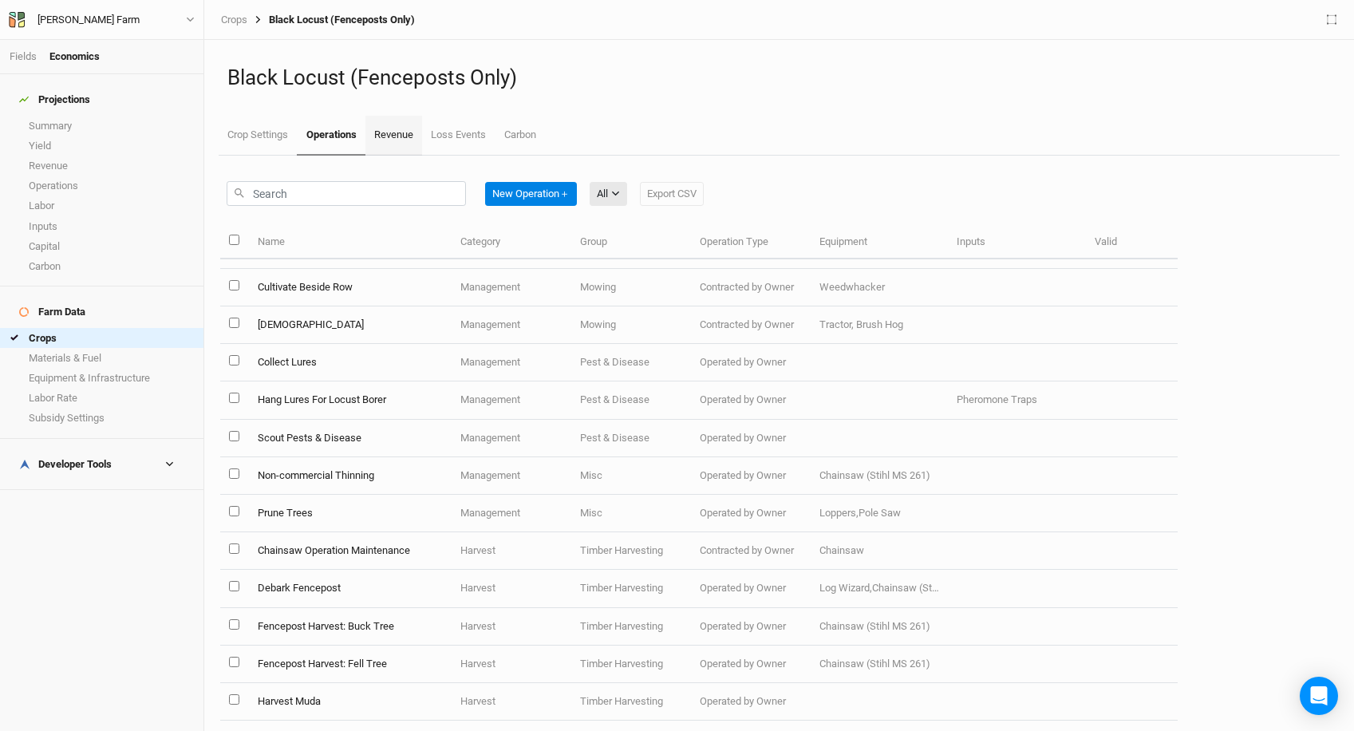
click at [398, 133] on link "Revenue" at bounding box center [393, 136] width 57 height 40
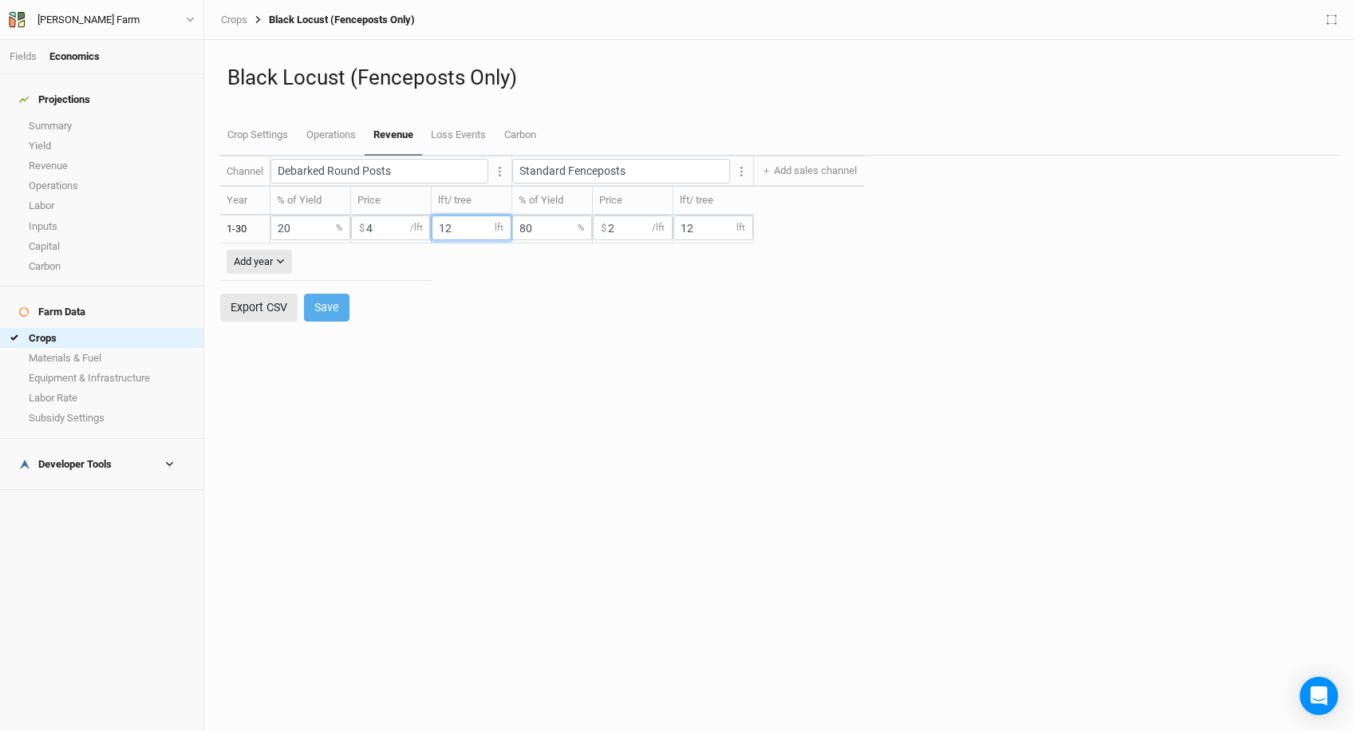
click at [464, 223] on input "12" at bounding box center [472, 227] width 80 height 25
type input "1"
type input "16"
click at [697, 219] on input "12" at bounding box center [713, 227] width 80 height 25
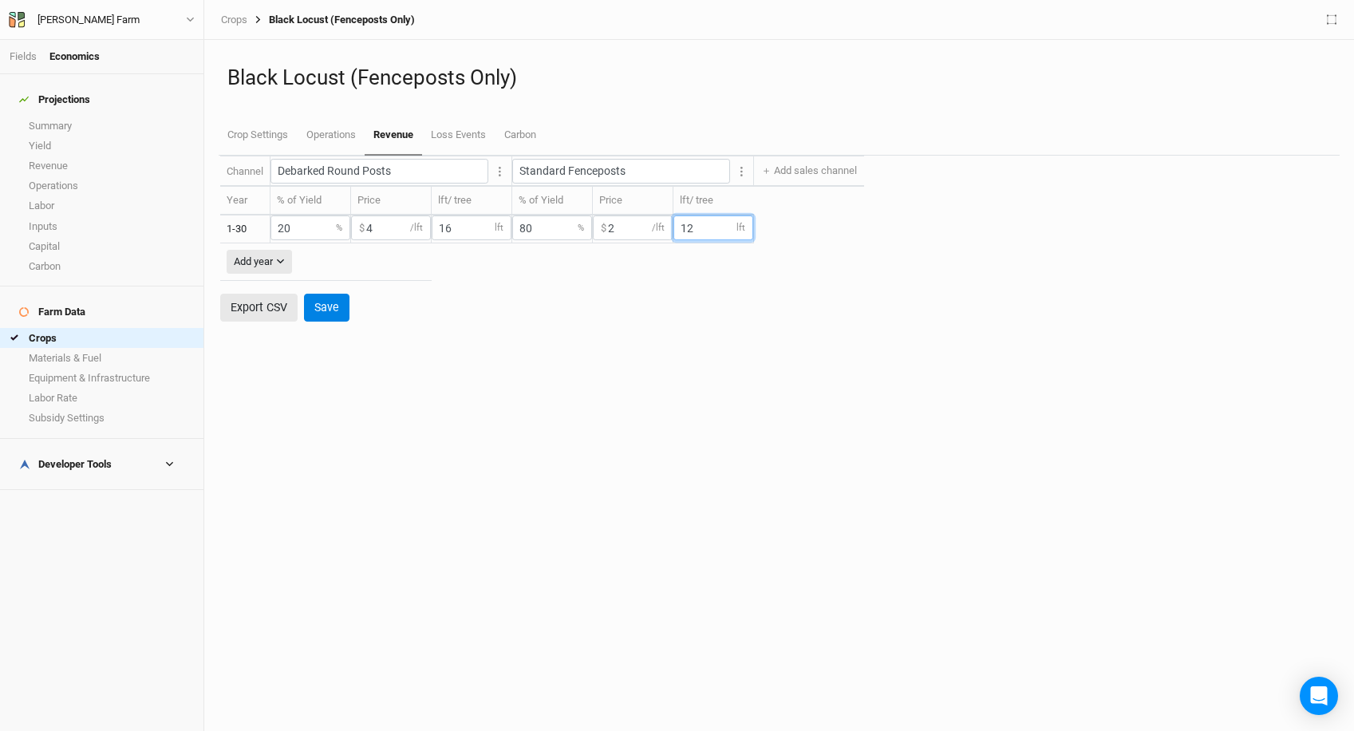
click at [697, 219] on input "12" at bounding box center [713, 227] width 80 height 25
type input "16"
click at [327, 301] on button "Save" at bounding box center [326, 308] width 45 height 28
click at [94, 116] on link "Summary" at bounding box center [101, 126] width 203 height 20
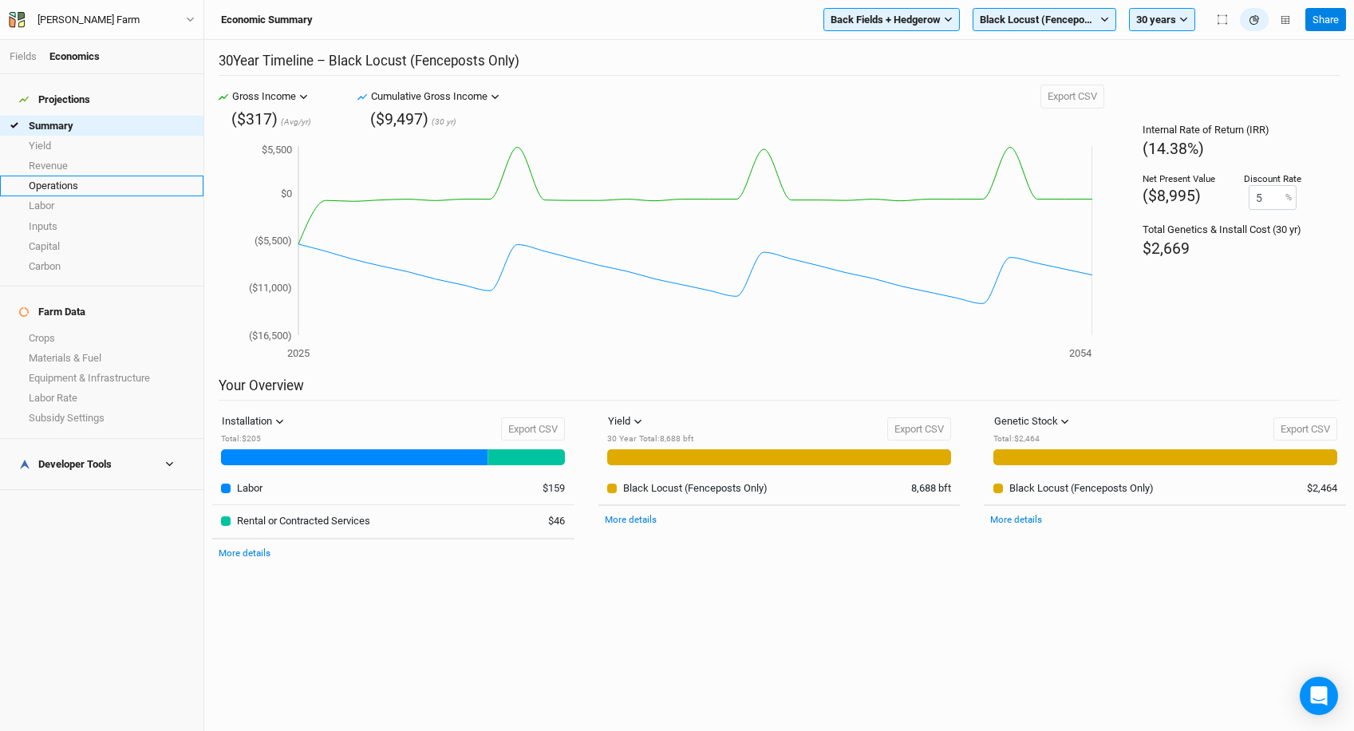
click at [94, 176] on link "Operations" at bounding box center [101, 186] width 203 height 20
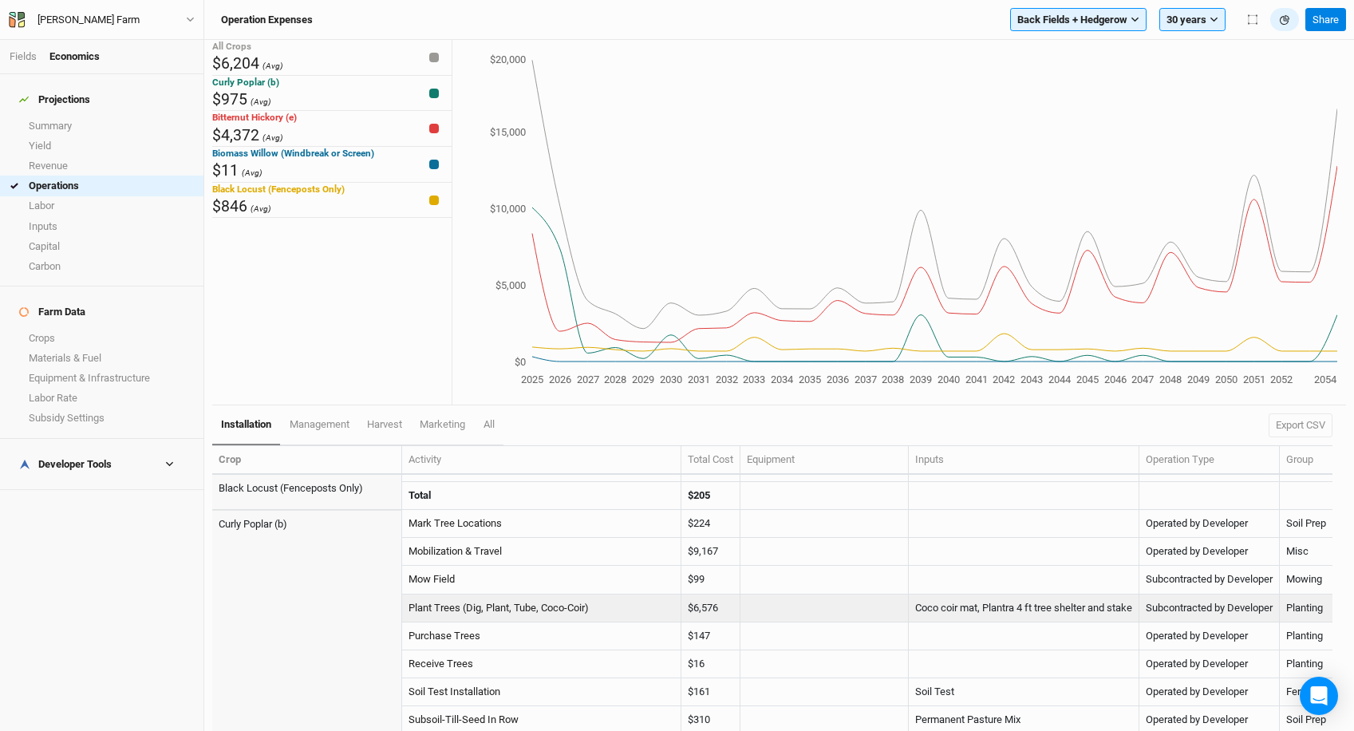
scroll to position [699, 0]
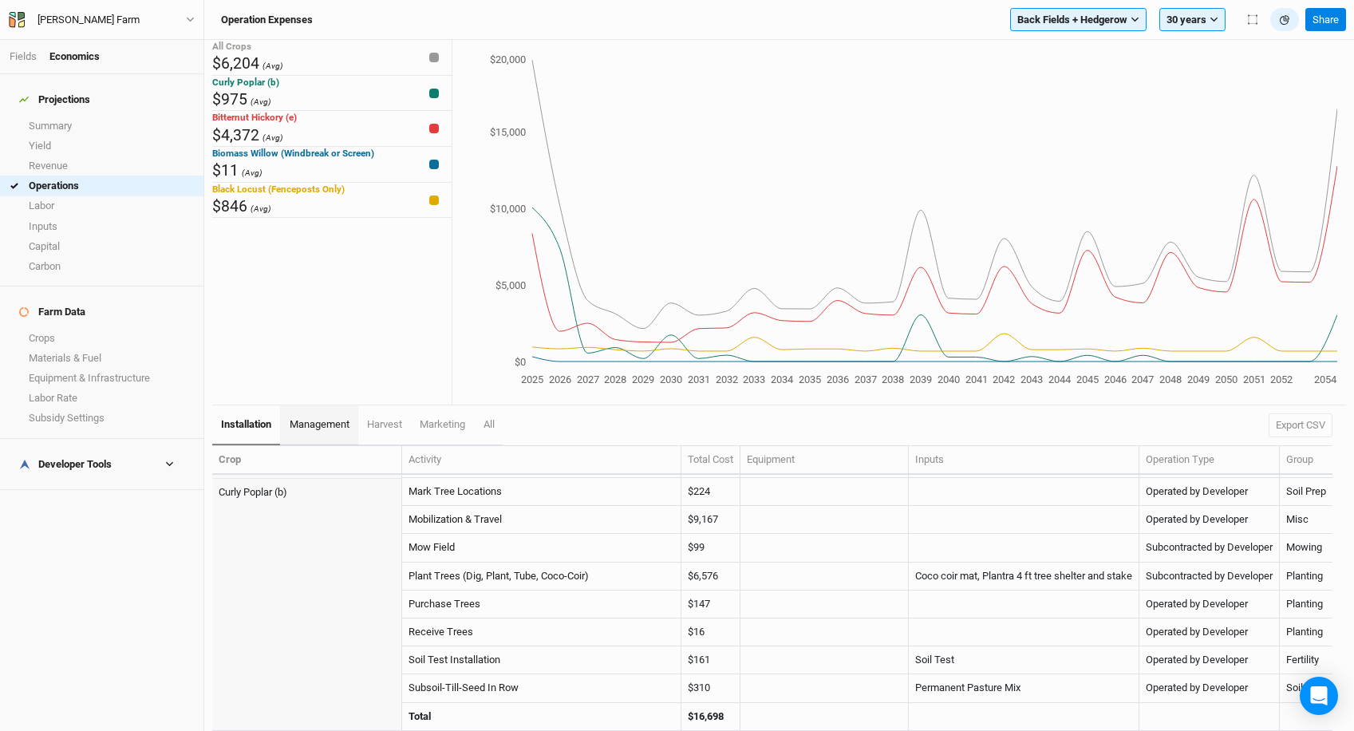
click at [312, 421] on span "management" at bounding box center [320, 424] width 60 height 12
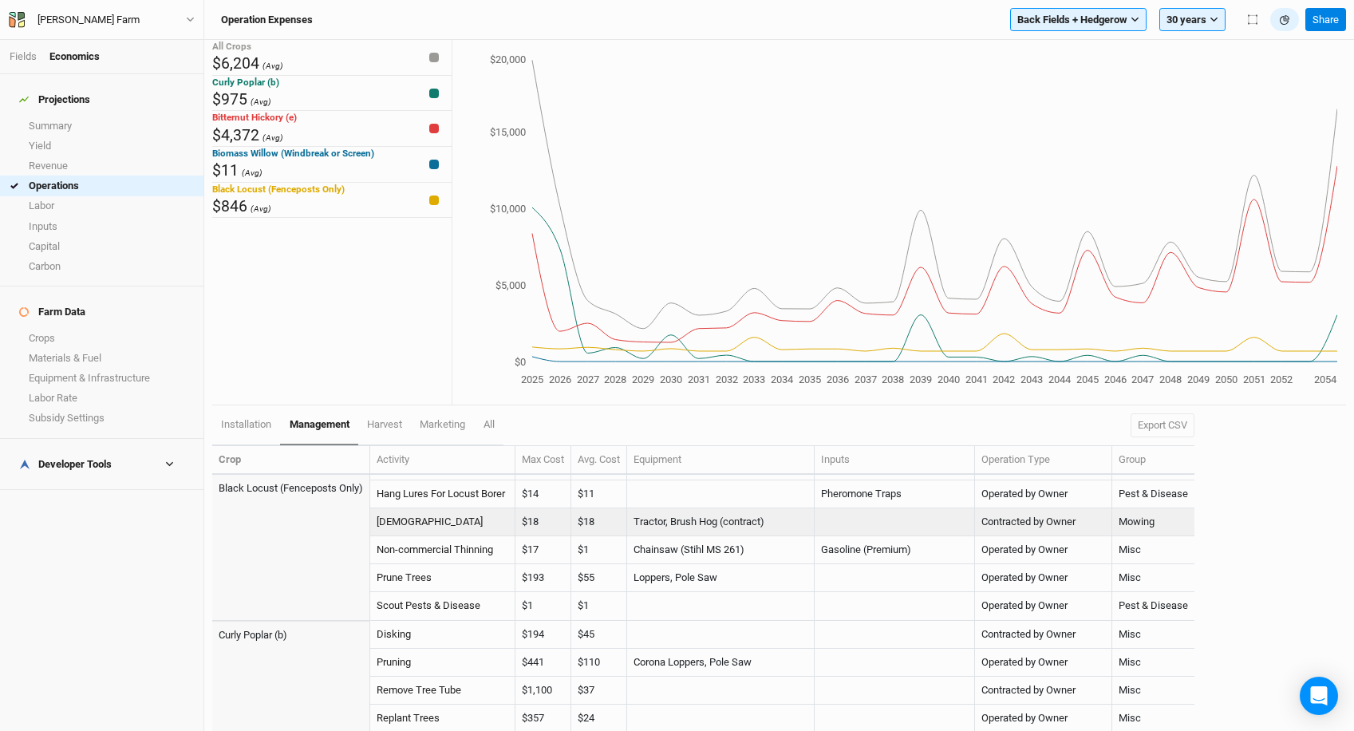
scroll to position [474, 0]
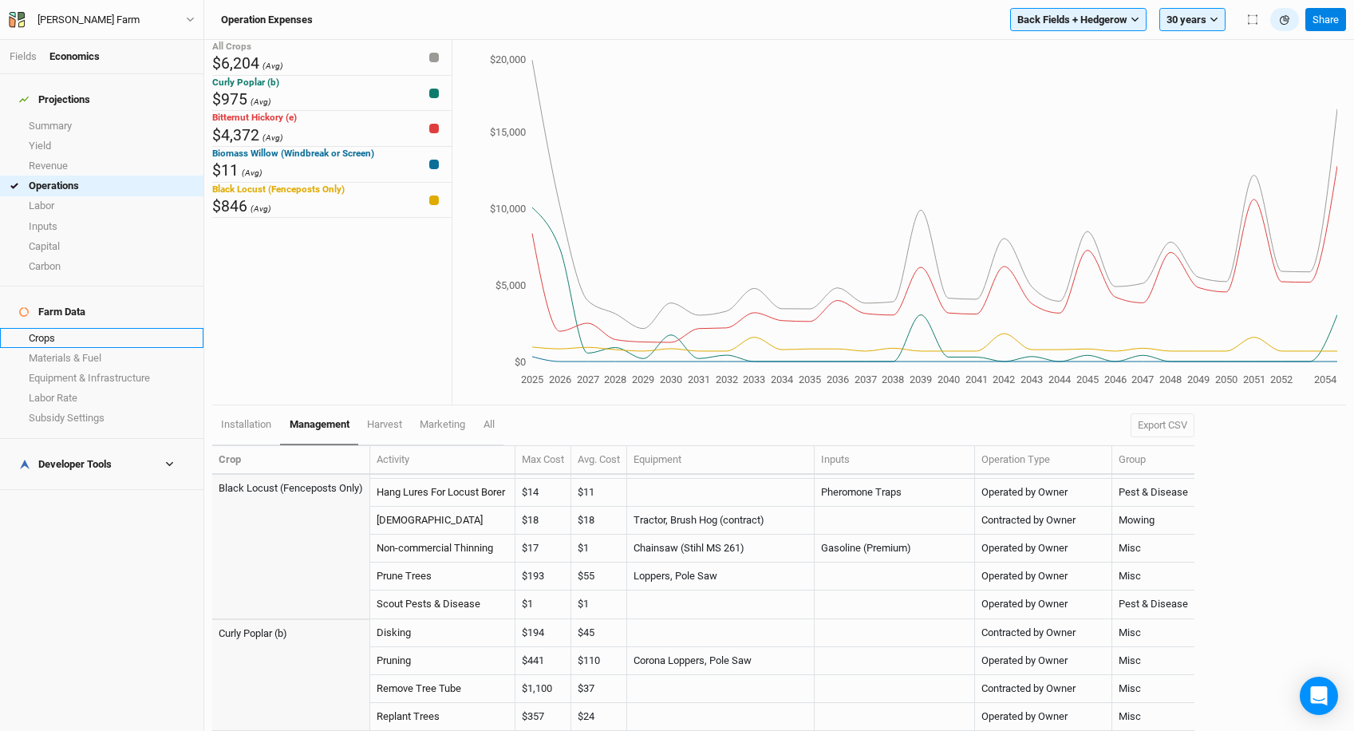
click at [77, 328] on link "Crops" at bounding box center [101, 338] width 203 height 20
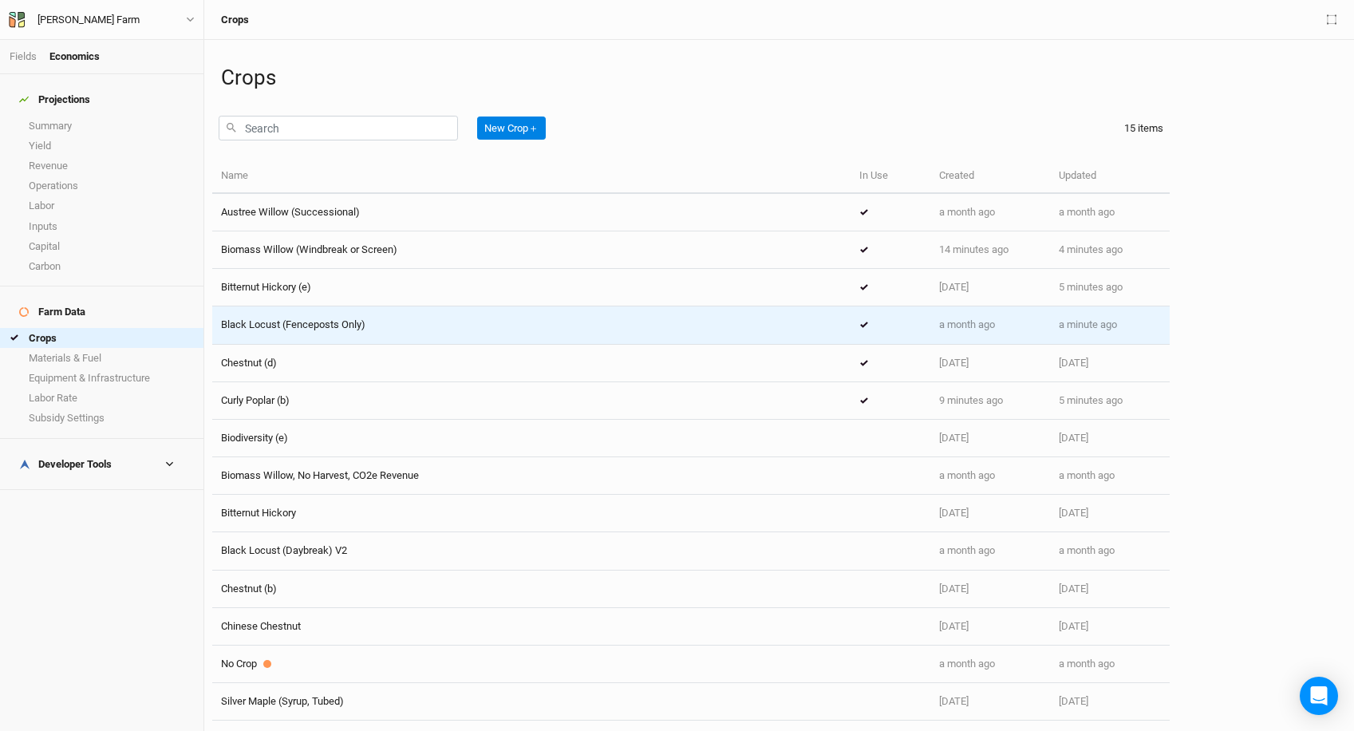
click at [425, 316] on td "Black Locust (Fenceposts Only)" at bounding box center [531, 325] width 638 height 38
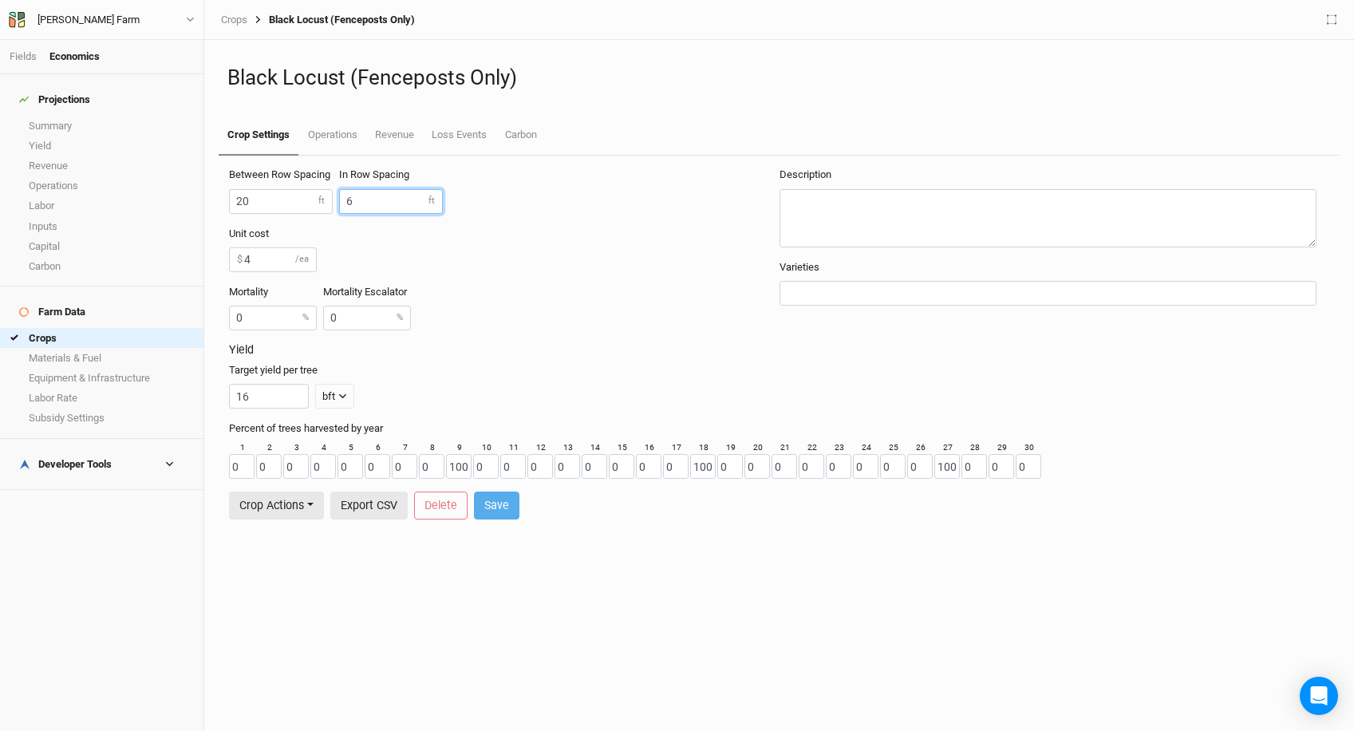
click at [367, 210] on input "6" at bounding box center [391, 201] width 104 height 25
type input "7"
click at [256, 206] on input "20" at bounding box center [281, 201] width 104 height 25
type input "2"
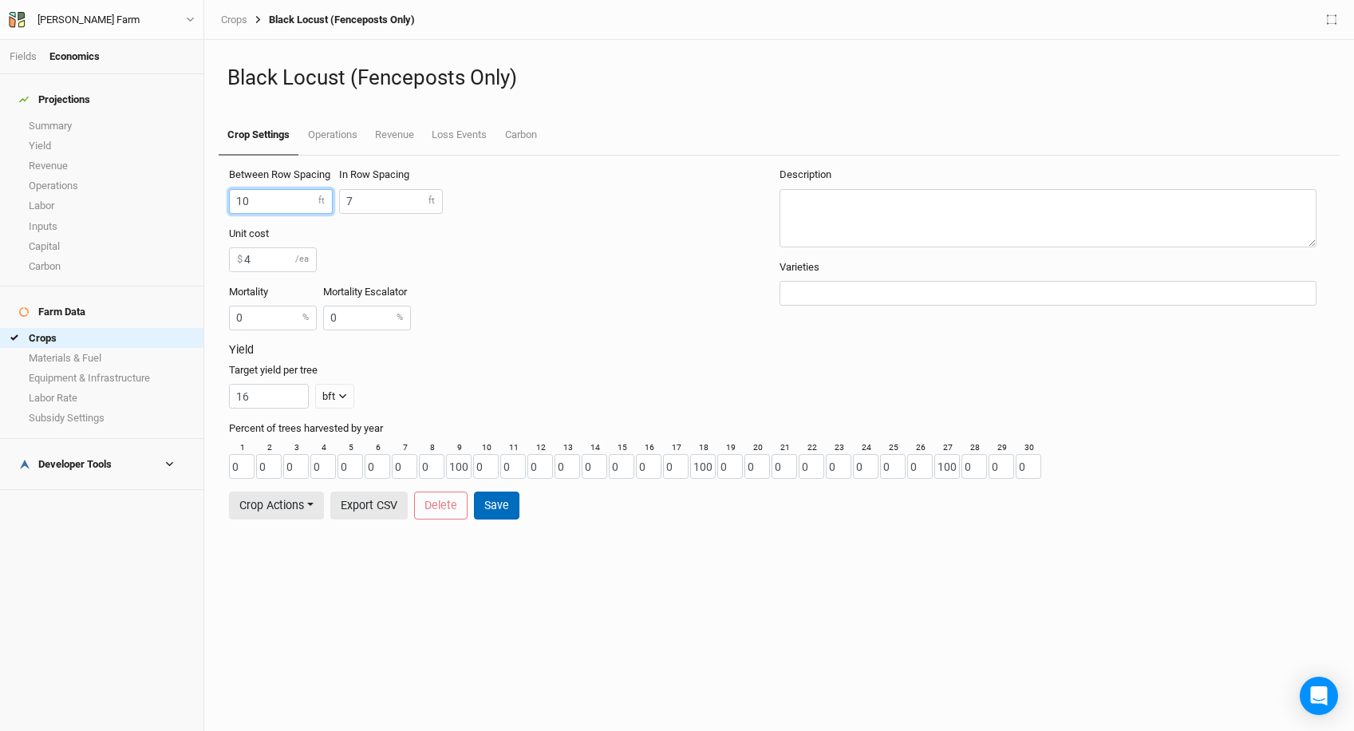
type input "10"
click at [494, 508] on button "Save" at bounding box center [496, 506] width 45 height 28
click at [338, 142] on link "Operations" at bounding box center [331, 136] width 67 height 40
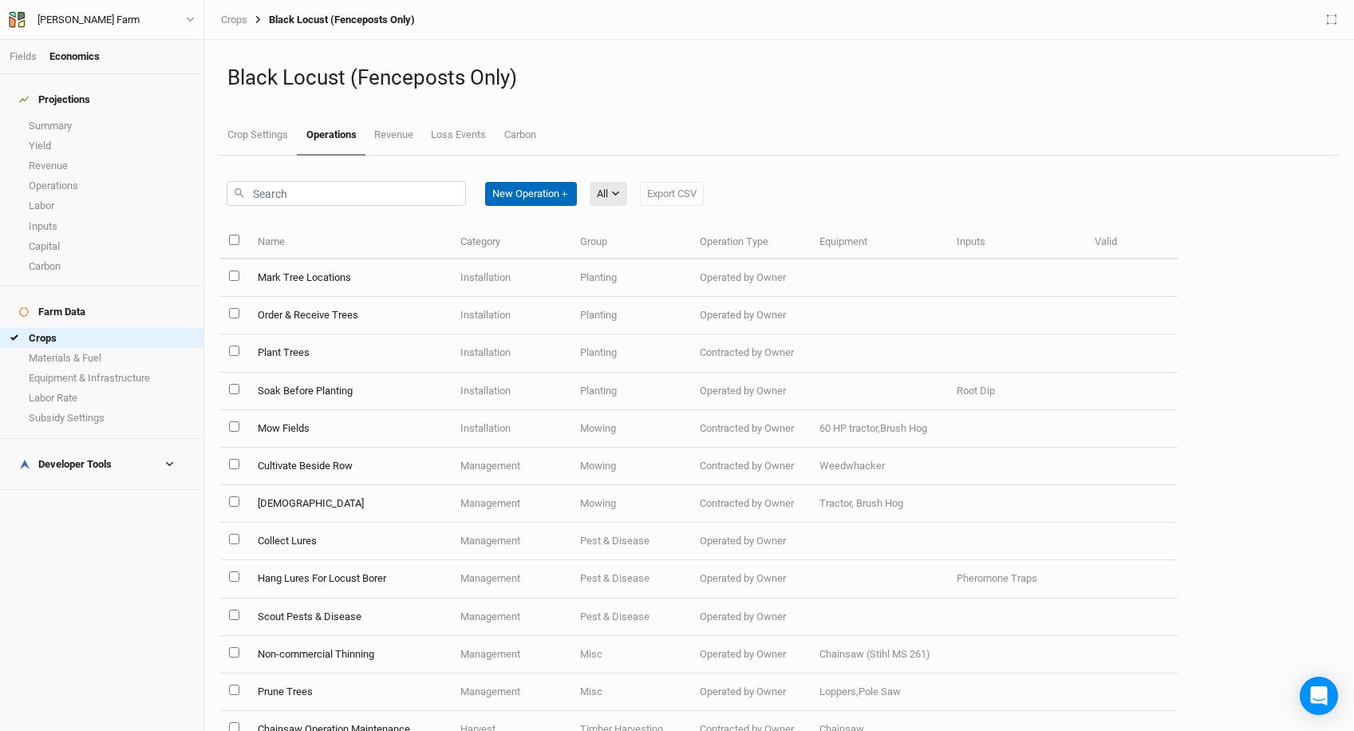
click at [539, 200] on button "New Operation ＋" at bounding box center [531, 194] width 92 height 24
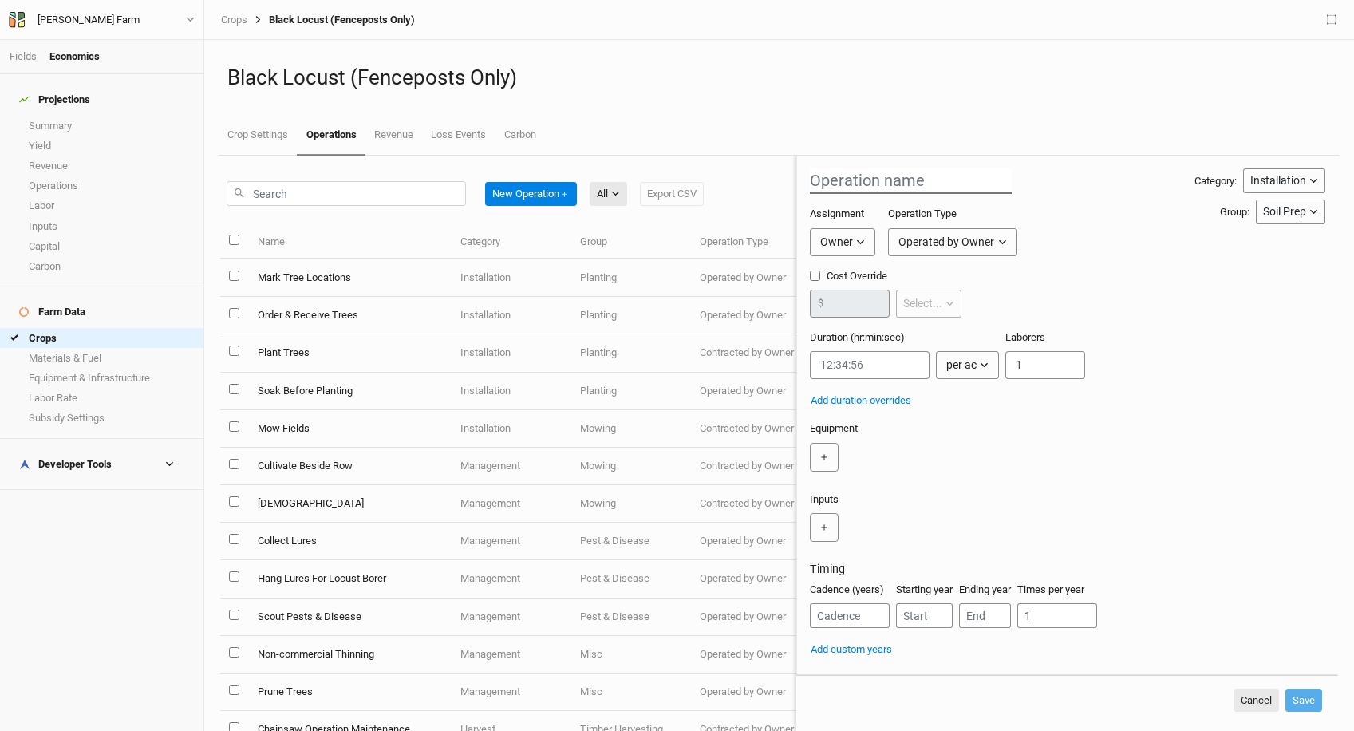
click at [860, 184] on input "text" at bounding box center [911, 181] width 202 height 26
type input "Rip/Till"
click at [847, 238] on div "Owner" at bounding box center [836, 242] width 33 height 17
click at [930, 232] on button "Operated by Owner" at bounding box center [952, 242] width 128 height 28
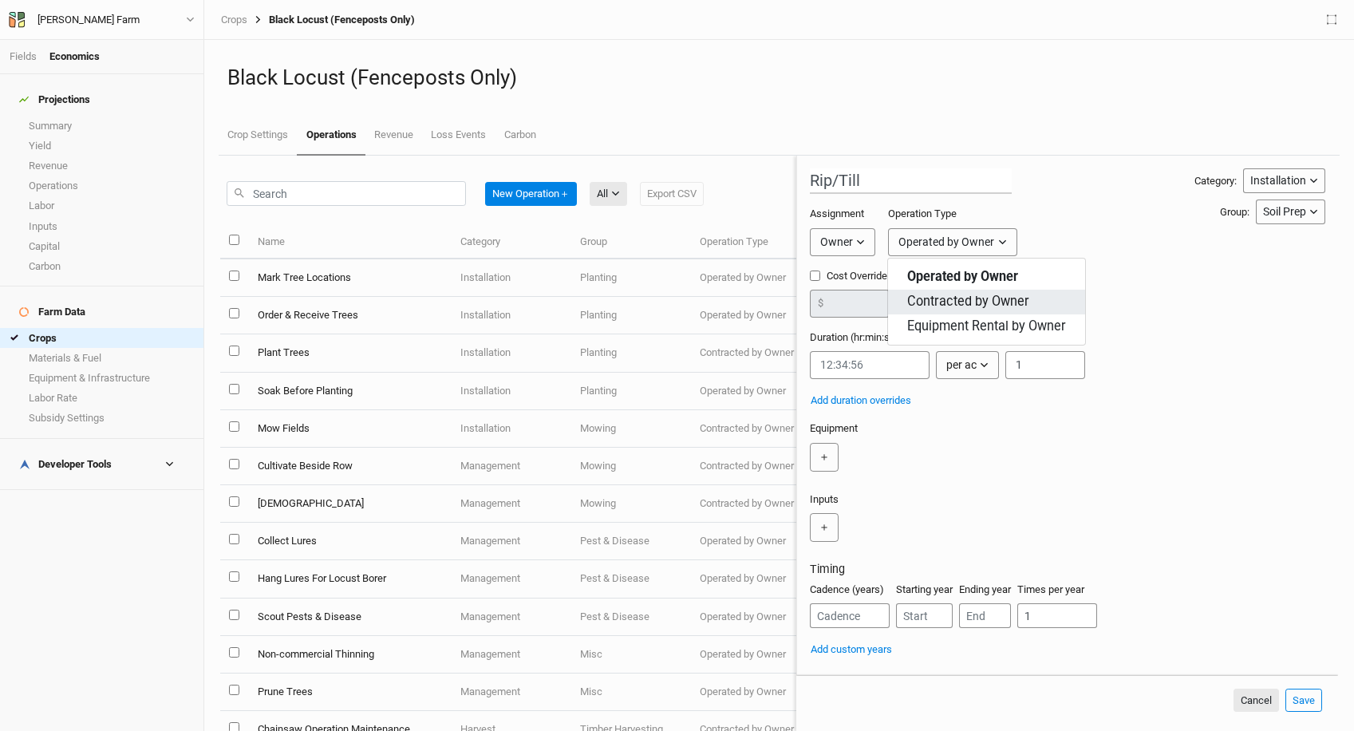
click at [965, 309] on span "Contracted by Owner" at bounding box center [968, 302] width 122 height 18
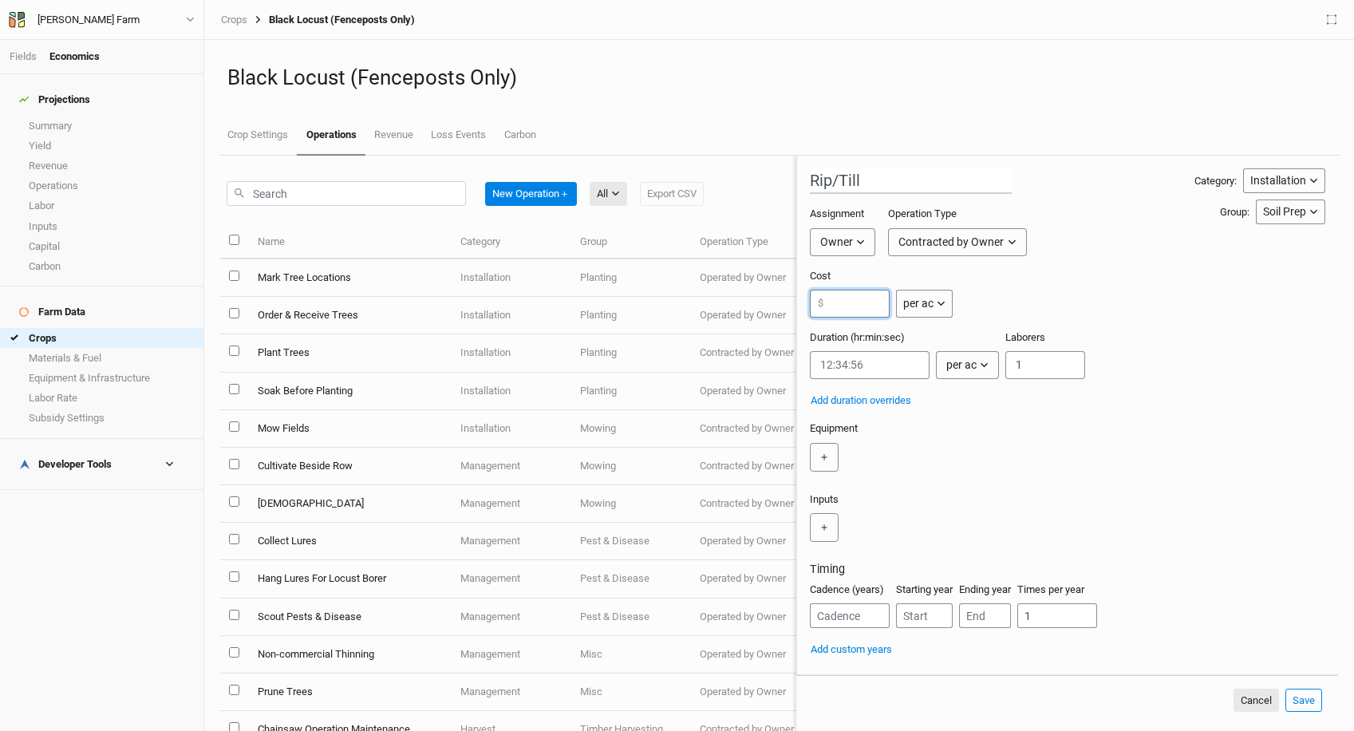
click at [847, 307] on input "number" at bounding box center [850, 304] width 80 height 28
type input "200"
click at [1017, 314] on div "Cost 200 $ per ac per ac per tree per row ft per bft per event" at bounding box center [1067, 299] width 515 height 61
click at [1300, 697] on button "Save" at bounding box center [1304, 701] width 37 height 24
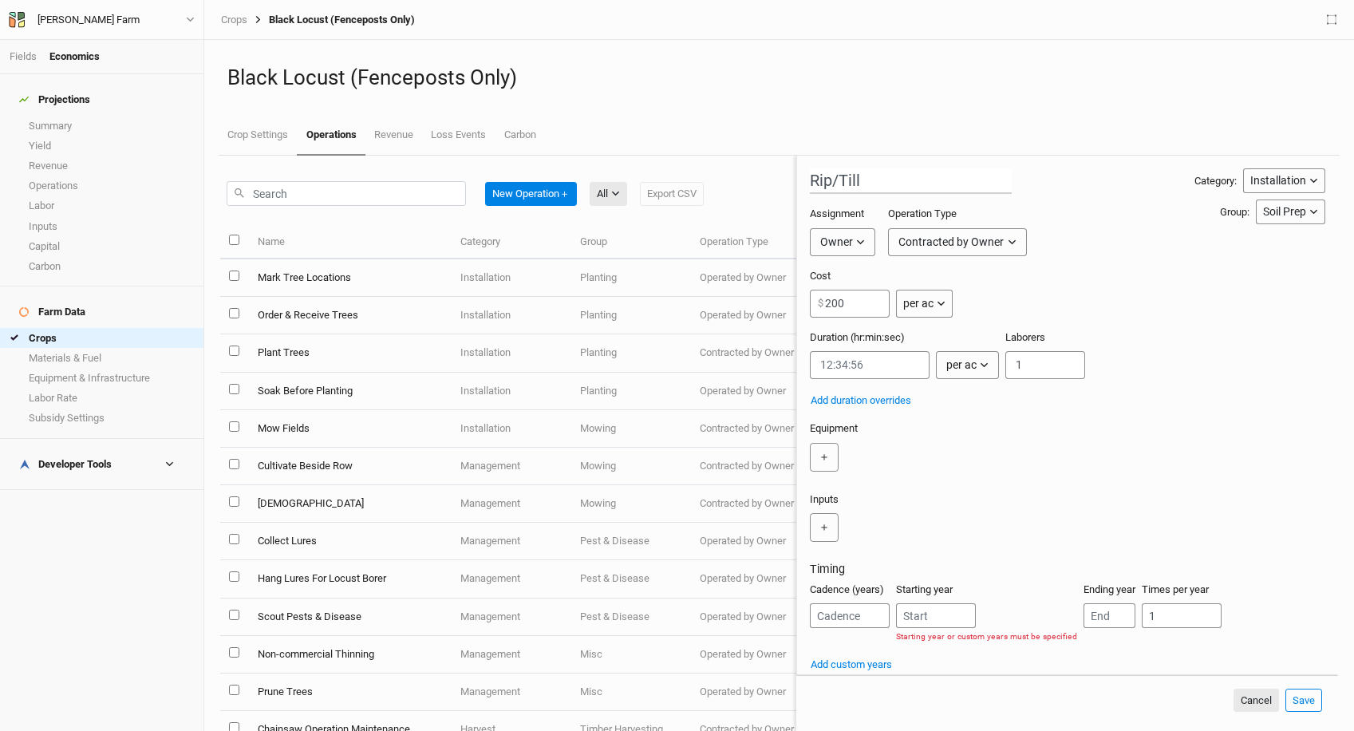
click at [855, 660] on button "Add custom years" at bounding box center [851, 665] width 83 height 18
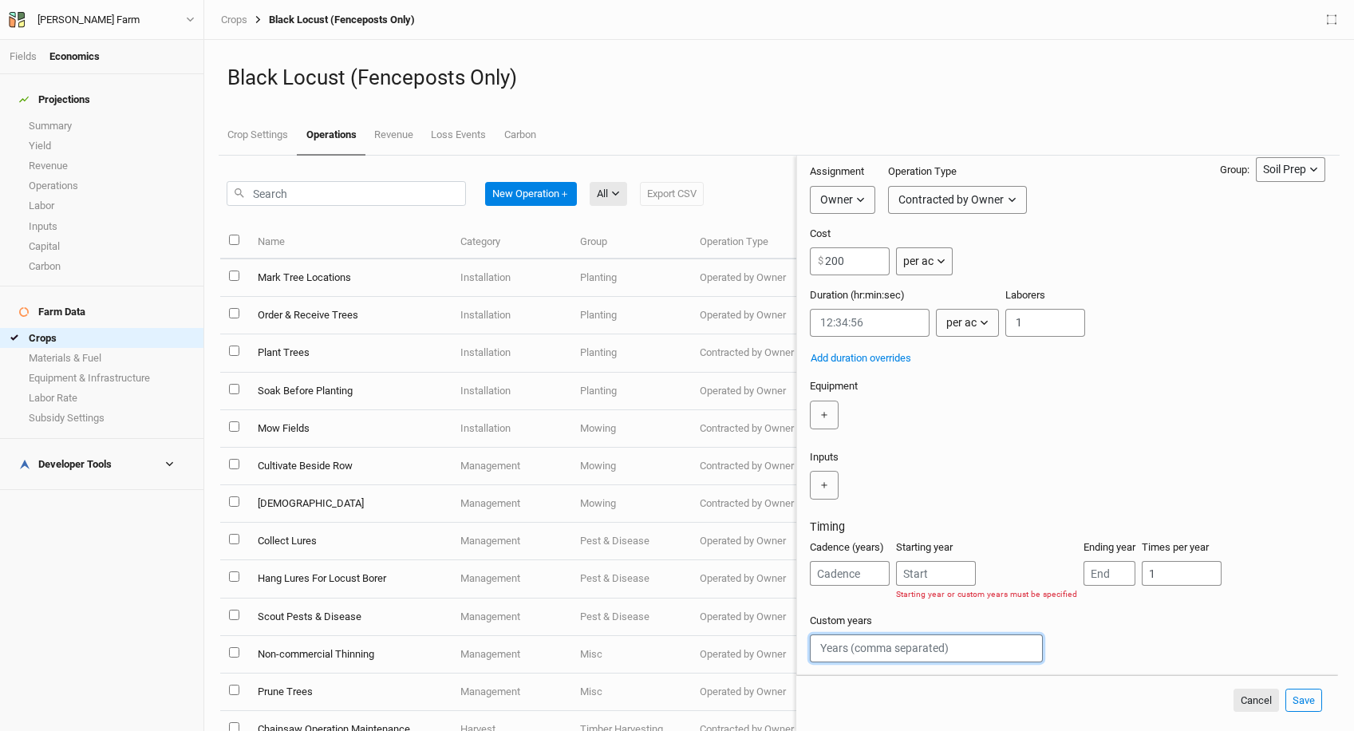
click at [881, 652] on input "text" at bounding box center [926, 648] width 233 height 28
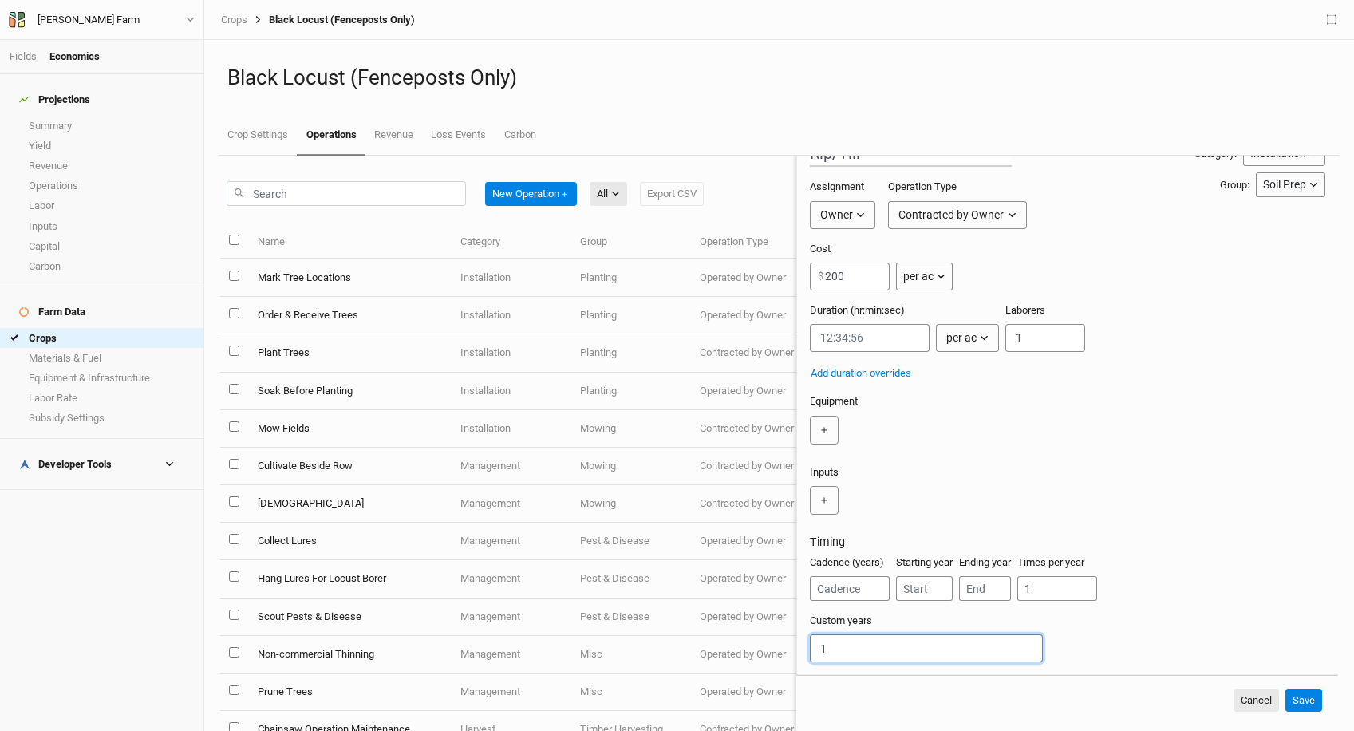
scroll to position [27, 0]
type input "1"
click at [1318, 696] on button "Save" at bounding box center [1304, 701] width 37 height 24
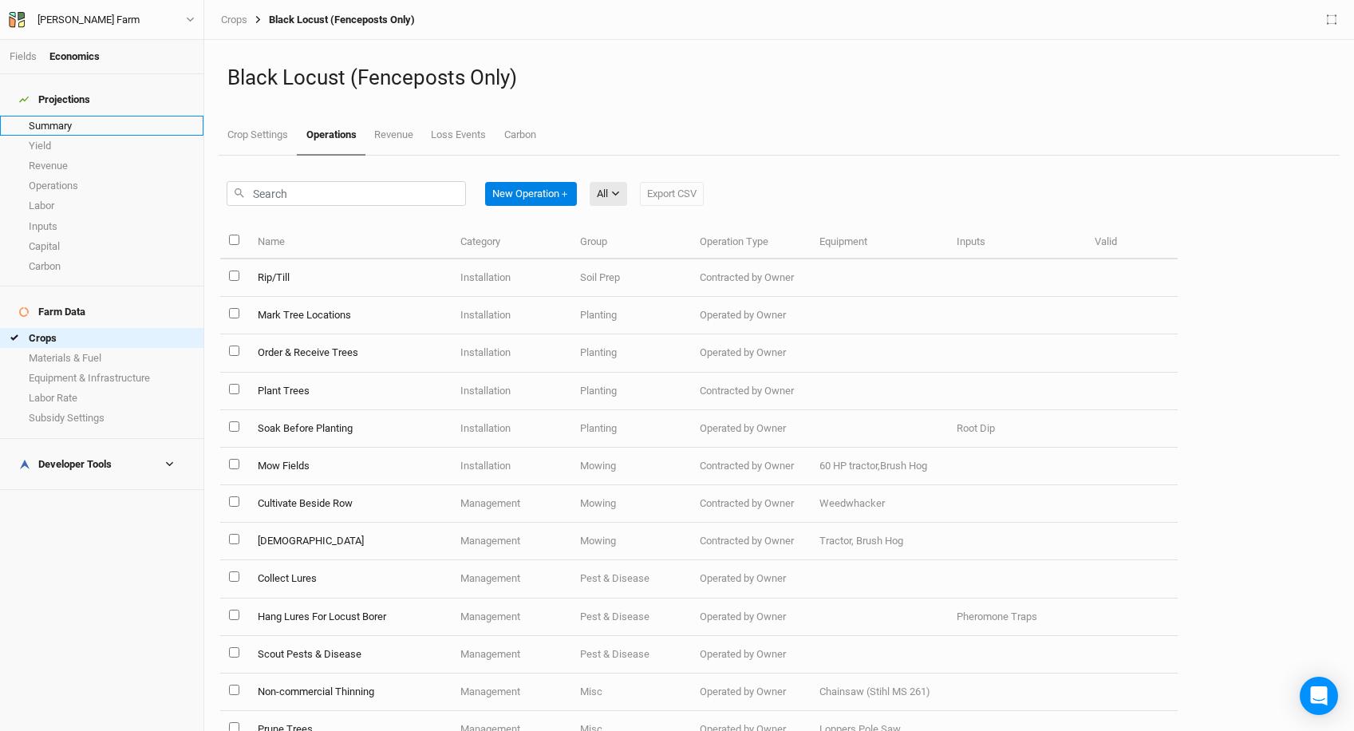
click at [81, 118] on link "Summary" at bounding box center [101, 126] width 203 height 20
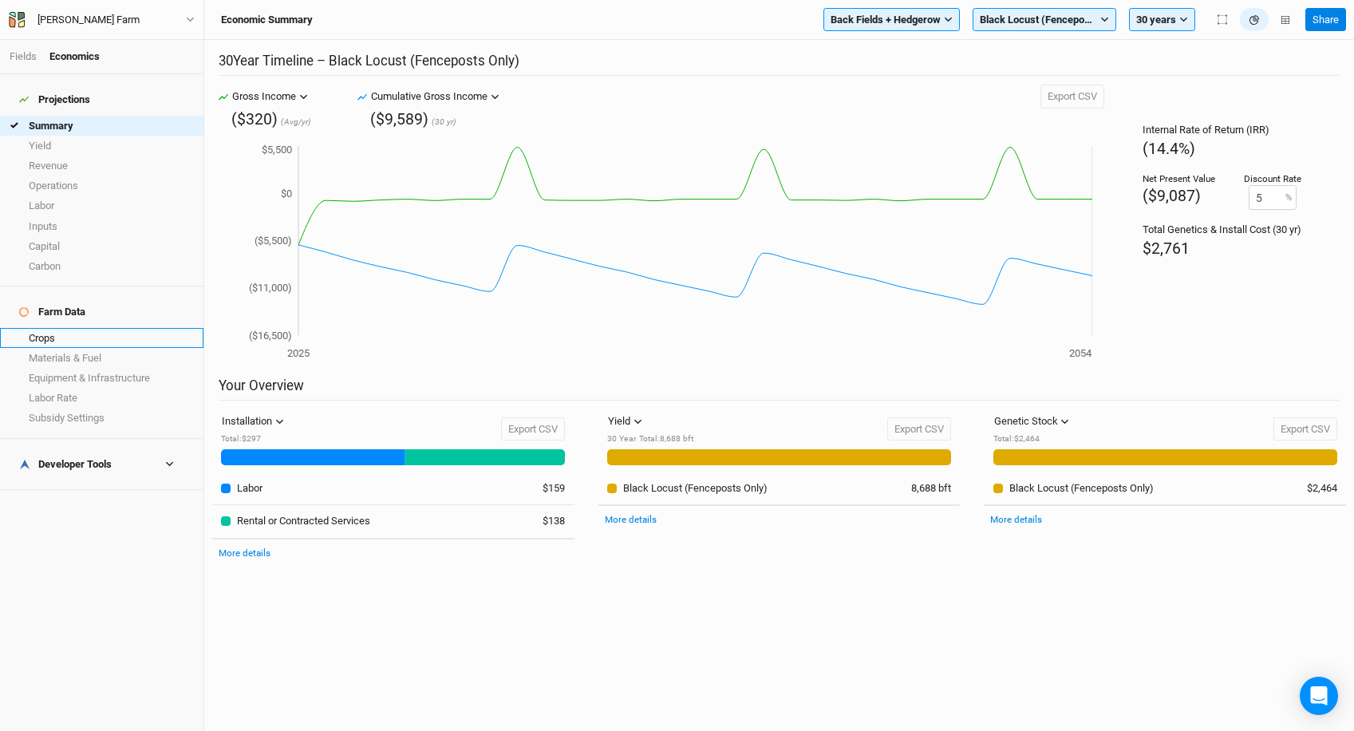
click at [64, 328] on link "Crops" at bounding box center [101, 338] width 203 height 20
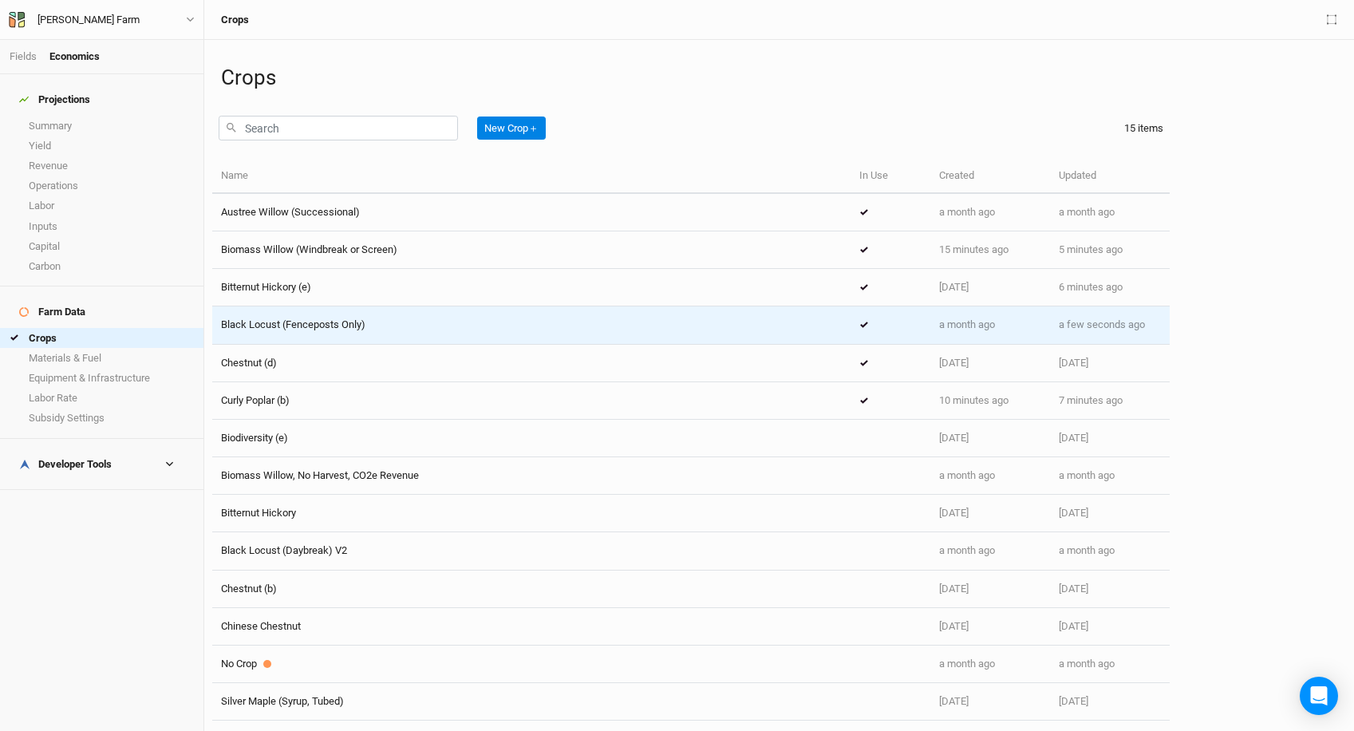
click at [519, 318] on div "Black Locust (Fenceposts Only)" at bounding box center [531, 325] width 621 height 14
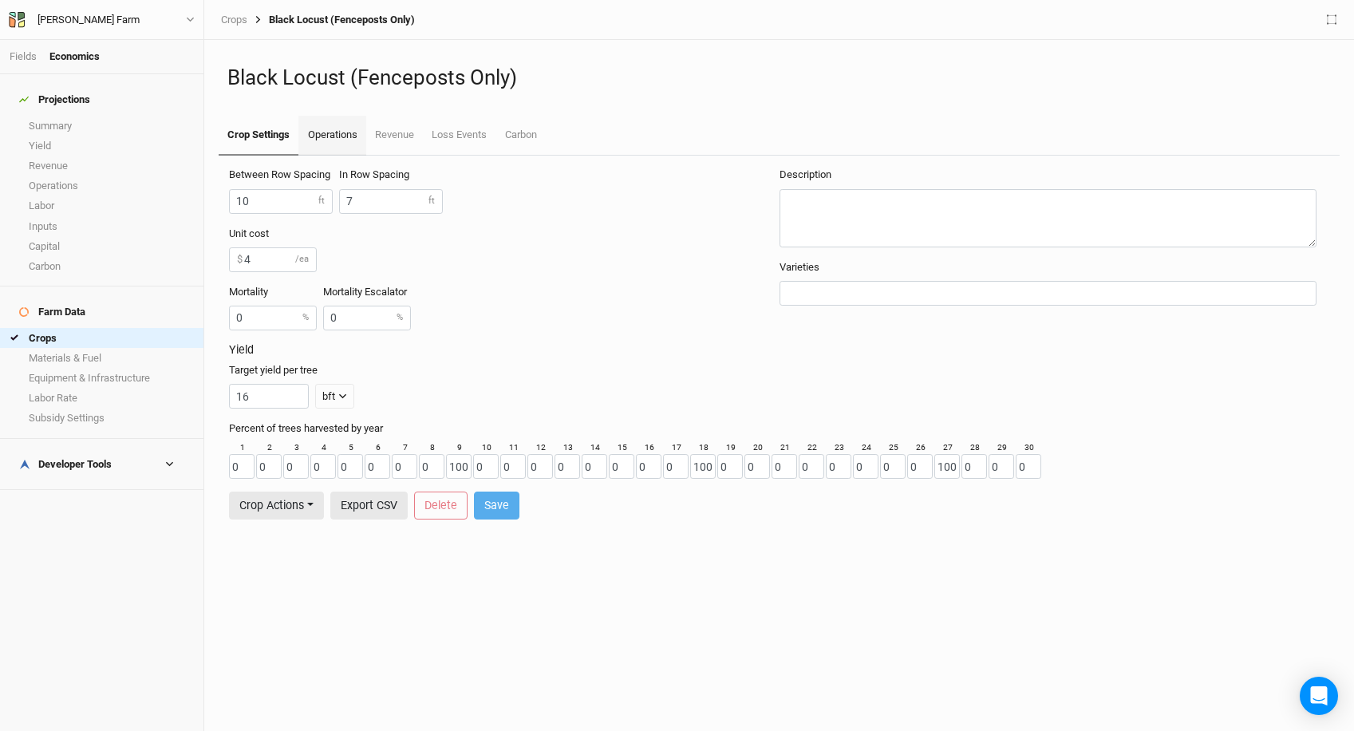
click at [350, 143] on link "Operations" at bounding box center [331, 136] width 67 height 40
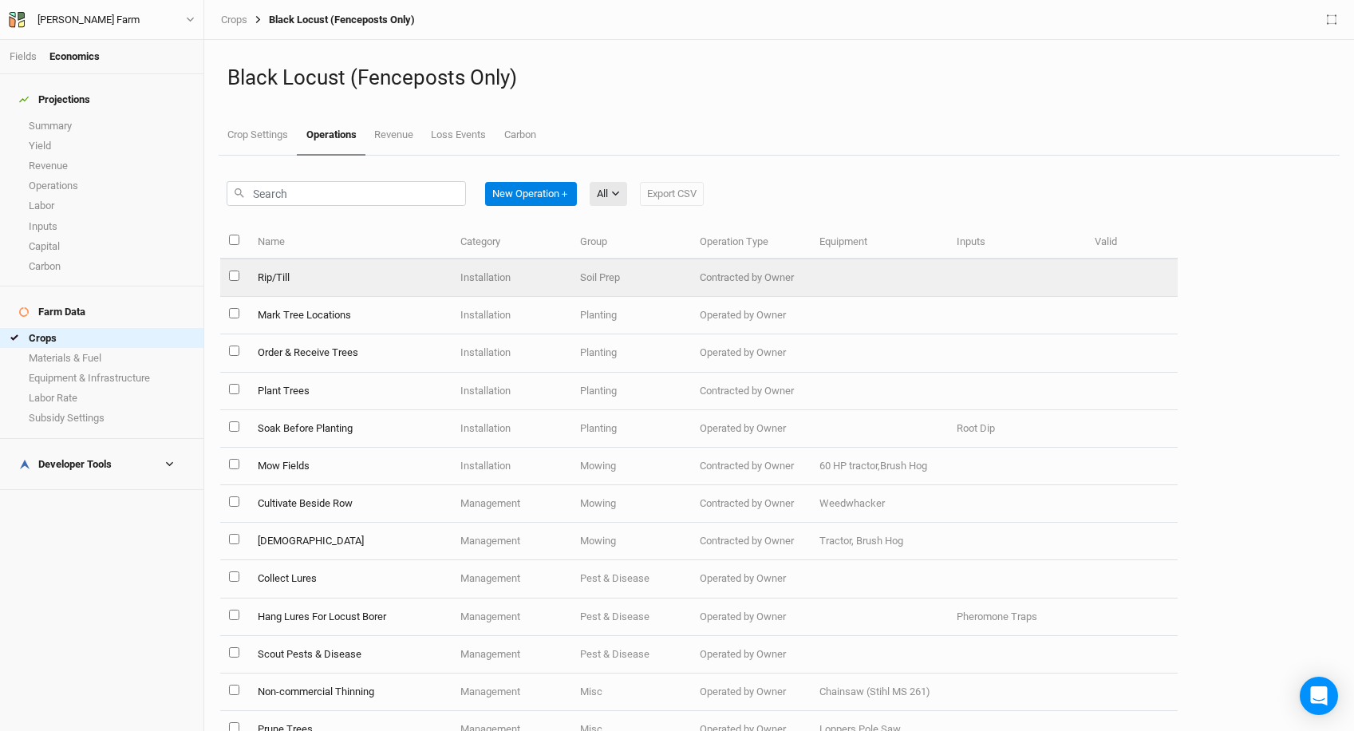
scroll to position [0, 31]
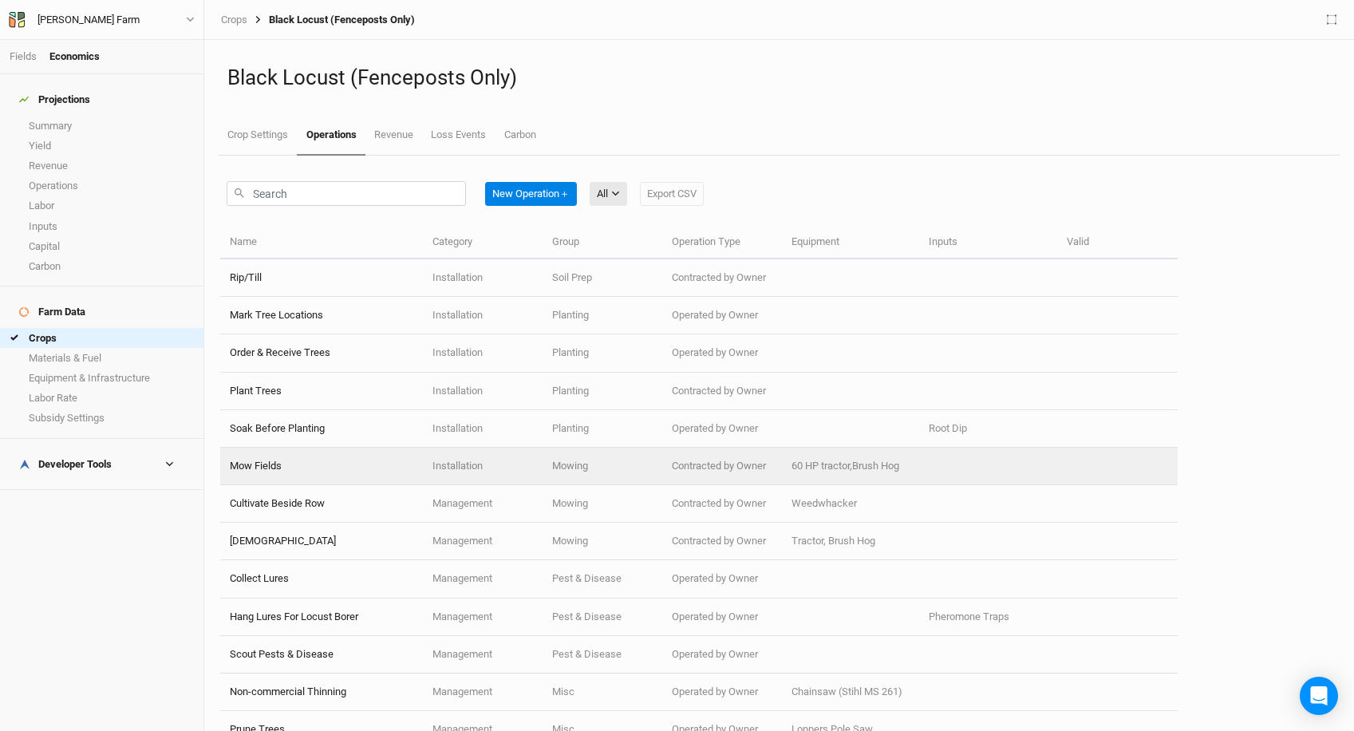
click at [829, 468] on span "60 HP tractor,Brush Hog" at bounding box center [846, 466] width 108 height 12
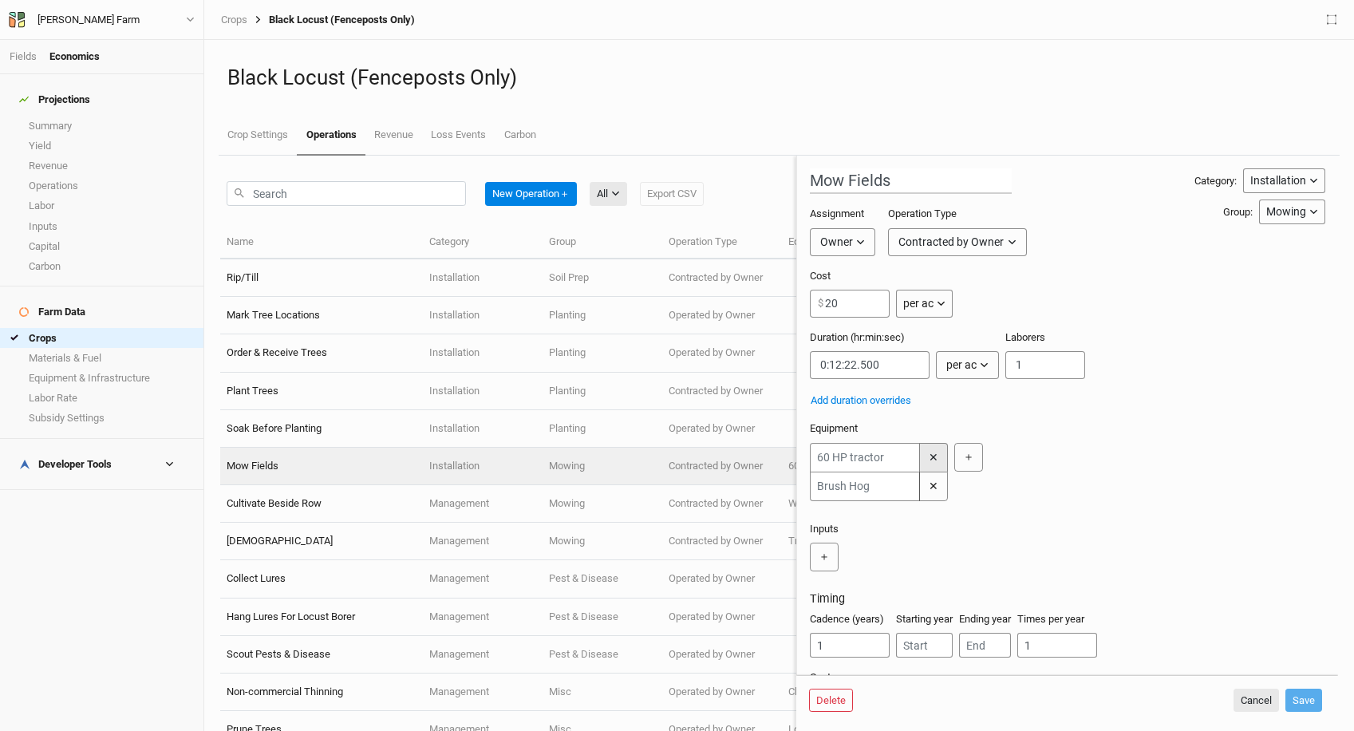
click at [936, 456] on button "✕" at bounding box center [933, 457] width 29 height 29
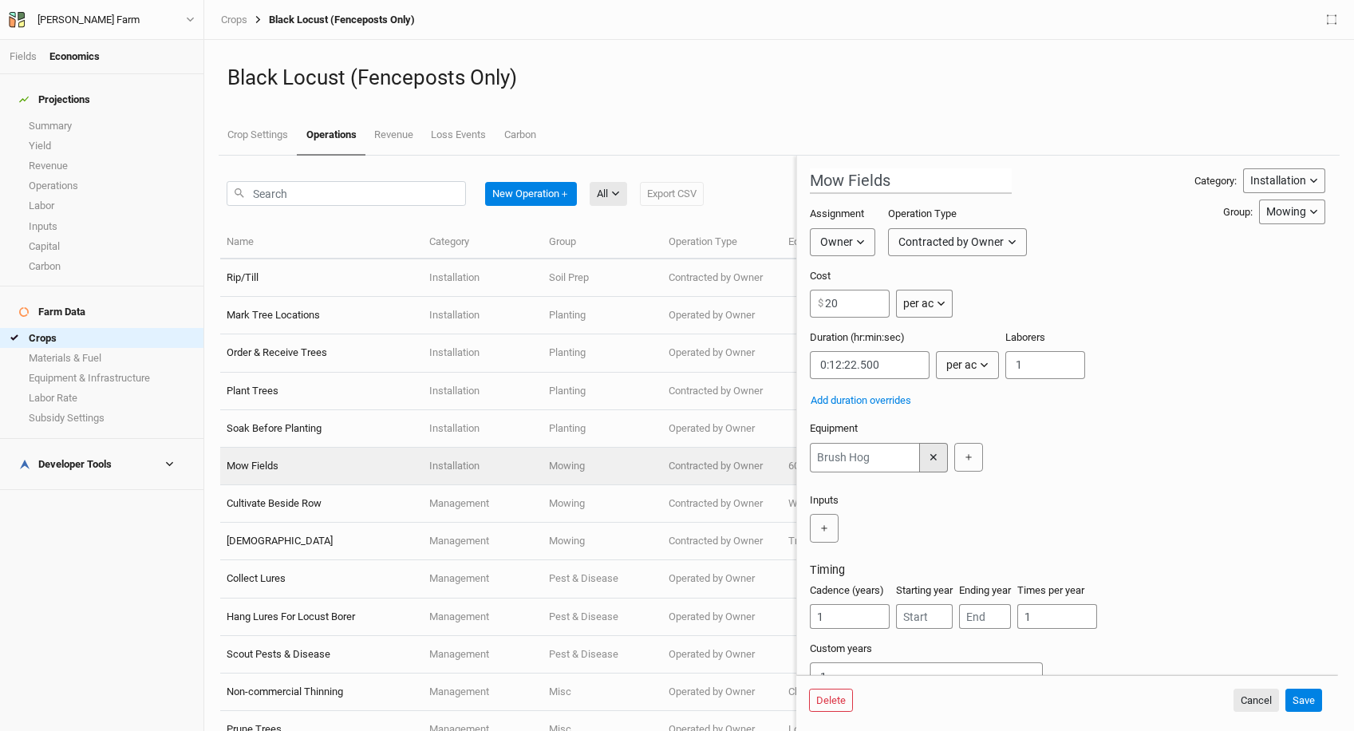
click at [936, 463] on button "✕" at bounding box center [933, 458] width 29 height 30
click at [840, 308] on input "20" at bounding box center [850, 304] width 80 height 28
type input "2"
type input "30"
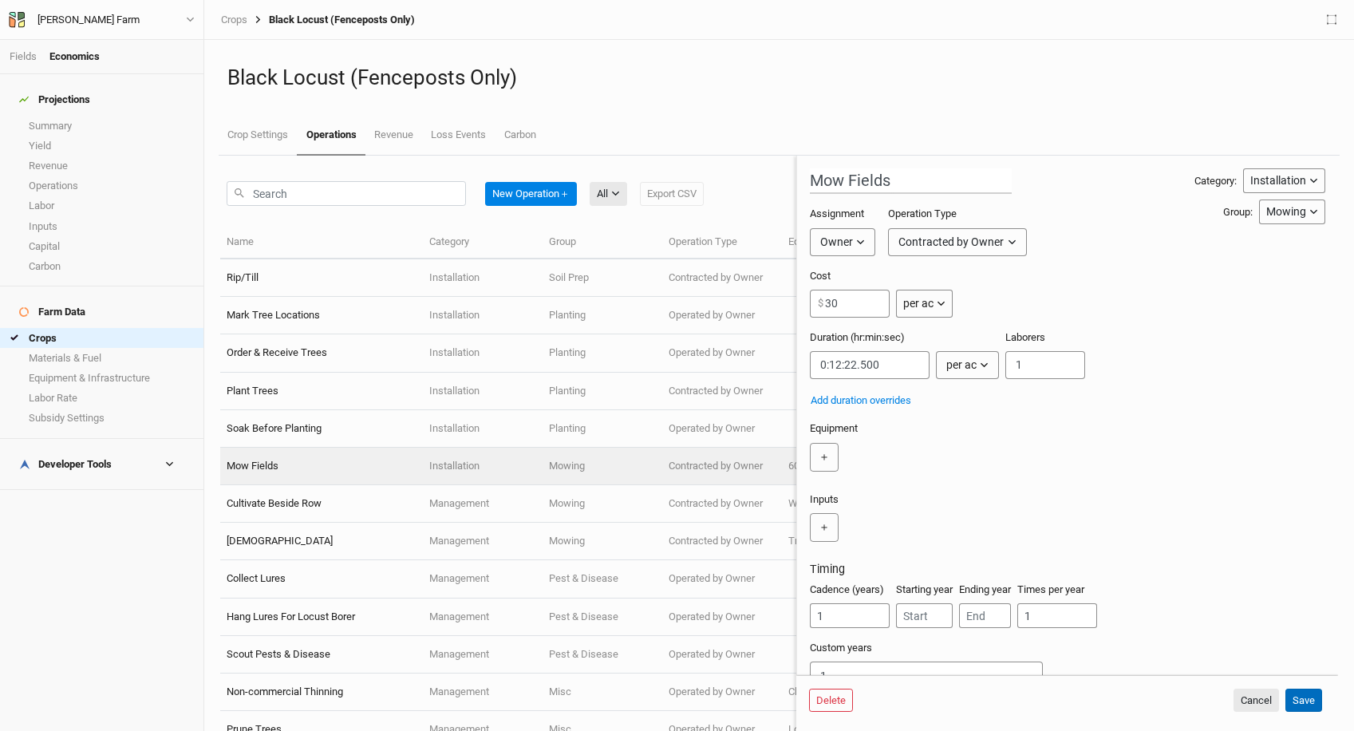
click at [1314, 704] on button "Save" at bounding box center [1304, 701] width 37 height 24
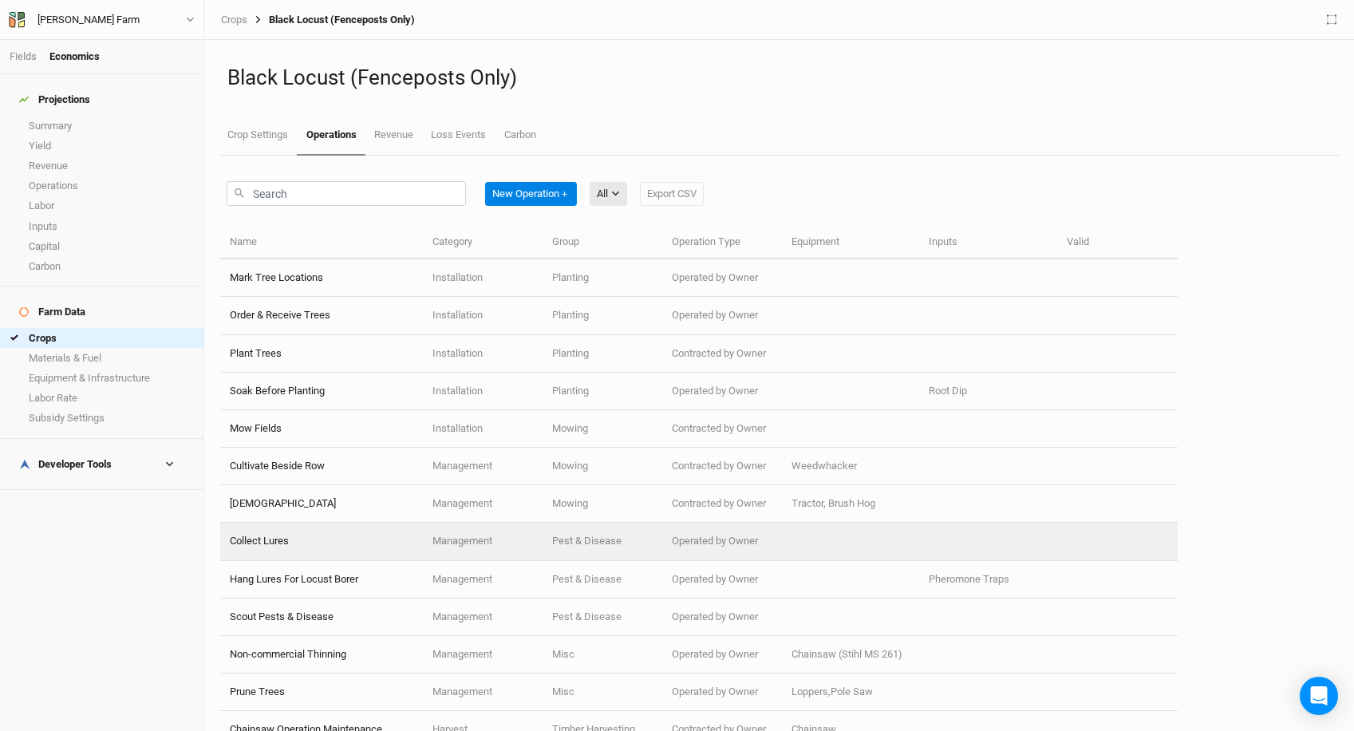
scroll to position [21, 31]
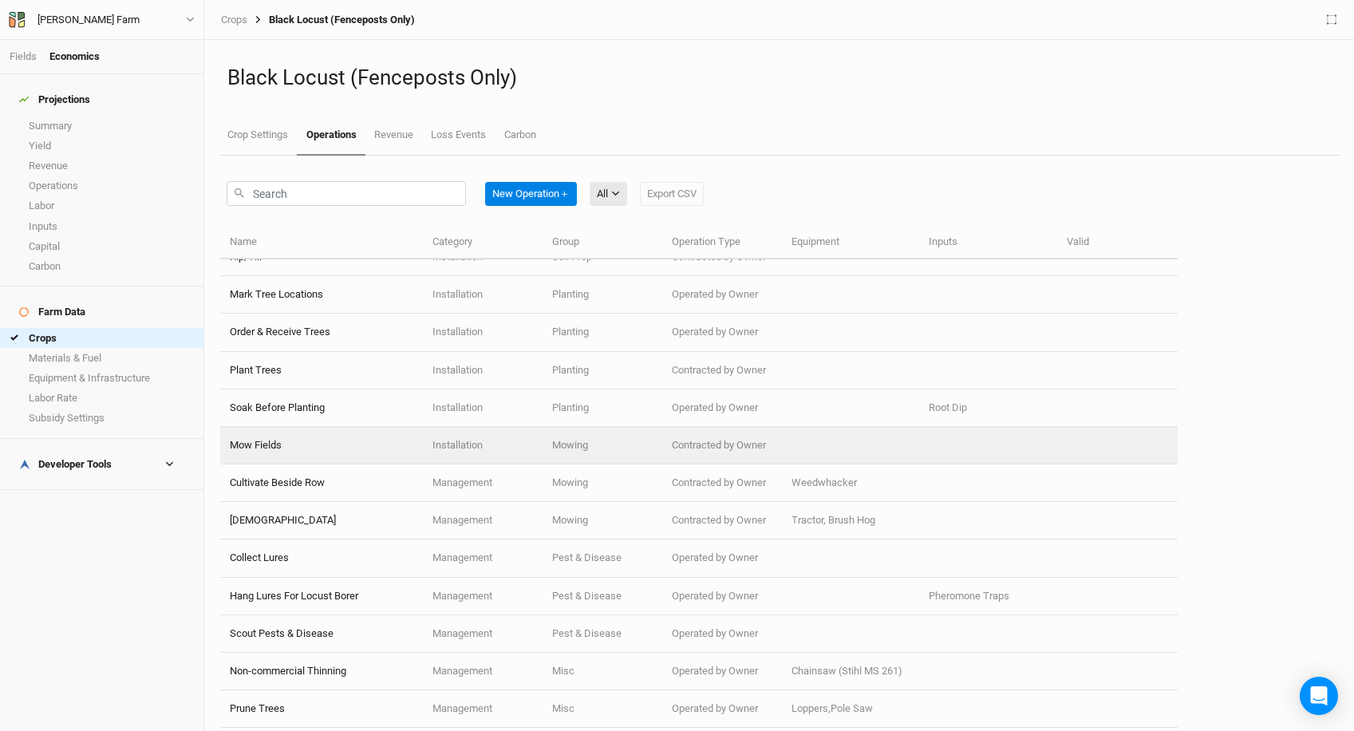
click at [421, 440] on td "Mow Fields" at bounding box center [321, 446] width 203 height 38
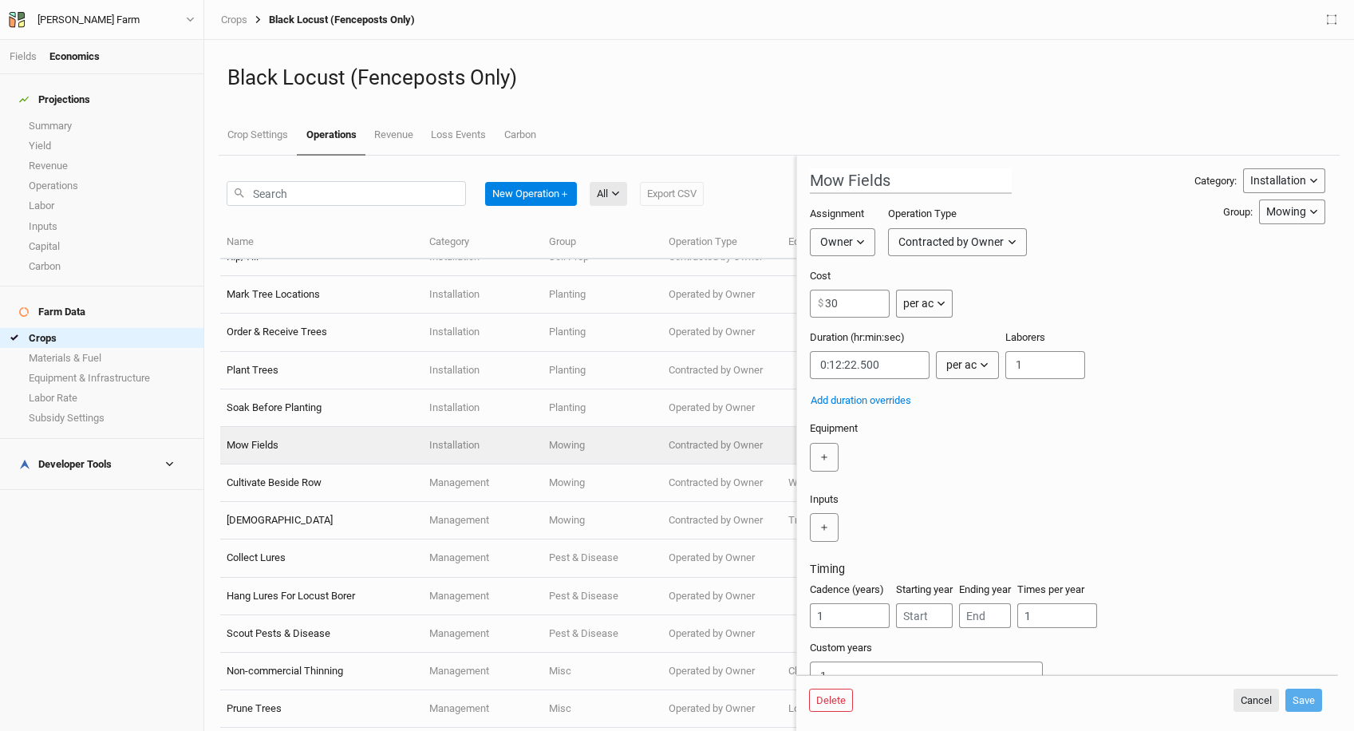
scroll to position [27, 0]
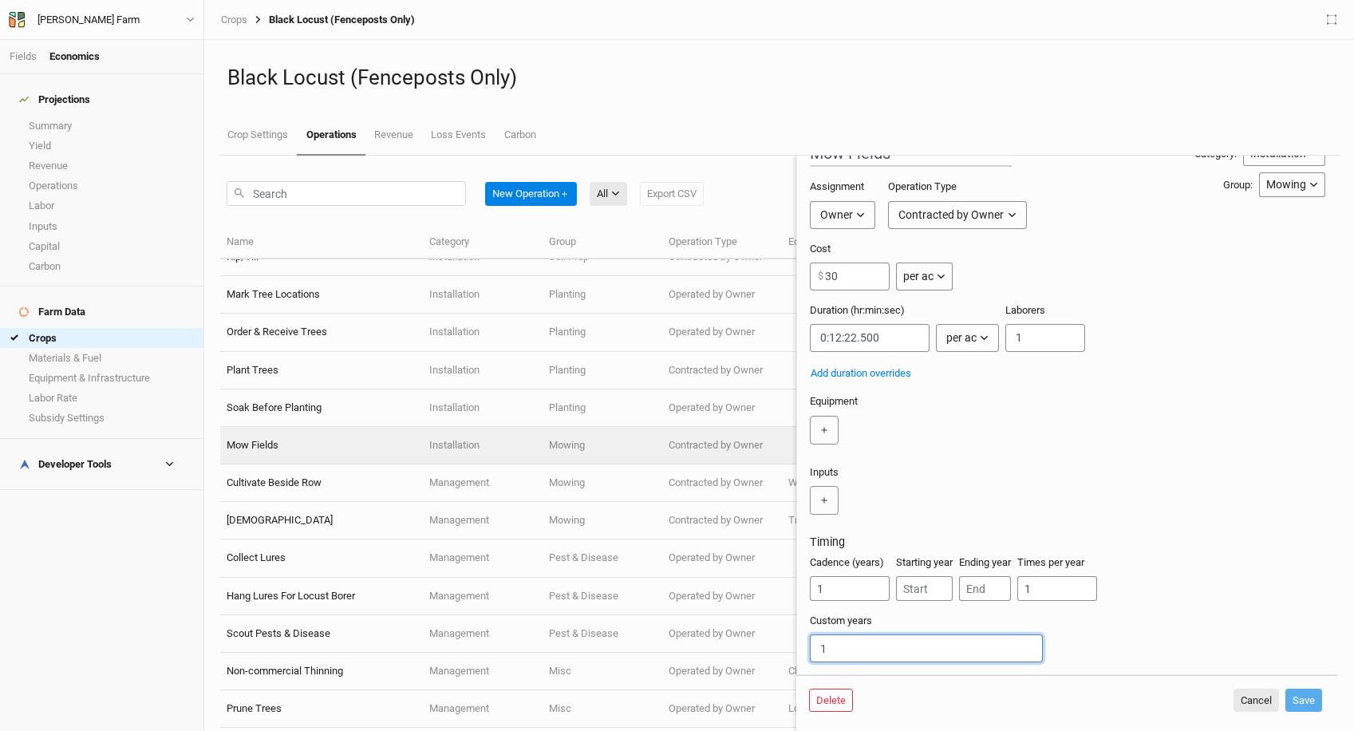
click at [843, 651] on input "1" at bounding box center [926, 648] width 233 height 28
type input "1,2,9,10,"
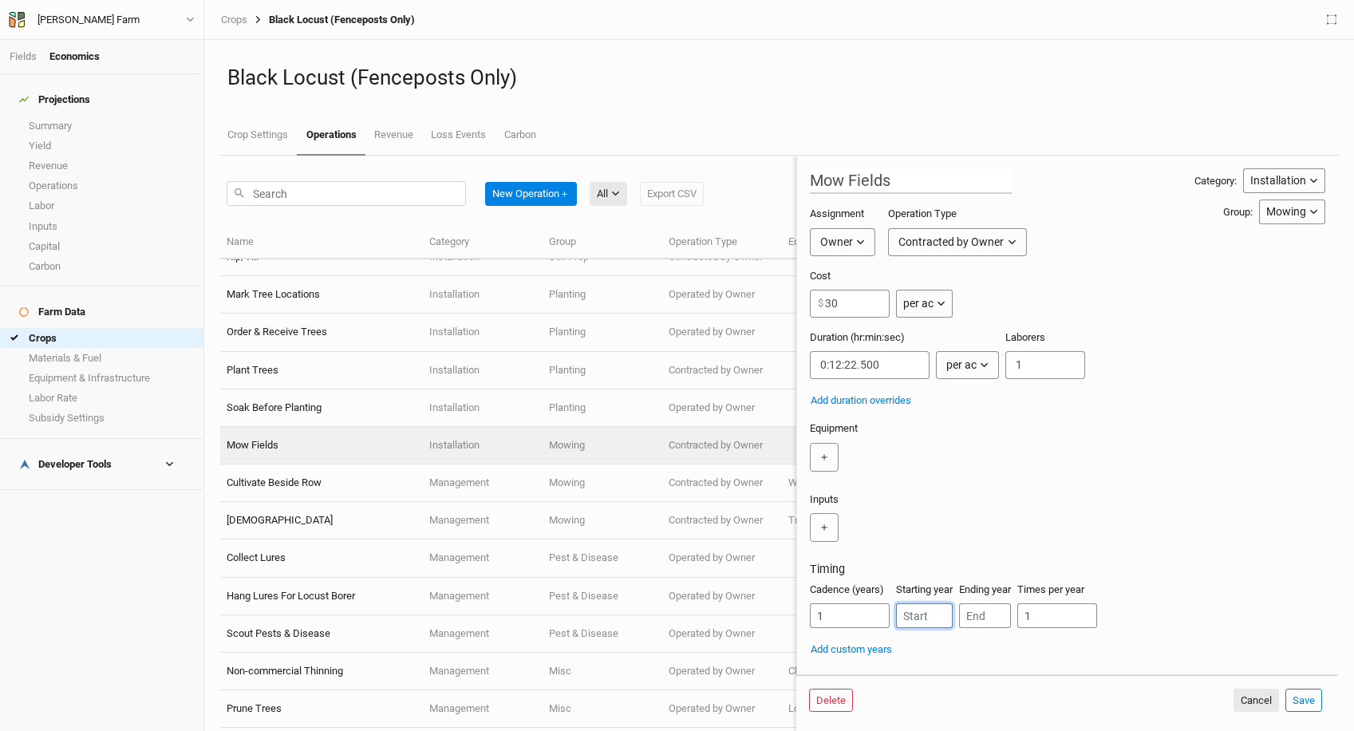
click at [914, 621] on input "number" at bounding box center [924, 615] width 57 height 25
type input "1"
click at [1308, 691] on button "Save" at bounding box center [1304, 701] width 37 height 24
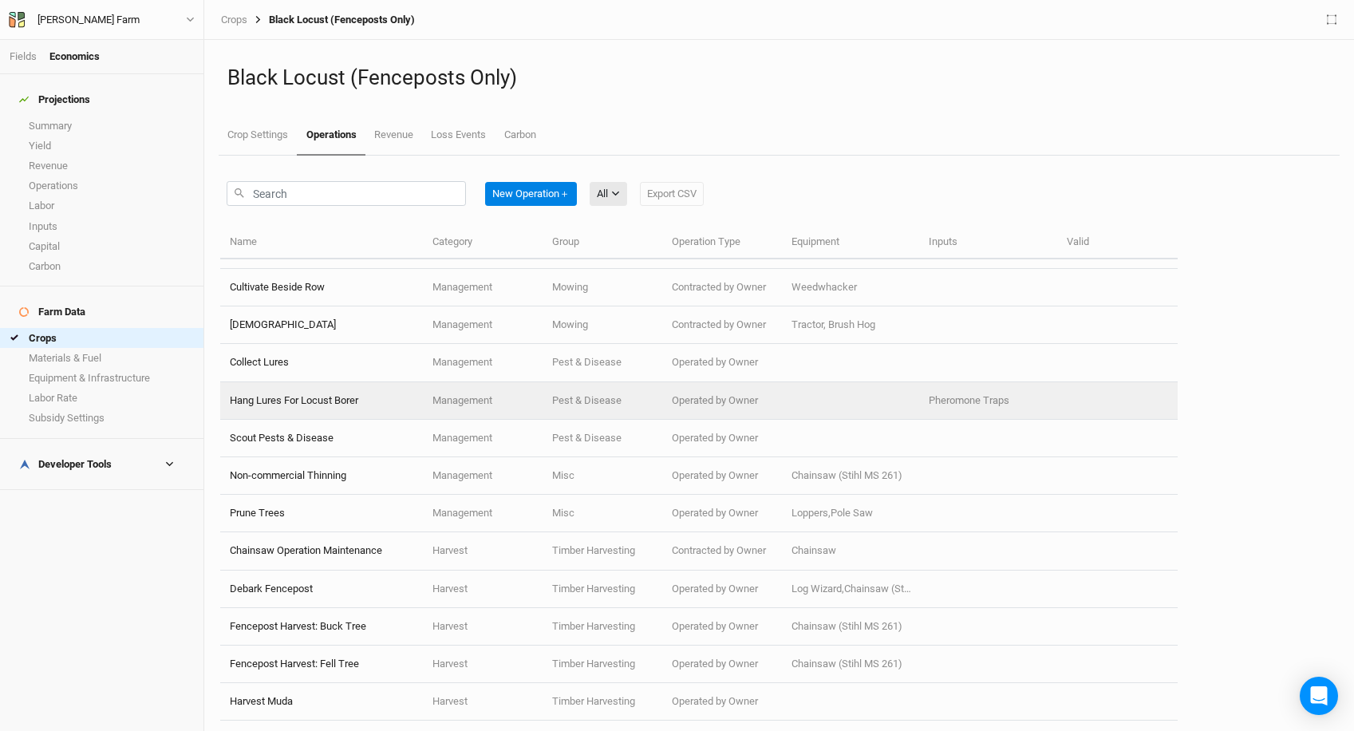
scroll to position [0, 31]
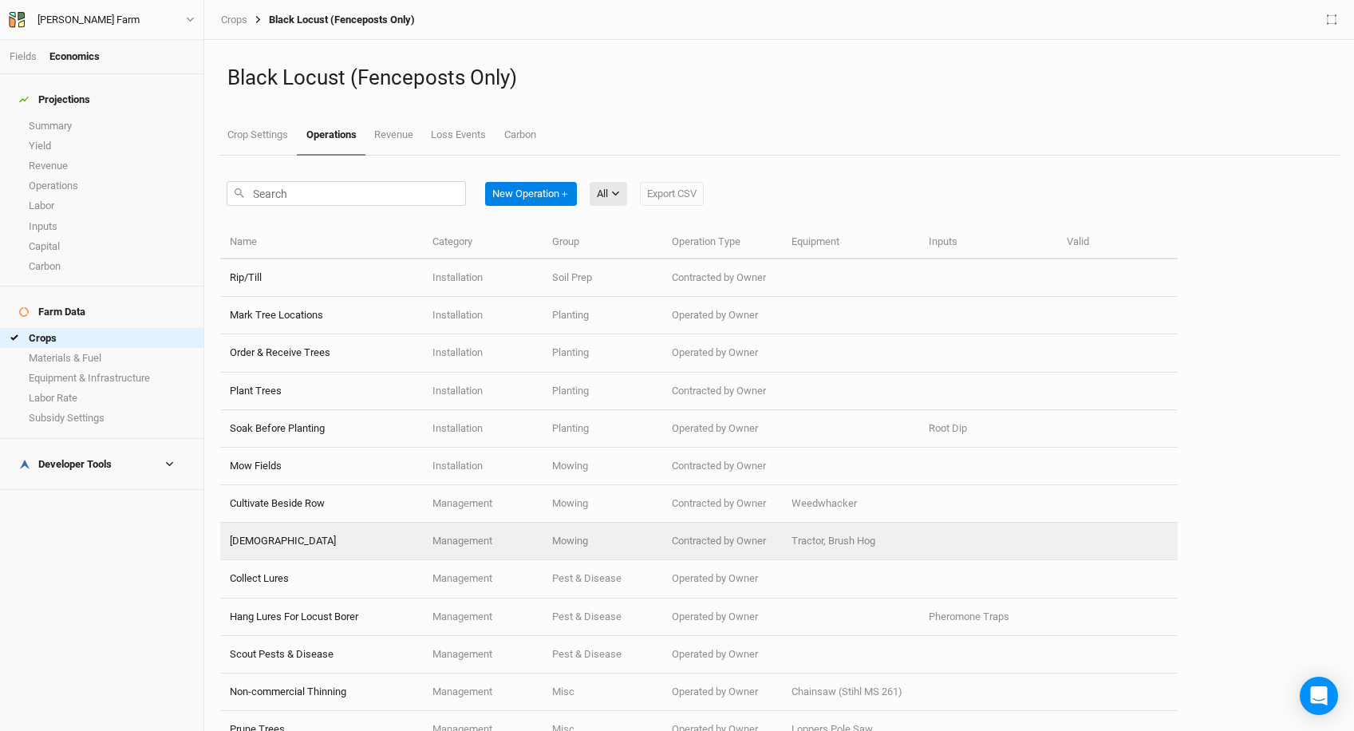
click at [485, 545] on td "Management" at bounding box center [484, 542] width 120 height 38
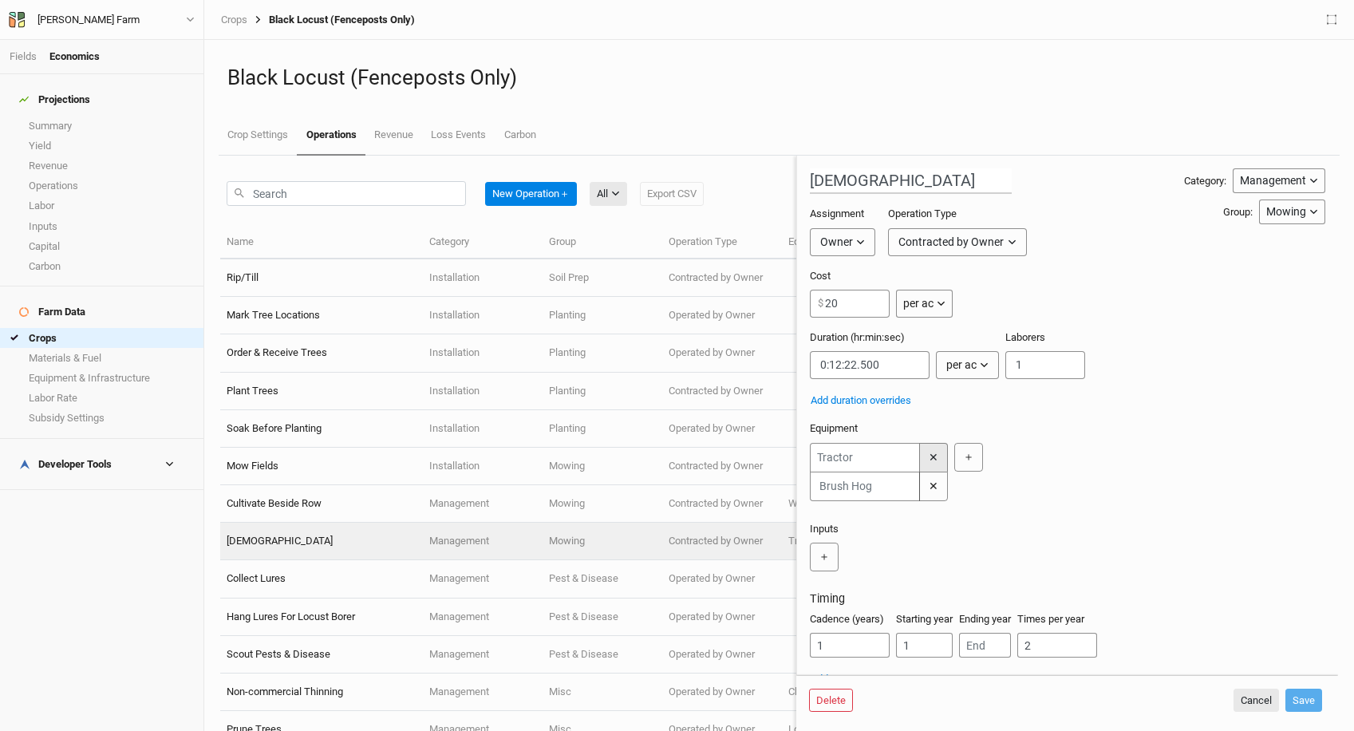
click at [927, 462] on button "✕" at bounding box center [933, 457] width 29 height 29
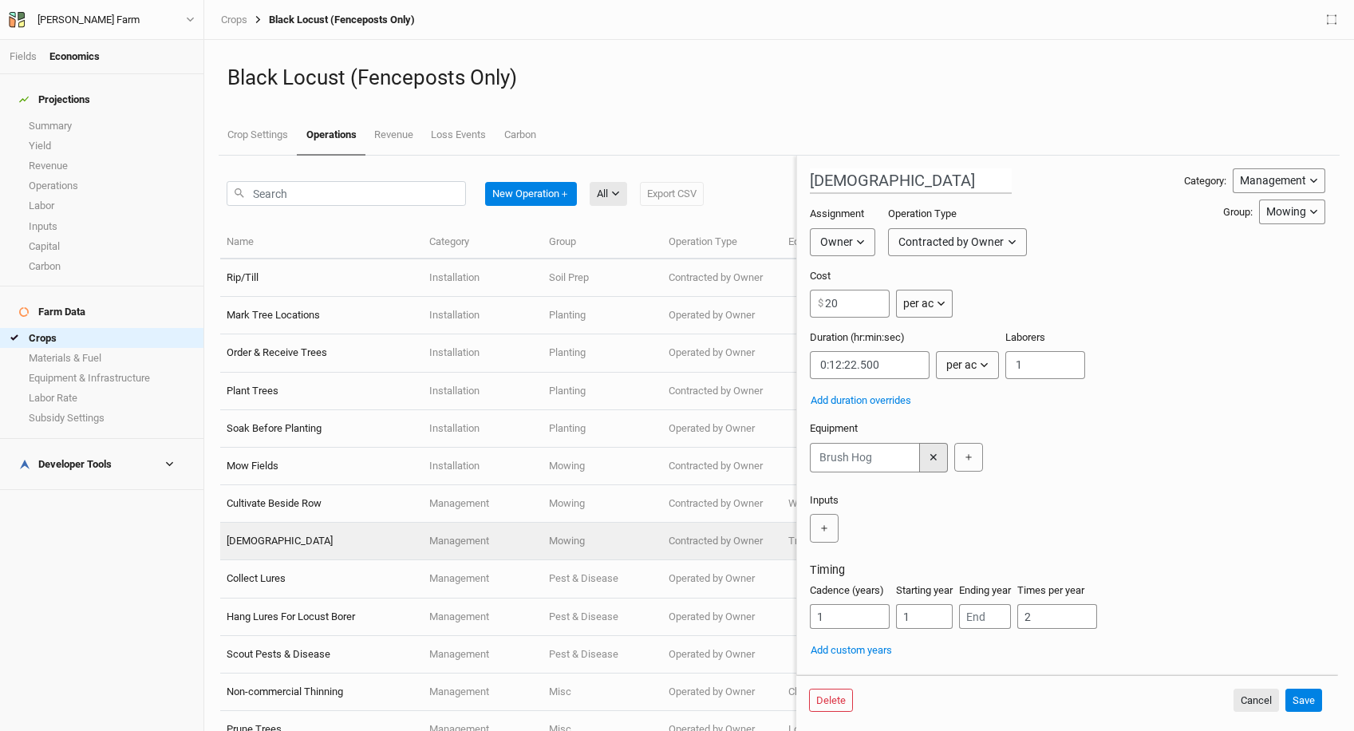
click at [936, 457] on button "✕" at bounding box center [933, 458] width 29 height 30
click at [1302, 698] on button "Save" at bounding box center [1304, 701] width 37 height 24
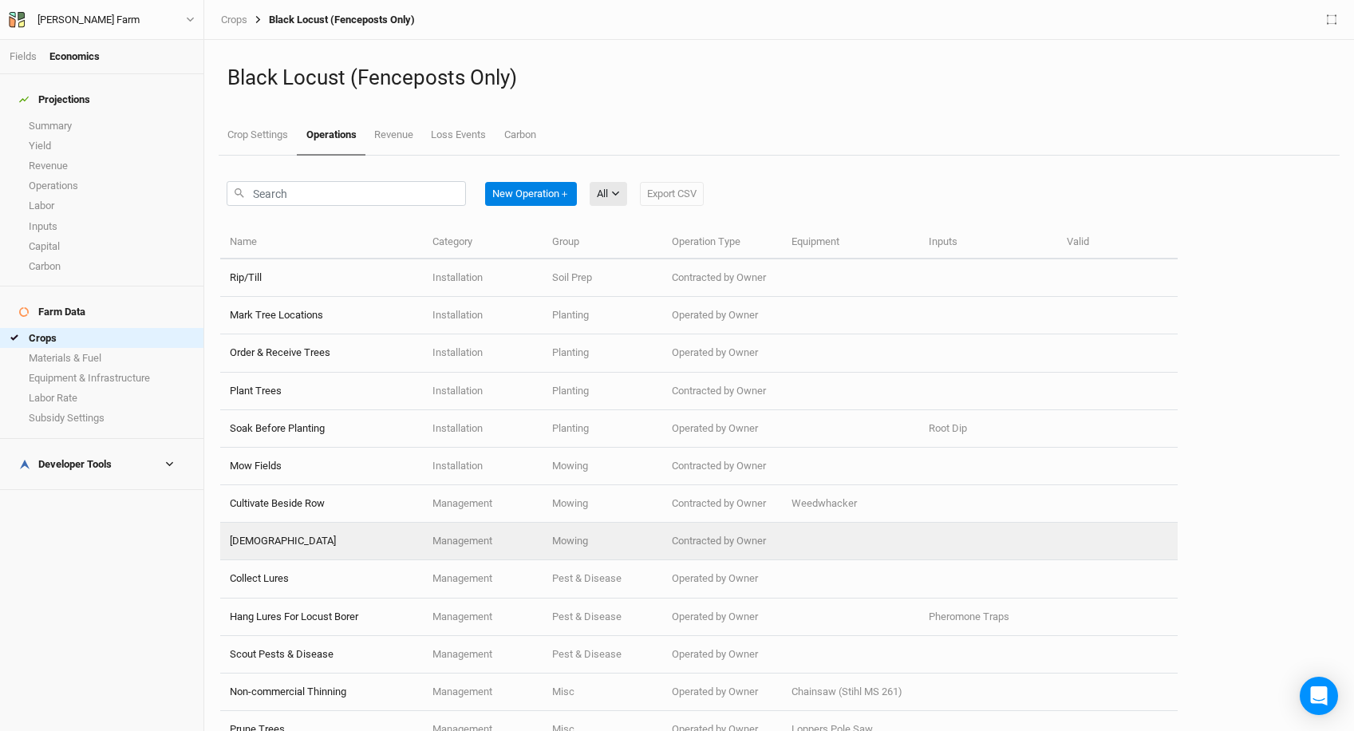
click at [338, 539] on td "[DEMOGRAPHIC_DATA]" at bounding box center [321, 542] width 203 height 38
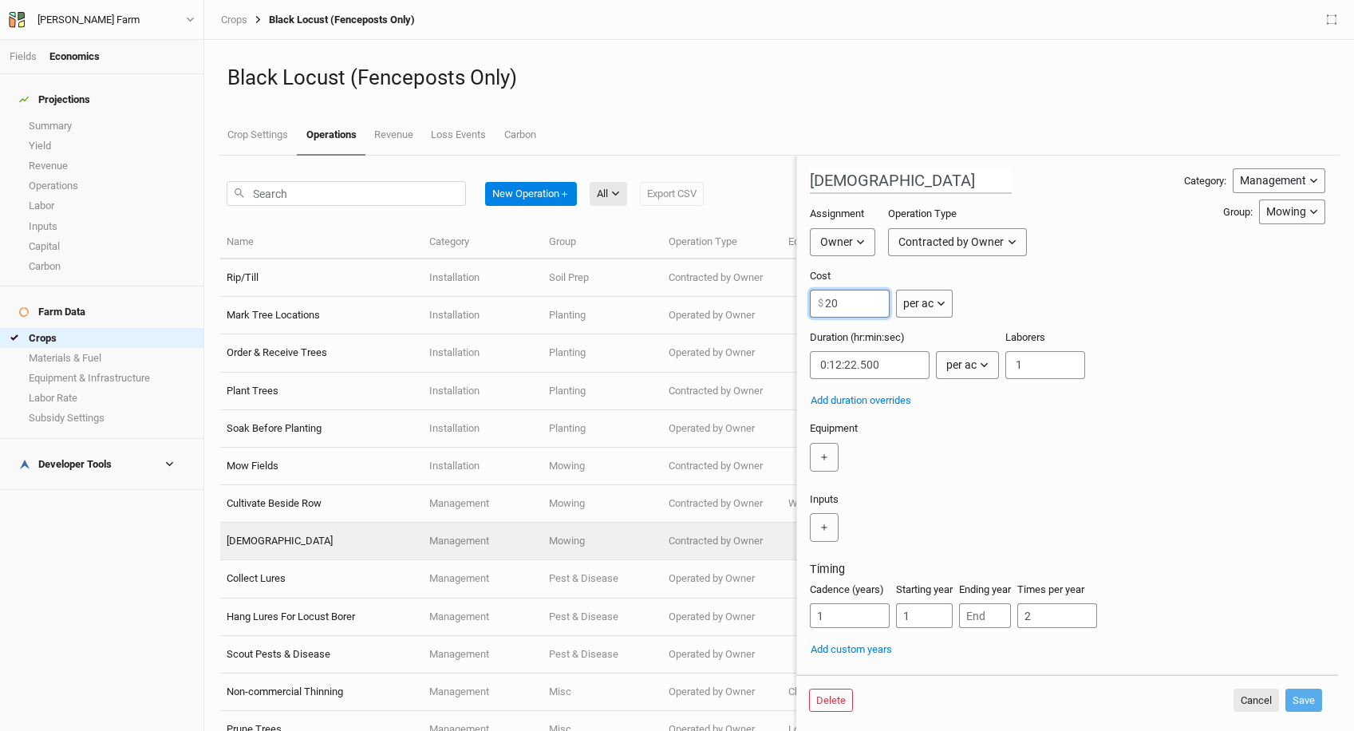
click at [866, 304] on input "20" at bounding box center [850, 304] width 80 height 28
type input "2"
type input "30"
click at [1294, 701] on button "Save" at bounding box center [1304, 701] width 37 height 24
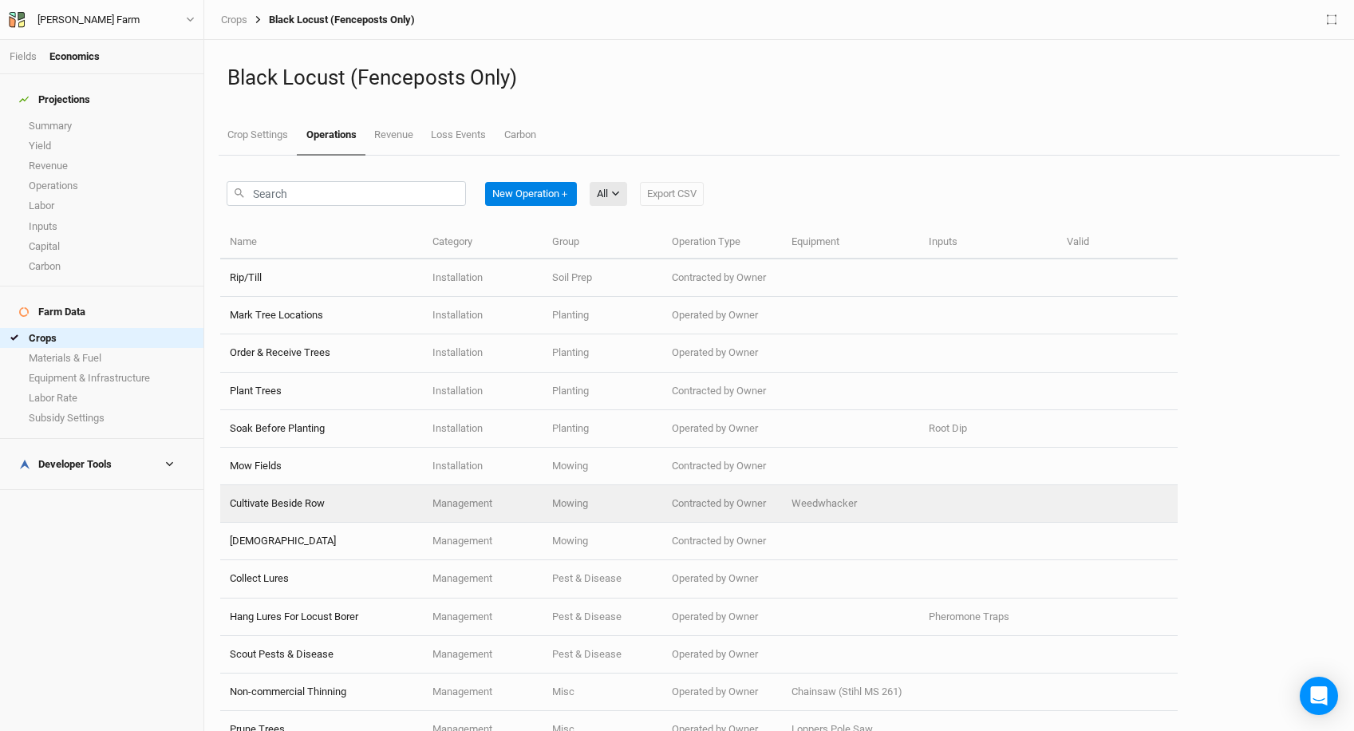
click at [856, 505] on div "Weedwhacker" at bounding box center [852, 503] width 120 height 14
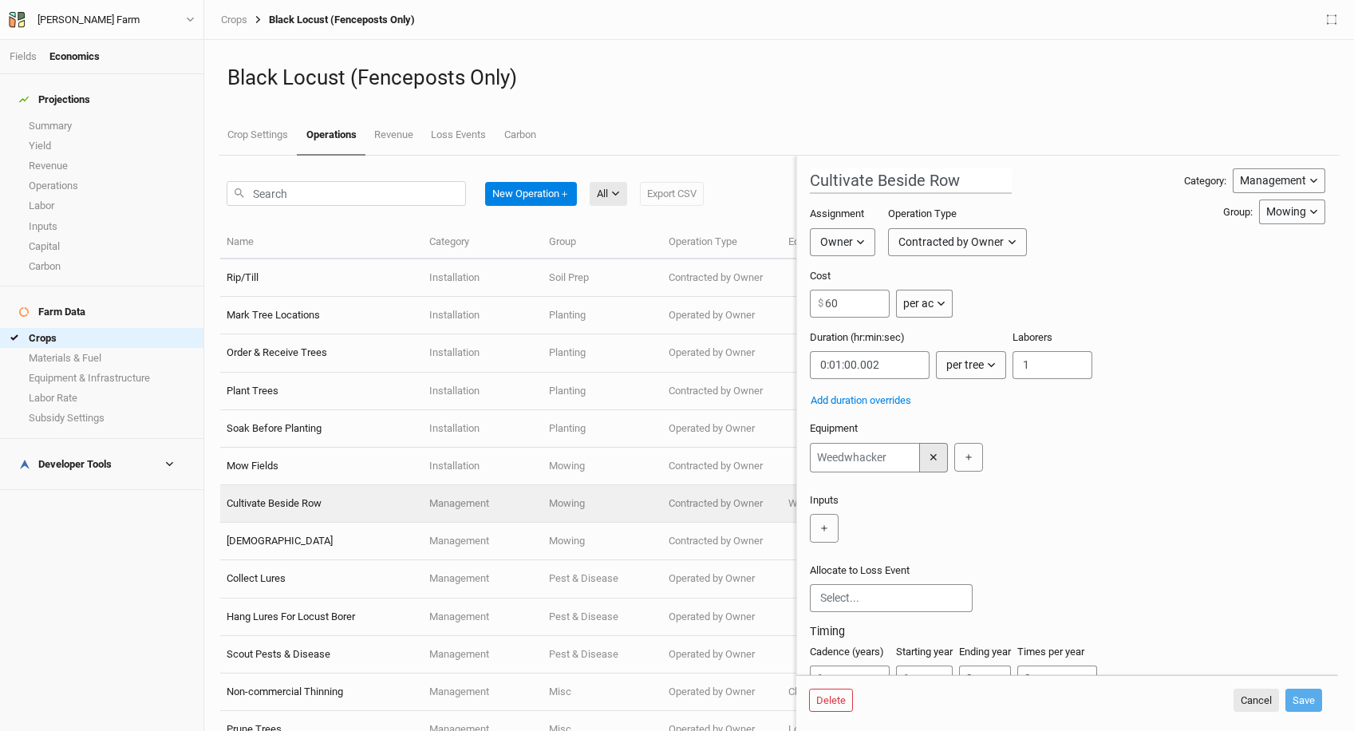
click at [944, 464] on button "✕" at bounding box center [933, 458] width 29 height 30
click at [1294, 697] on button "Save" at bounding box center [1304, 701] width 37 height 24
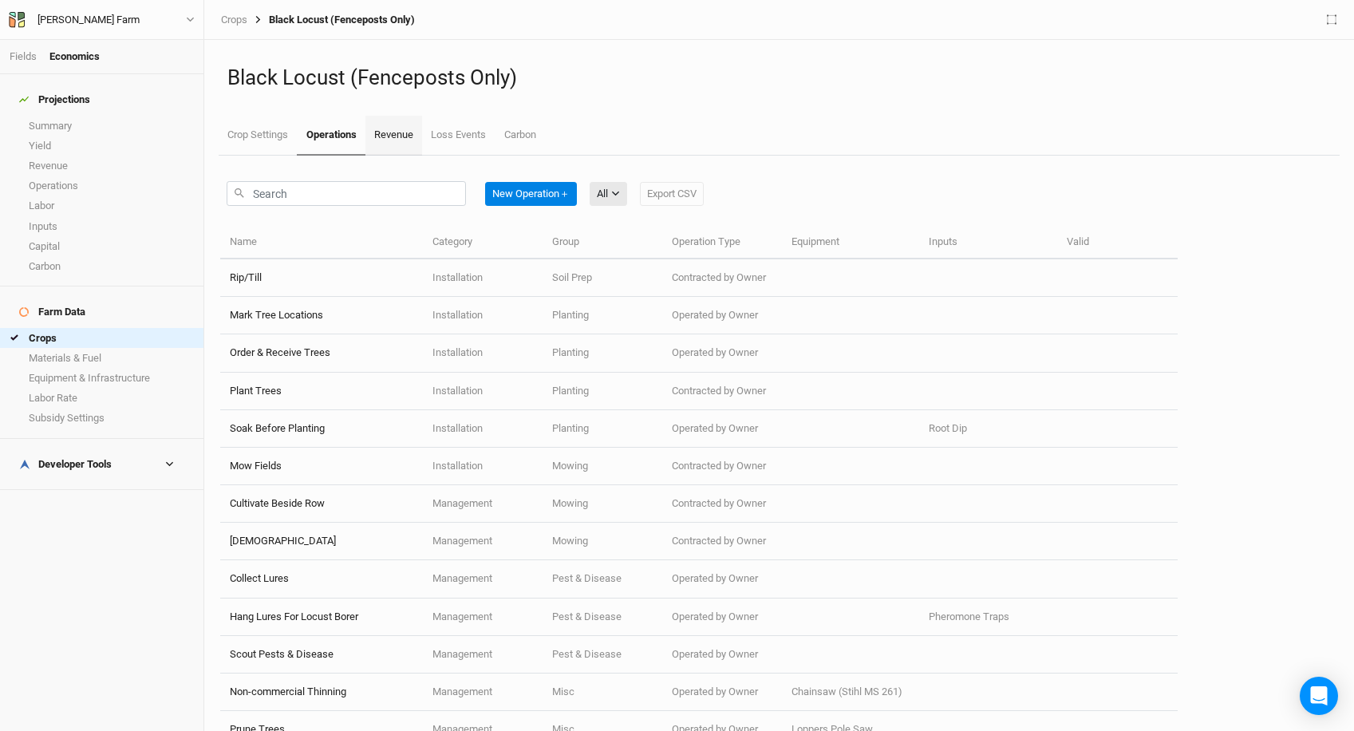
click at [397, 137] on link "Revenue" at bounding box center [393, 136] width 57 height 40
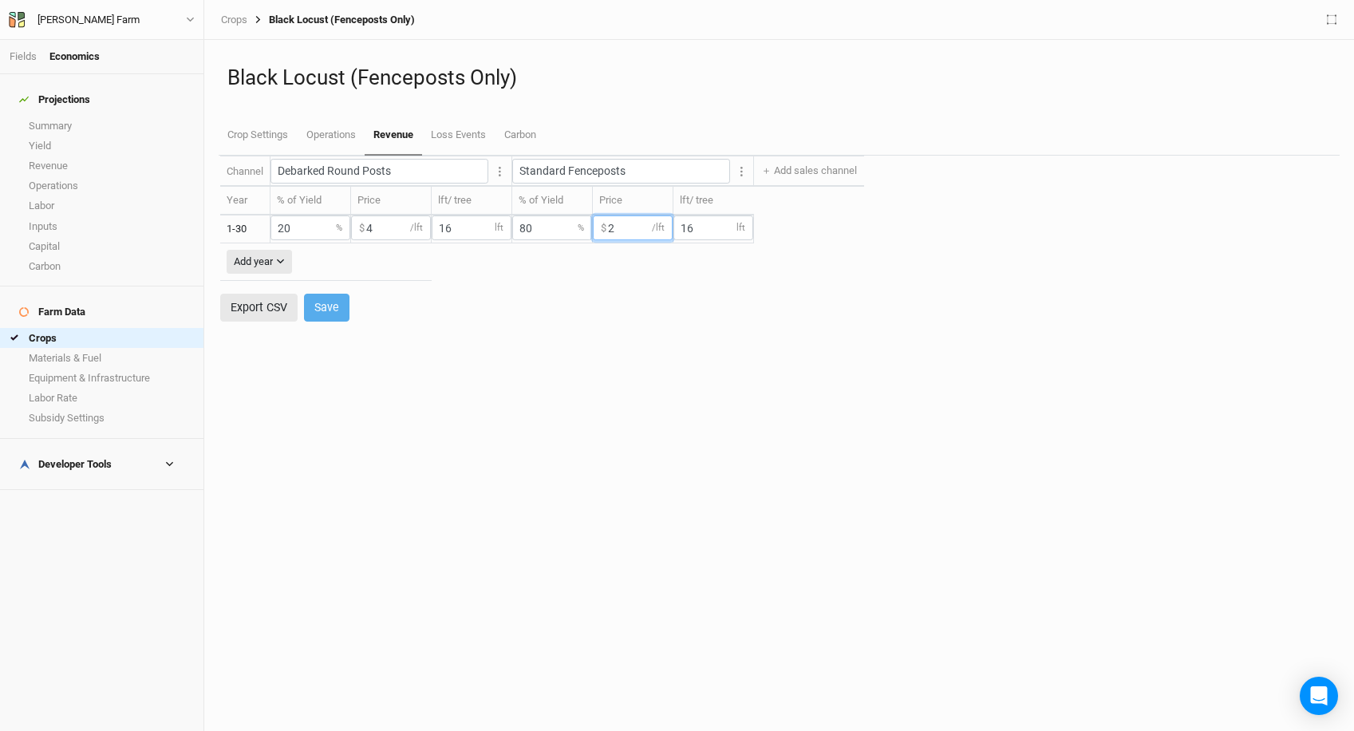
click at [636, 235] on input "2" at bounding box center [633, 227] width 80 height 25
click at [38, 116] on link "Summary" at bounding box center [101, 126] width 203 height 20
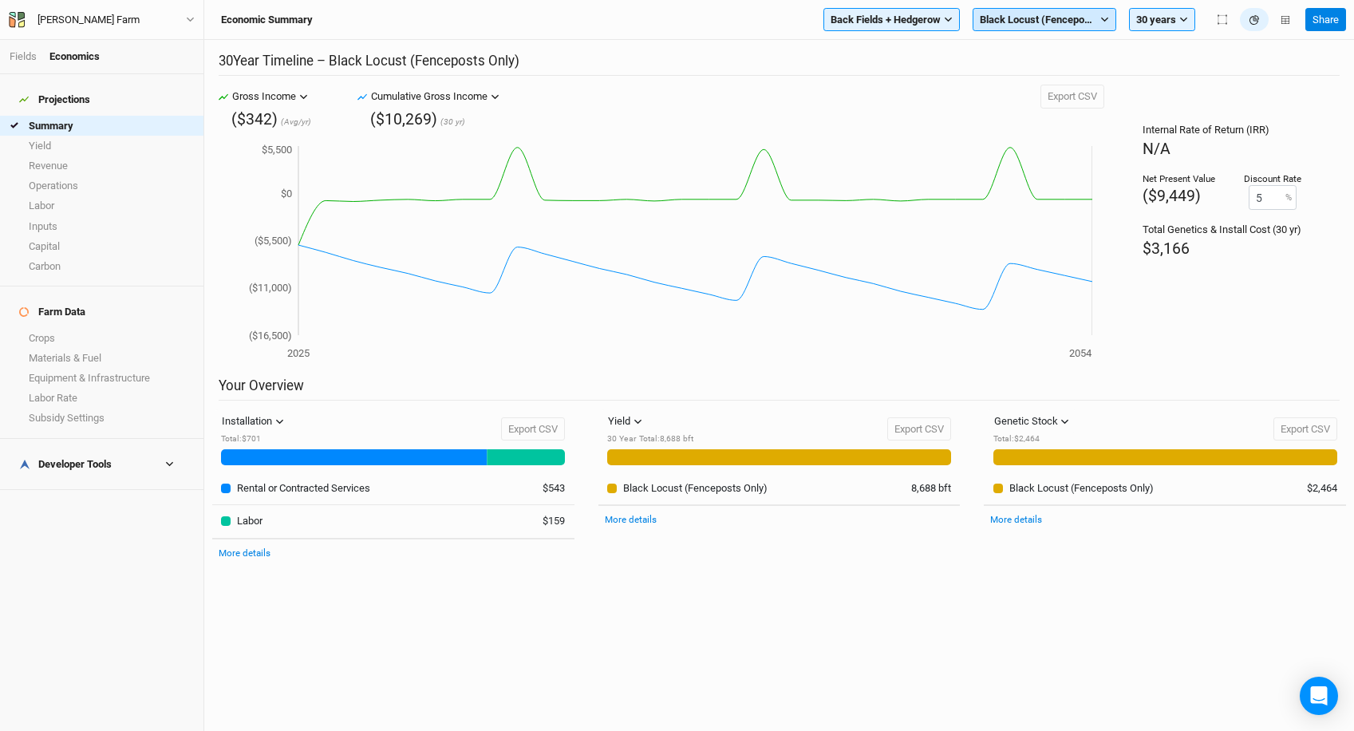
click at [1045, 30] on button "Black Locust (Fenceposts Only)" at bounding box center [1045, 20] width 144 height 24
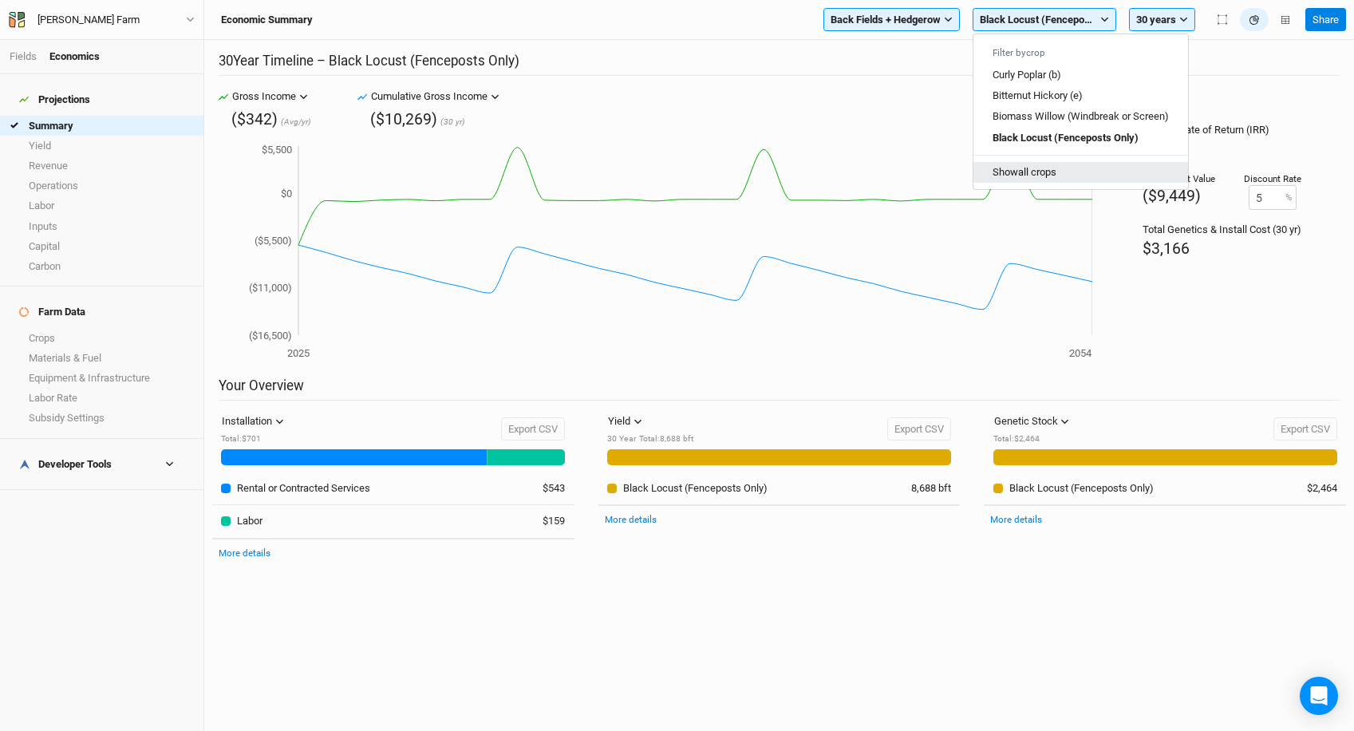
click at [1026, 169] on button "Show all crops" at bounding box center [1081, 172] width 215 height 21
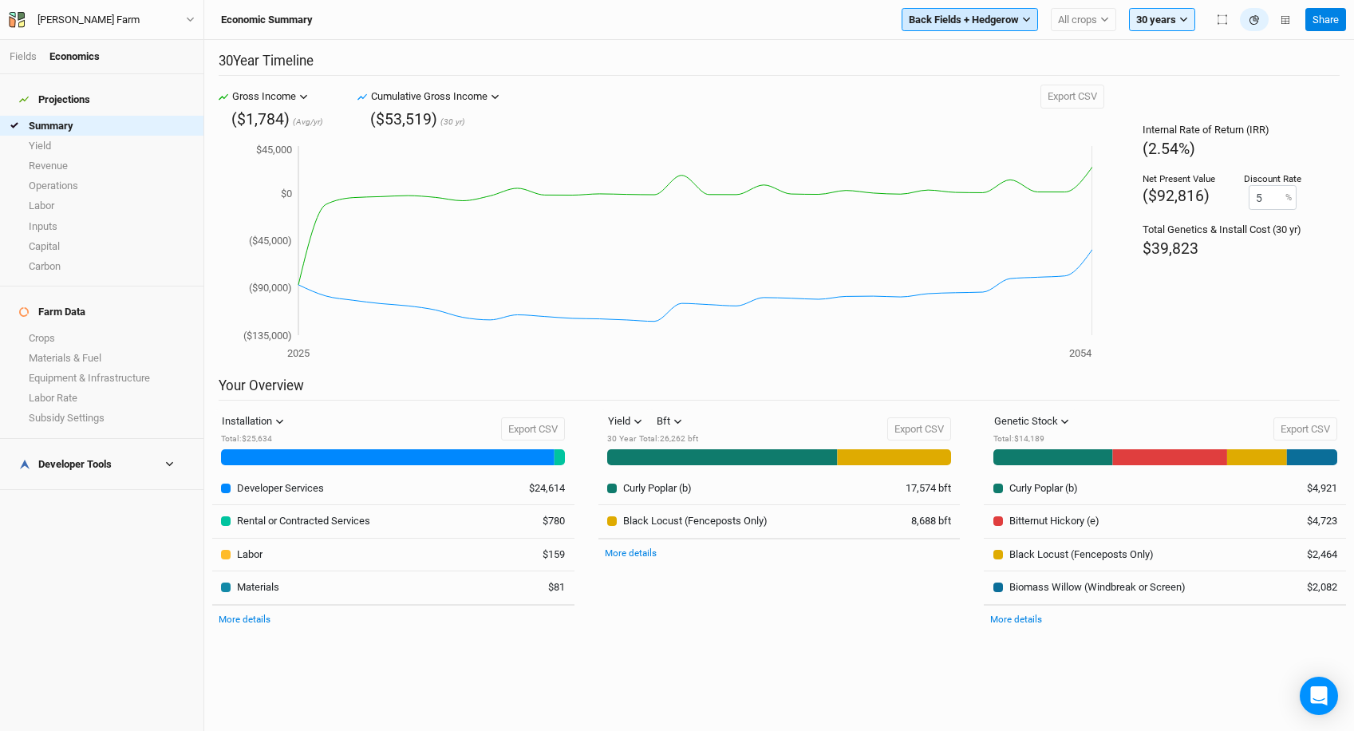
click at [986, 16] on span "Back Fields + Hedgerow" at bounding box center [964, 20] width 110 height 16
click at [1080, 30] on button "All crops" at bounding box center [1083, 20] width 65 height 24
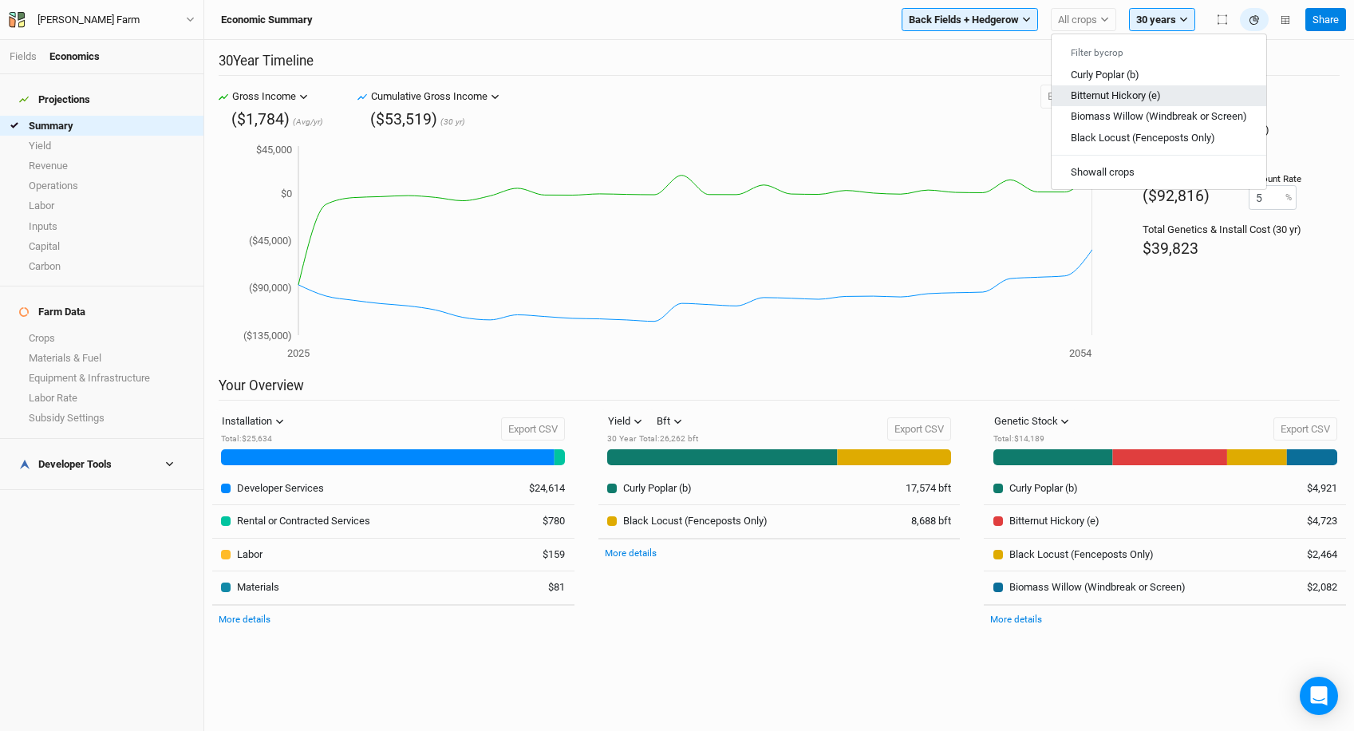
click at [1083, 92] on span "Bitternut Hickory (e)" at bounding box center [1116, 95] width 90 height 12
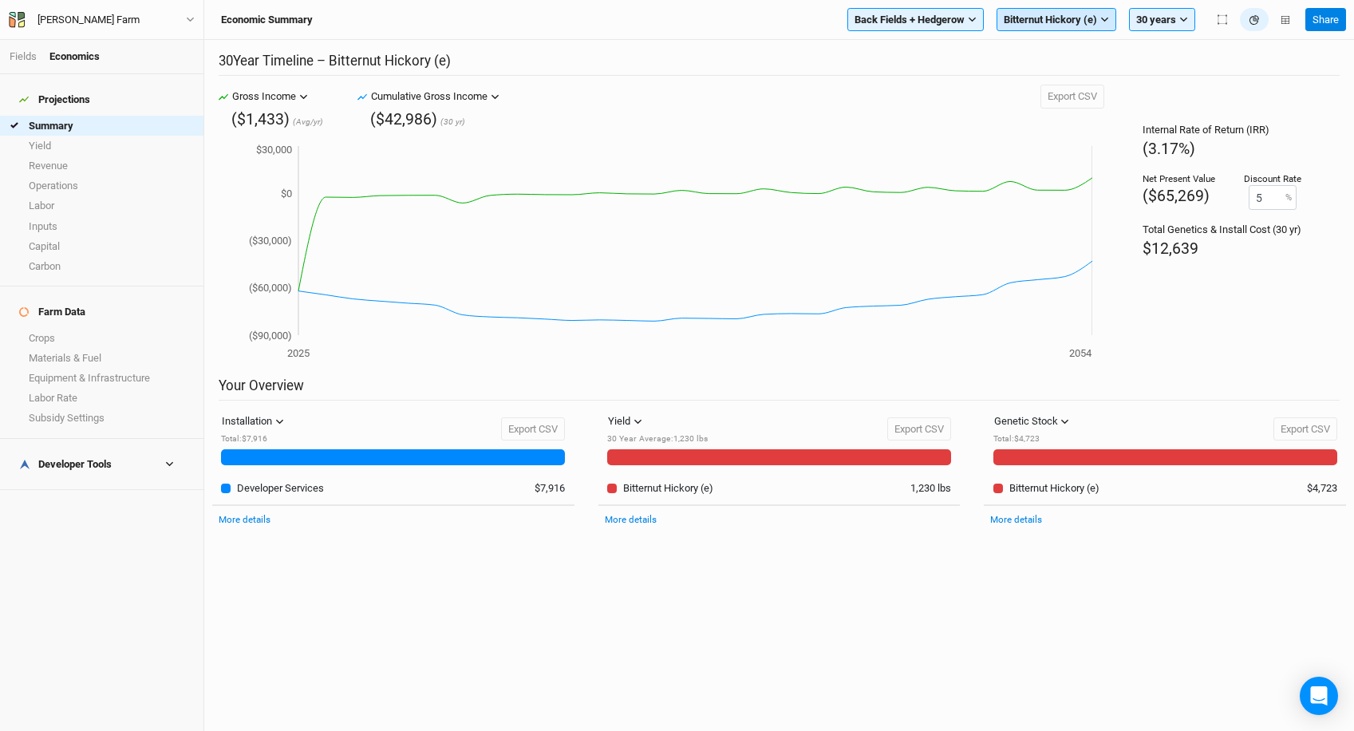
click at [1086, 15] on span "Bitternut Hickory (e)" at bounding box center [1050, 20] width 93 height 16
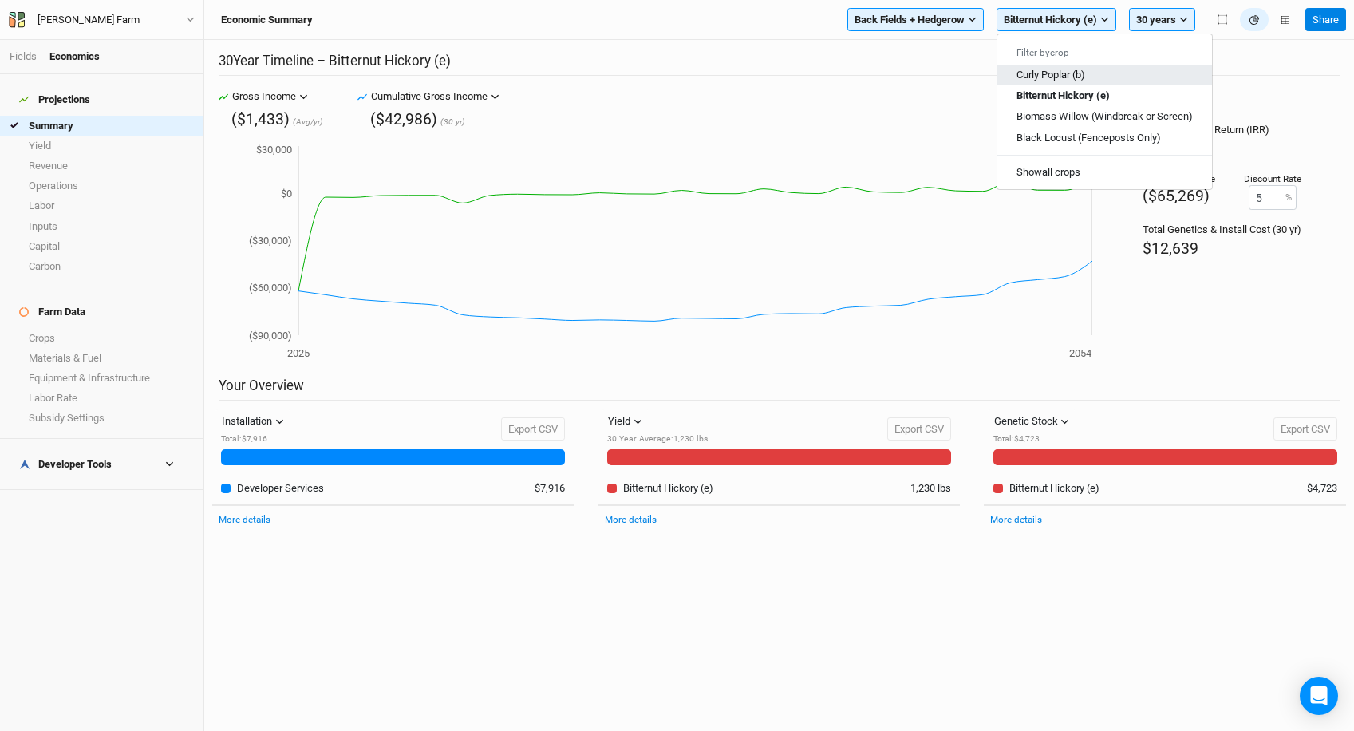
click at [1085, 71] on span "Curly Poplar (b)" at bounding box center [1051, 75] width 69 height 12
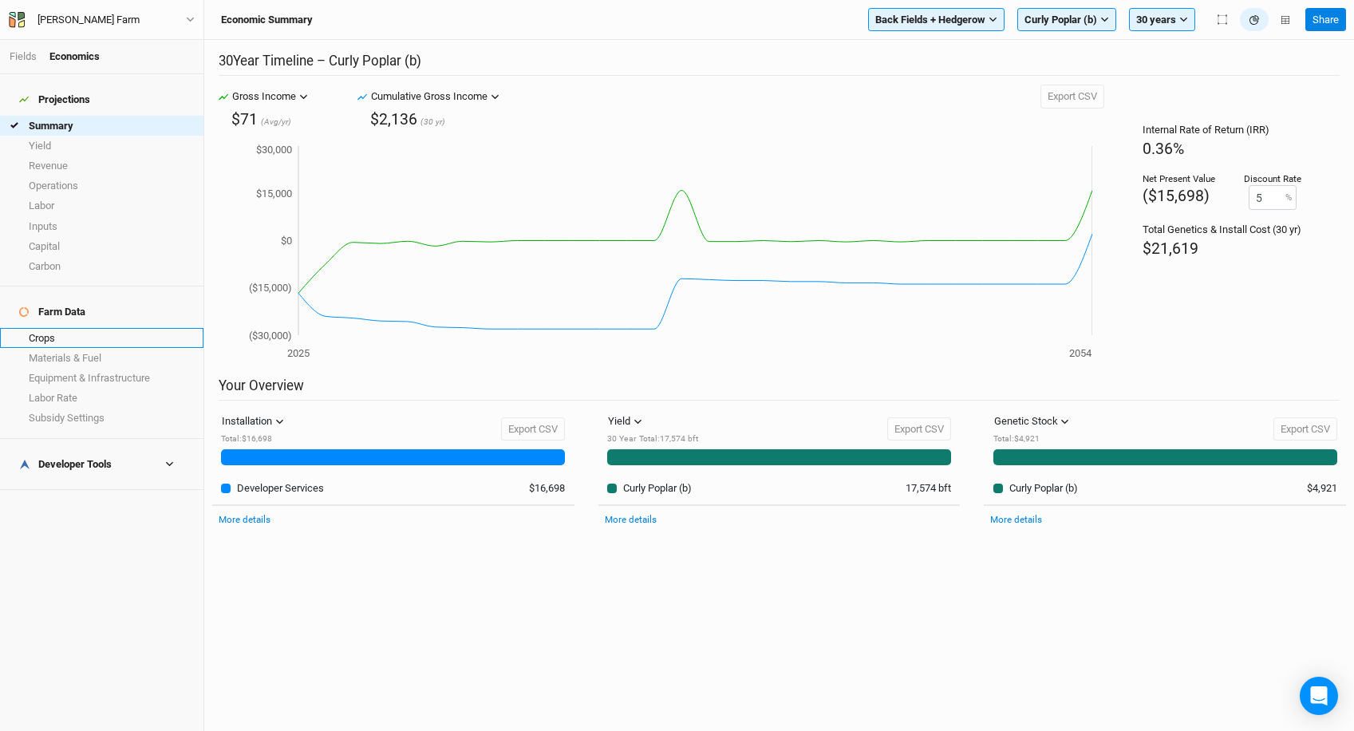
click at [106, 328] on link "Crops" at bounding box center [101, 338] width 203 height 20
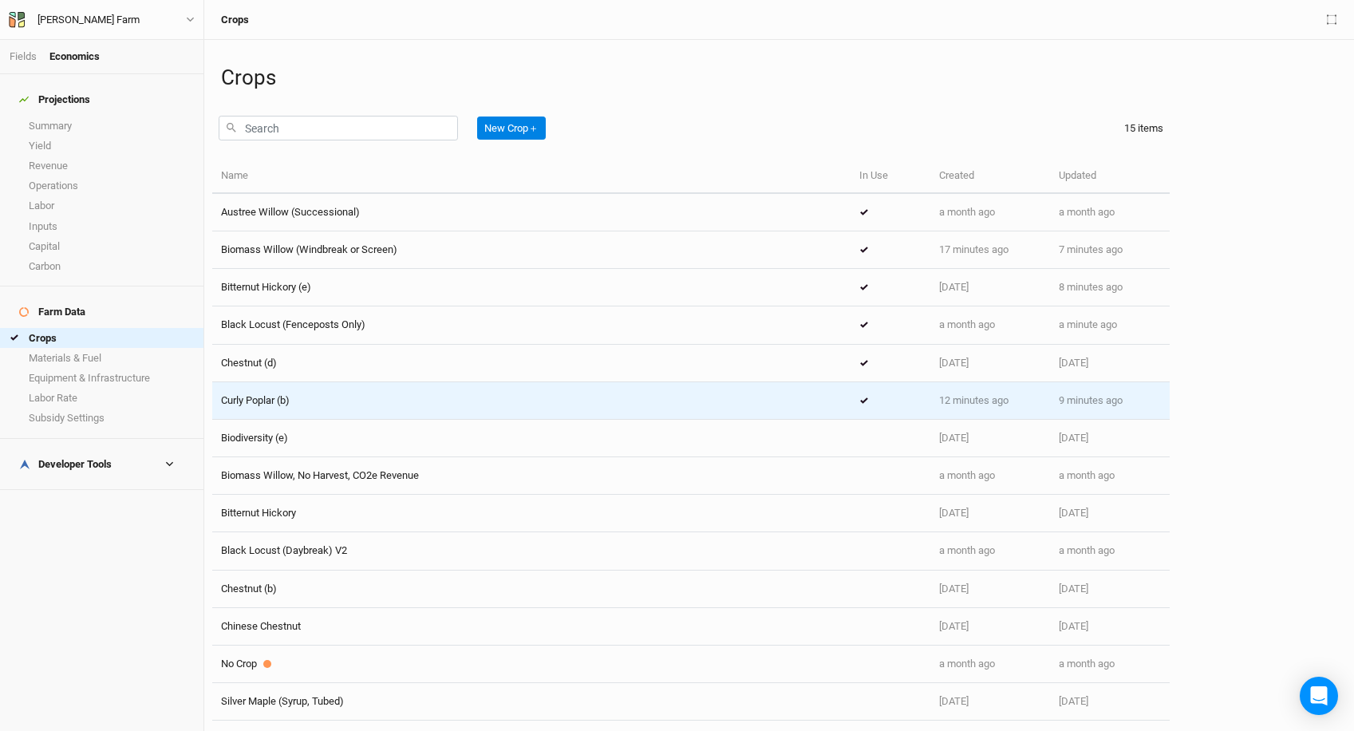
click at [385, 412] on td "Curly Poplar (b)" at bounding box center [531, 401] width 638 height 38
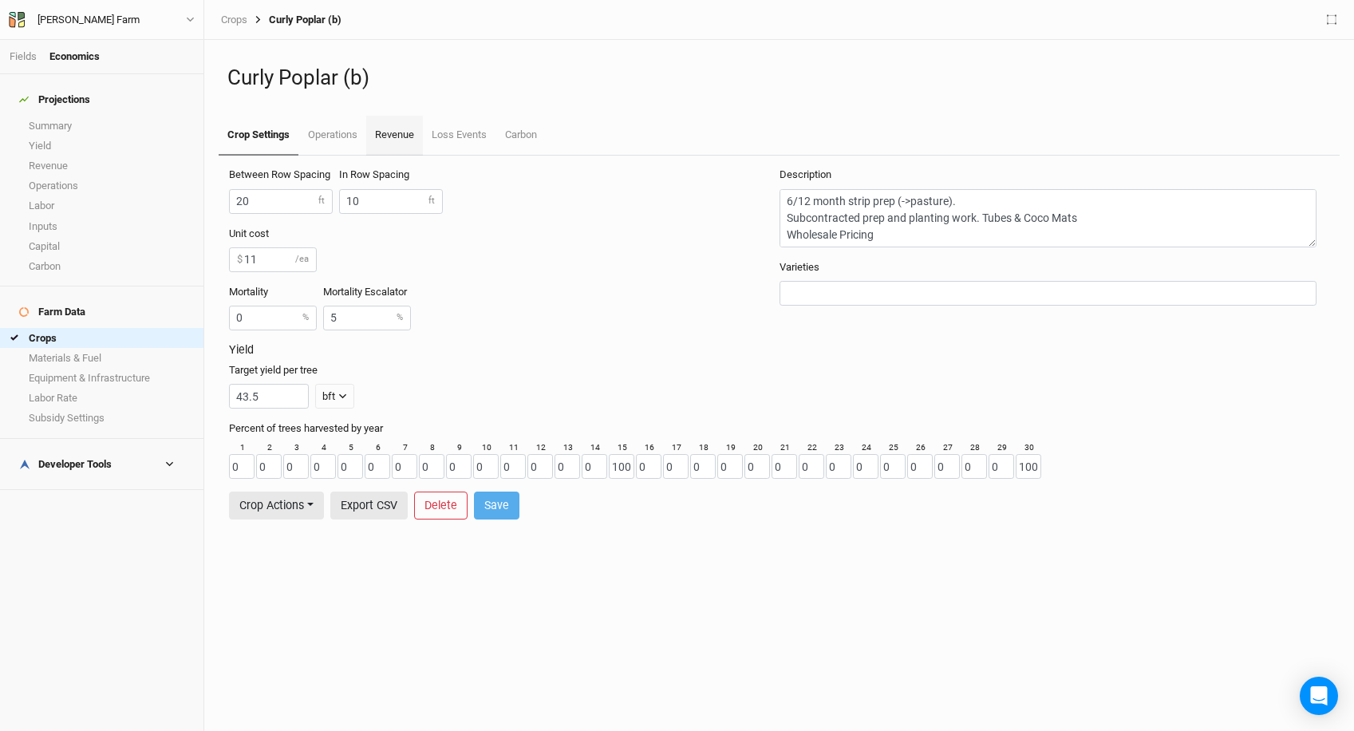
click at [409, 134] on link "Revenue" at bounding box center [394, 136] width 57 height 40
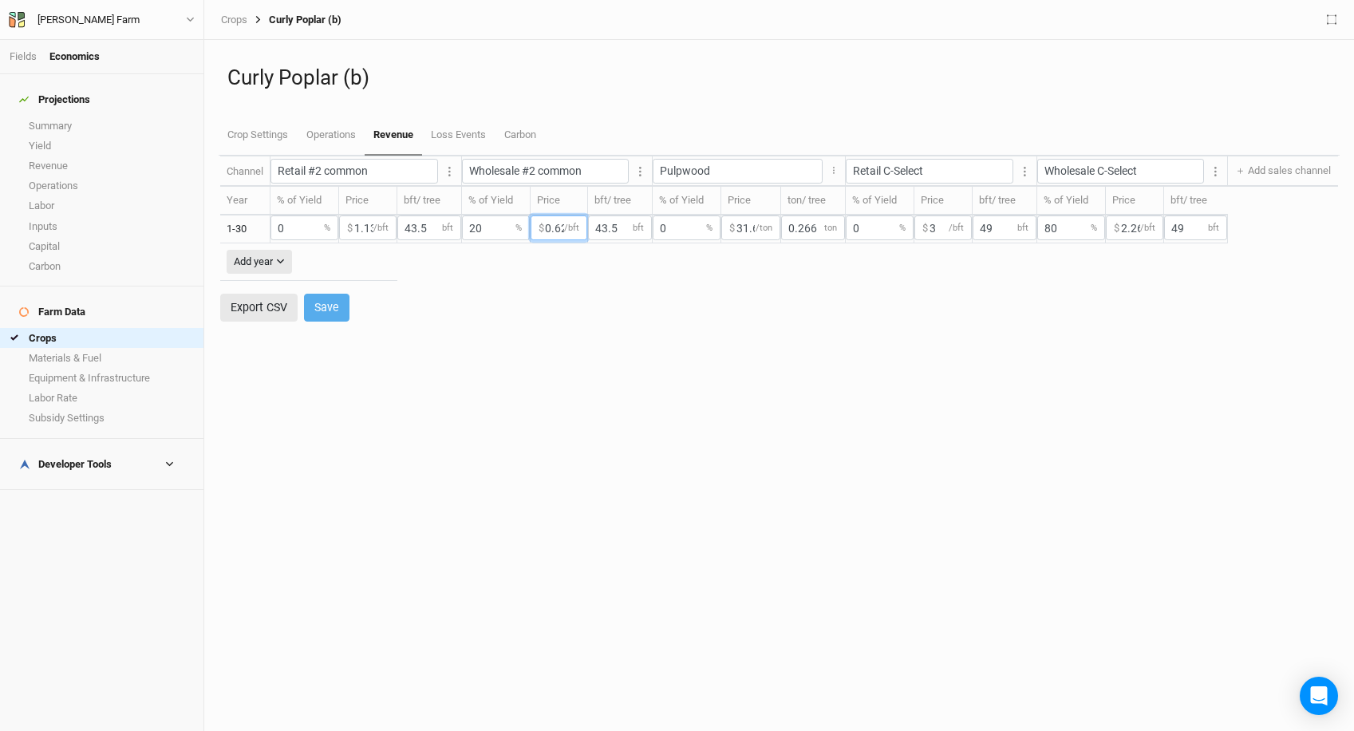
click at [587, 230] on input "0.62" at bounding box center [559, 227] width 57 height 25
click at [76, 117] on link "Summary" at bounding box center [101, 126] width 203 height 20
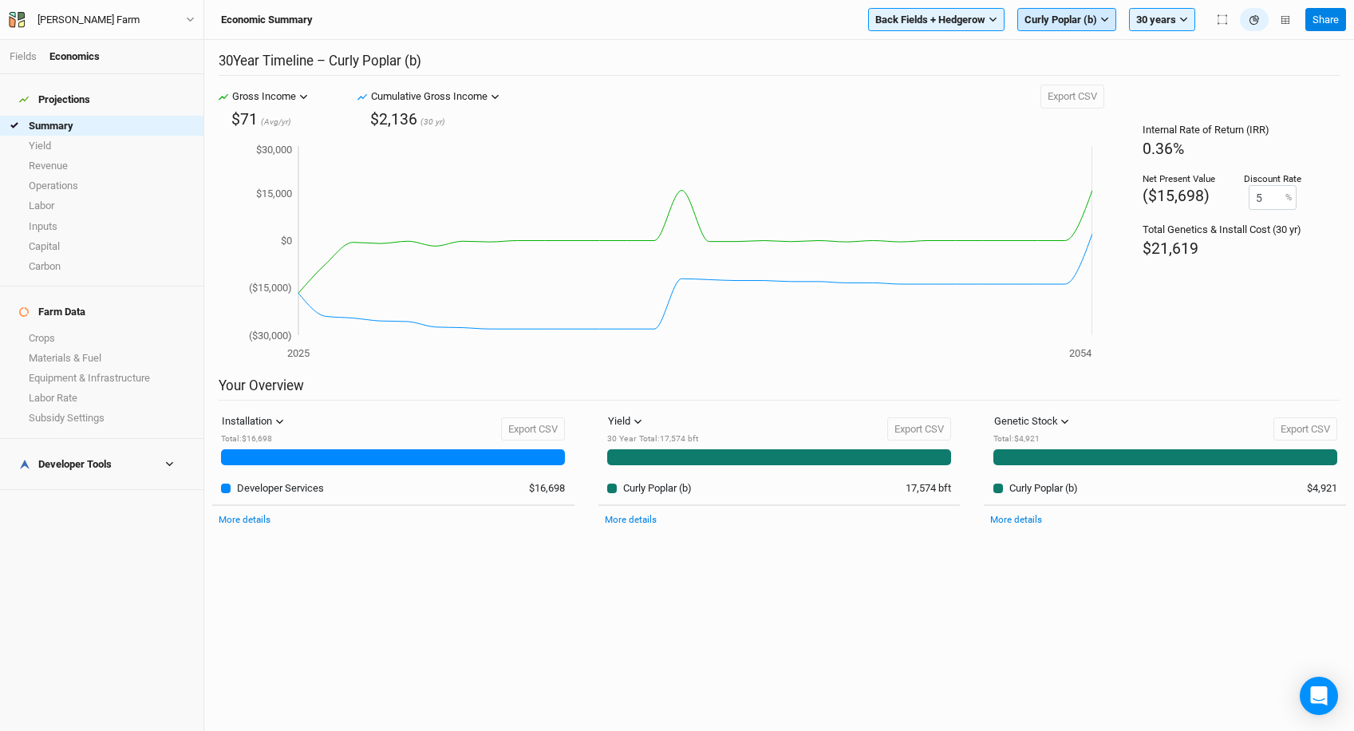
click at [1061, 26] on span "Curly Poplar (b)" at bounding box center [1061, 20] width 73 height 16
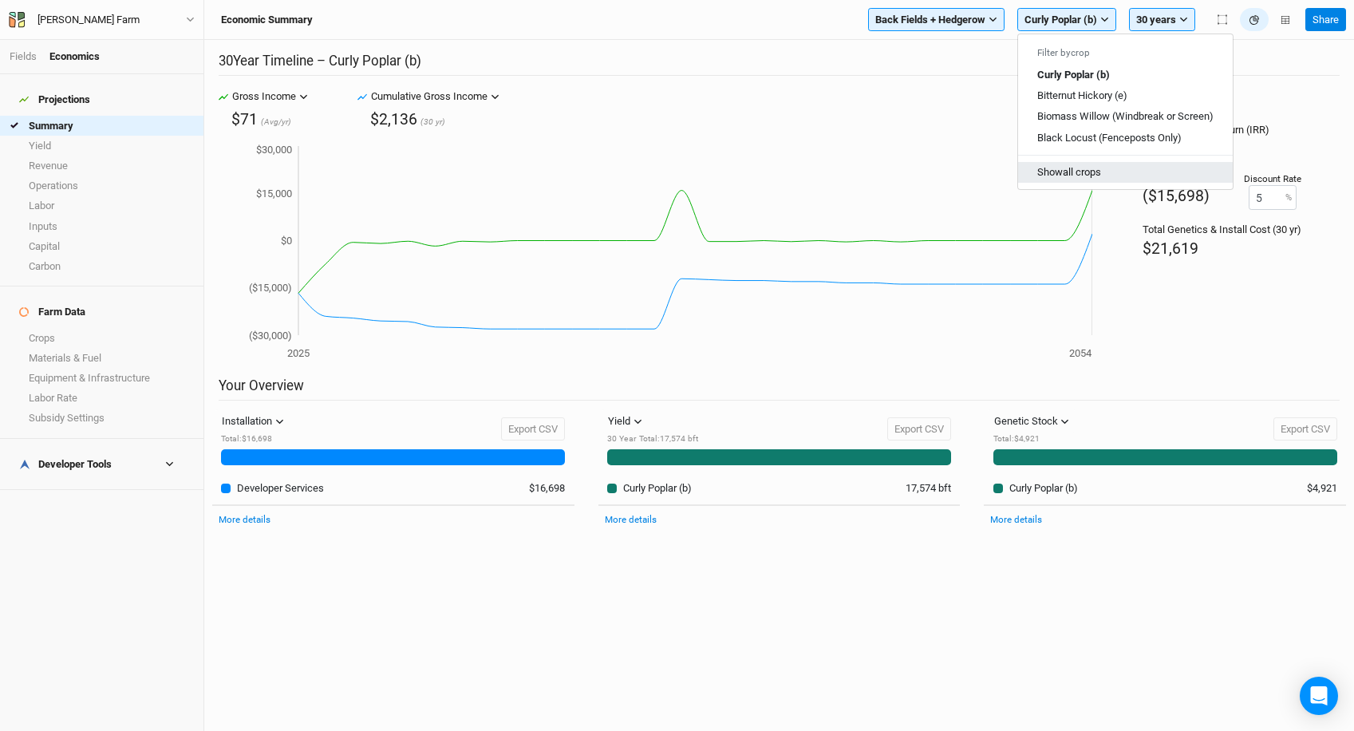
click at [1067, 164] on button "Show all crops" at bounding box center [1125, 172] width 215 height 21
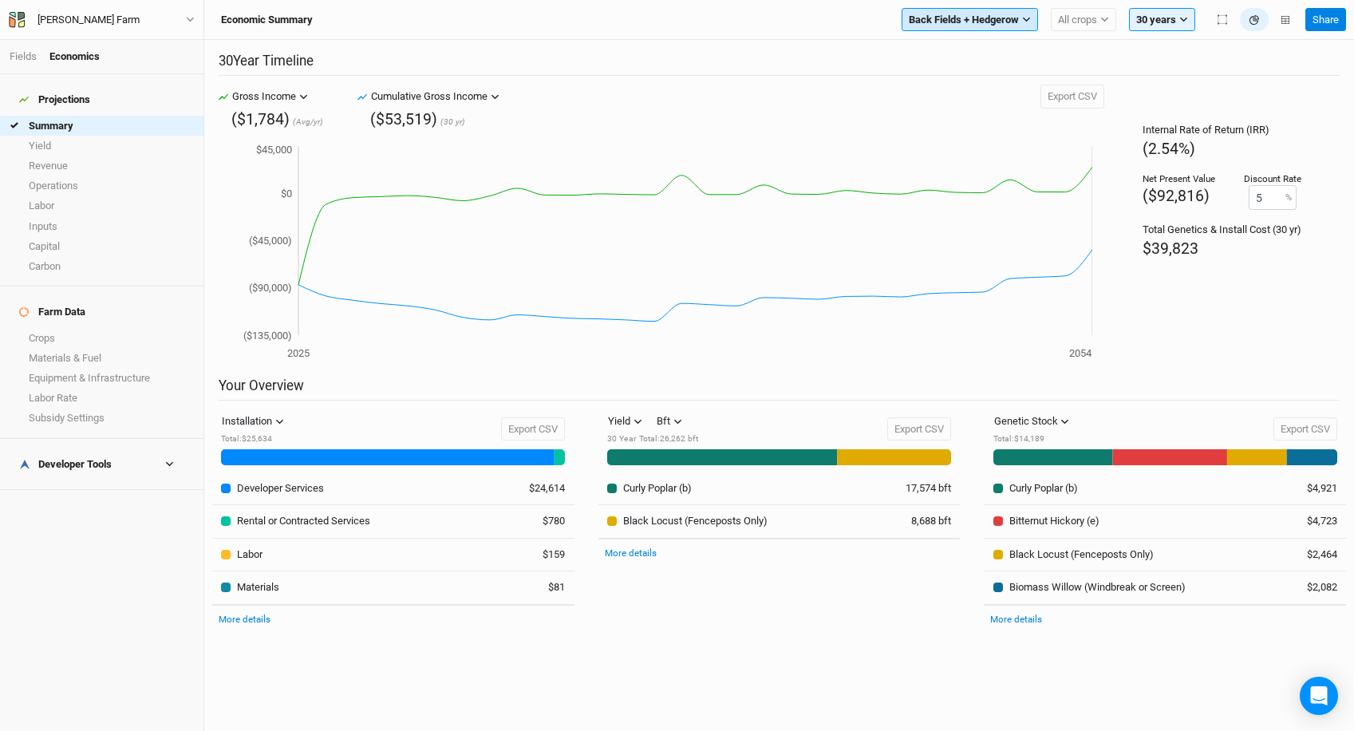
click at [962, 21] on span "Back Fields + Hedgerow" at bounding box center [964, 20] width 110 height 16
click at [960, 144] on button "Show all sections" at bounding box center [977, 150] width 148 height 21
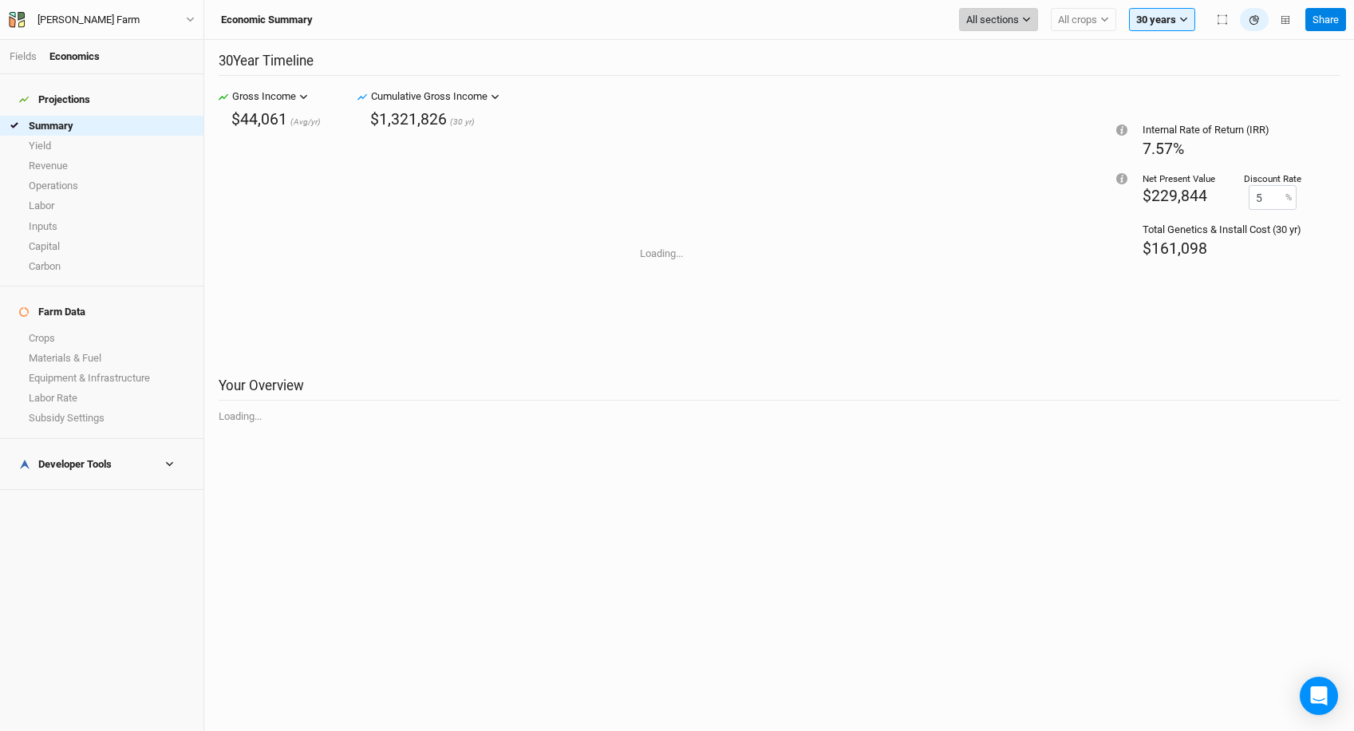
click at [985, 15] on span "All sections" at bounding box center [992, 20] width 53 height 16
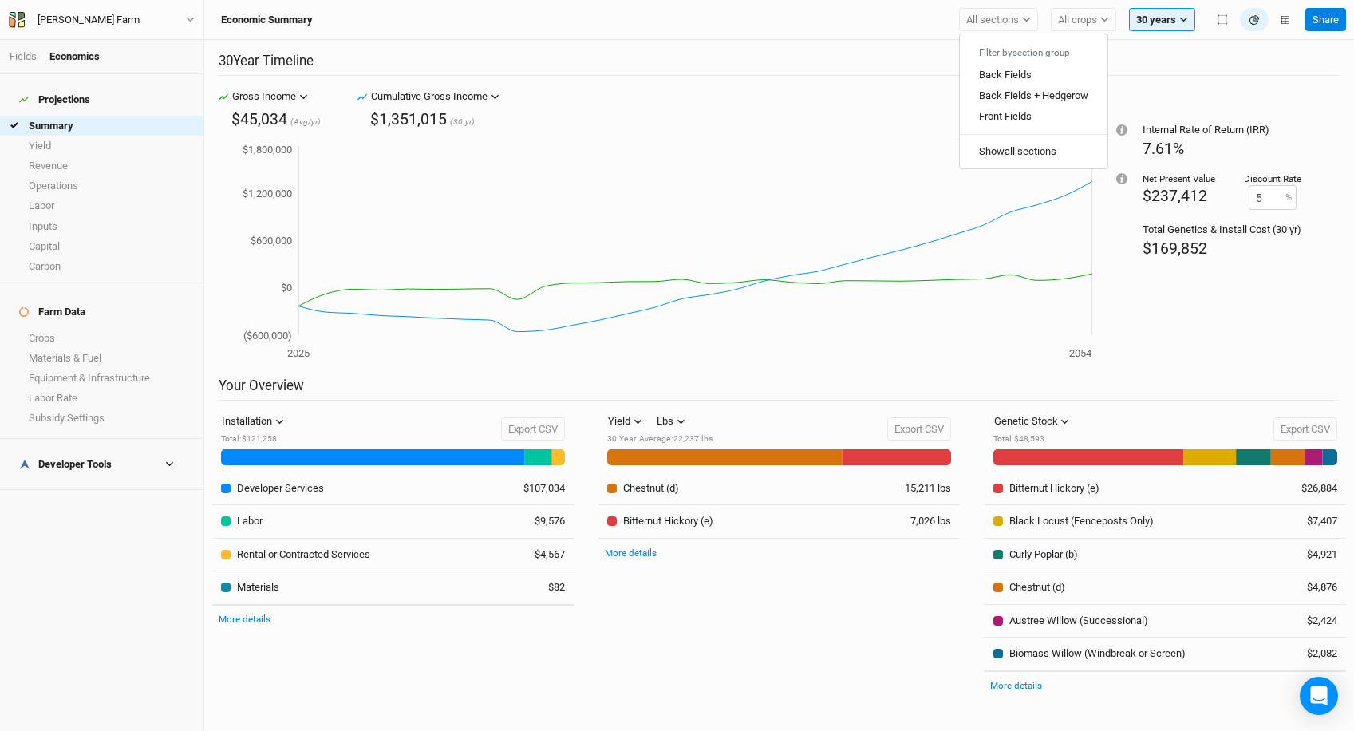
click at [896, 72] on h2 "30 Year Timeline" at bounding box center [779, 64] width 1121 height 23
click at [1000, 29] on button "All sections" at bounding box center [998, 20] width 79 height 24
click at [1036, 86] on button "Back Fields + Hedgerow" at bounding box center [1034, 95] width 148 height 21
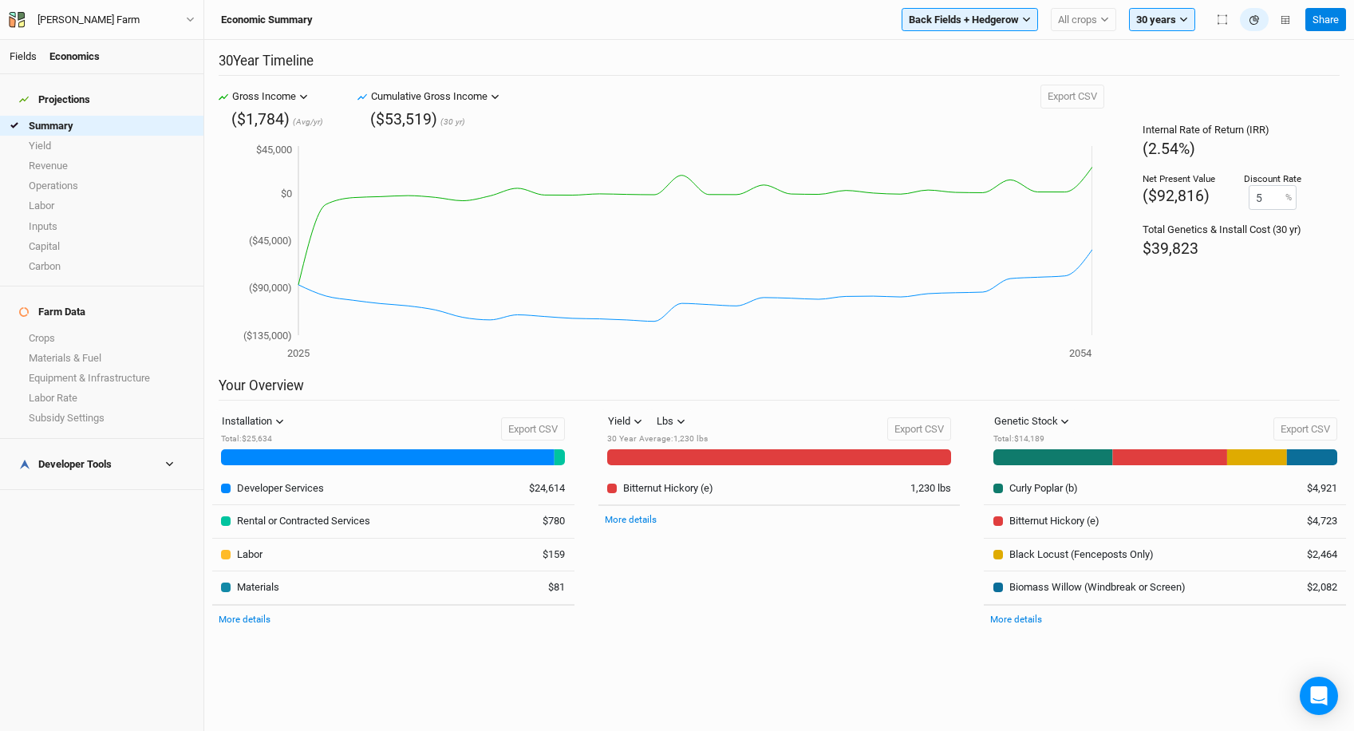
click at [18, 58] on link "Fields" at bounding box center [23, 56] width 27 height 12
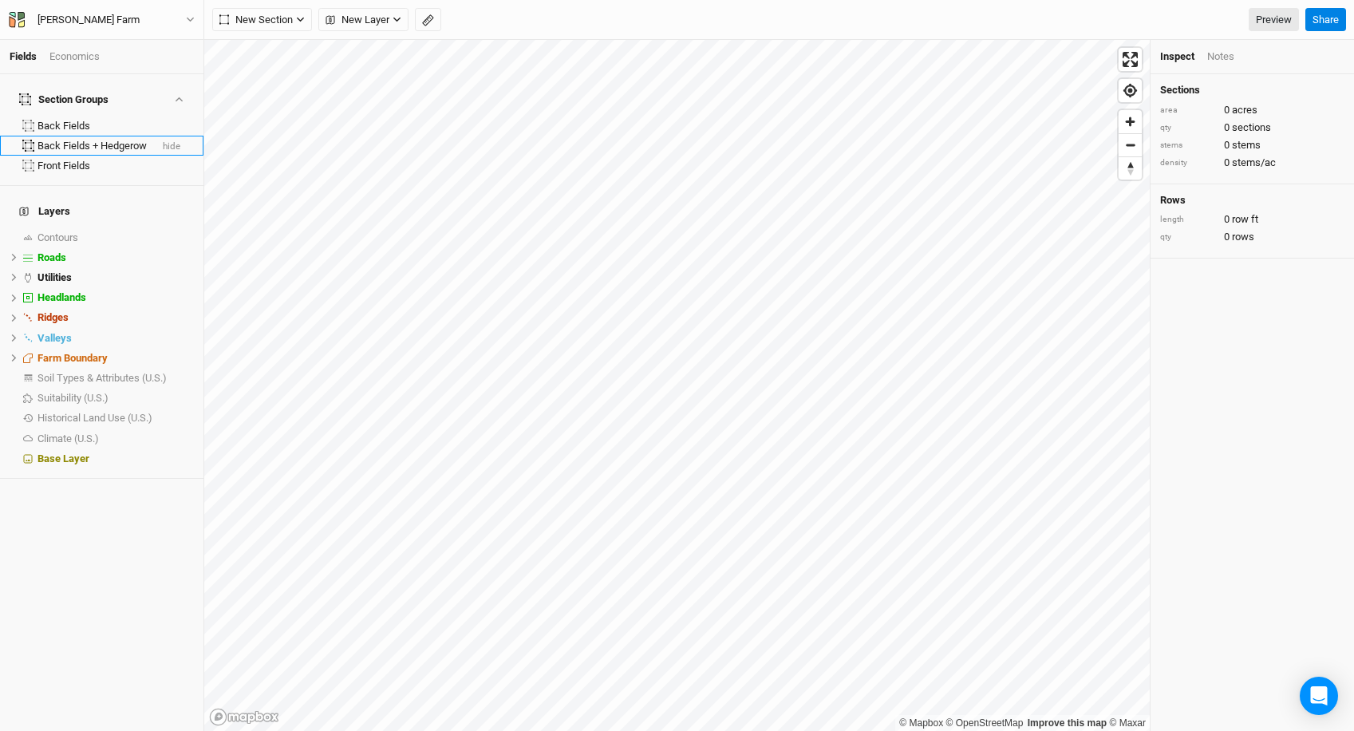
click at [85, 140] on div "Back Fields + Hedgerow" at bounding box center [94, 146] width 112 height 13
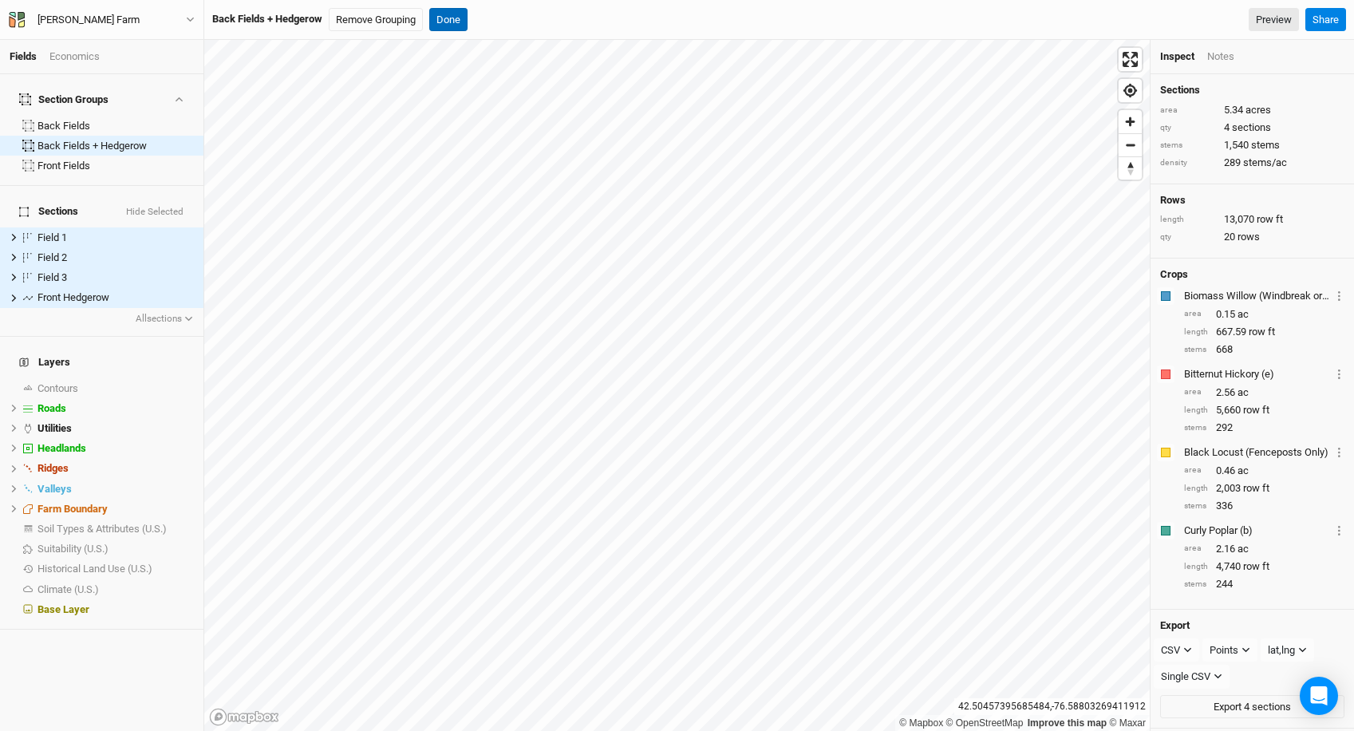
click at [455, 15] on button "Done" at bounding box center [448, 20] width 38 height 24
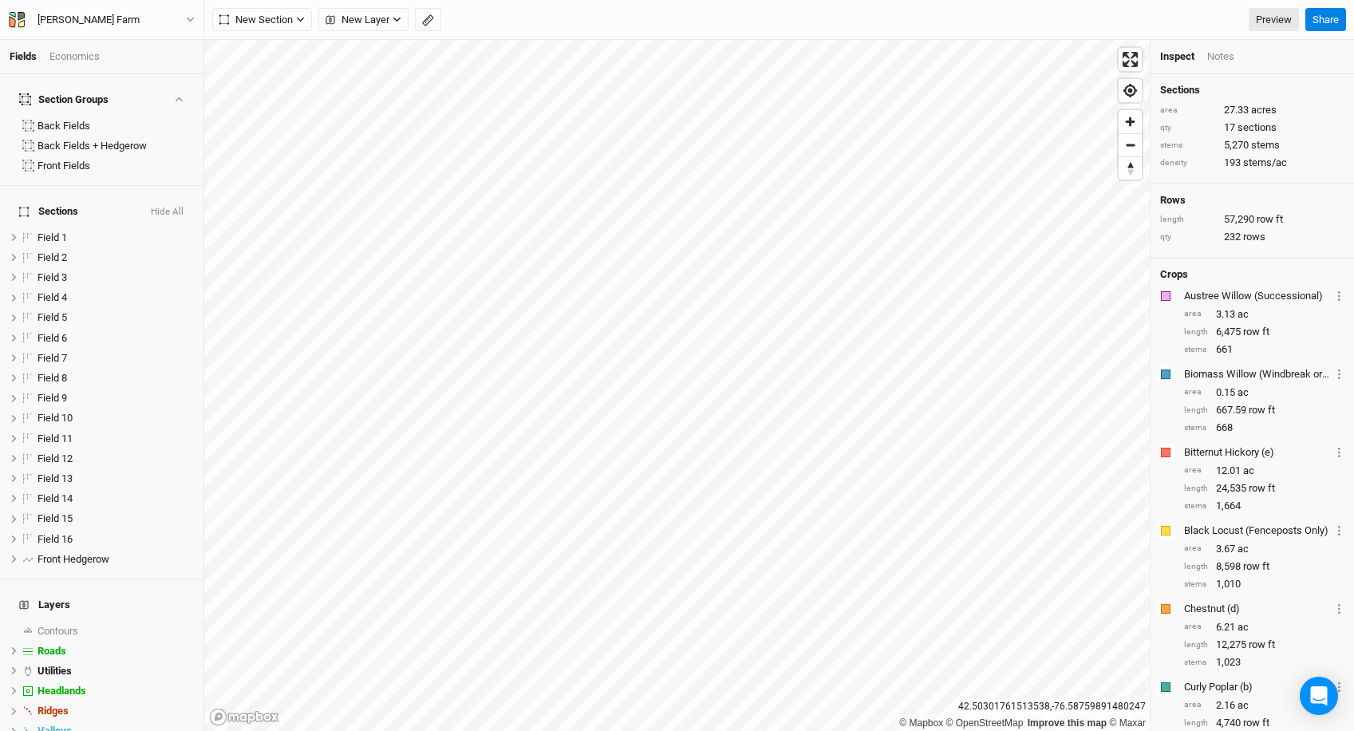
click at [306, 0] on html "Fields Economics Section Groups Back Fields Back Fields + Hedgerow Front Fields…" at bounding box center [677, 365] width 1354 height 731
